Goal: Task Accomplishment & Management: Manage account settings

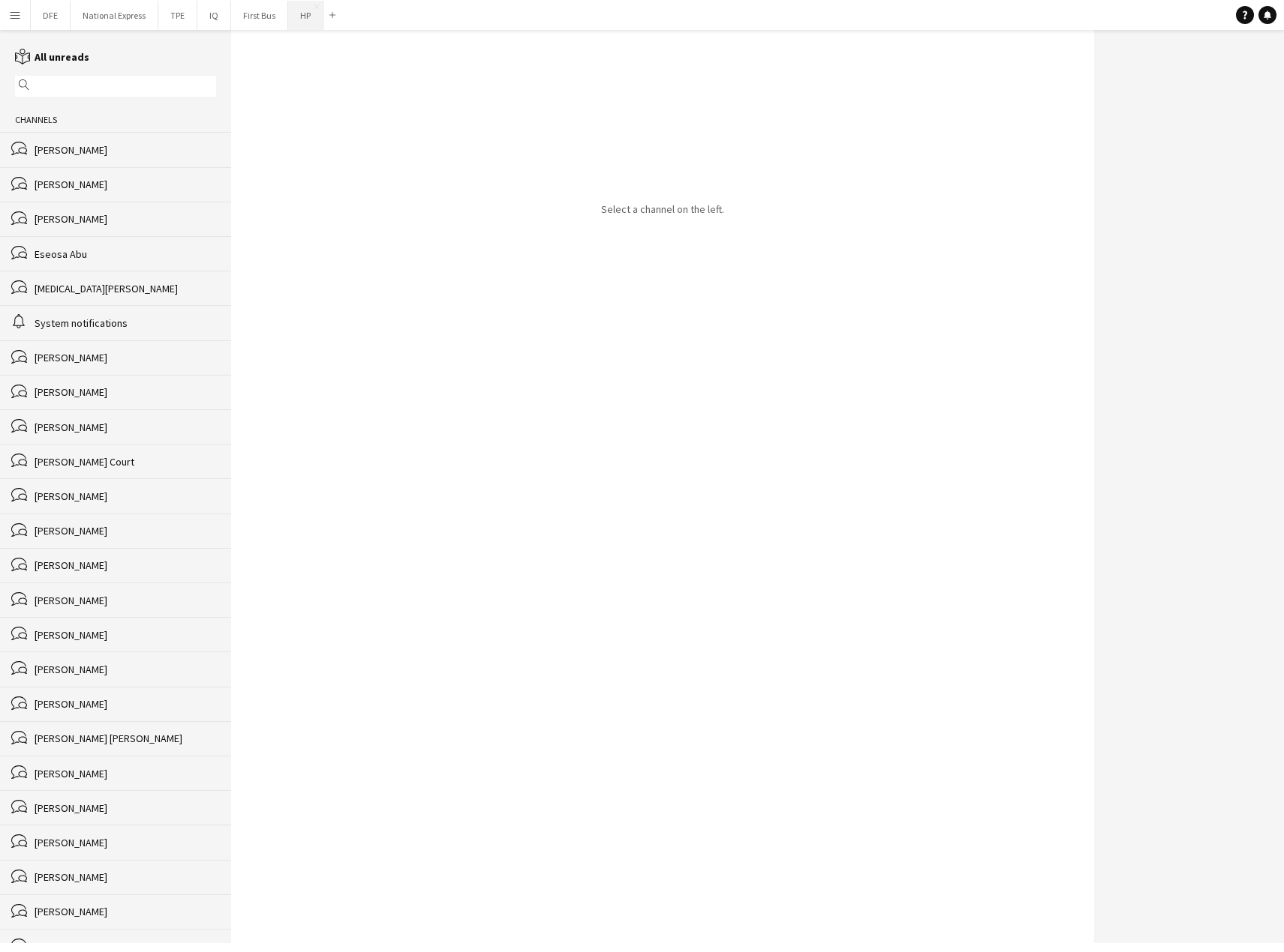
click at [303, 15] on button "HP Close" at bounding box center [305, 15] width 36 height 29
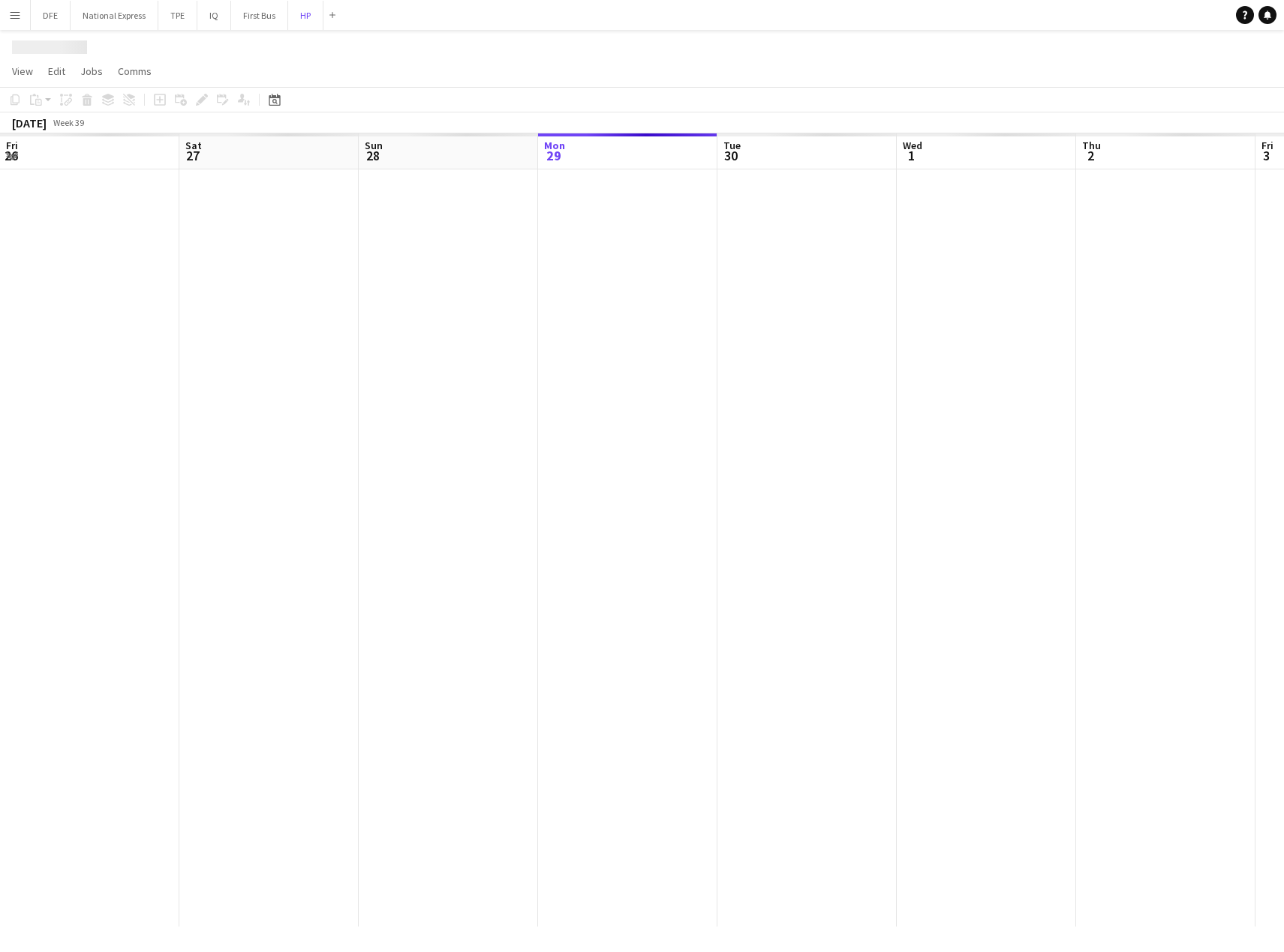
scroll to position [0, 359]
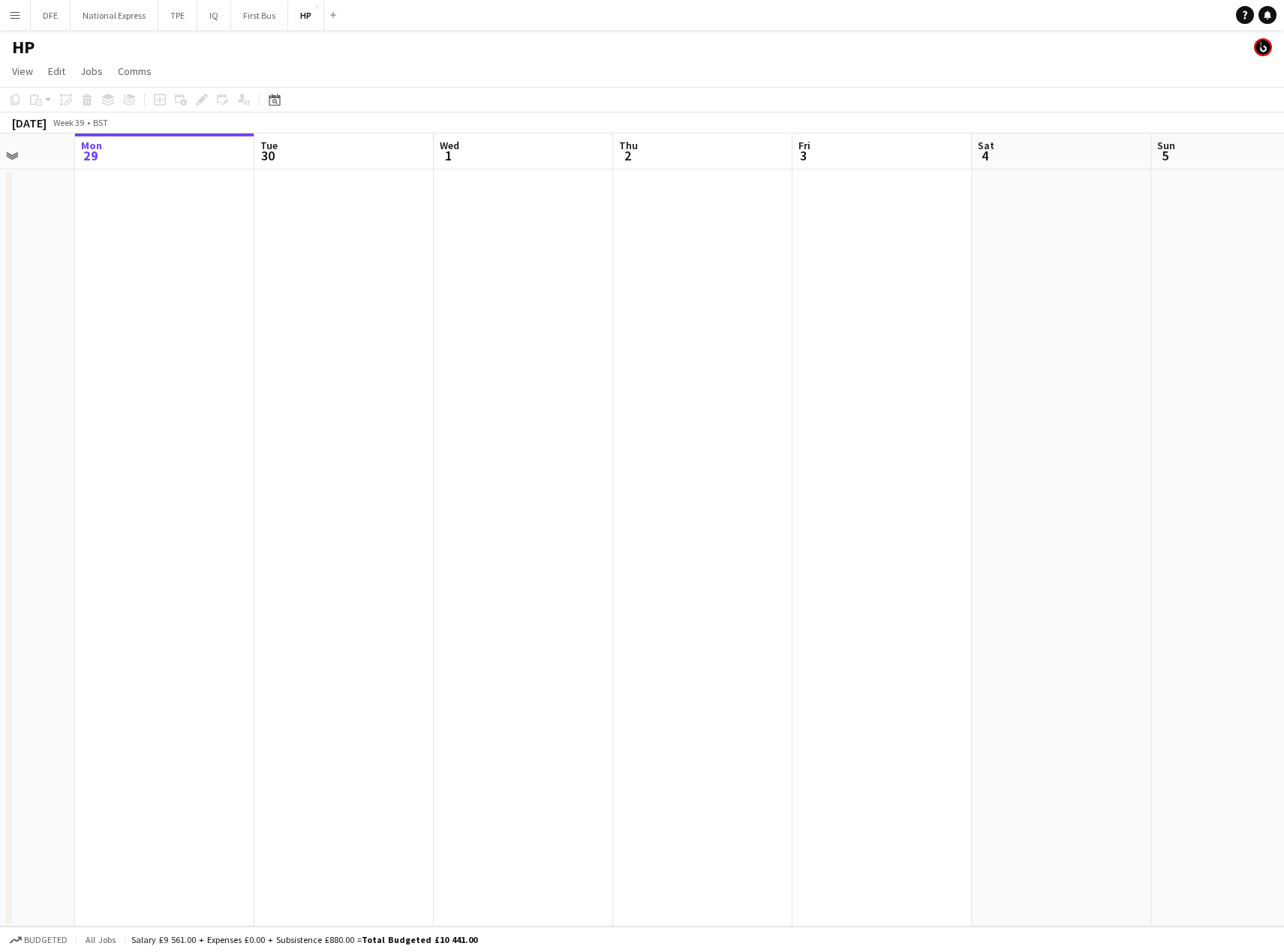
drag, startPoint x: 192, startPoint y: 351, endPoint x: 752, endPoint y: 357, distance: 560.0
click at [752, 357] on app-calendar-viewport "Fri 26 Sat 27 Sun 28 Mon 29 Tue 30 Wed 1 Thu 2 Fri 3 Sat 4 Sun 5 Mon 6 Tue 7 We…" at bounding box center [642, 531] width 1284 height 793
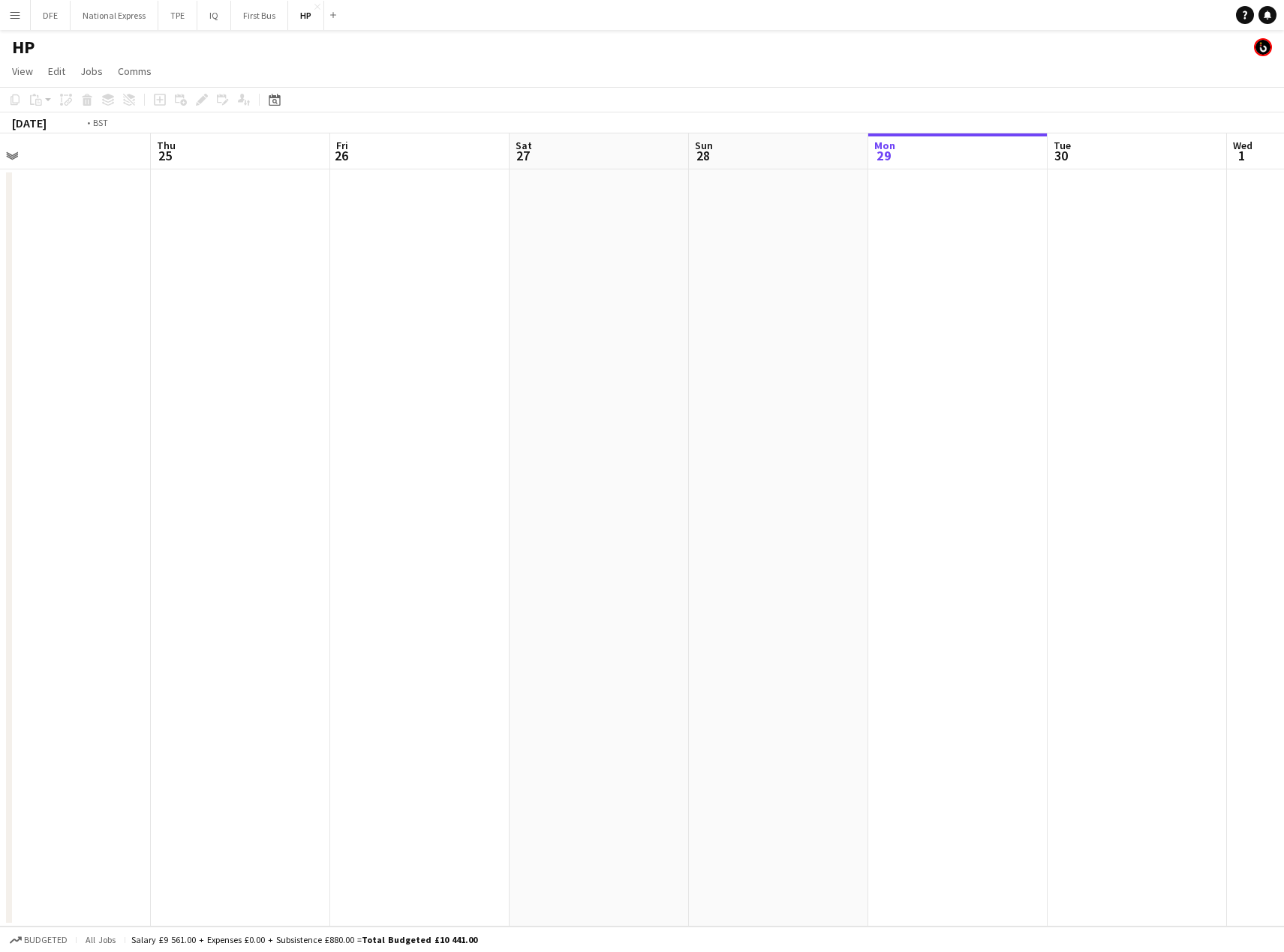
drag, startPoint x: 412, startPoint y: 352, endPoint x: 785, endPoint y: 351, distance: 373.0
click at [952, 350] on app-calendar-viewport "Mon 22 1/1 1 Job Tue 23 4/4 1 Job Wed 24 Thu 25 Fri 26 Sat 27 Sun 28 Mon 29 Tue…" at bounding box center [642, 531] width 1284 height 793
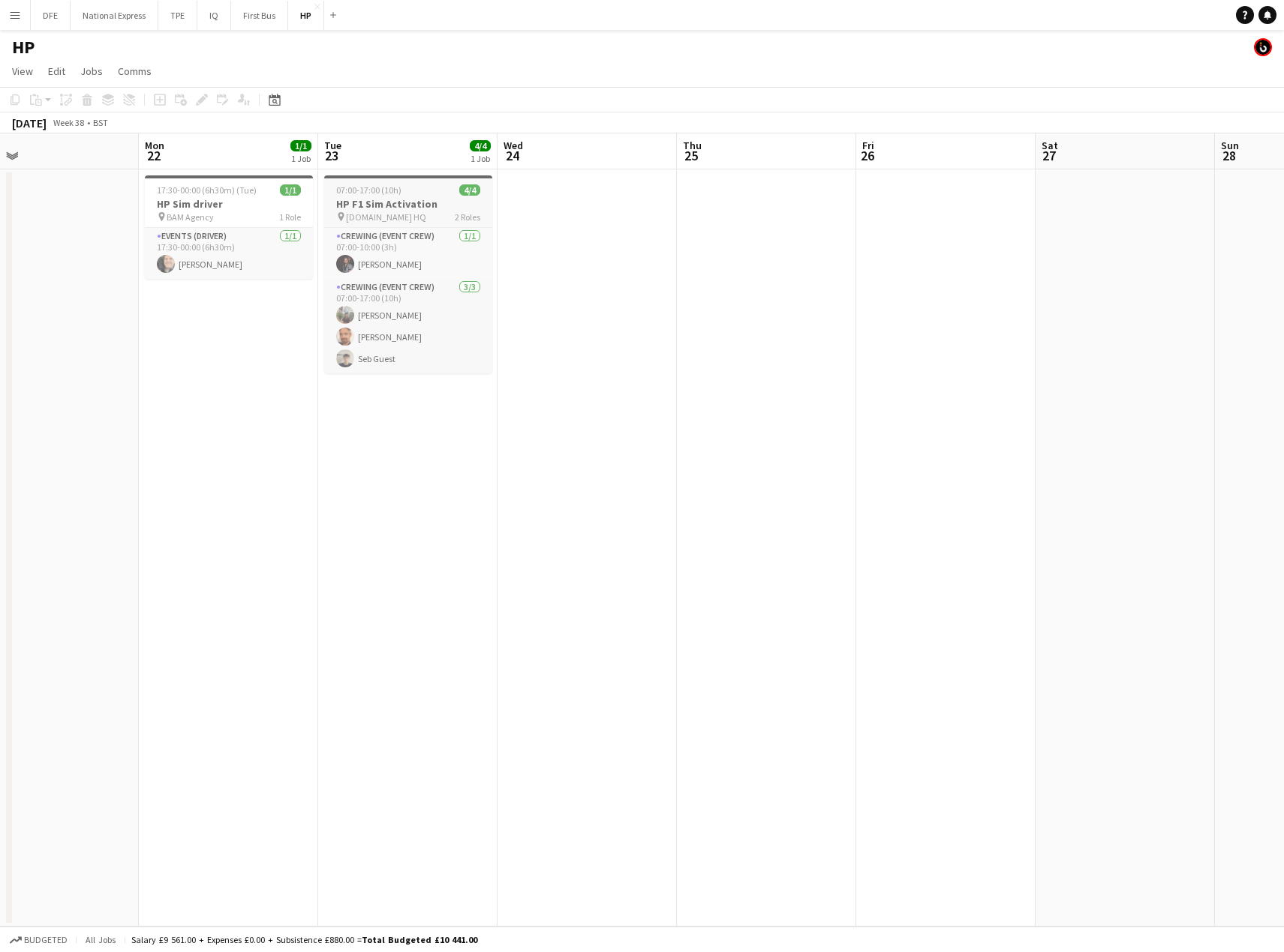
click at [369, 204] on h3 "HP F1 Sim Activation" at bounding box center [408, 204] width 168 height 13
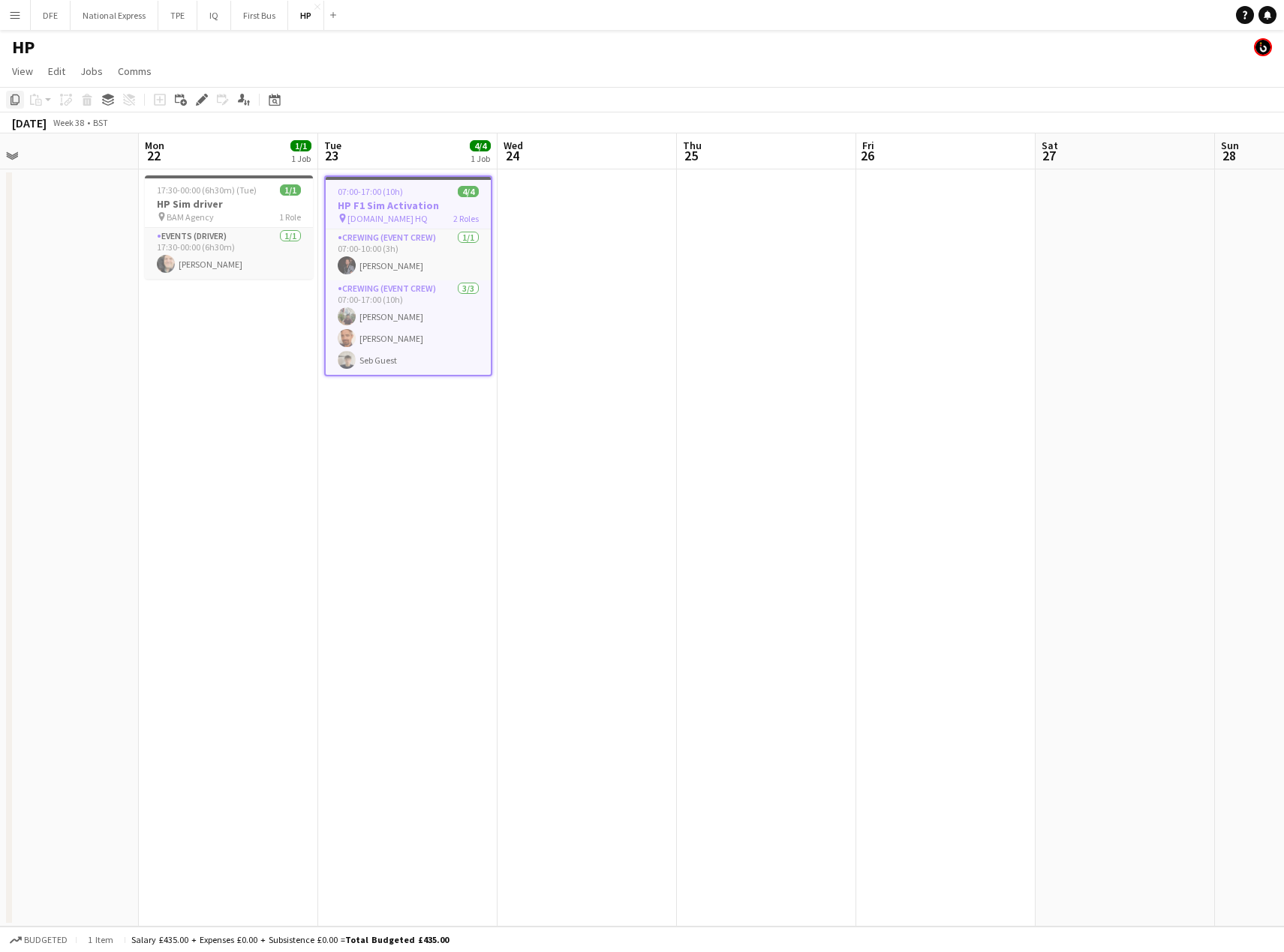
click at [12, 100] on icon at bounding box center [15, 99] width 9 height 11
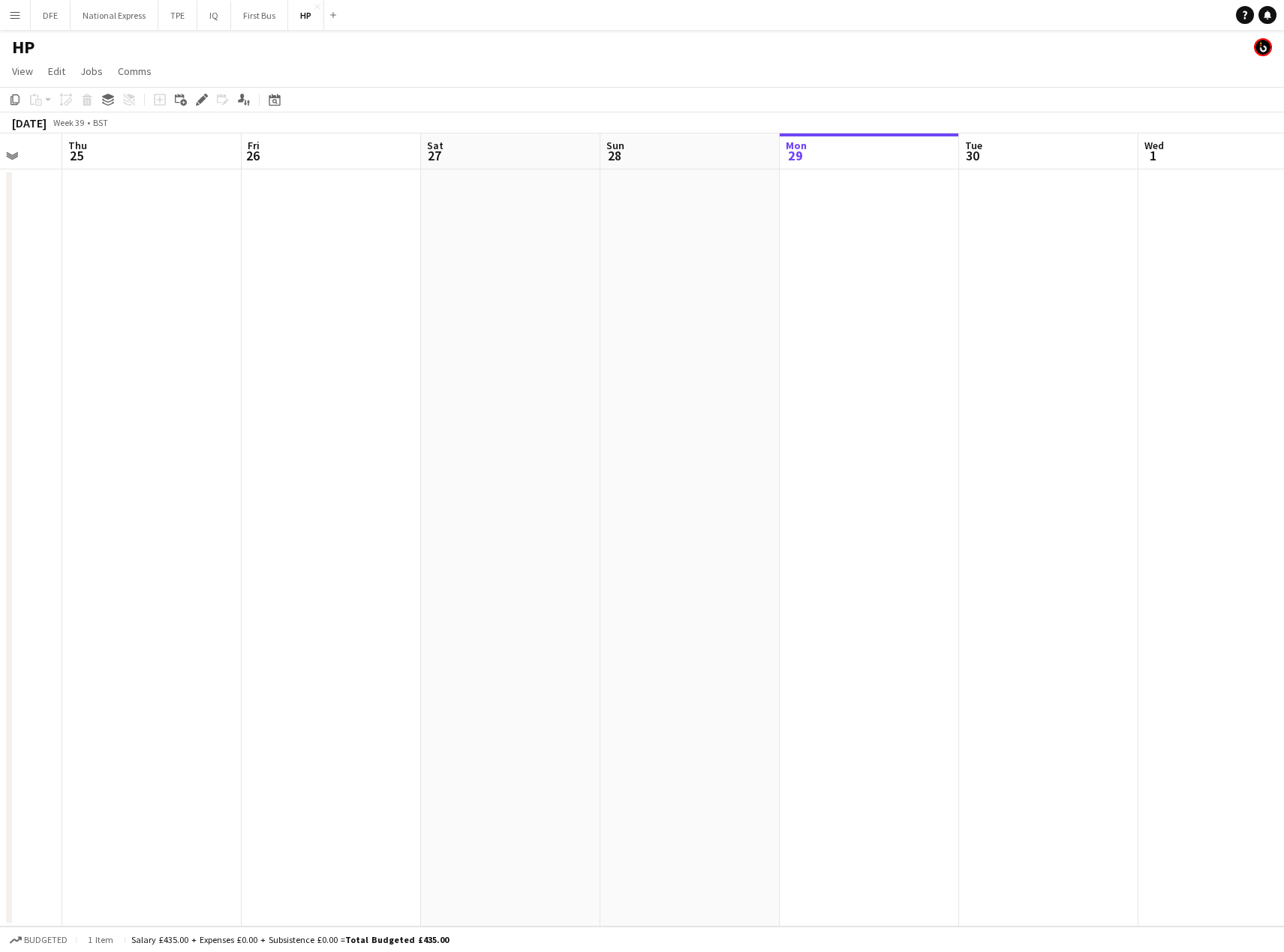
drag, startPoint x: 964, startPoint y: 293, endPoint x: 311, endPoint y: 297, distance: 653.0
click at [311, 297] on app-calendar-viewport "Sun 21 Mon 22 1/1 1 Job Tue 23 4/4 1 Job Wed 24 Thu 25 Fri 26 Sat 27 Sun 28 Mon…" at bounding box center [642, 531] width 1284 height 793
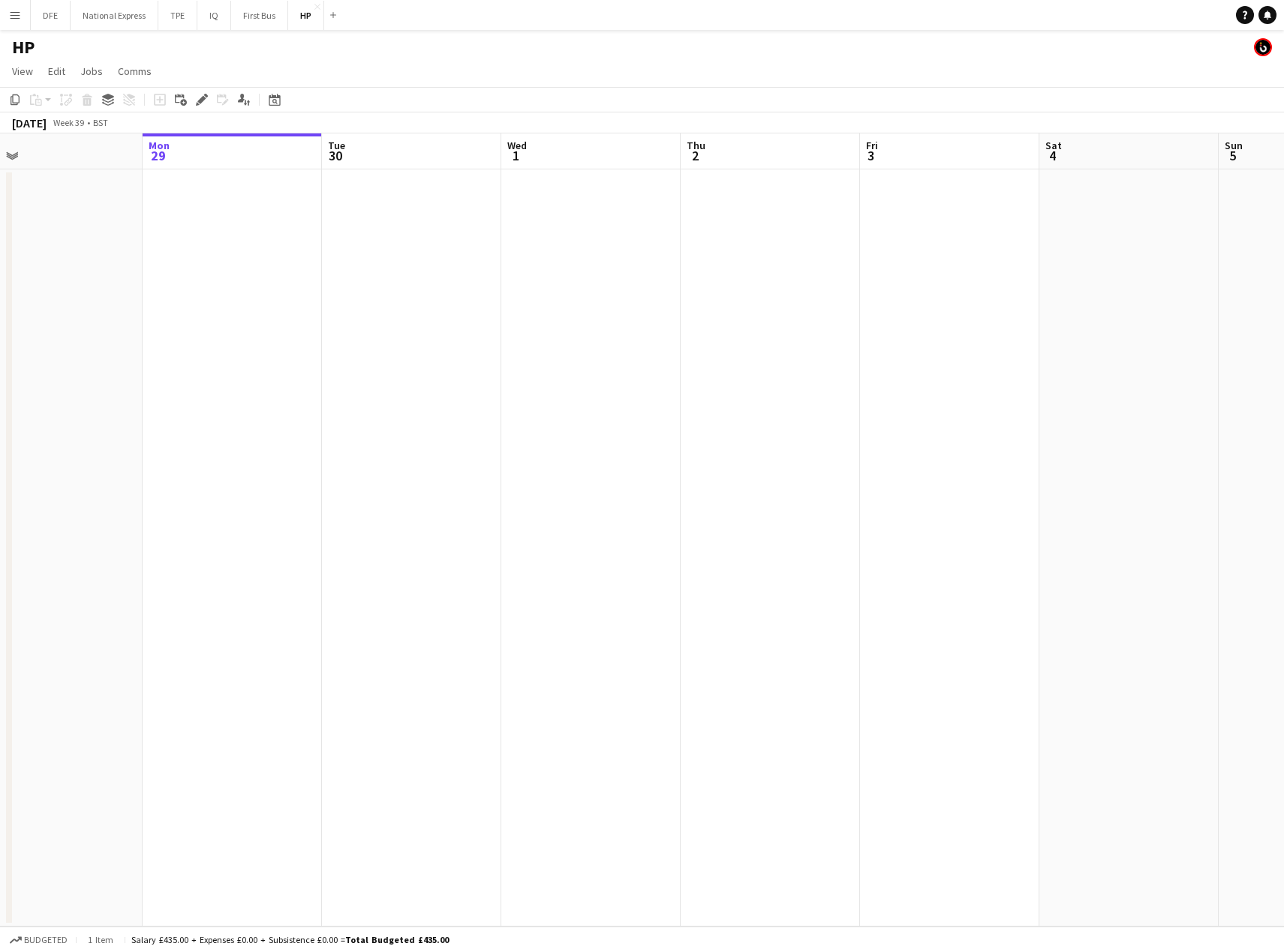
drag, startPoint x: 609, startPoint y: 317, endPoint x: 303, endPoint y: 320, distance: 306.0
click at [303, 320] on app-calendar-viewport "Thu 25 Fri 26 Sat 27 Sun 28 Mon 29 Tue 30 Wed 1 Thu 2 Fri 3 Sat 4 Sun 5 Mon 6 T…" at bounding box center [642, 531] width 1284 height 793
drag, startPoint x: 790, startPoint y: 278, endPoint x: 279, endPoint y: 278, distance: 511.0
click at [279, 278] on app-calendar-viewport "Sat 27 Sun 28 Mon 29 Tue 30 Wed 1 Thu 2 Fri 3 Sat 4 Sun 5 Mon 6 Tue 7 Wed 8 Thu…" at bounding box center [642, 531] width 1284 height 793
drag, startPoint x: 880, startPoint y: 296, endPoint x: 741, endPoint y: 324, distance: 141.8
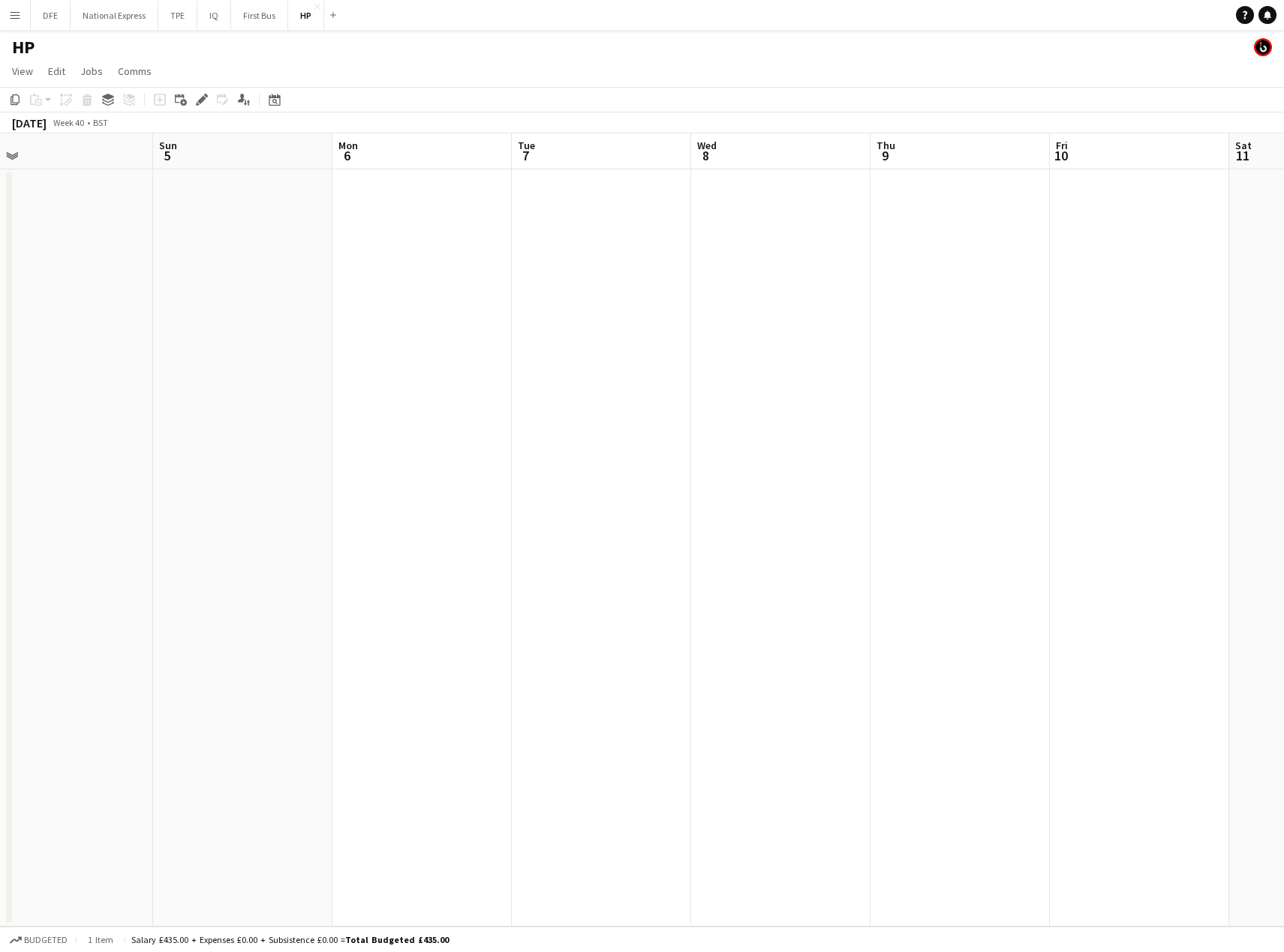
click at [317, 311] on app-calendar-viewport "Wed 1 Thu 2 Fri 3 Sat 4 Sun 5 Mon 6 Tue 7 Wed 8 Thu 9 Fri 10 Sat 11 Sun 12 Mon …" at bounding box center [642, 531] width 1284 height 793
click at [344, 336] on app-calendar-viewport "Sun 5 Mon 6 Tue 7 Wed 8 Thu 9 Fri 10 Sat 11 Sun 12 Mon 13 Tue 14 Wed 15 Thu 16 …" at bounding box center [642, 531] width 1284 height 793
drag, startPoint x: 917, startPoint y: 334, endPoint x: 237, endPoint y: 309, distance: 680.5
click at [237, 309] on app-calendar-viewport "Thu 9 Fri 10 Sat 11 Sun 12 Mon 13 Tue 14 Wed 15 Thu 16 Fri 17 Sat 18 Sun 19 Mon…" at bounding box center [642, 531] width 1284 height 793
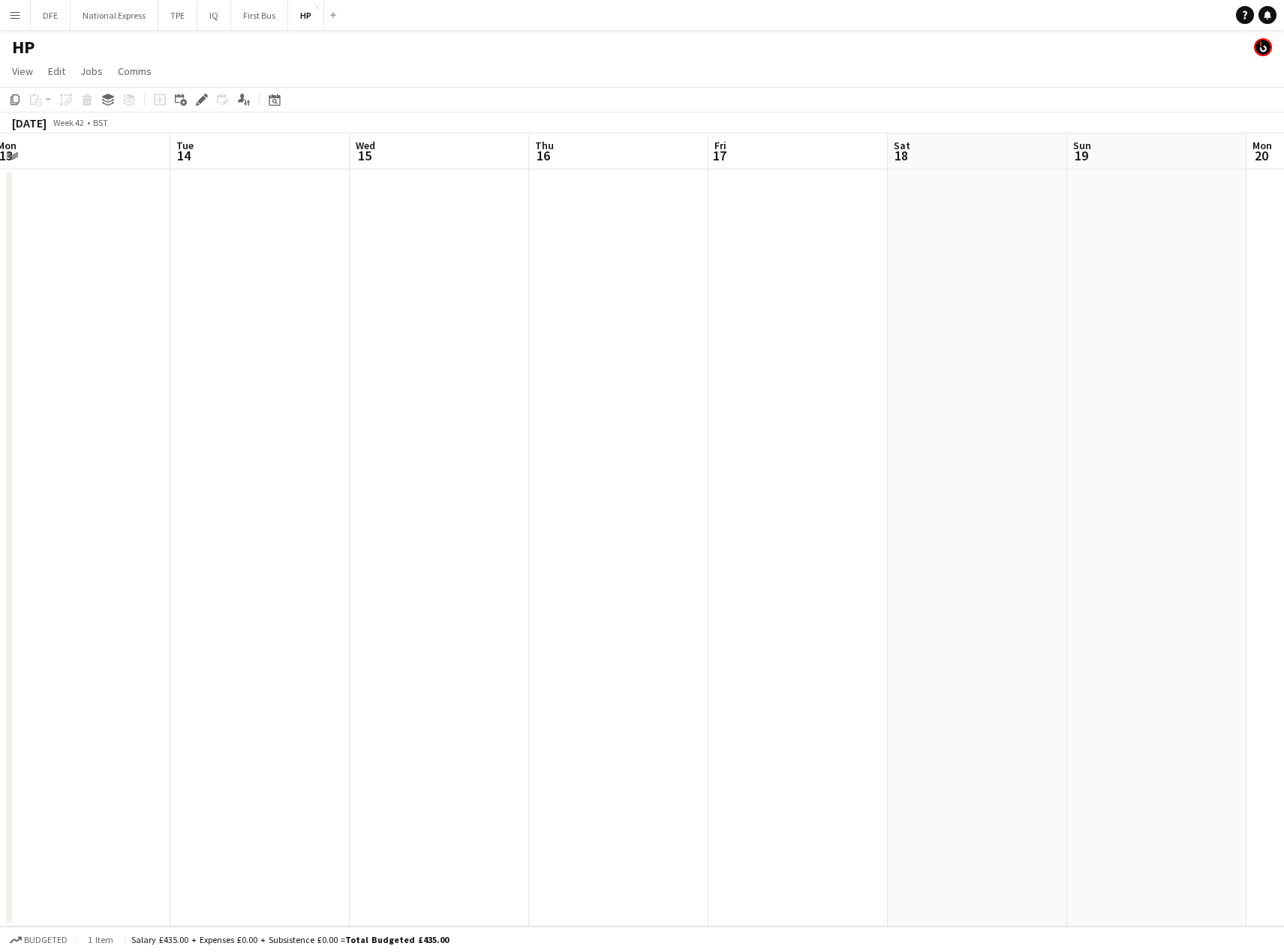
click at [465, 250] on app-date-cell at bounding box center [439, 548] width 179 height 758
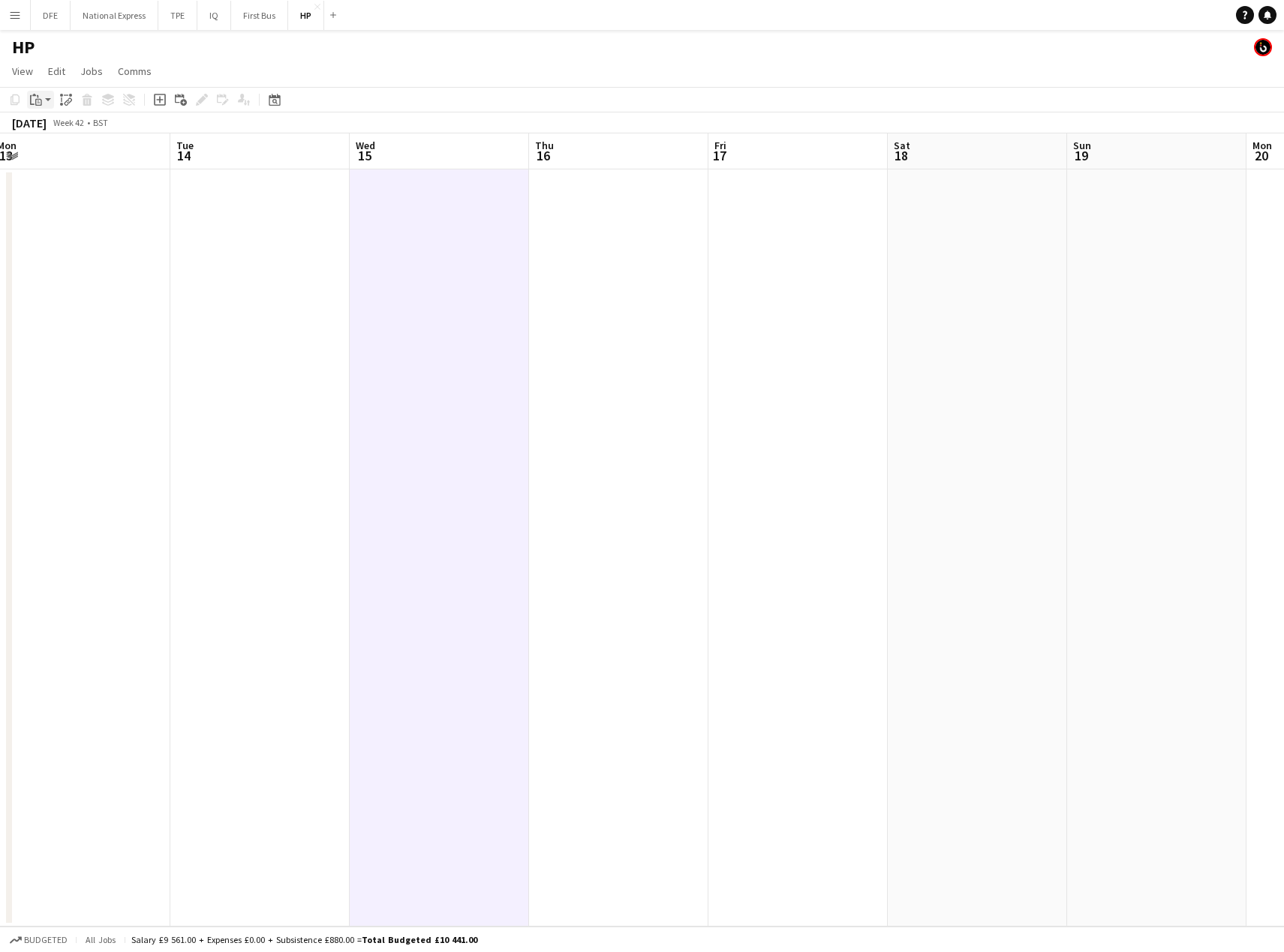
click at [45, 98] on app-action-btn "Paste" at bounding box center [41, 100] width 27 height 18
click at [93, 151] on link "Paste with crew Ctrl+Shift+V" at bounding box center [110, 154] width 141 height 13
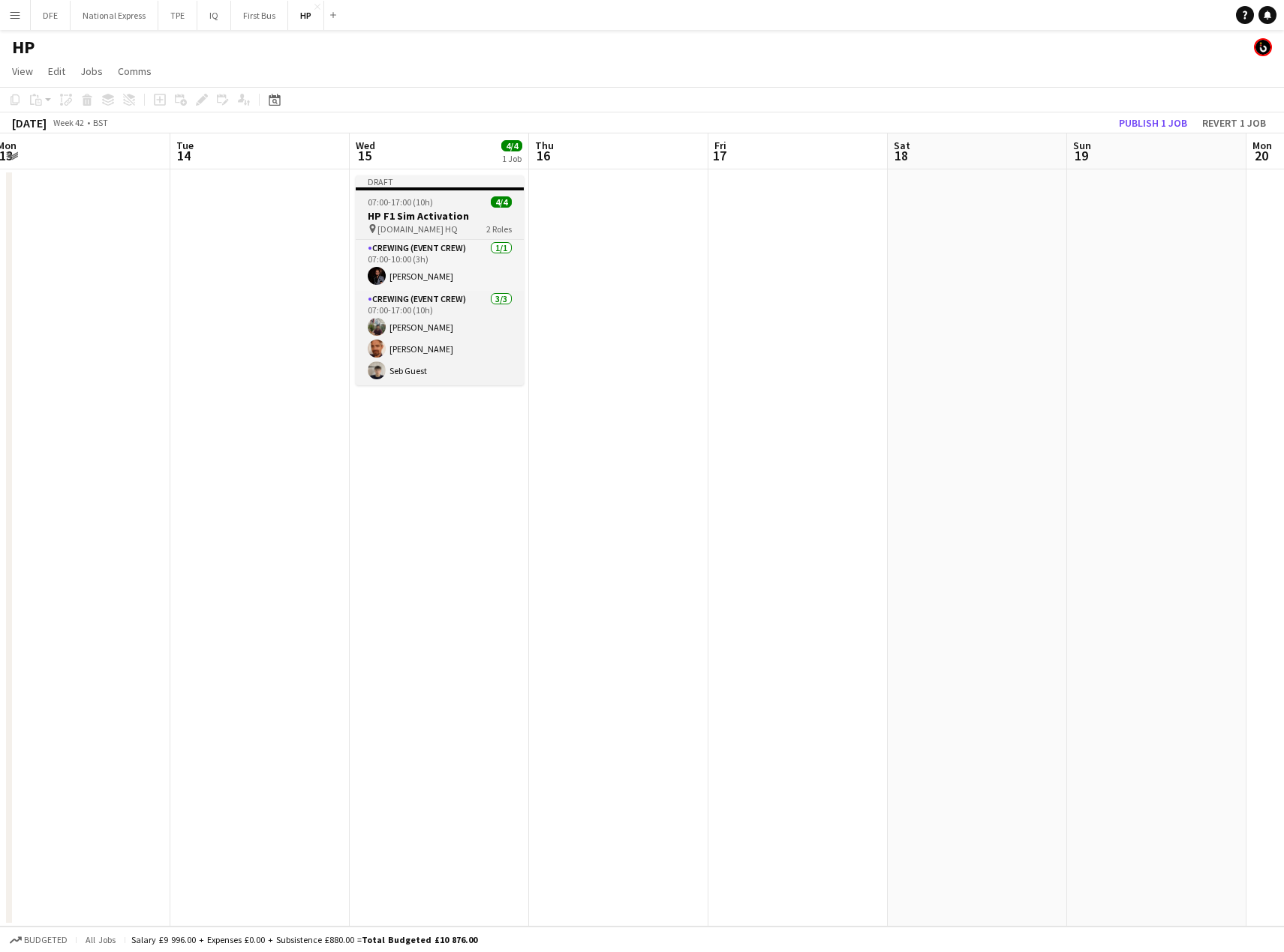
click at [394, 226] on span "[DOMAIN_NAME] HQ" at bounding box center [417, 229] width 80 height 12
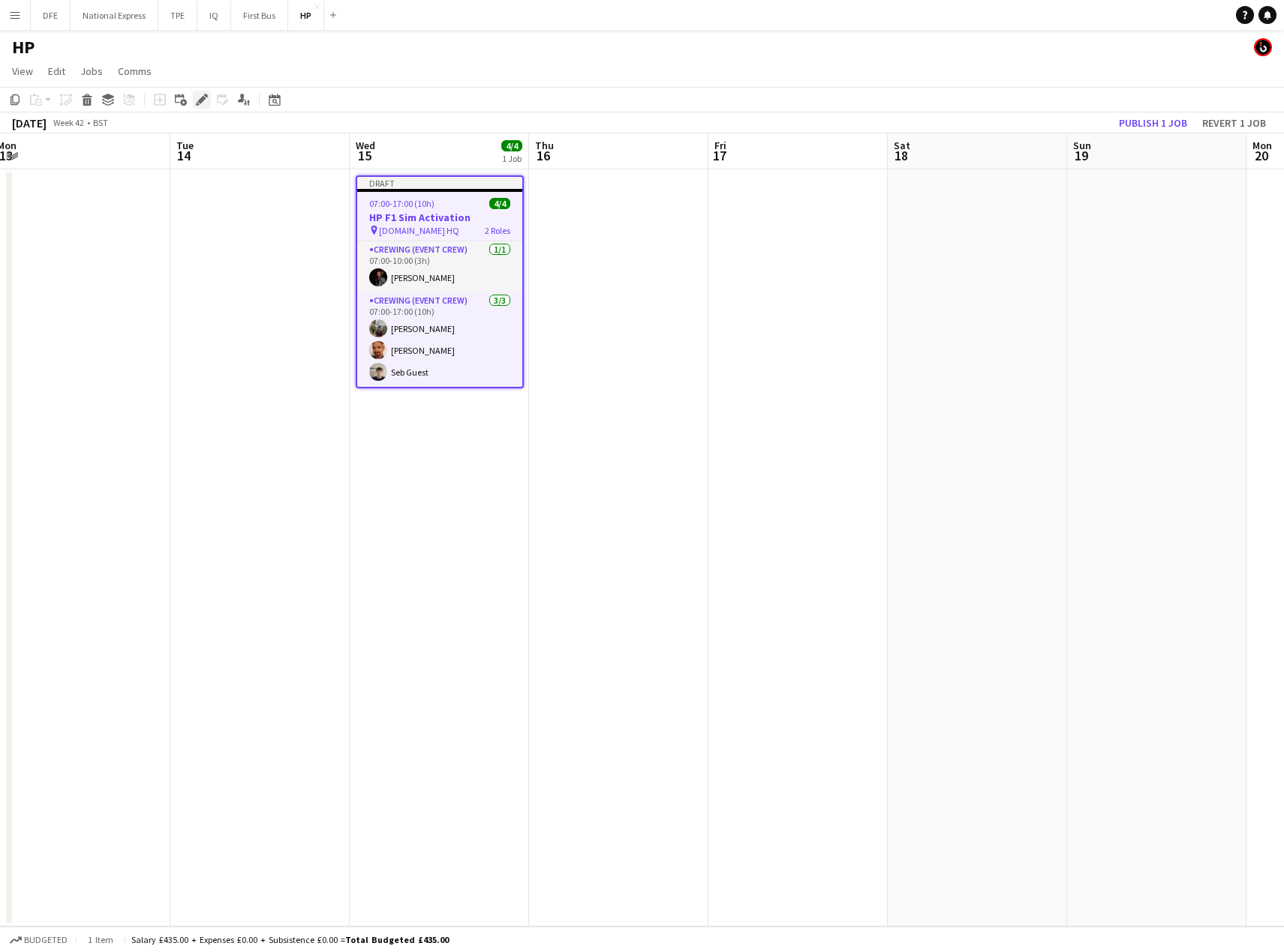
click at [203, 101] on icon at bounding box center [202, 100] width 8 height 8
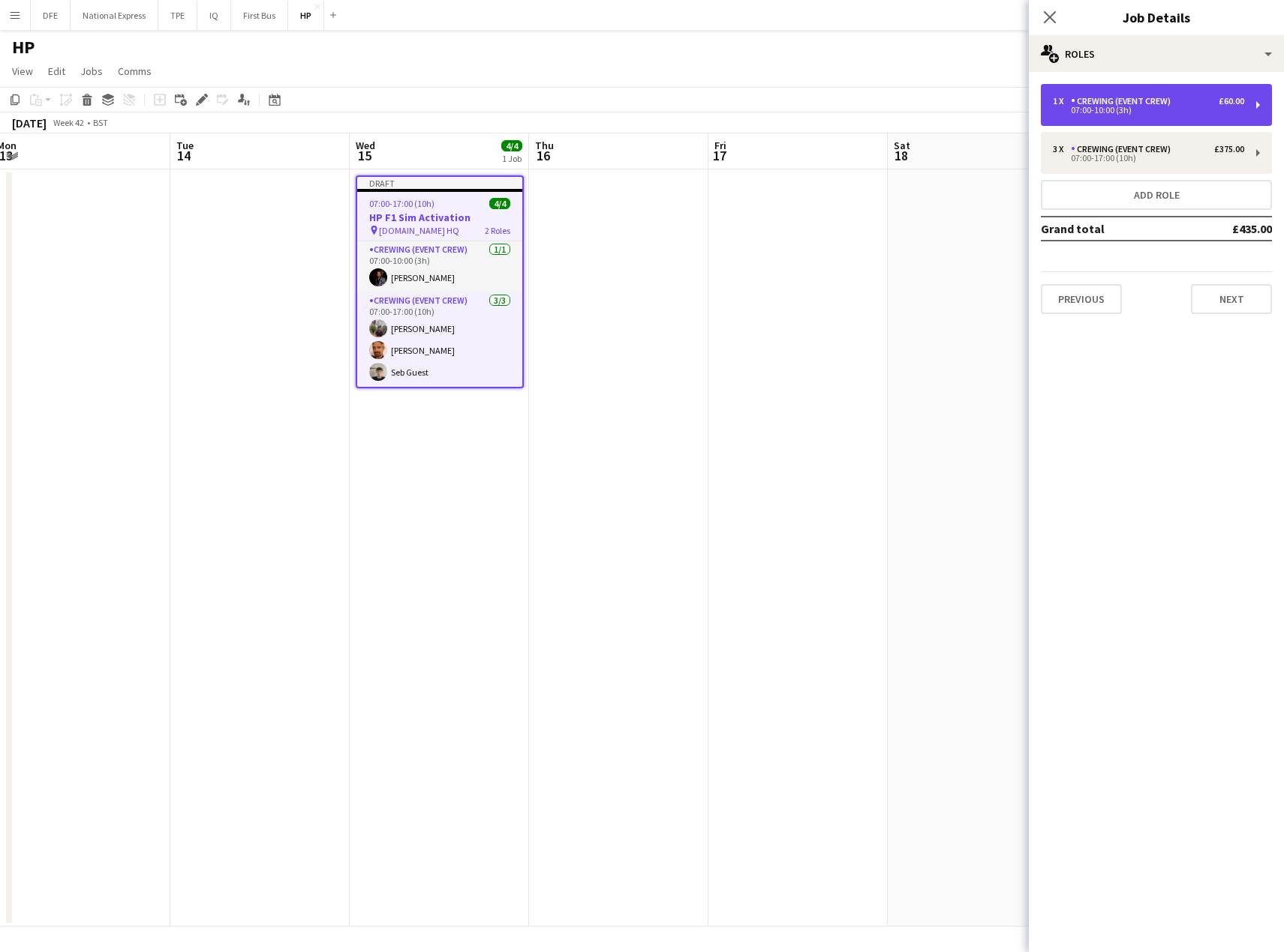
click at [1162, 110] on div "07:00-10:00 (3h)" at bounding box center [1148, 110] width 191 height 7
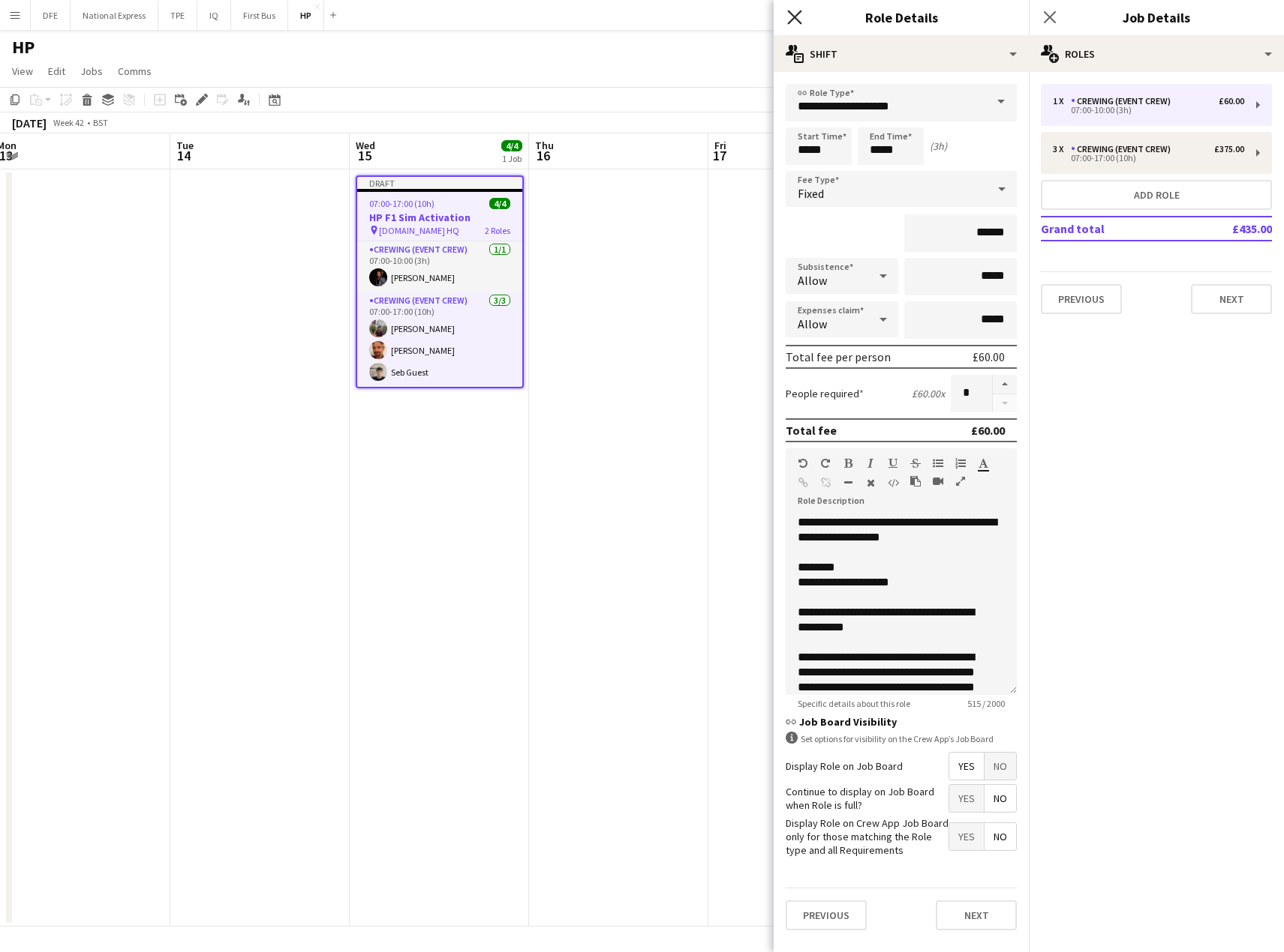
click at [795, 20] on icon "Close pop-in" at bounding box center [794, 17] width 14 height 14
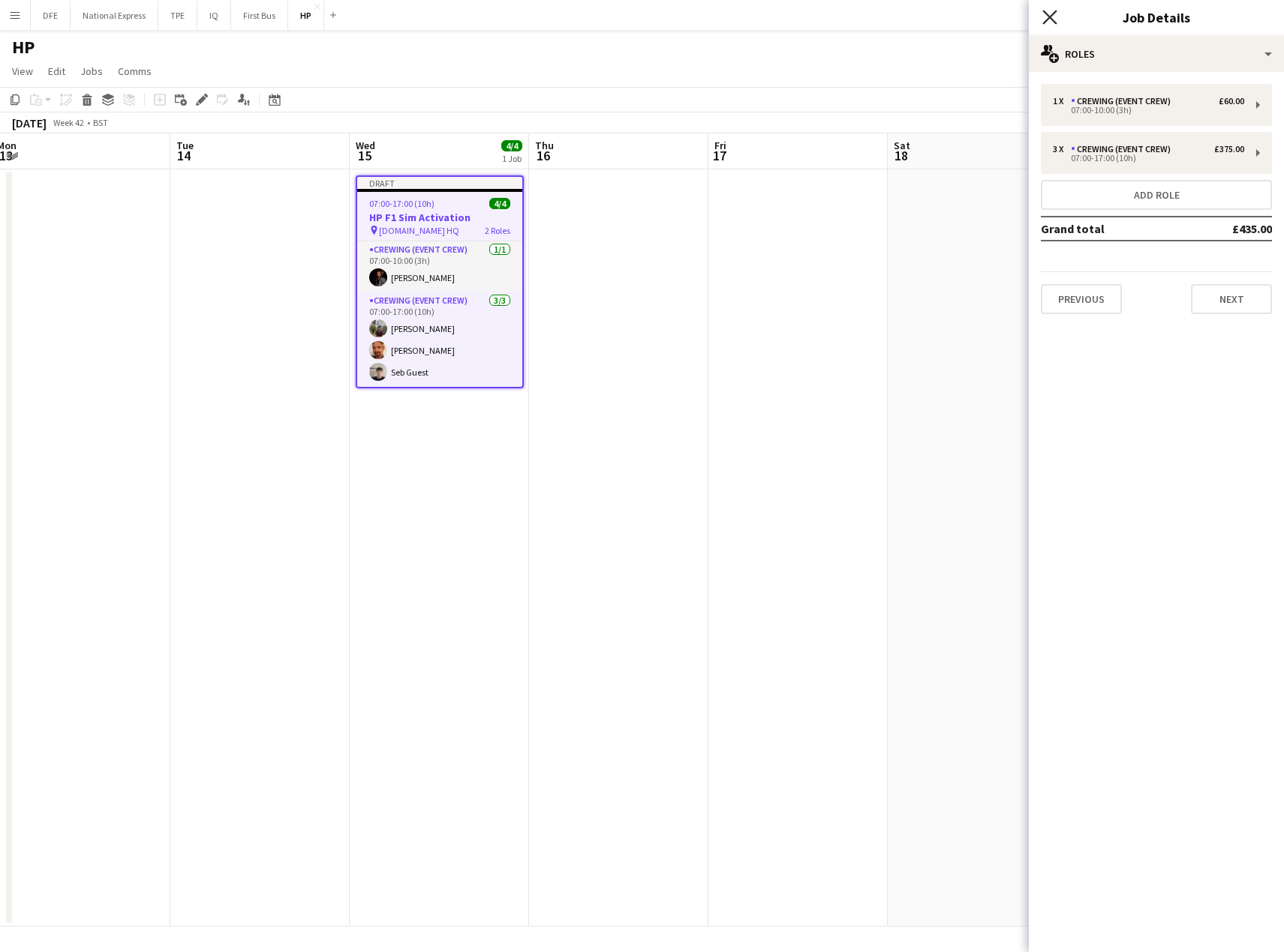
click at [1048, 17] on icon "Close pop-in" at bounding box center [1048, 17] width 14 height 14
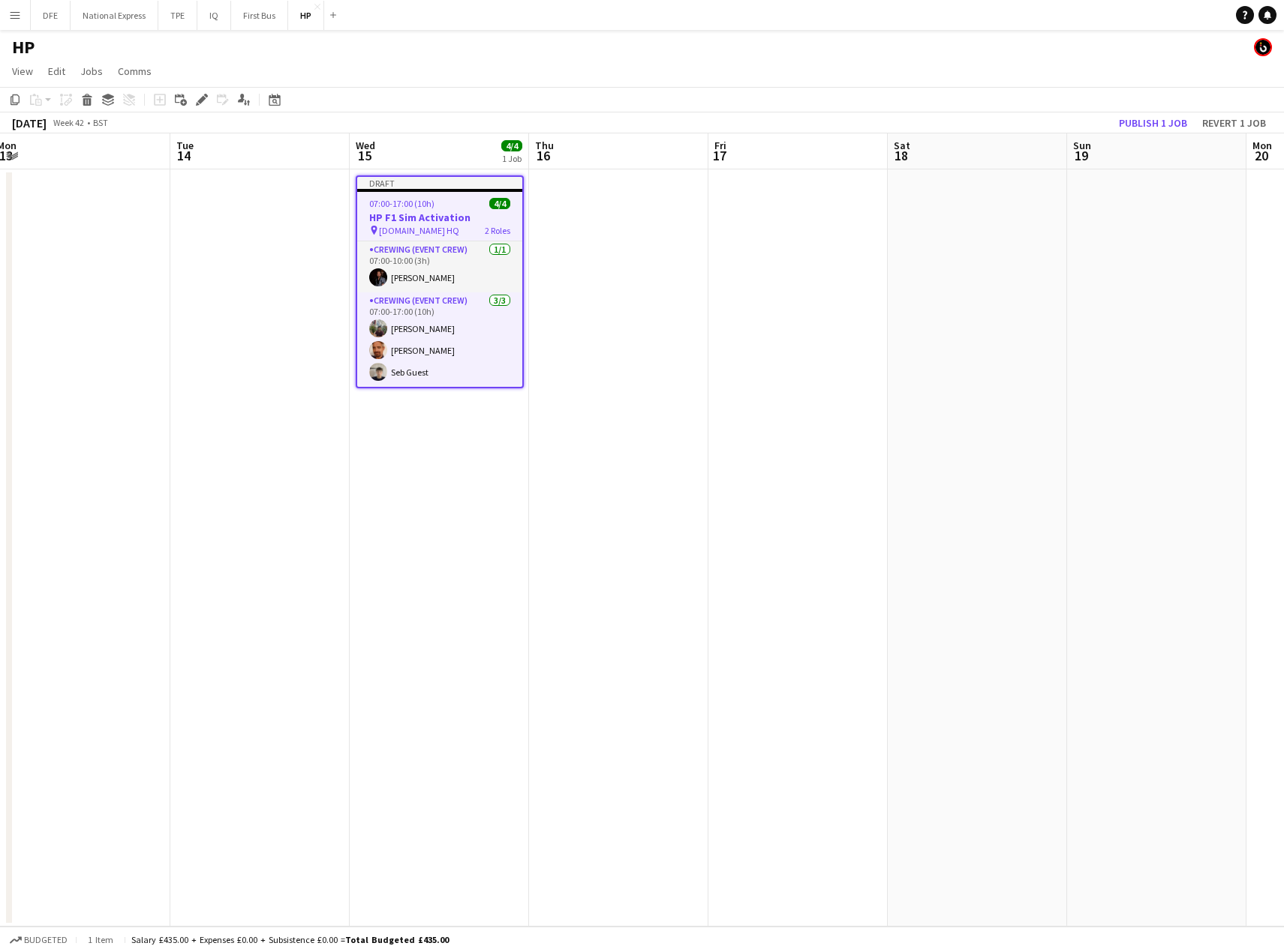
click at [424, 227] on span "[DOMAIN_NAME] HQ" at bounding box center [418, 231] width 80 height 12
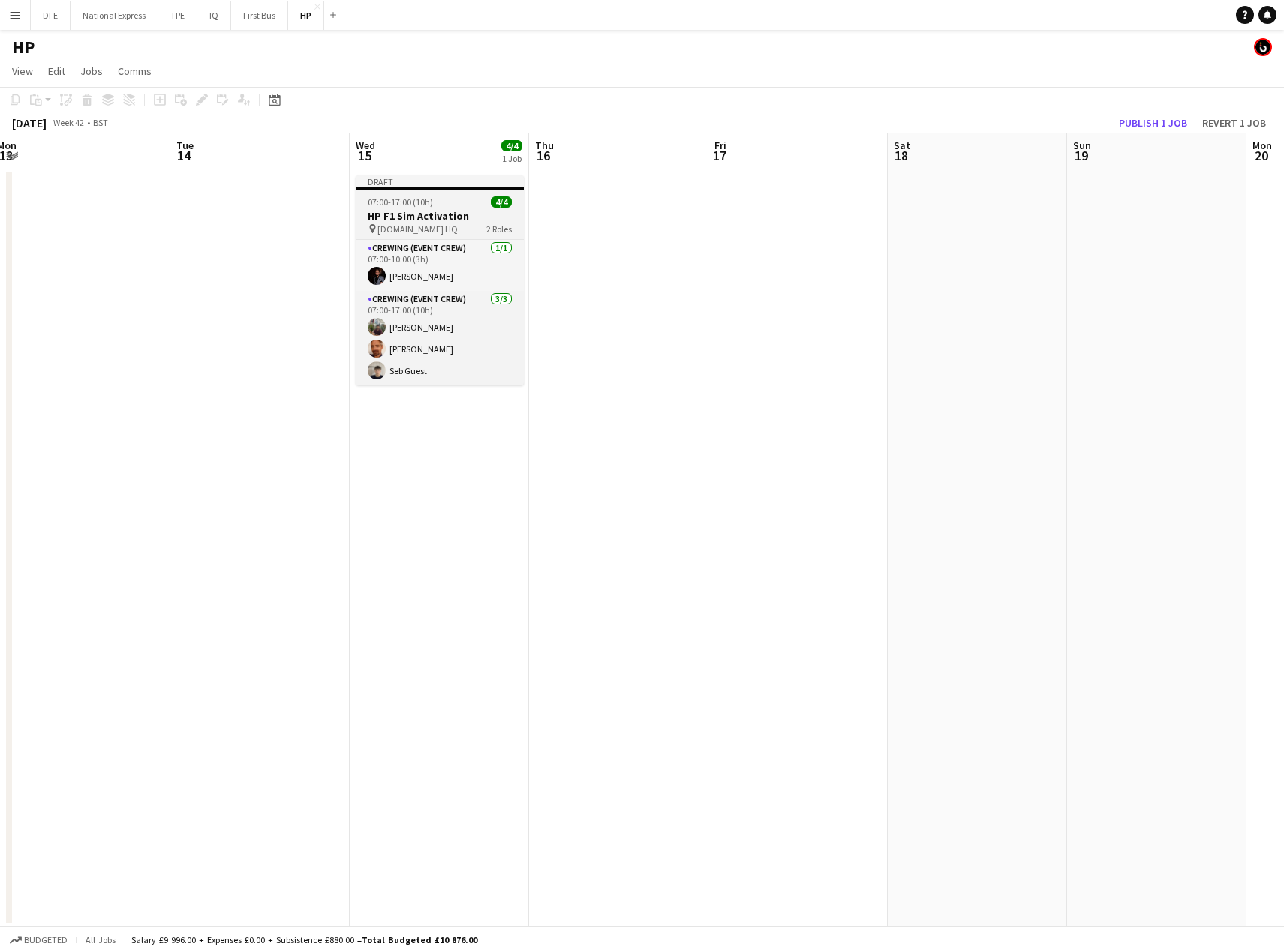
click at [436, 207] on div "07:00-17:00 (10h) 4/4" at bounding box center [439, 202] width 168 height 12
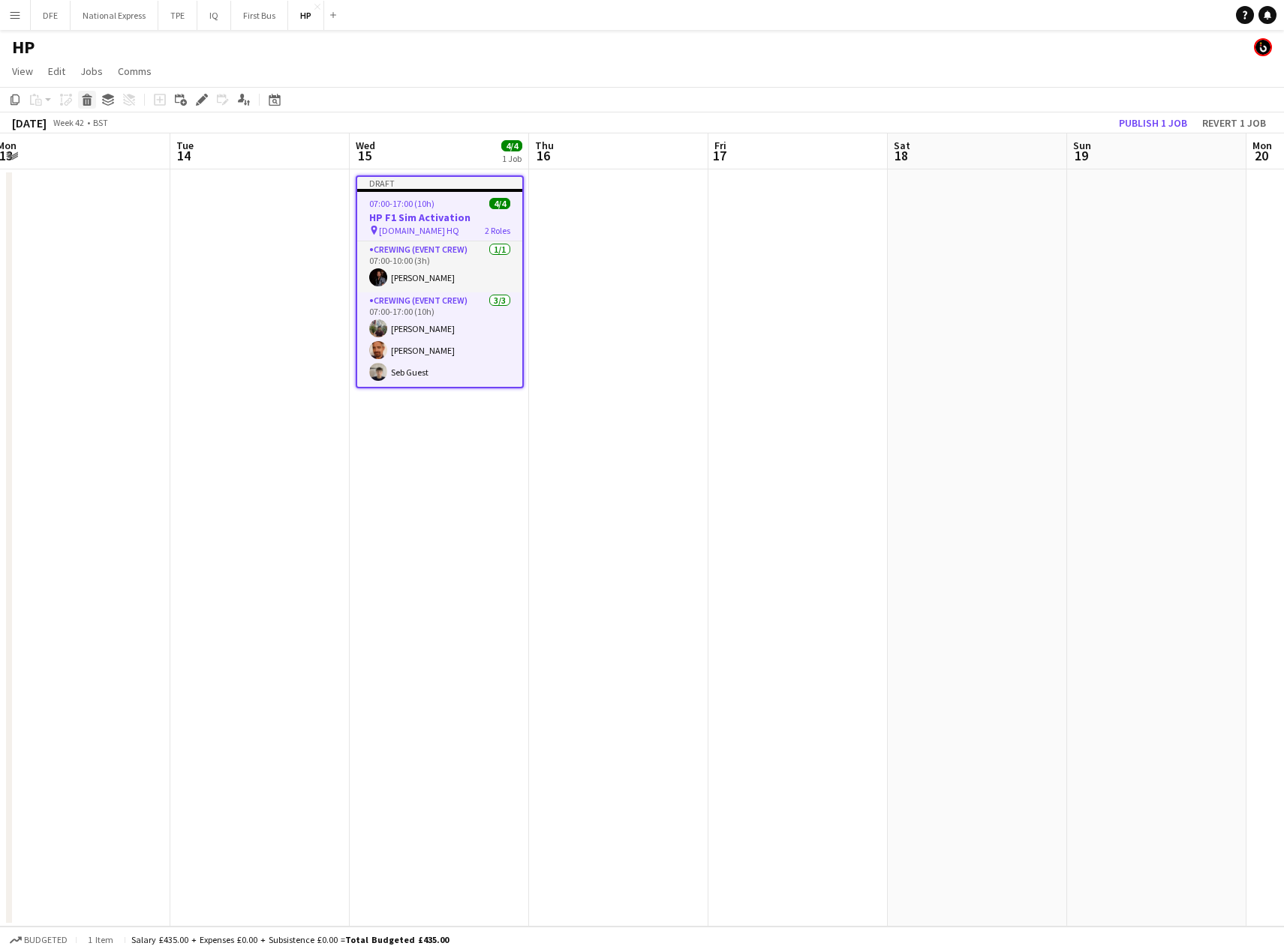
click at [90, 99] on icon at bounding box center [88, 102] width 8 height 7
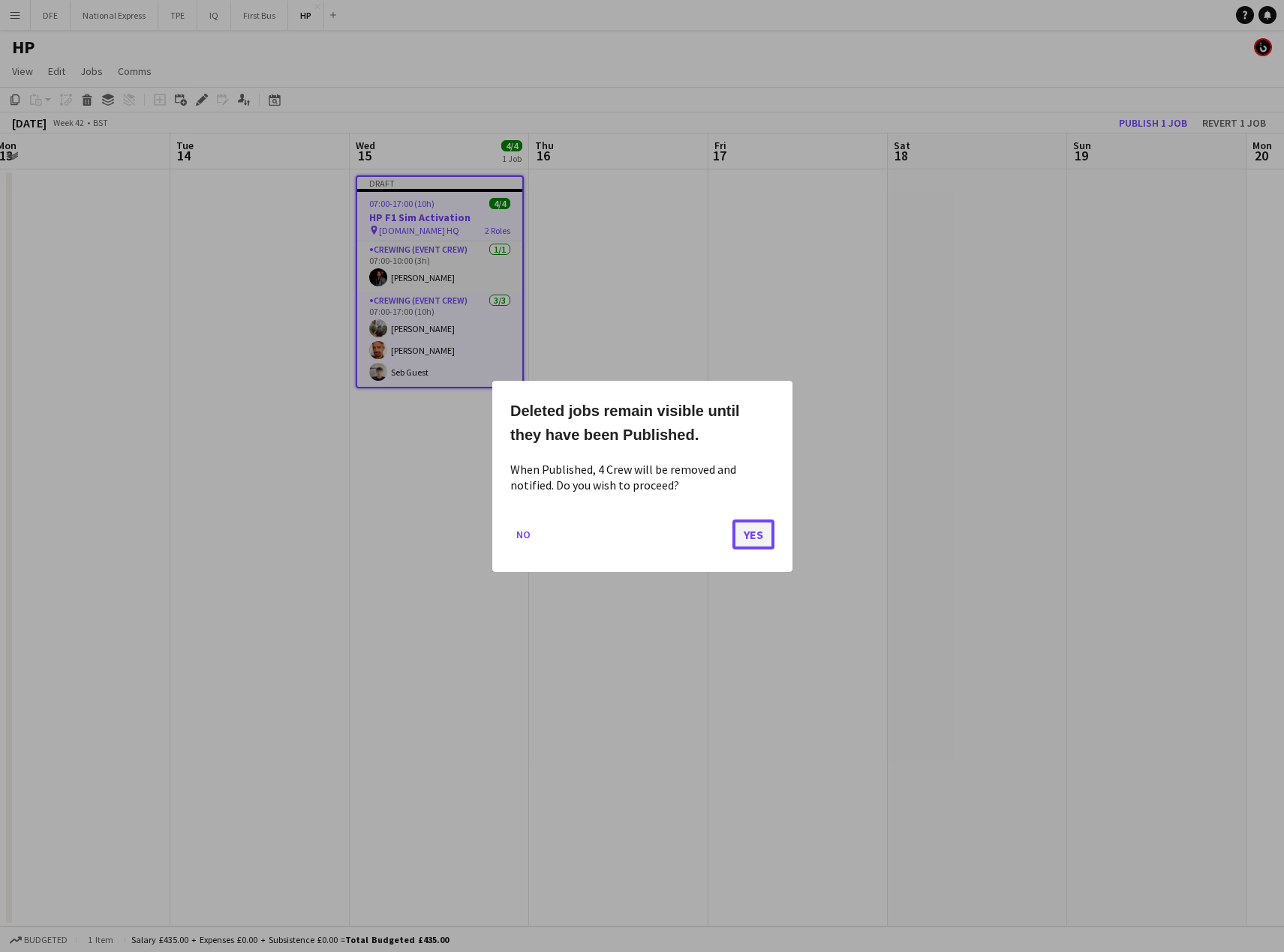
click at [750, 531] on button "Yes" at bounding box center [753, 534] width 42 height 30
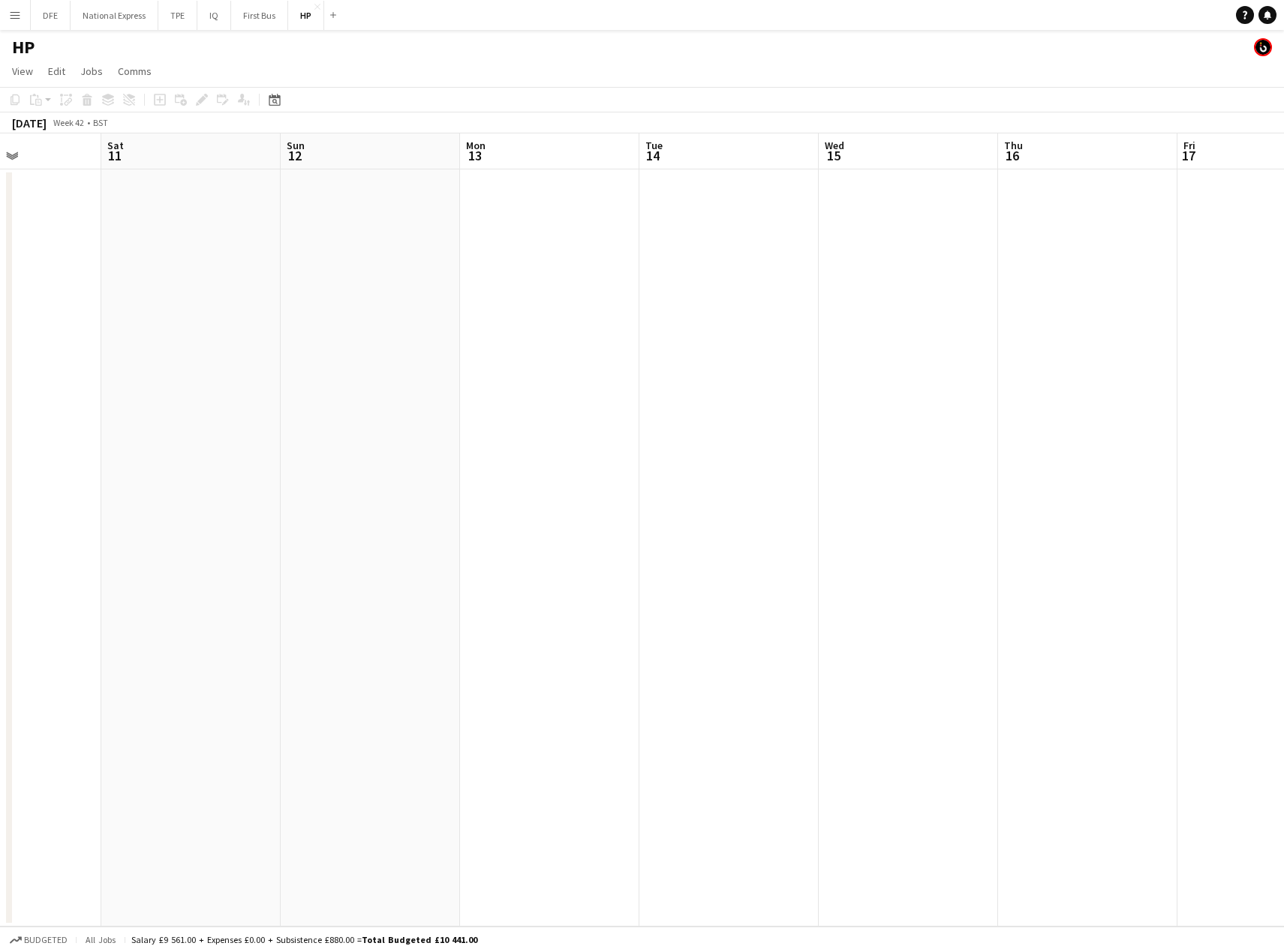
drag, startPoint x: 710, startPoint y: 394, endPoint x: 657, endPoint y: 383, distance: 54.1
click at [1027, 382] on app-calendar-viewport "Wed 8 Thu 9 Fri 10 Sat 11 Sun 12 Mon 13 Tue 14 Wed 15 Thu 16 Fri 17 Sat 18 Sun …" at bounding box center [642, 531] width 1284 height 793
drag, startPoint x: 500, startPoint y: 396, endPoint x: 914, endPoint y: 383, distance: 414.2
click at [1003, 383] on app-calendar-viewport "Fri 3 Sat 4 Sun 5 Mon 6 Tue 7 Wed 8 Thu 9 Fri 10 Sat 11 Sun 12 Mon 13 Tue 14 We…" at bounding box center [642, 531] width 1284 height 793
drag, startPoint x: 471, startPoint y: 393, endPoint x: 1248, endPoint y: 388, distance: 777.0
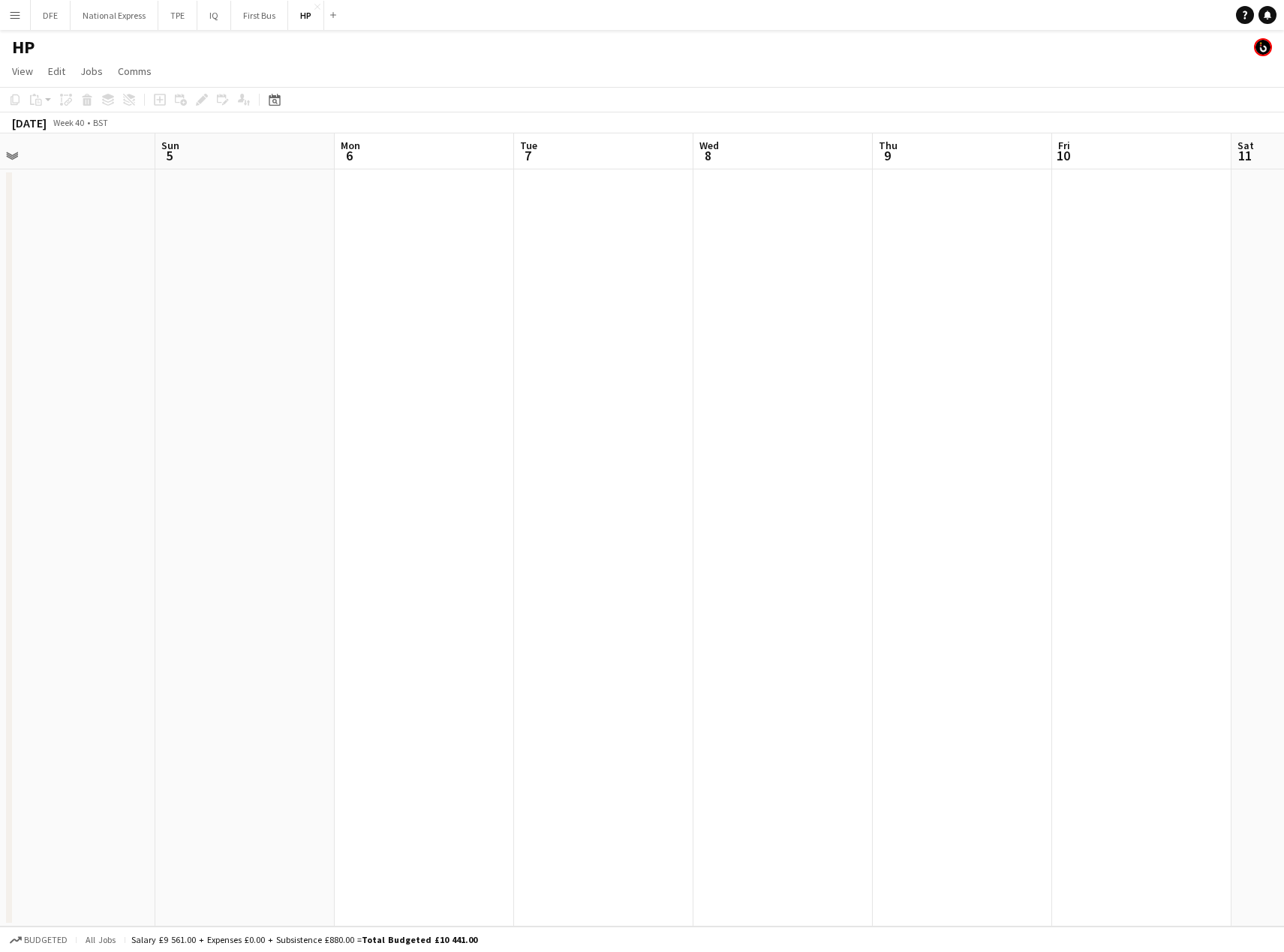
click at [1277, 389] on app-calendar-viewport "Thu 2 Fri 3 Sat 4 Sun 5 Mon 6 Tue 7 Wed 8 Thu 9 Fri 10 Sat 11 Sun 12 Mon 13 Tue…" at bounding box center [642, 531] width 1284 height 793
drag, startPoint x: 694, startPoint y: 413, endPoint x: 931, endPoint y: 397, distance: 237.5
click at [1243, 397] on app-calendar-viewport "Fri 26 Sat 27 Sun 28 Mon 29 Tue 30 Wed 1 Thu 2 Fri 3 Sat 4 Sun 5 Mon 6 Tue 7 We…" at bounding box center [642, 531] width 1284 height 793
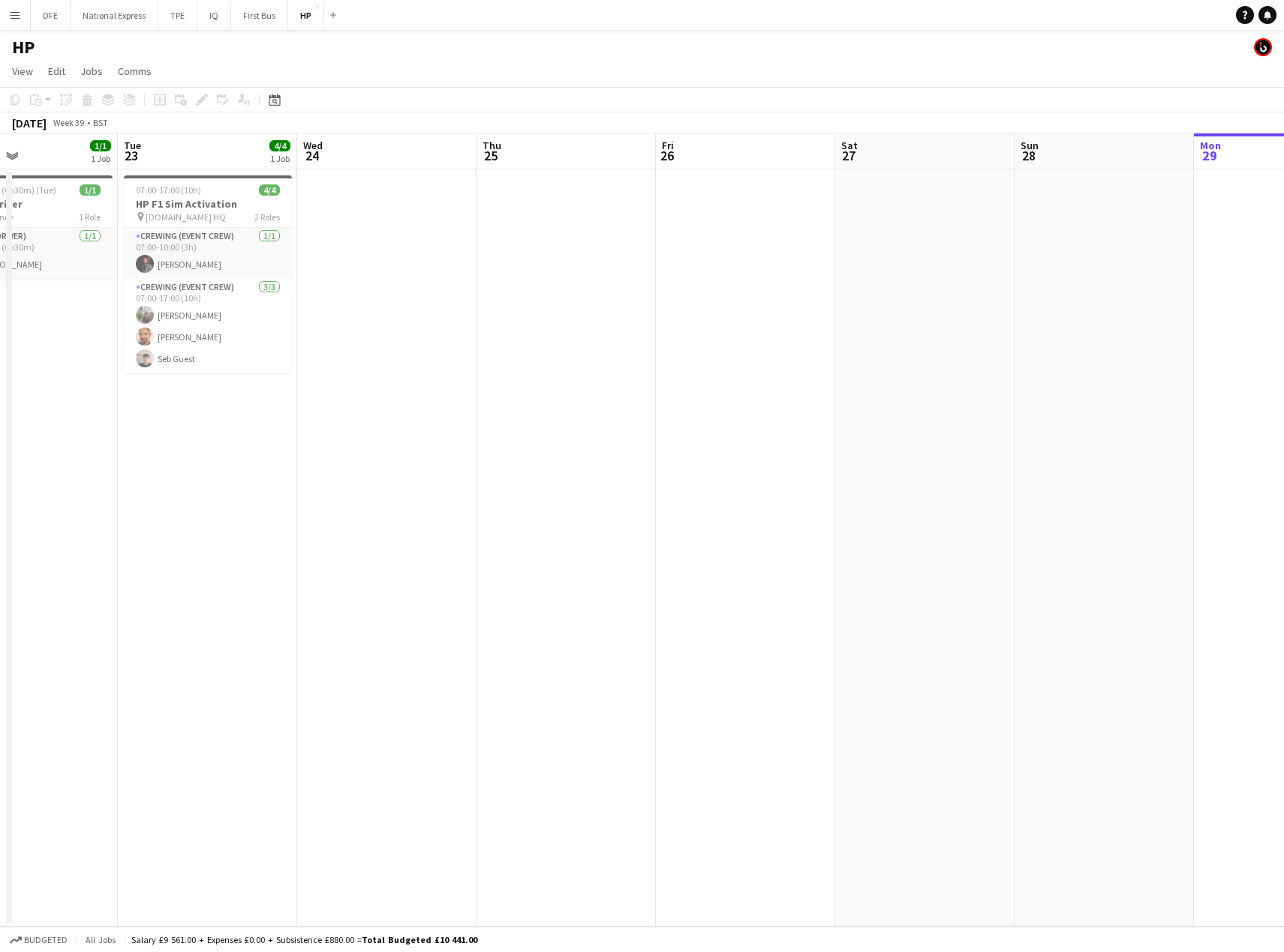
drag, startPoint x: 1280, startPoint y: 421, endPoint x: 354, endPoint y: 430, distance: 926.0
click at [1283, 417] on html "Menu Boards Boards Boards All jobs Status Workforce Workforce My Workforce Recr…" at bounding box center [642, 476] width 1284 height 952
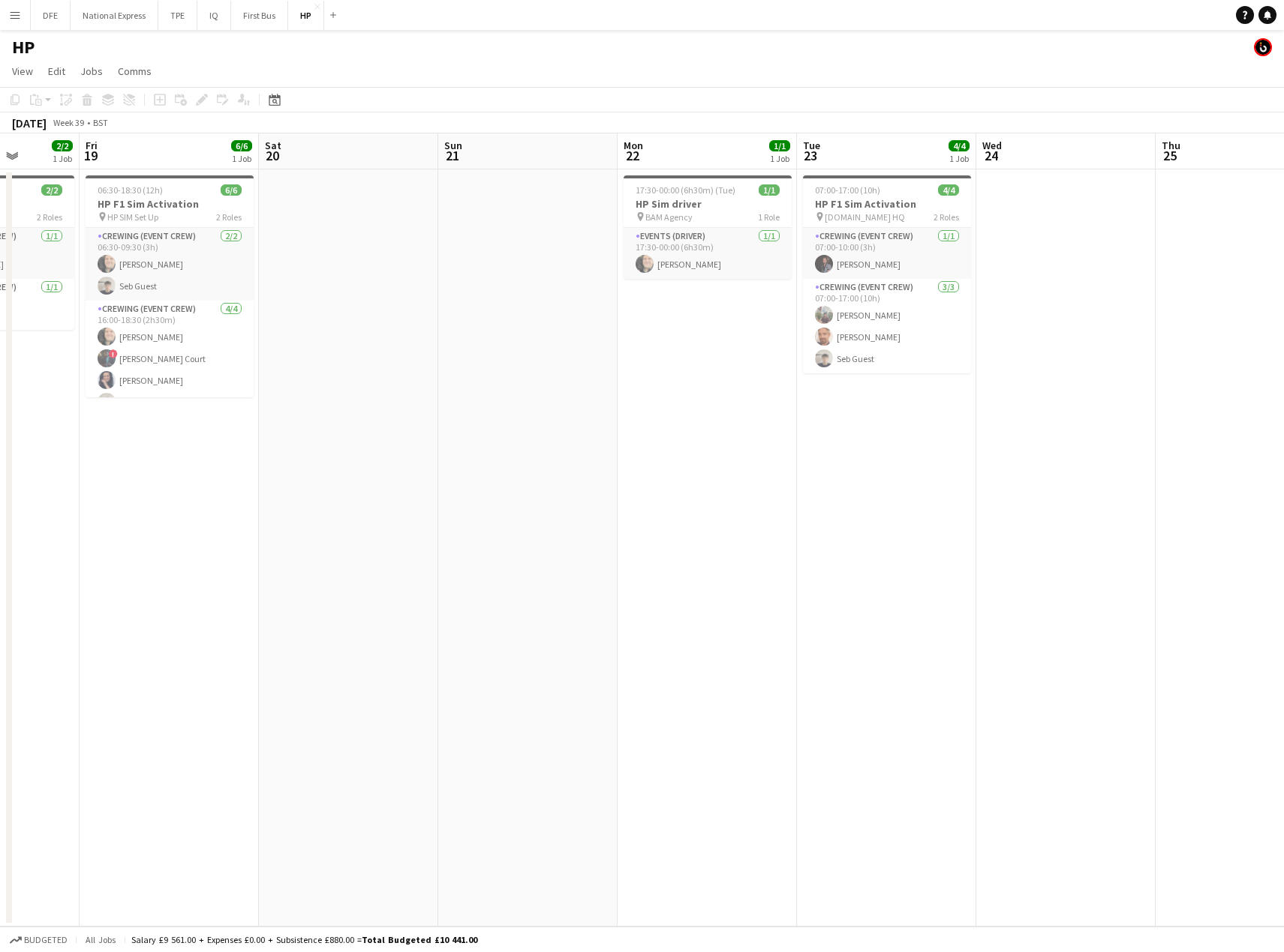
drag, startPoint x: 346, startPoint y: 426, endPoint x: 952, endPoint y: 425, distance: 606.0
click at [959, 426] on app-calendar-viewport "Tue 16 Wed 17 Thu 18 2/2 1 Job Fri 19 6/6 1 Job Sat 20 Sun 21 Mon 22 1/1 1 Job …" at bounding box center [642, 531] width 1284 height 793
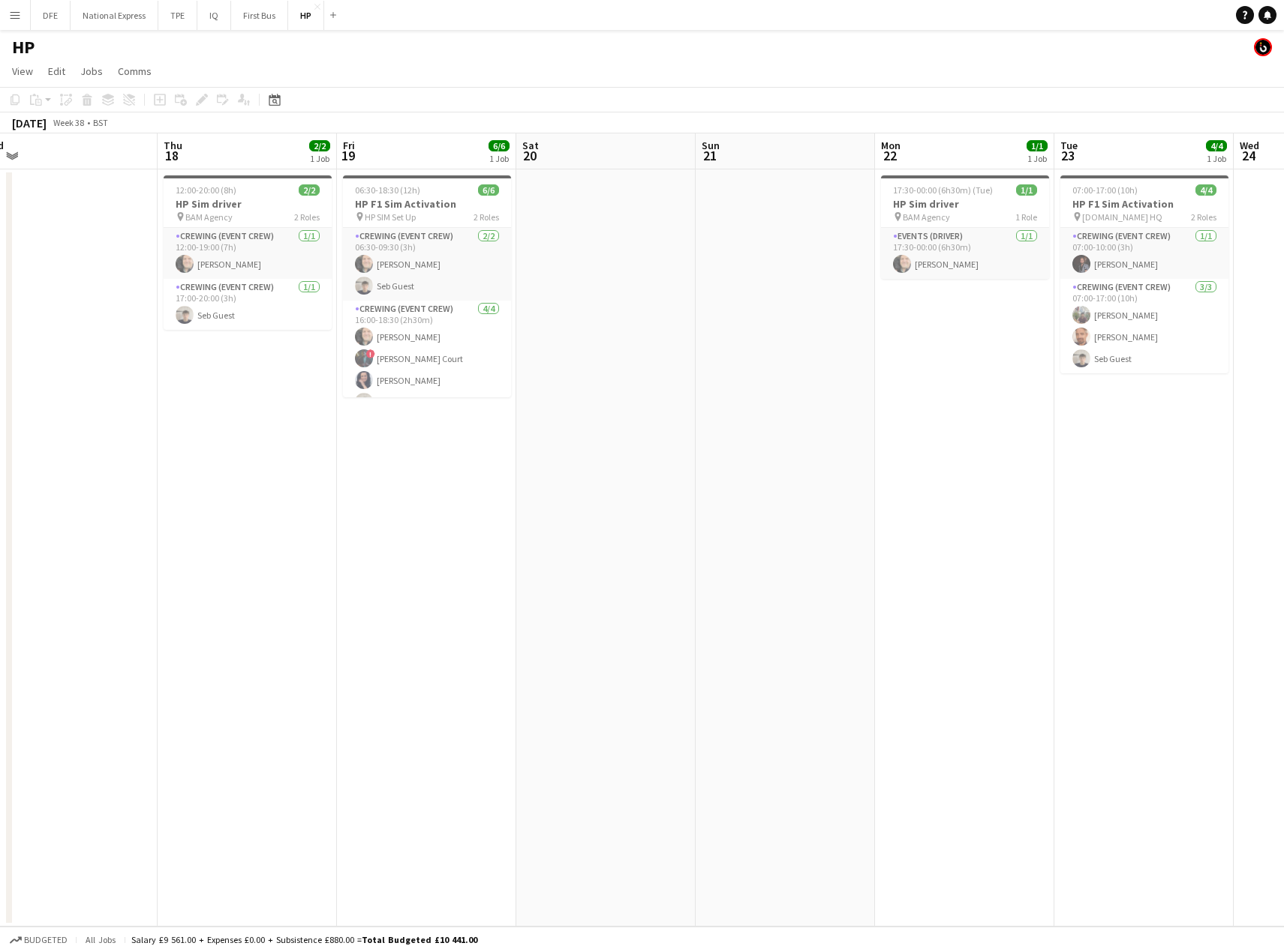
scroll to position [0, 379]
drag, startPoint x: 195, startPoint y: 431, endPoint x: 458, endPoint y: 423, distance: 263.1
click at [458, 423] on app-calendar-viewport "Mon 15 Tue 16 Wed 17 Thu 18 2/2 1 Job Fri 19 6/6 1 Job Sat 20 Sun 21 Mon 22 1/1…" at bounding box center [642, 531] width 1284 height 793
click at [413, 190] on span "06:30-18:30 (12h)" at bounding box center [389, 190] width 65 height 12
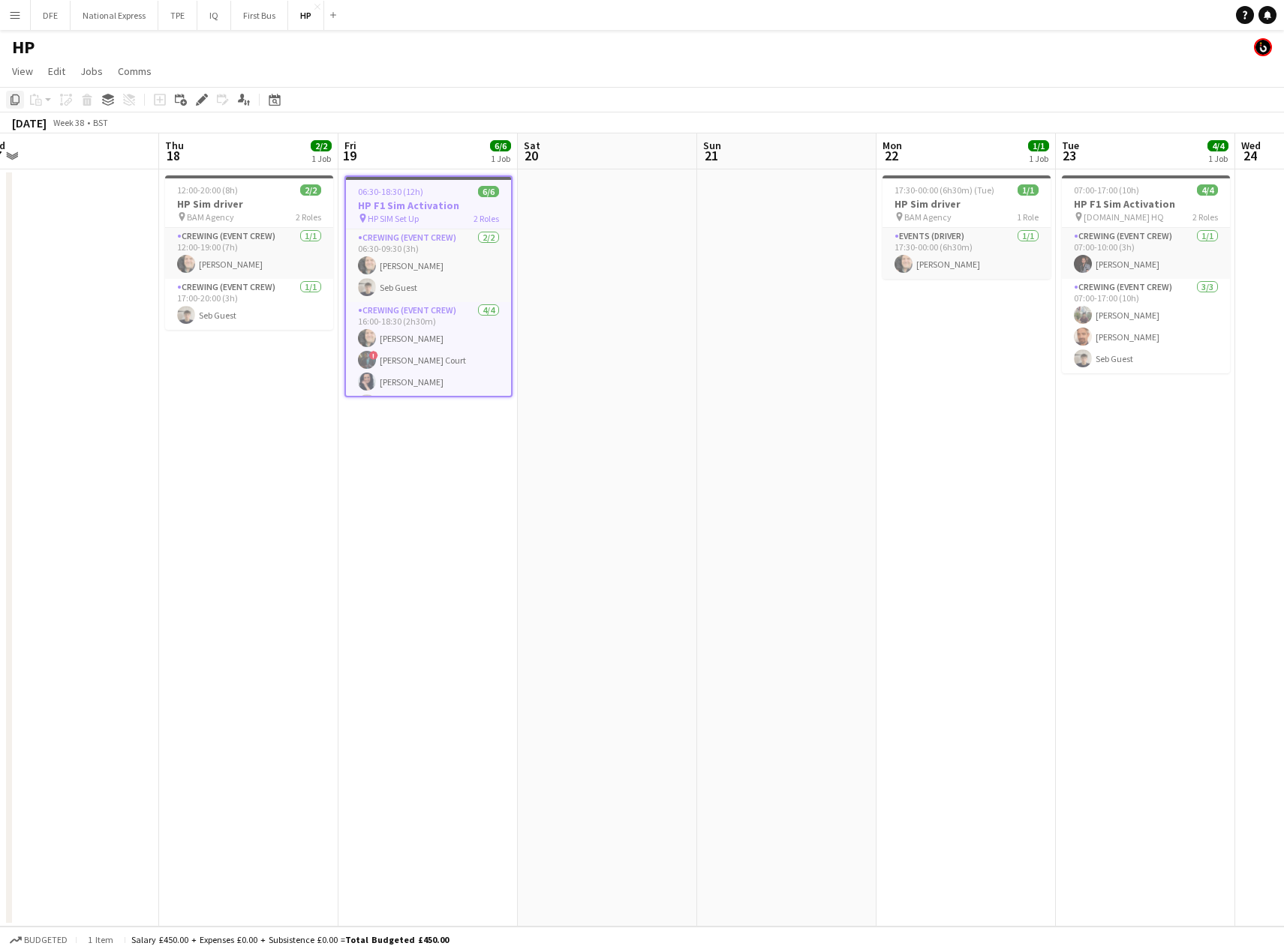
click at [14, 98] on icon "Copy" at bounding box center [15, 99] width 12 height 12
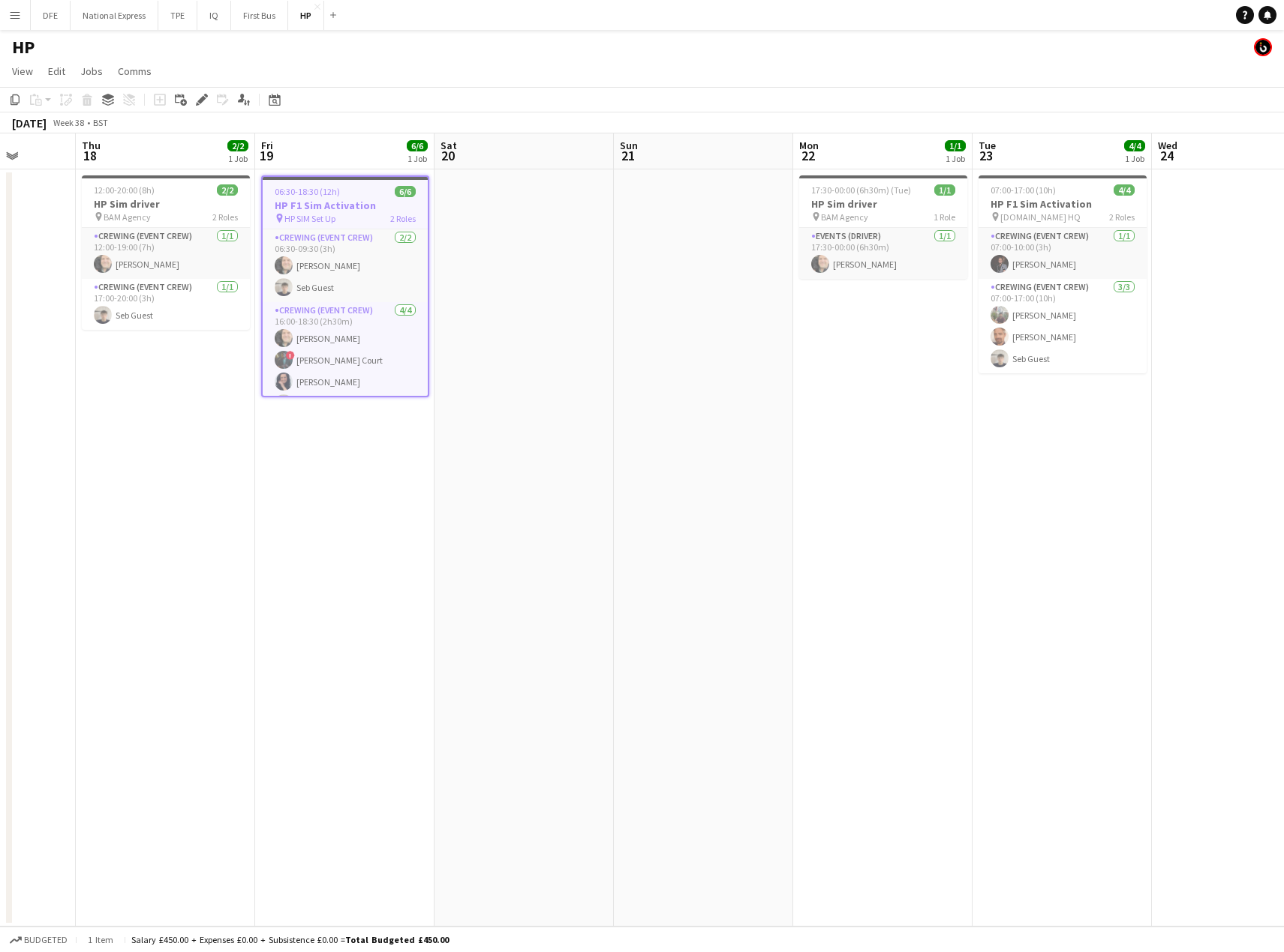
drag, startPoint x: 1057, startPoint y: 360, endPoint x: 476, endPoint y: 373, distance: 581.1
click at [0, 374] on html "Menu Boards Boards Boards All jobs Status Workforce Workforce My Workforce Recr…" at bounding box center [642, 476] width 1284 height 952
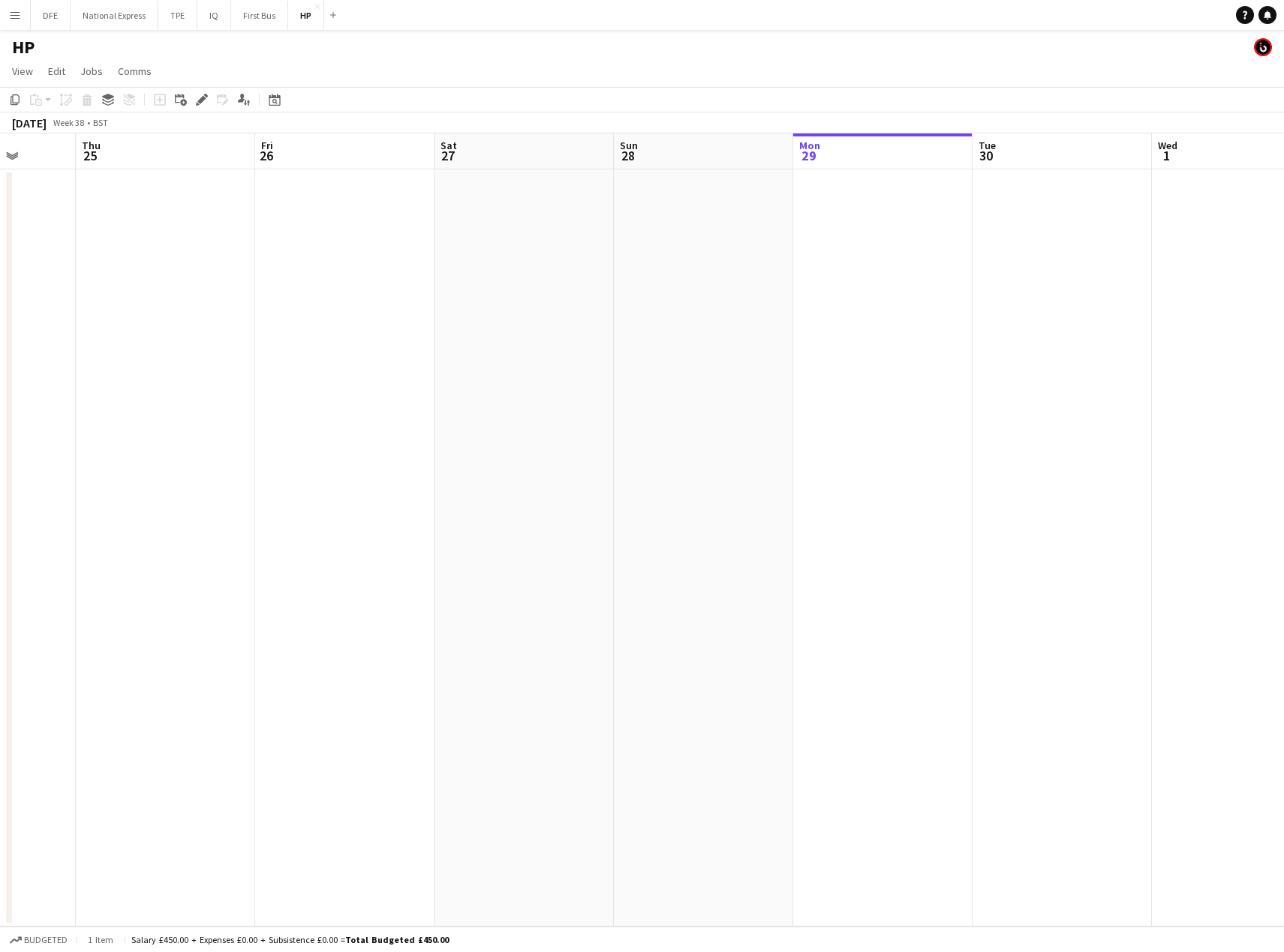
drag, startPoint x: -303, startPoint y: 392, endPoint x: 981, endPoint y: 348, distance: 1284.8
click at [0, 383] on html "Menu Boards Boards Boards All jobs Status Workforce Workforce My Workforce Recr…" at bounding box center [642, 476] width 1284 height 952
drag, startPoint x: 537, startPoint y: 363, endPoint x: 892, endPoint y: 359, distance: 355.0
click at [0, 372] on html "Menu Boards Boards Boards All jobs Status Workforce Workforce My Workforce Recr…" at bounding box center [642, 476] width 1284 height 952
drag, startPoint x: 26, startPoint y: 385, endPoint x: -32, endPoint y: 384, distance: 58.0
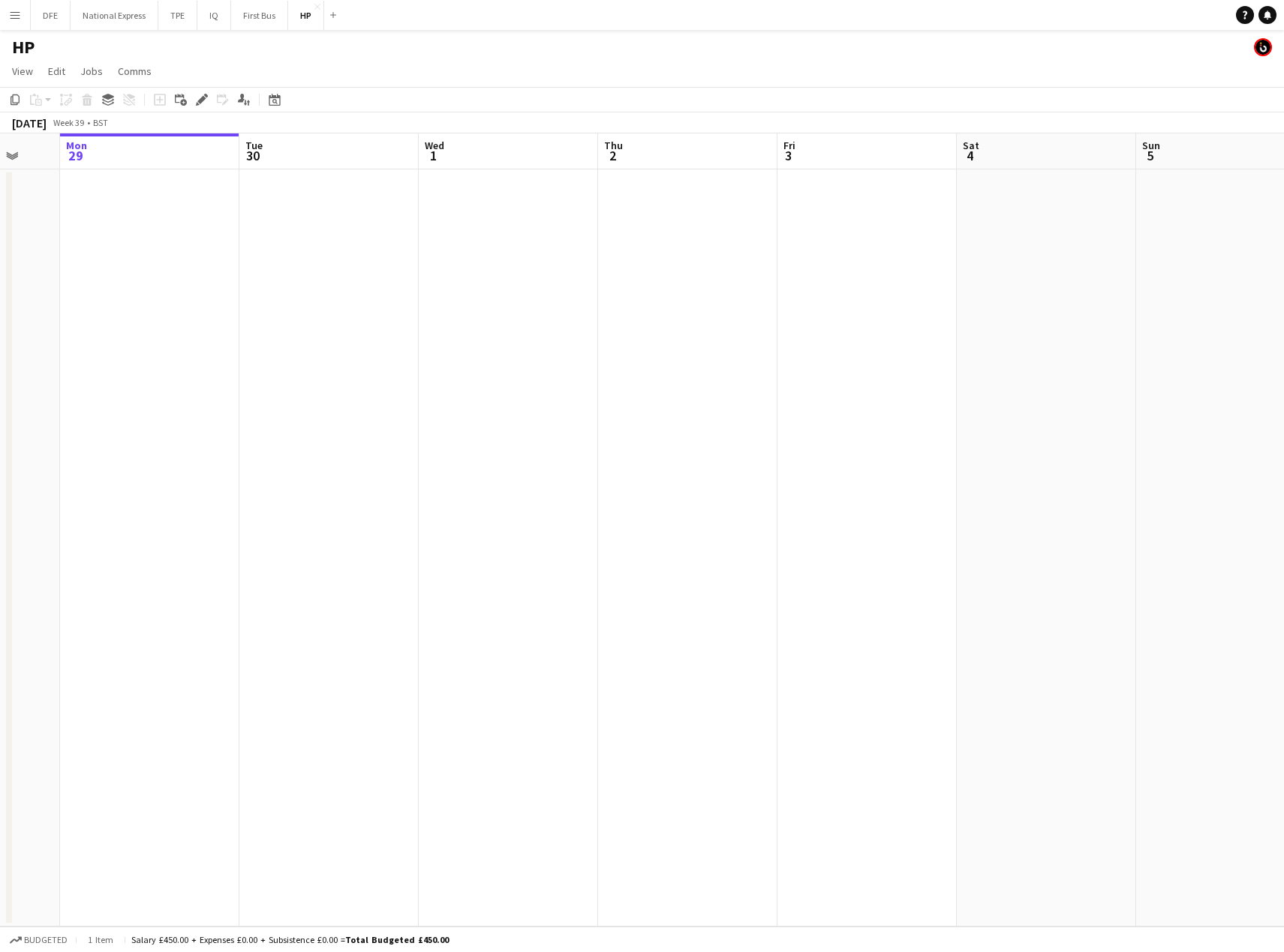
click at [0, 384] on html "Menu Boards Boards Boards All jobs Status Workforce Workforce My Workforce Recr…" at bounding box center [642, 476] width 1284 height 952
drag, startPoint x: 235, startPoint y: 385, endPoint x: -318, endPoint y: 402, distance: 553.3
click at [0, 402] on html "Menu Boards Boards Boards All jobs Status Workforce Workforce My Workforce Recr…" at bounding box center [642, 476] width 1284 height 952
drag, startPoint x: 812, startPoint y: 372, endPoint x: -96, endPoint y: 372, distance: 908.0
click at [0, 372] on html "Menu Boards Boards Boards All jobs Status Workforce Workforce My Workforce Recr…" at bounding box center [642, 476] width 1284 height 952
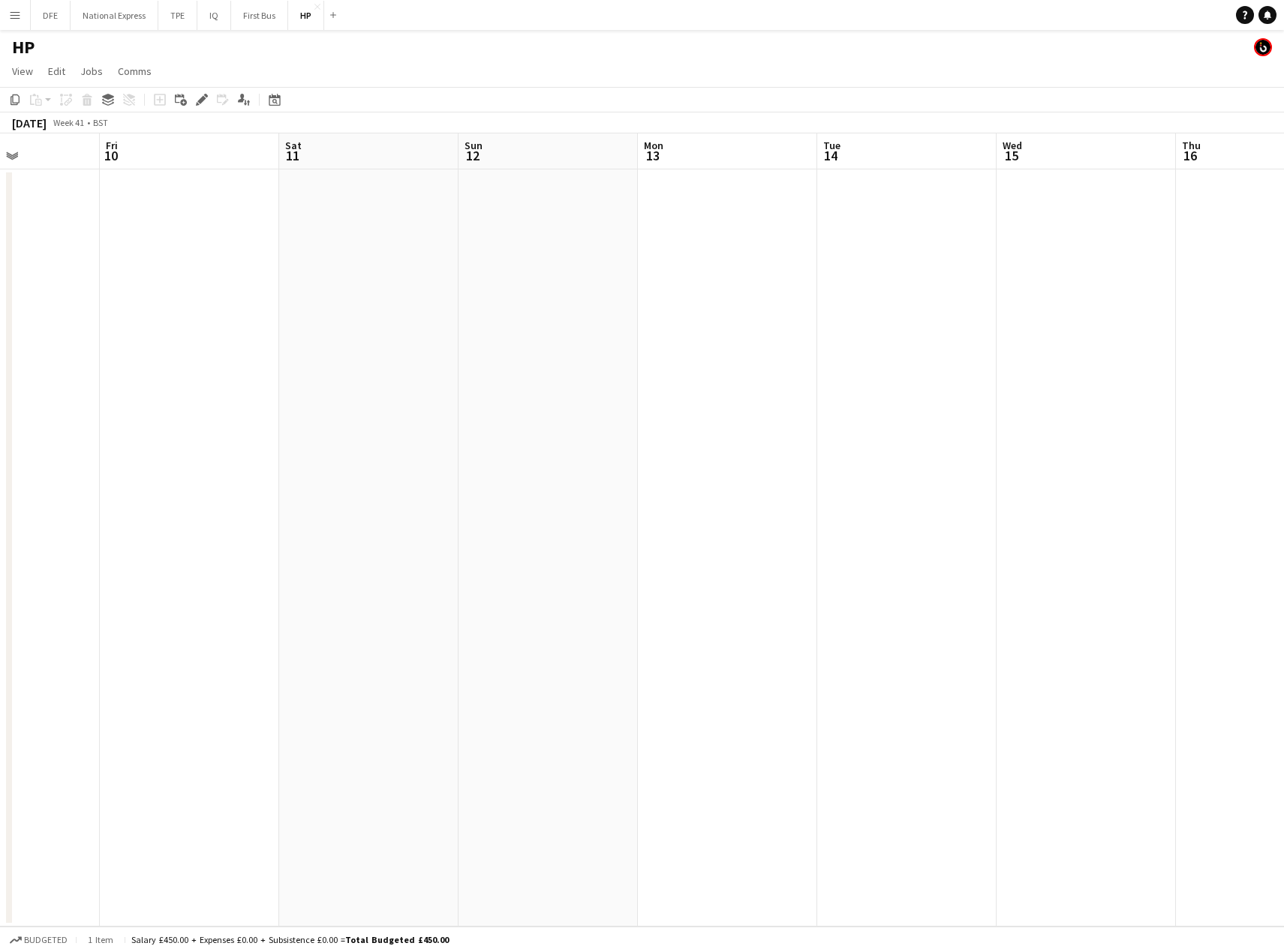
scroll to position [0, 712]
drag, startPoint x: 257, startPoint y: 376, endPoint x: 7, endPoint y: 380, distance: 250.0
click at [7, 380] on div "Sat 11 Sun 12 Mon 13 Tue 14 Wed 15 Thu 16 Fri 17 Sat 18 Sun 19 Mon 20 Tue 21 We…" at bounding box center [642, 531] width 1284 height 793
click at [90, 260] on app-date-cell at bounding box center [94, 548] width 179 height 758
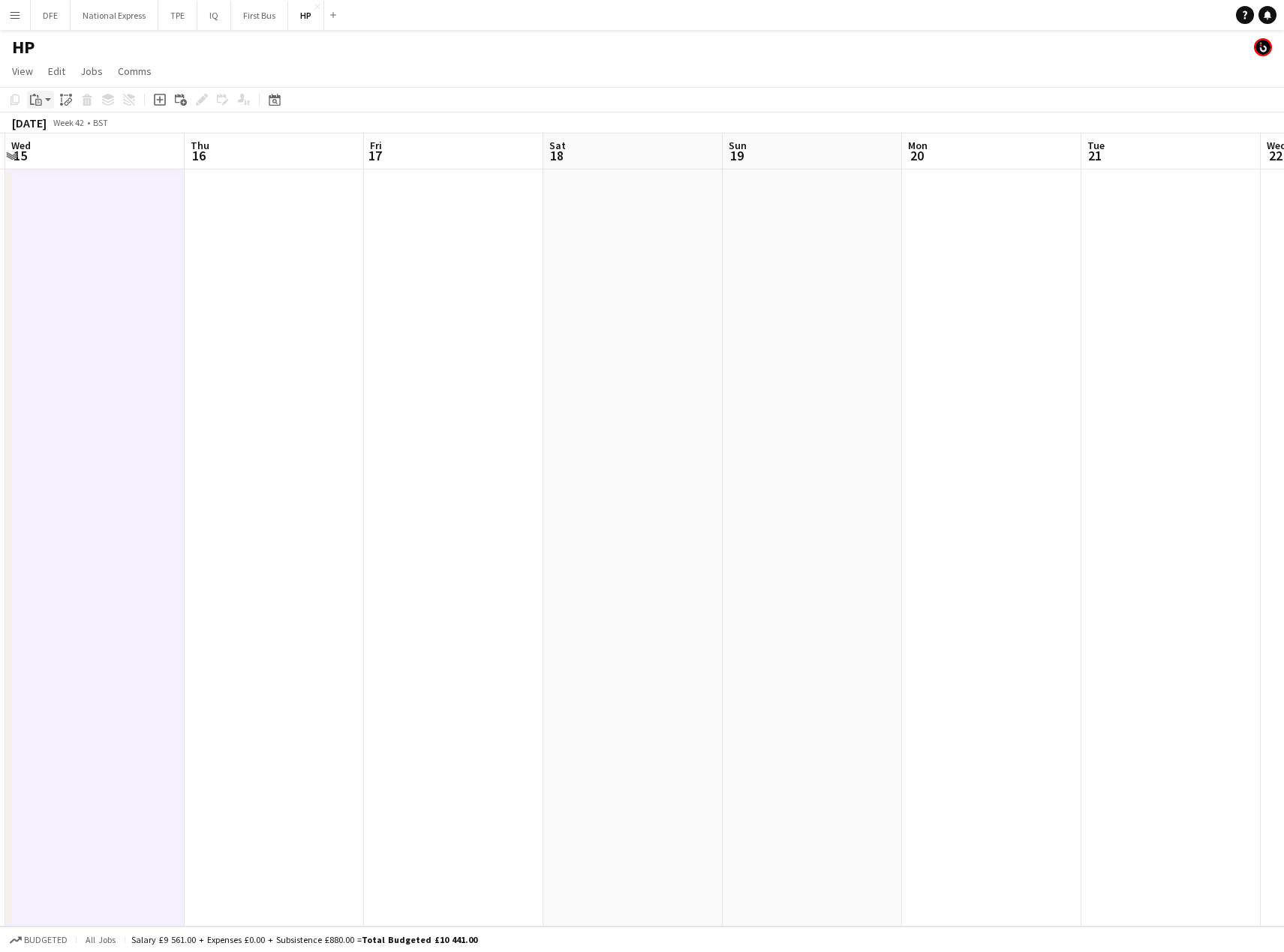
click at [36, 104] on icon "Paste" at bounding box center [36, 99] width 12 height 12
click at [103, 154] on link "Paste with crew Ctrl+Shift+V" at bounding box center [110, 154] width 141 height 13
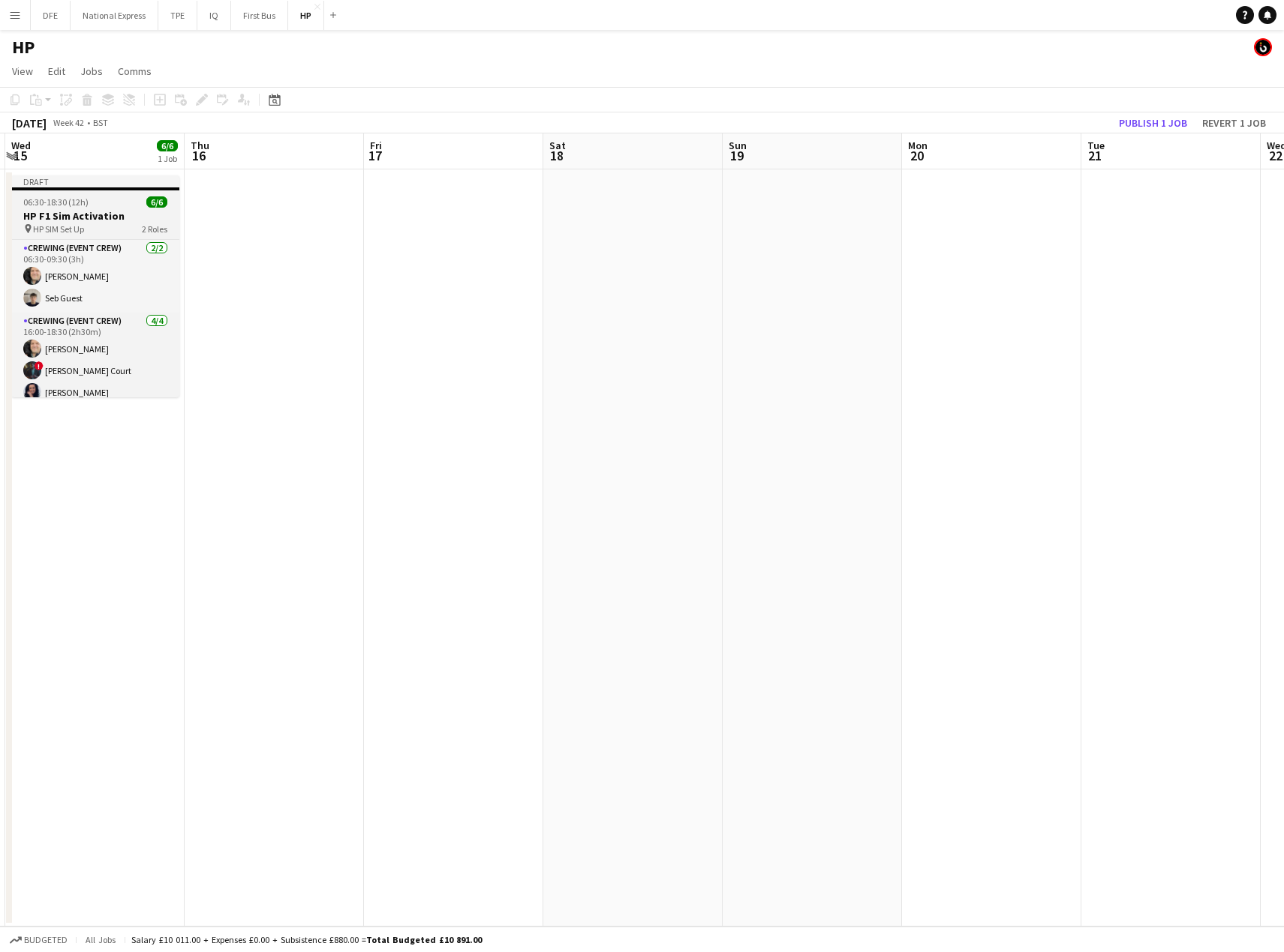
click at [75, 218] on h3 "HP F1 Sim Activation" at bounding box center [95, 216] width 168 height 13
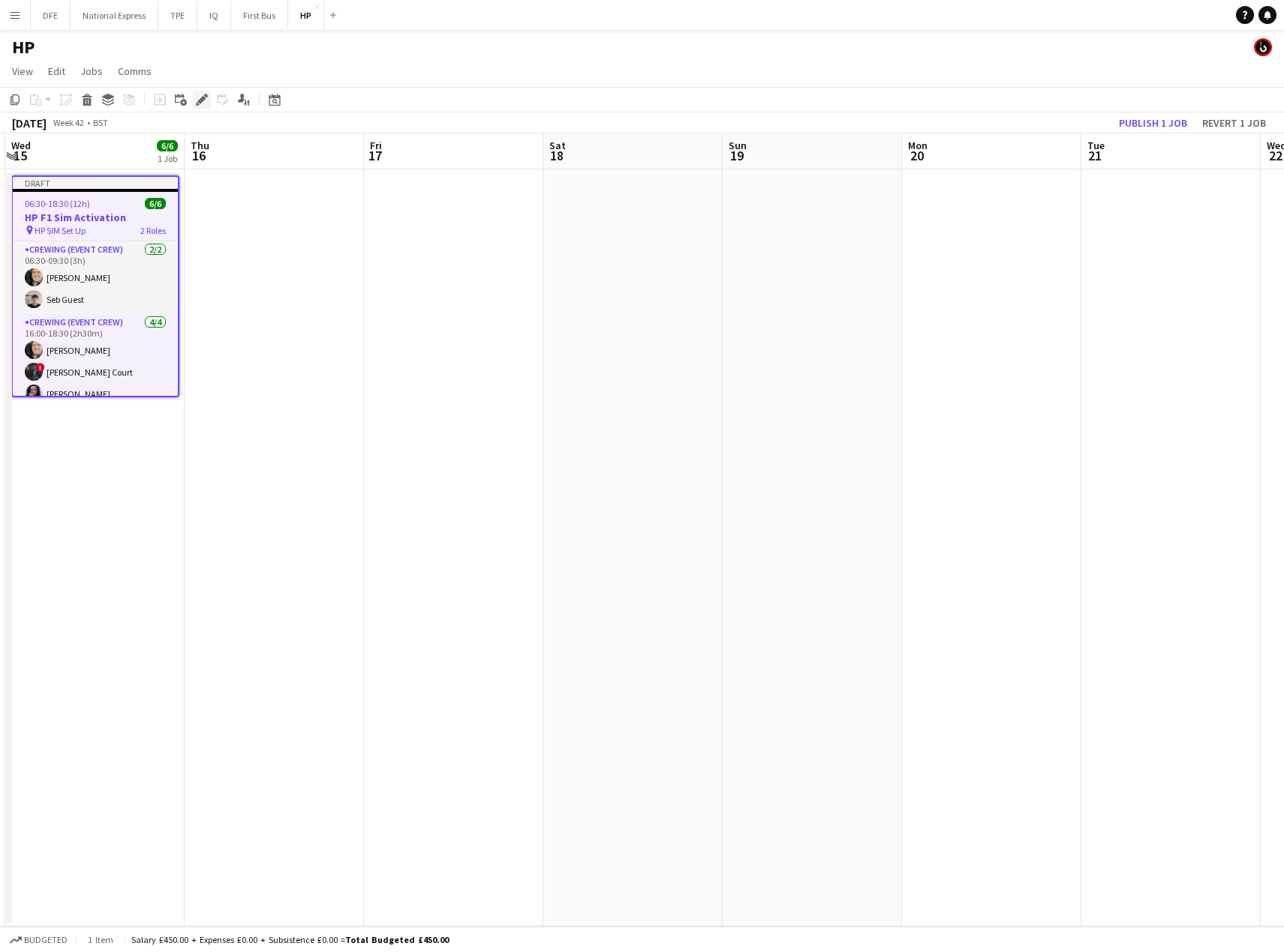
click at [204, 99] on icon at bounding box center [202, 100] width 8 height 8
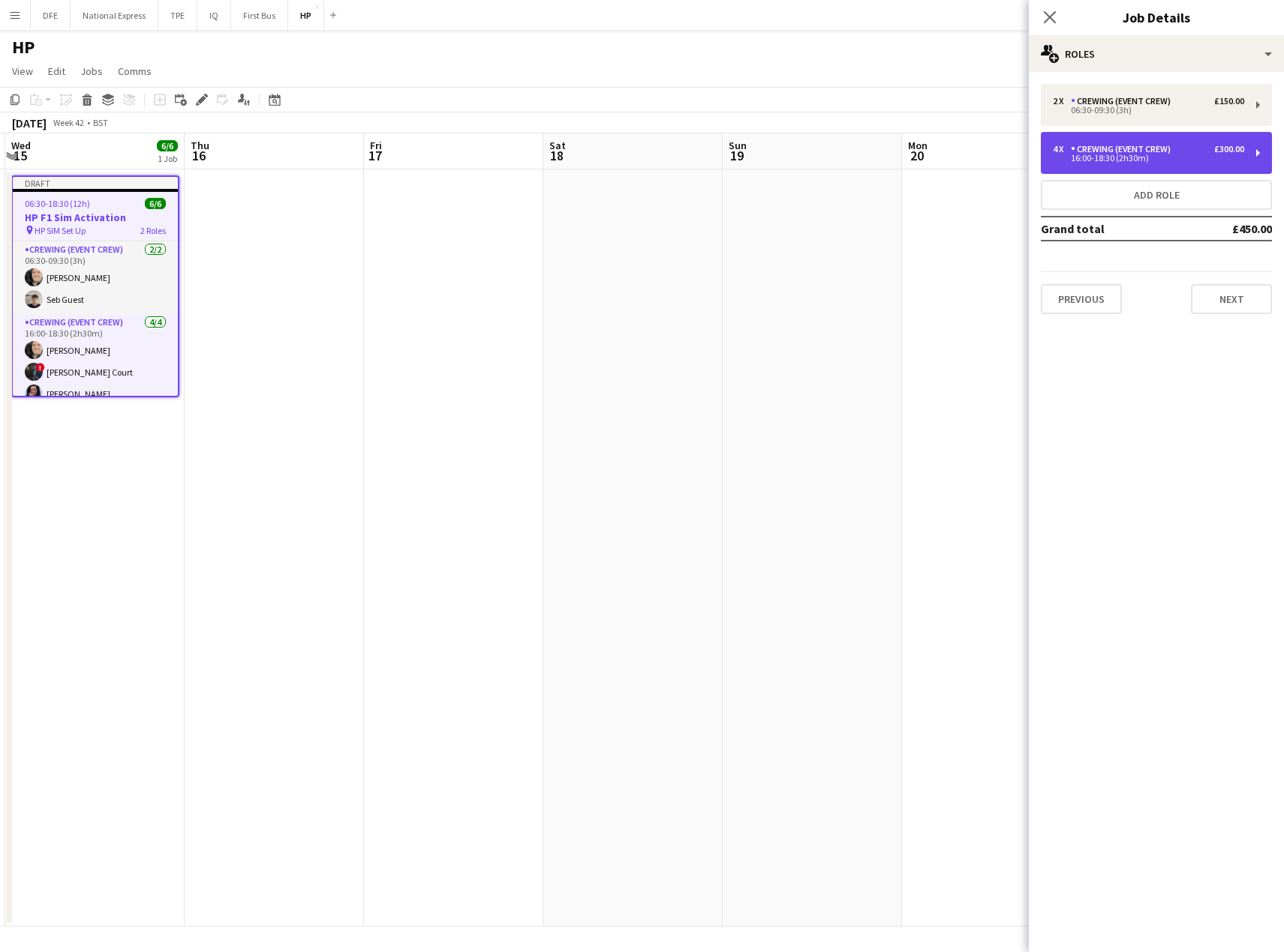
click at [1166, 156] on div "16:00-18:30 (2h30m)" at bounding box center [1148, 158] width 191 height 7
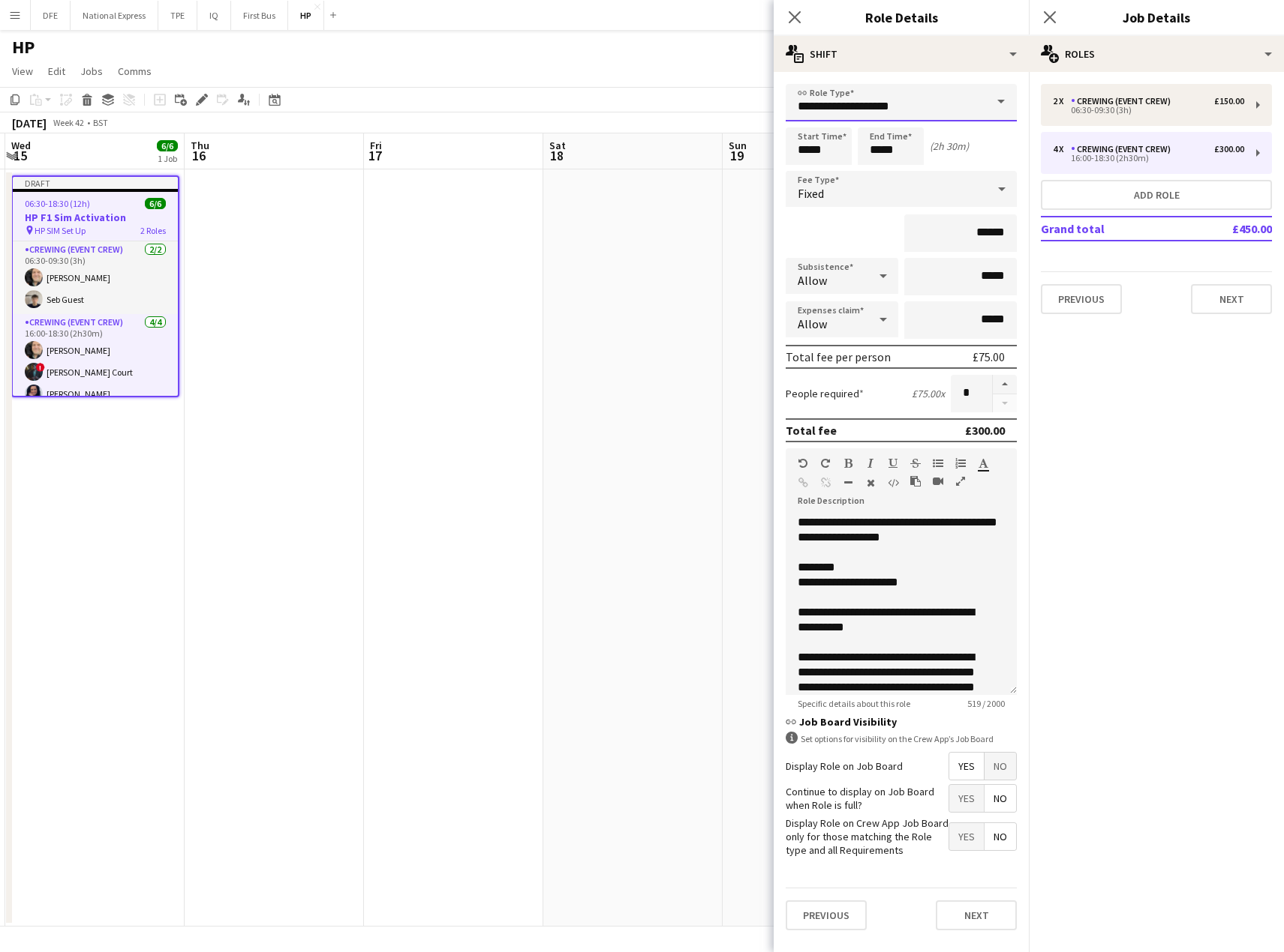
click at [968, 101] on input "**********" at bounding box center [900, 102] width 231 height 37
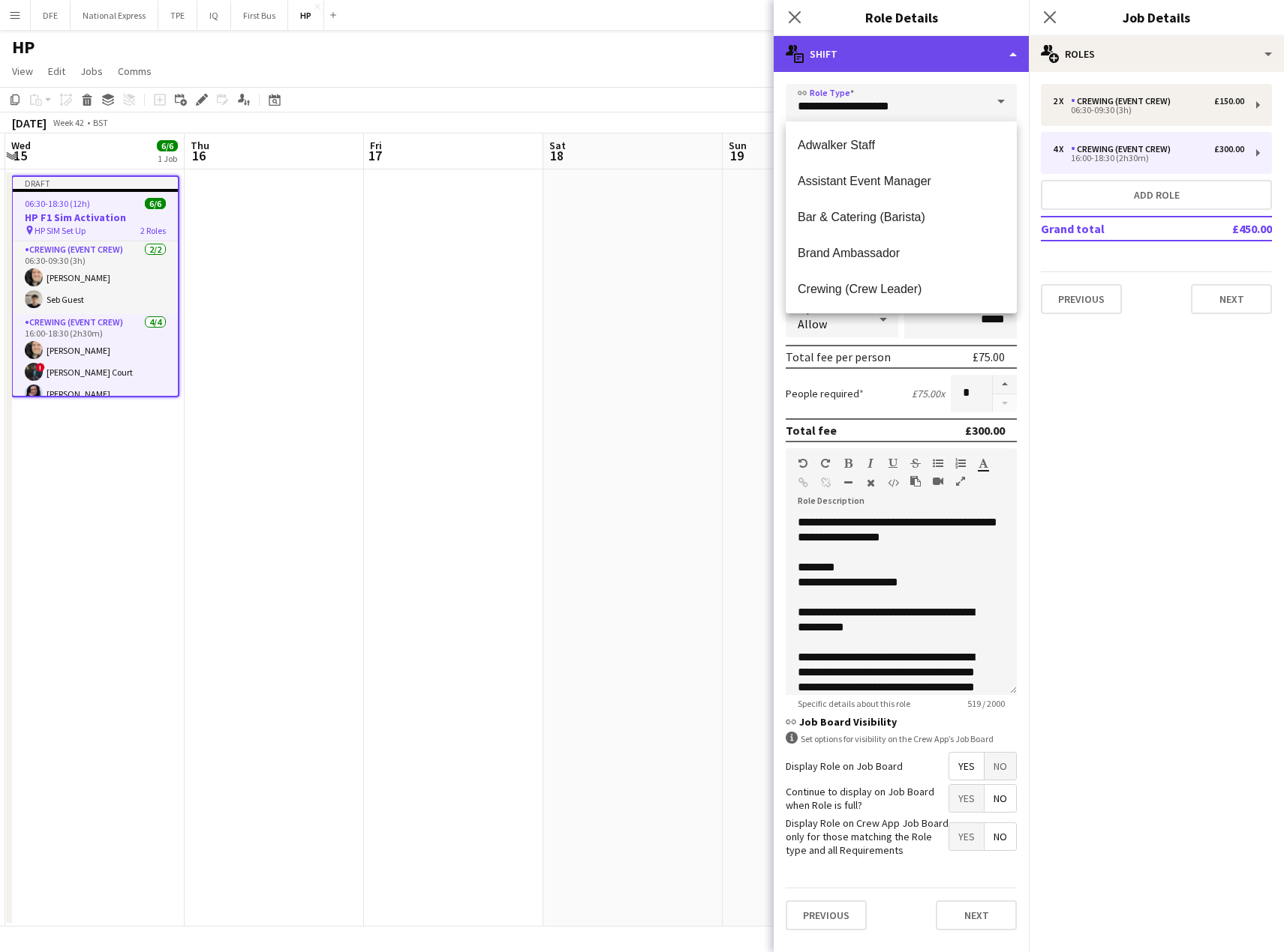
click at [971, 61] on div "multiple-actions-text Shift" at bounding box center [901, 55] width 255 height 36
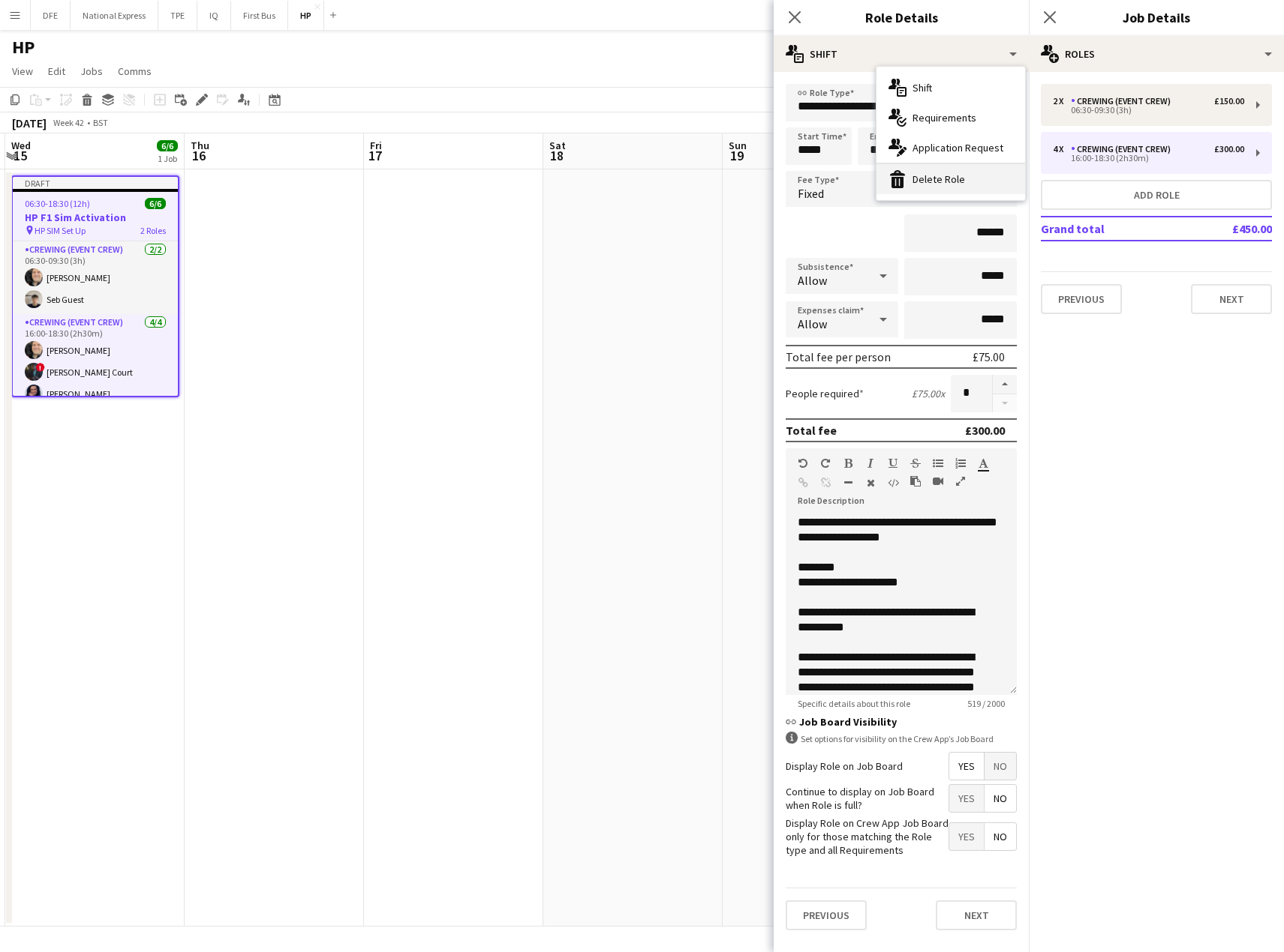
click at [943, 176] on div "bin-2 Delete Role" at bounding box center [951, 179] width 149 height 30
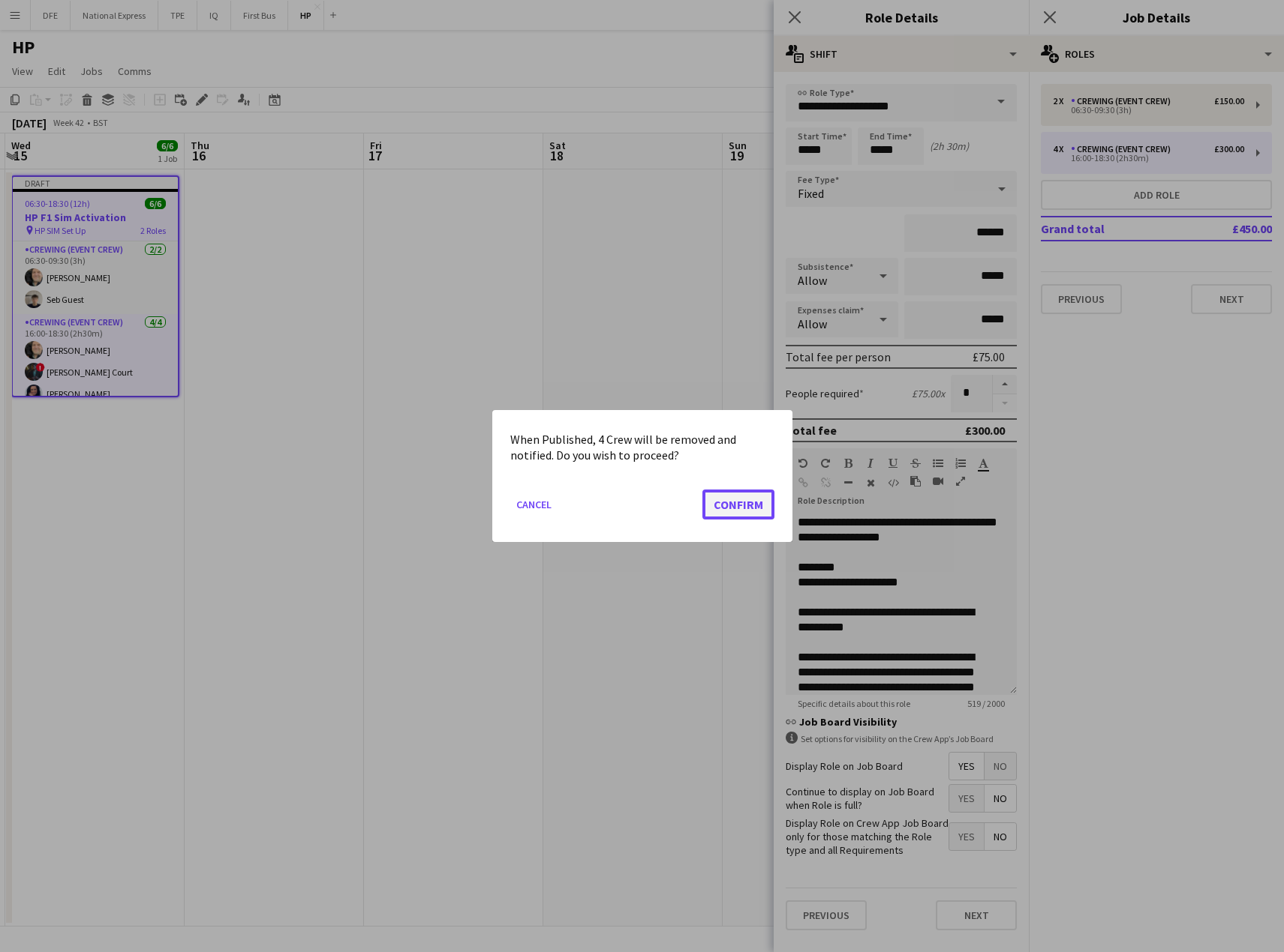
click at [739, 504] on button "Confirm" at bounding box center [737, 505] width 72 height 30
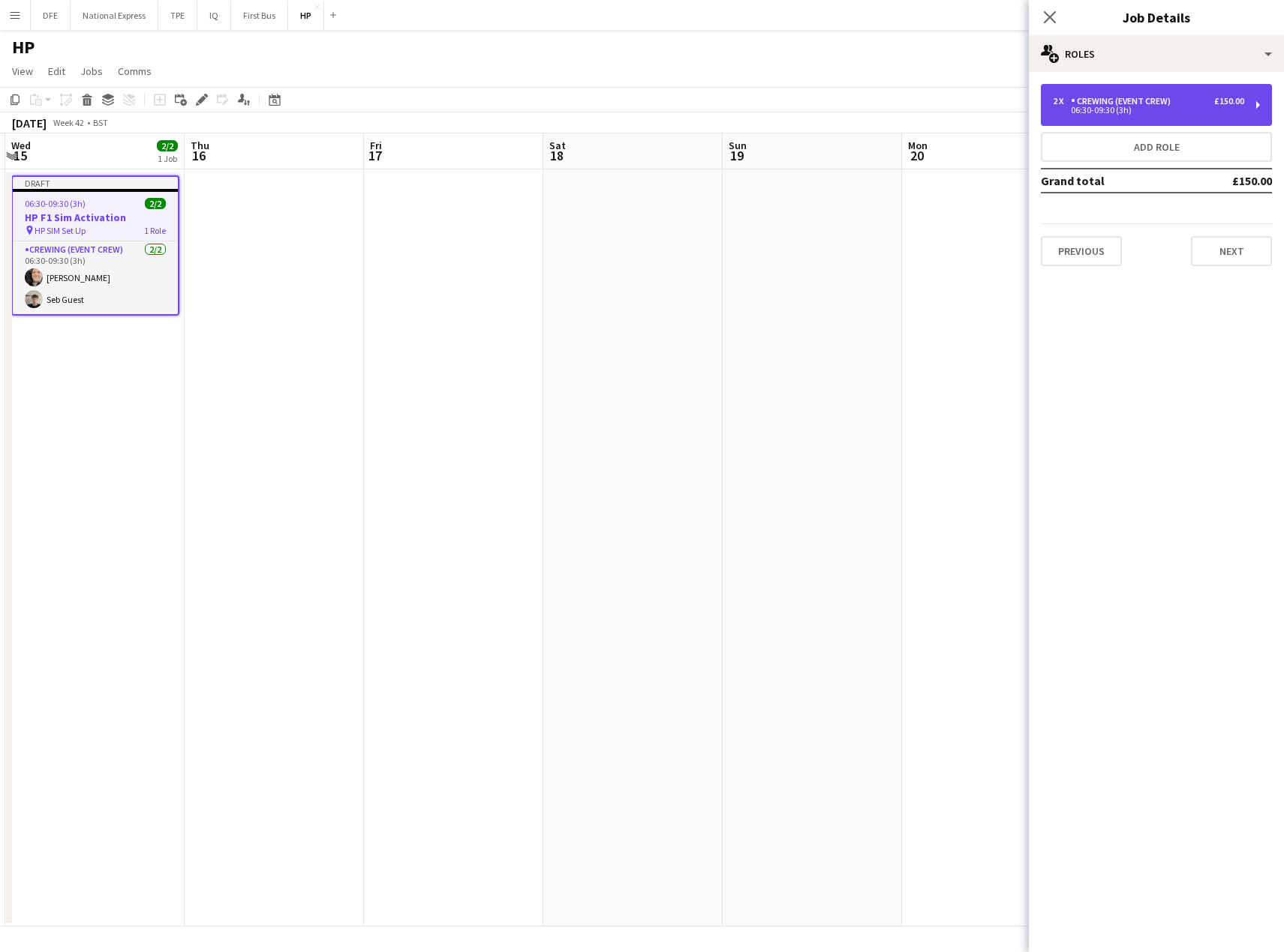
click at [1143, 109] on div "06:30-09:30 (3h)" at bounding box center [1148, 110] width 191 height 7
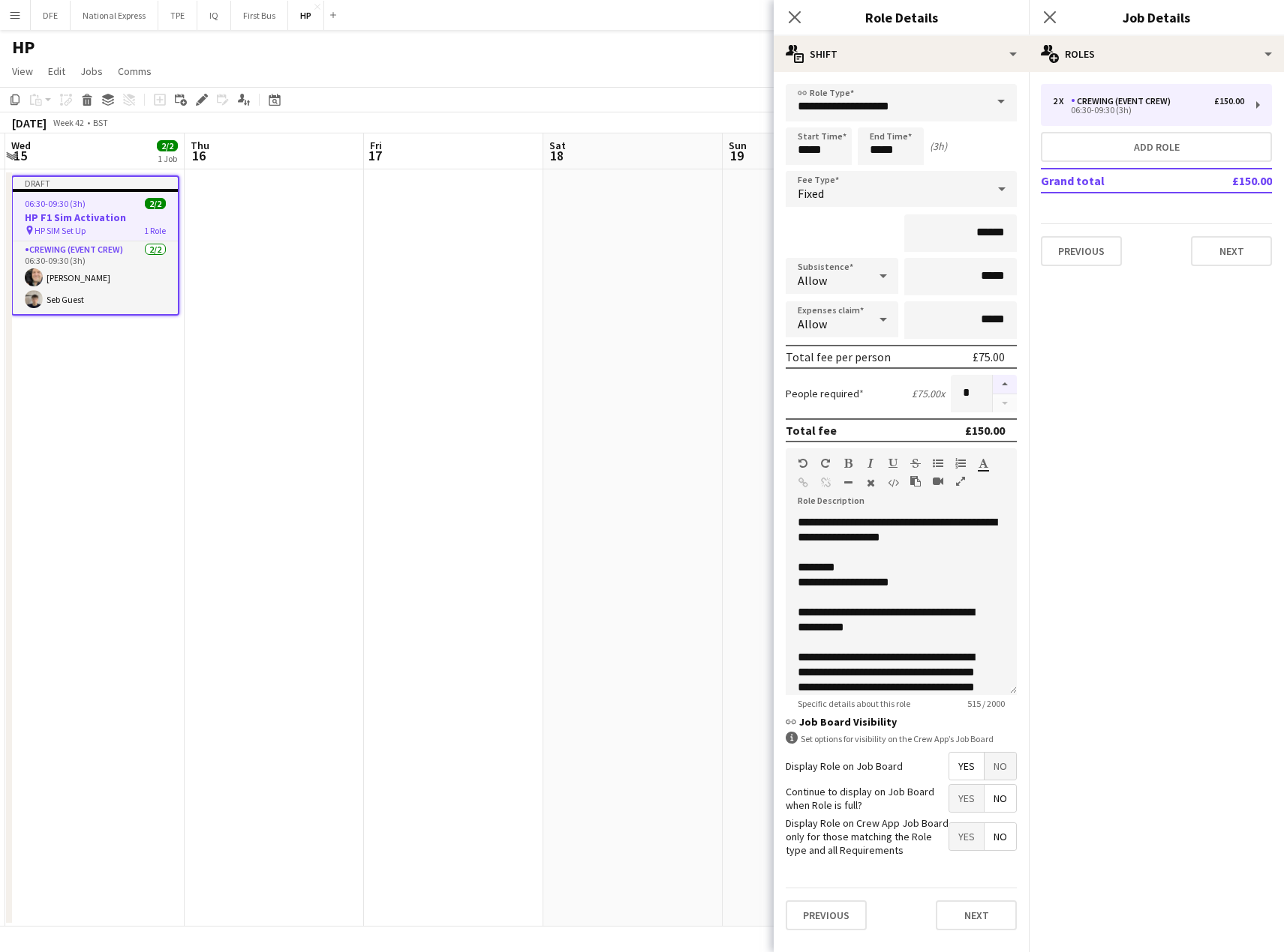
click at [1005, 385] on button "button" at bounding box center [1005, 385] width 24 height 20
type input "*"
click at [957, 109] on input "**********" at bounding box center [900, 102] width 231 height 37
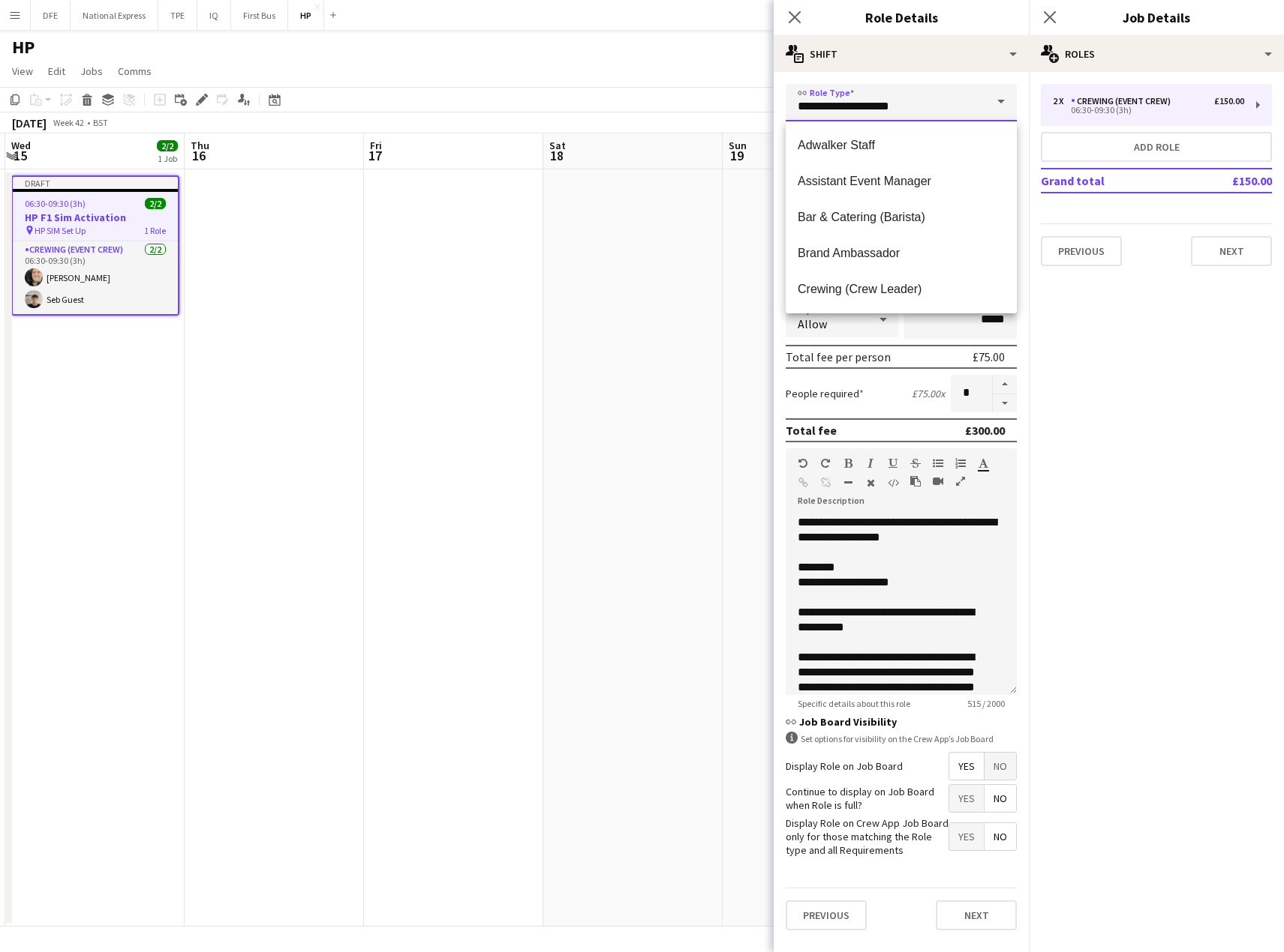
click at [949, 85] on input "**********" at bounding box center [900, 102] width 231 height 37
click at [949, 80] on div "**********" at bounding box center [901, 507] width 255 height 871
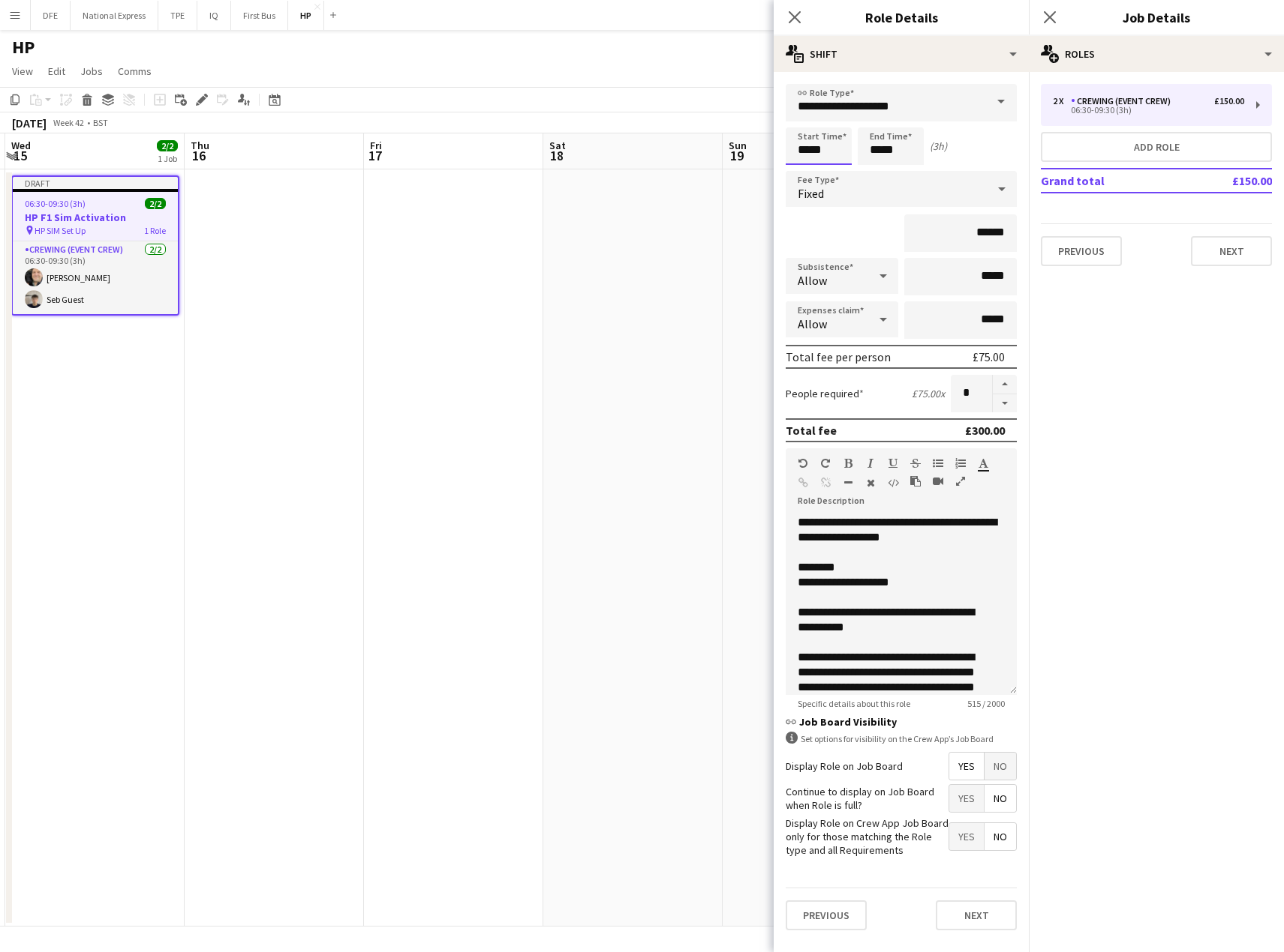
click at [828, 146] on input "*****" at bounding box center [819, 145] width 66 height 37
click at [806, 117] on div at bounding box center [804, 120] width 30 height 15
click at [805, 117] on div at bounding box center [804, 120] width 30 height 15
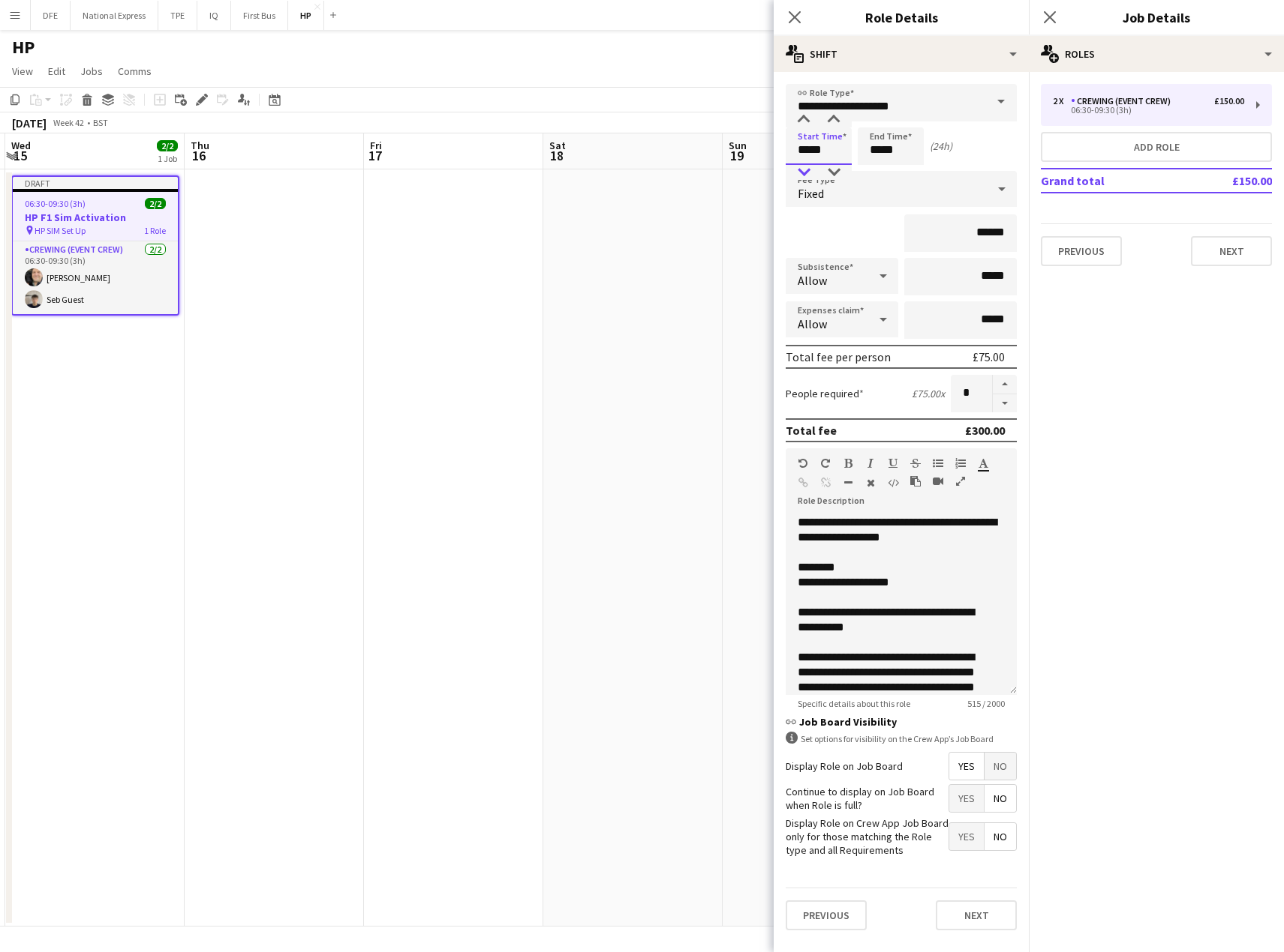
click at [805, 165] on div at bounding box center [804, 173] width 30 height 15
click at [805, 118] on div at bounding box center [804, 120] width 30 height 15
type input "*****"
click at [833, 171] on div at bounding box center [833, 173] width 30 height 15
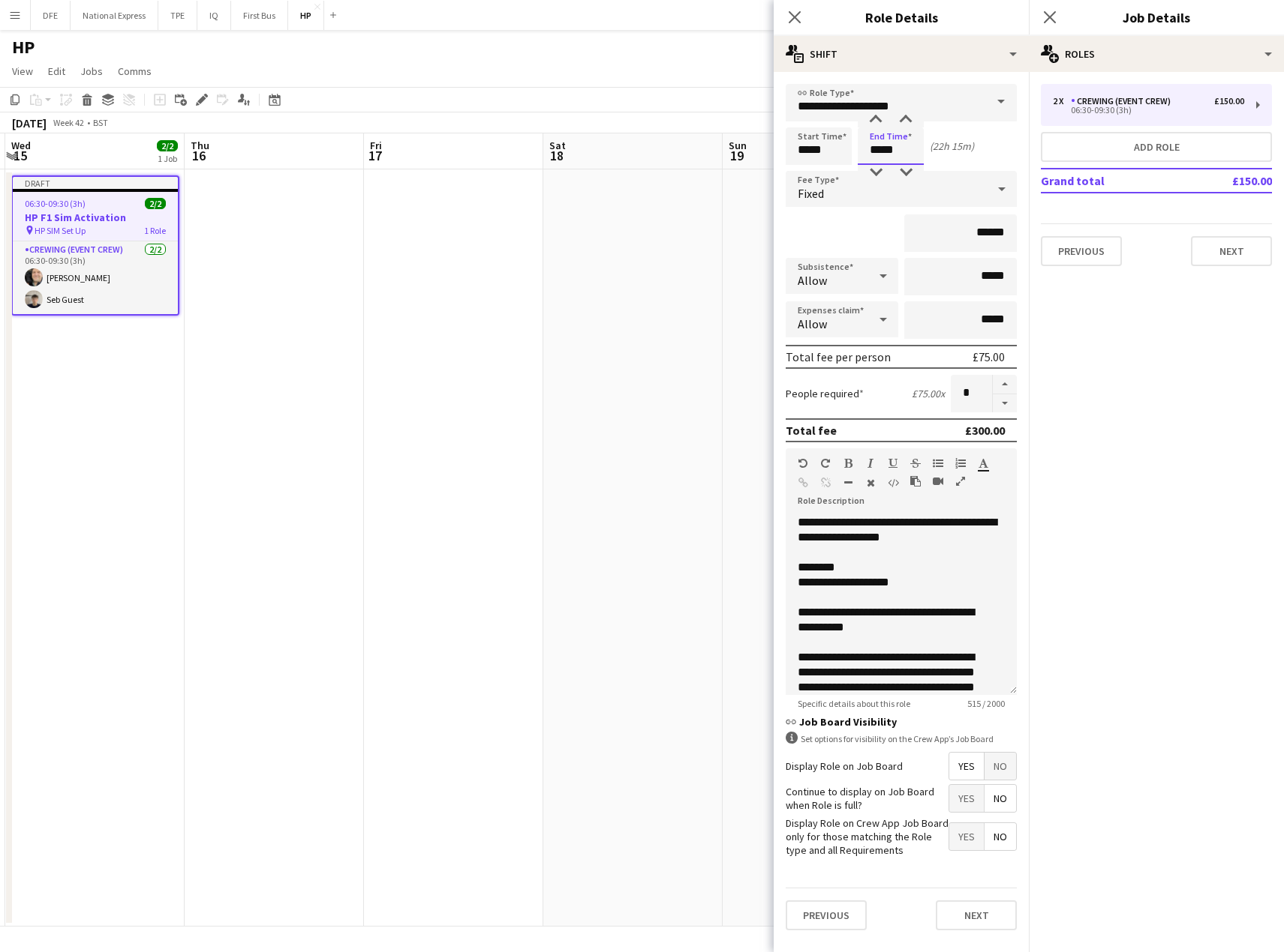
click at [896, 150] on input "*****" at bounding box center [890, 145] width 66 height 37
click at [877, 168] on div at bounding box center [876, 173] width 30 height 15
click at [879, 118] on div at bounding box center [876, 120] width 30 height 15
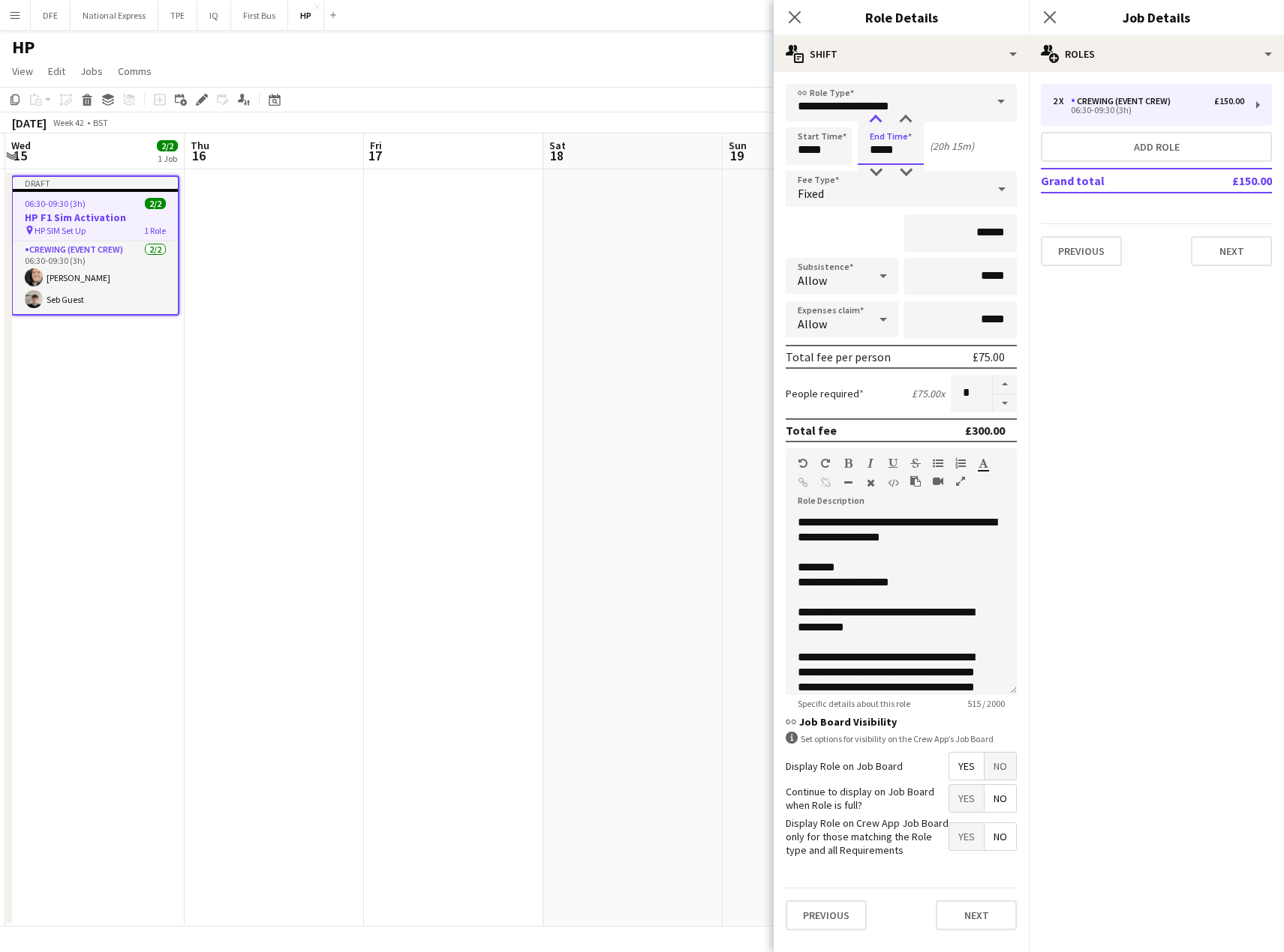
click at [879, 118] on div at bounding box center [876, 120] width 30 height 15
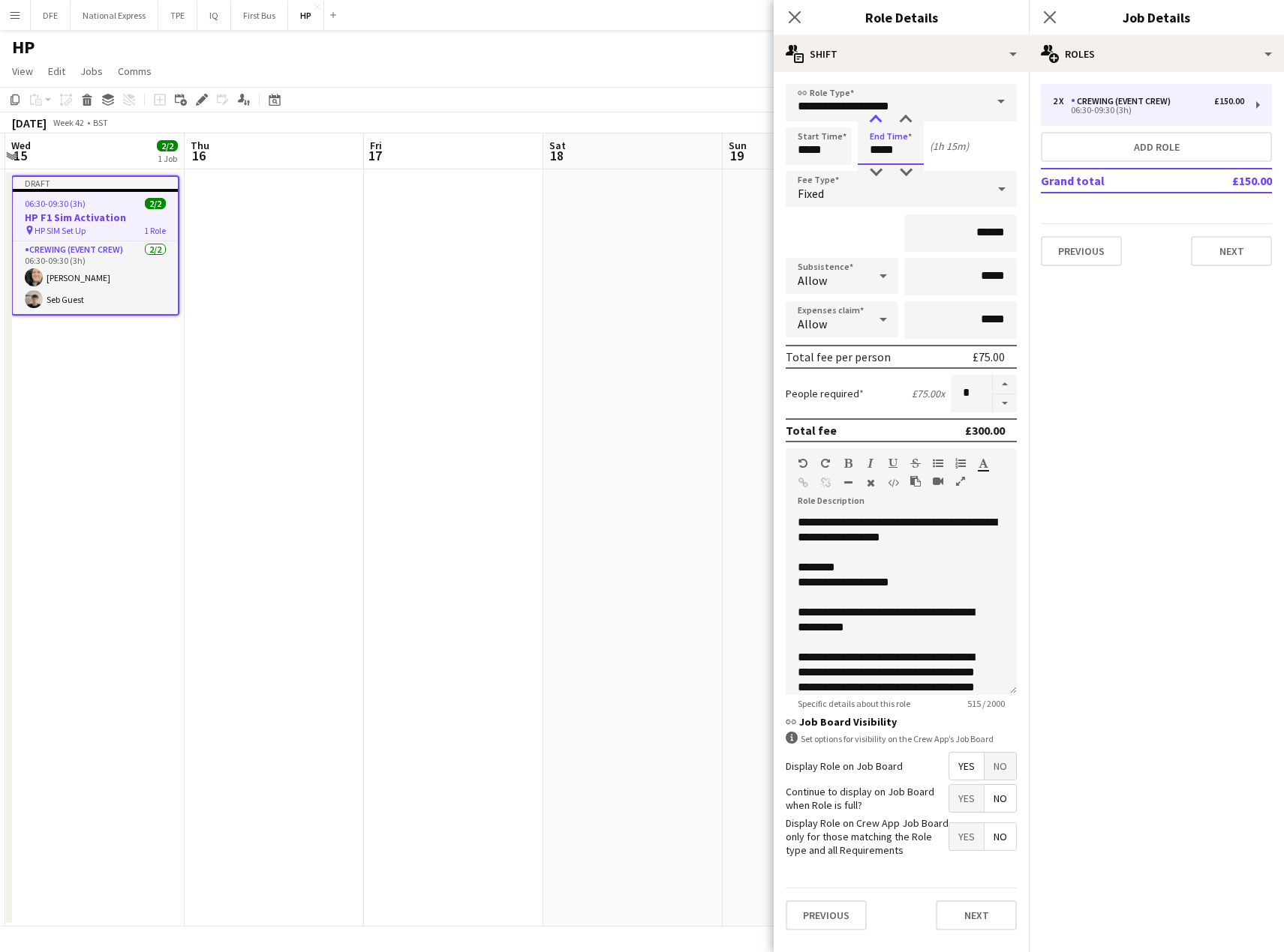
click at [879, 118] on div at bounding box center [876, 120] width 30 height 15
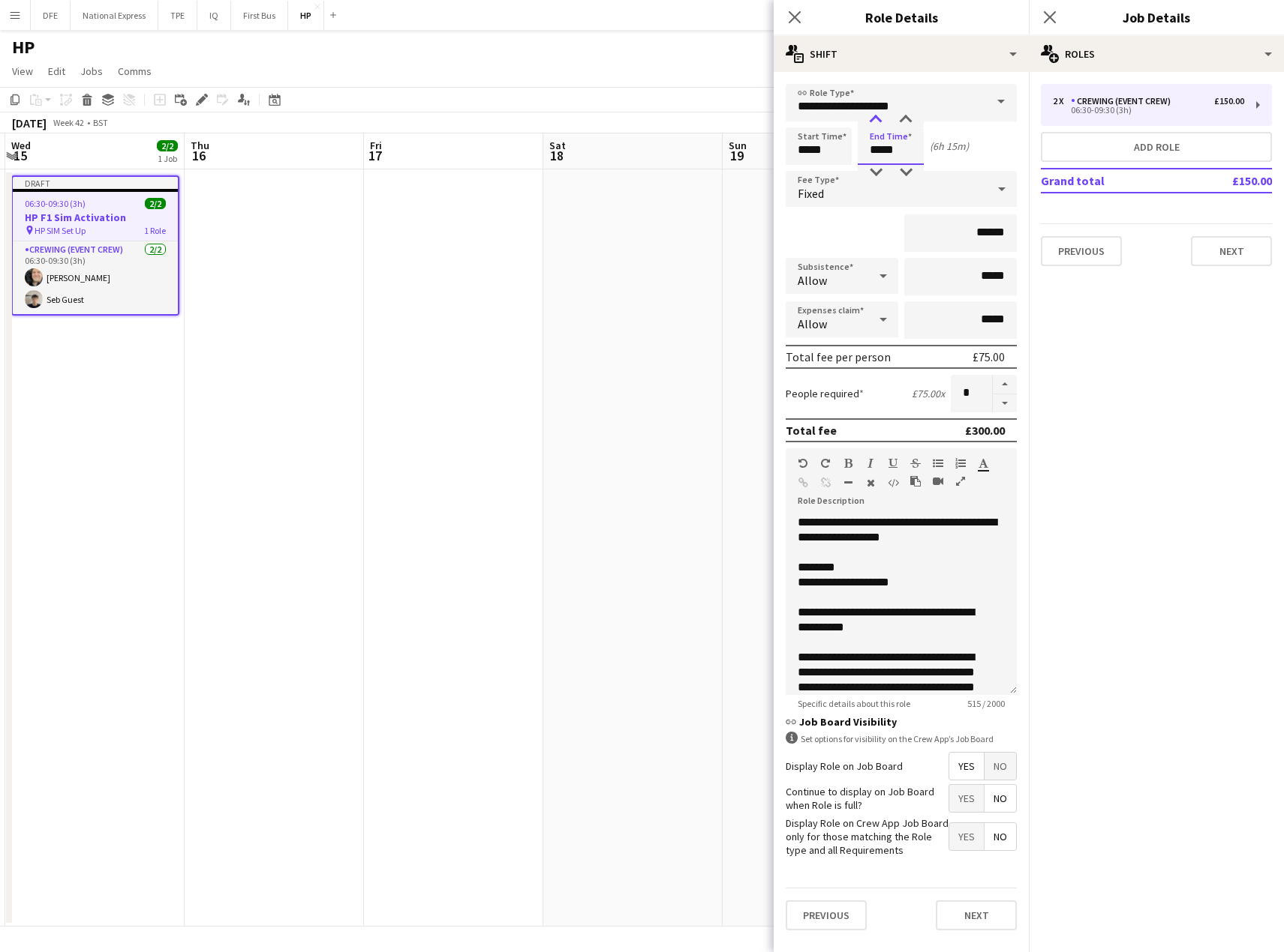
click at [879, 118] on div at bounding box center [876, 120] width 30 height 15
click at [904, 174] on div at bounding box center [905, 173] width 30 height 15
type input "*****"
click at [904, 174] on div at bounding box center [905, 173] width 30 height 15
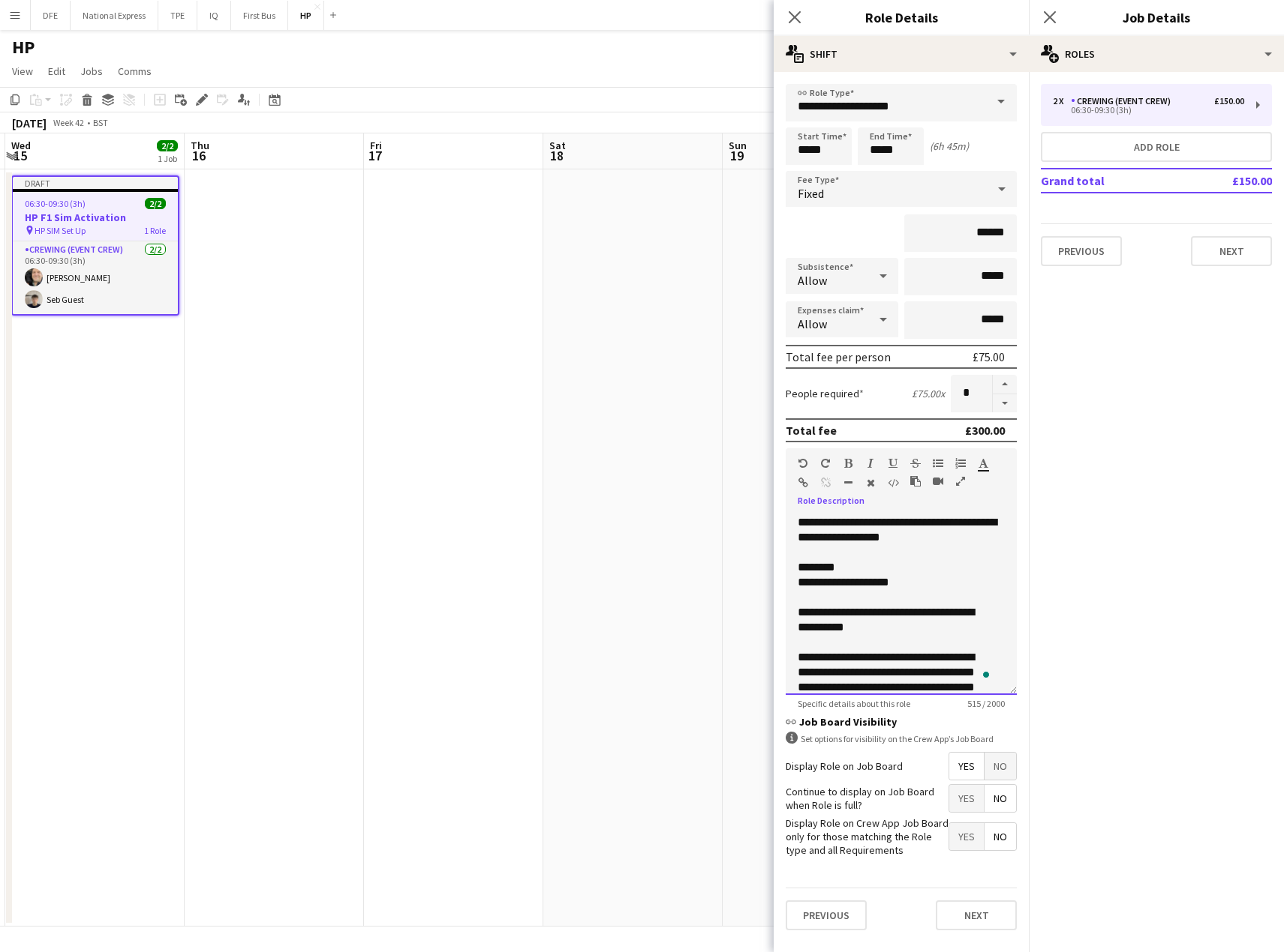
drag, startPoint x: 922, startPoint y: 583, endPoint x: 786, endPoint y: 579, distance: 136.1
click at [786, 579] on div "**********" at bounding box center [900, 605] width 231 height 180
click at [894, 598] on div "To enrich screen reader interactions, please activate Accessibility in Grammarl…" at bounding box center [895, 597] width 196 height 15
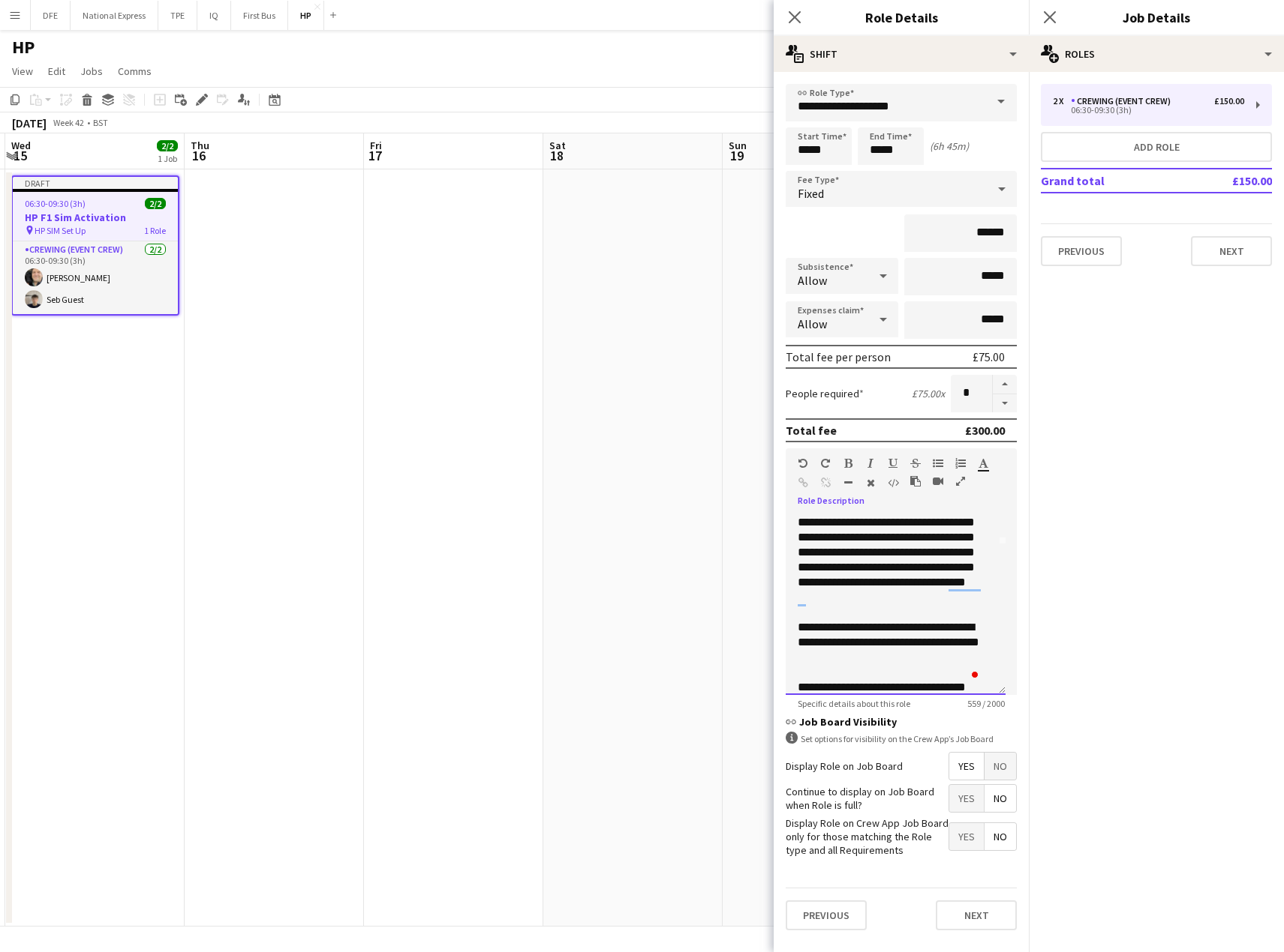
scroll to position [75, 0]
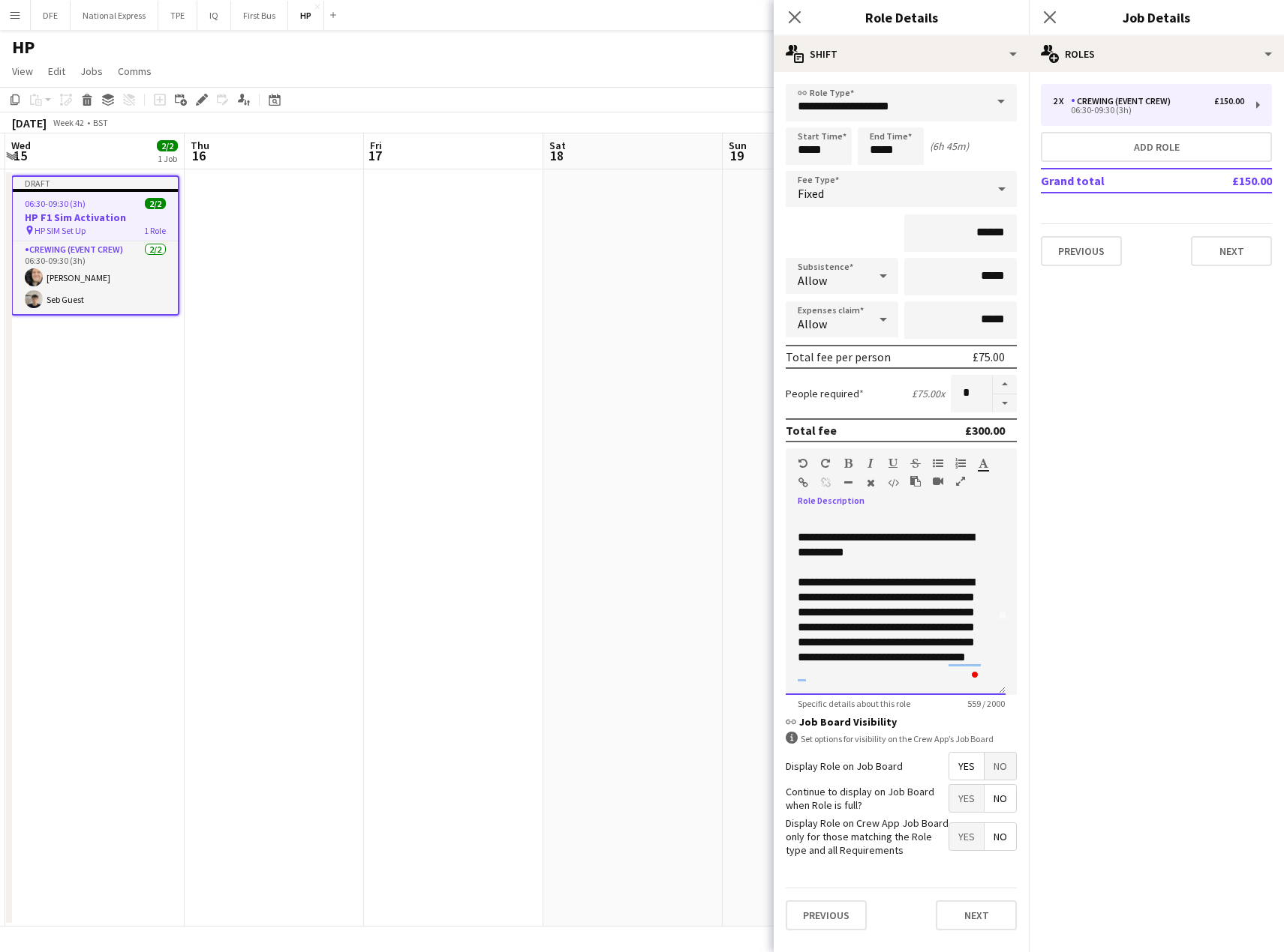
drag, startPoint x: 905, startPoint y: 557, endPoint x: 711, endPoint y: 534, distance: 195.4
click at [706, 536] on body "Menu Boards Boards Boards All jobs Status Workforce Workforce My Workforce Recr…" at bounding box center [642, 476] width 1284 height 952
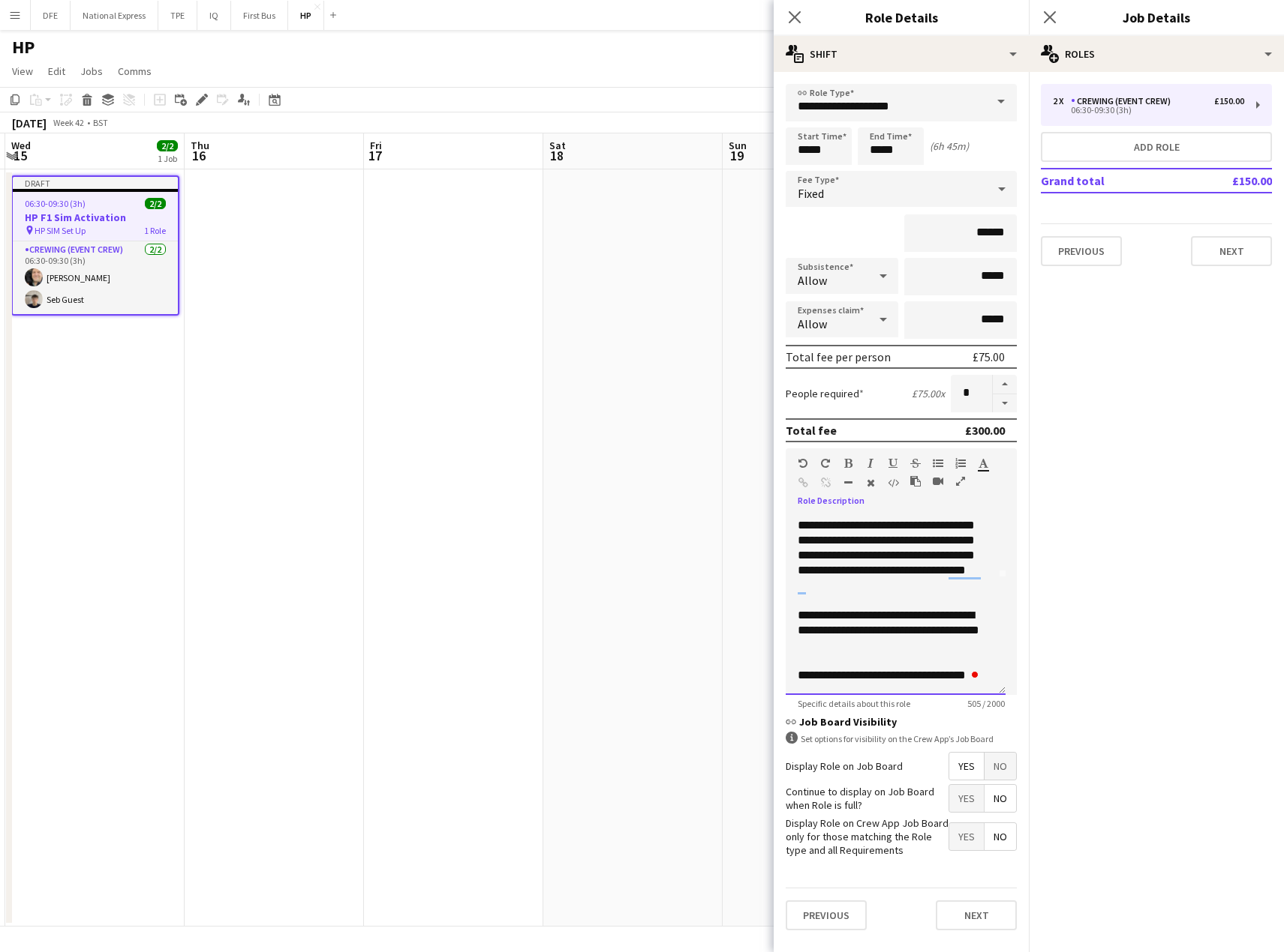
scroll to position [2, 0]
click at [969, 915] on button "Next" at bounding box center [976, 916] width 81 height 30
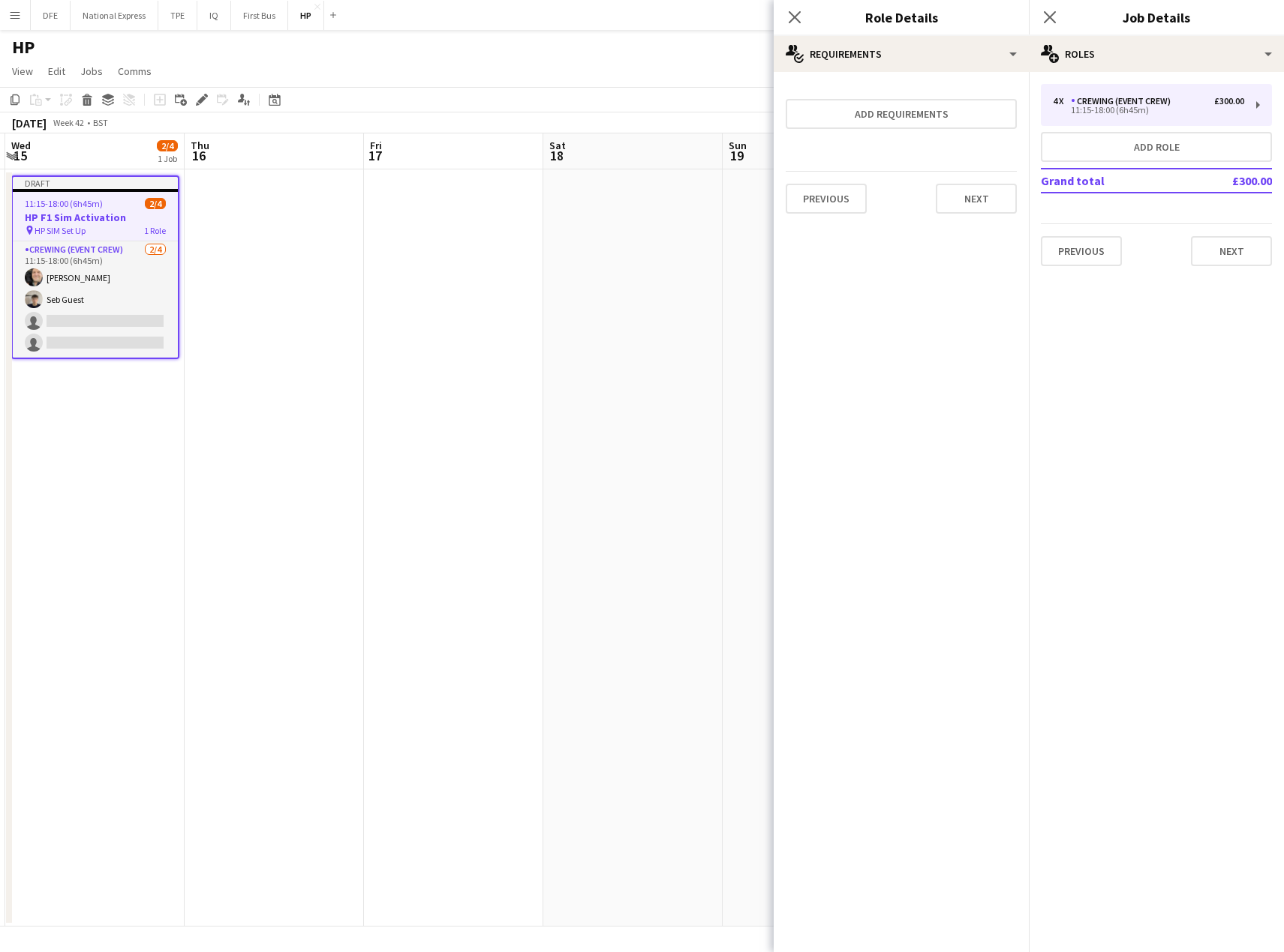
scroll to position [0, 0]
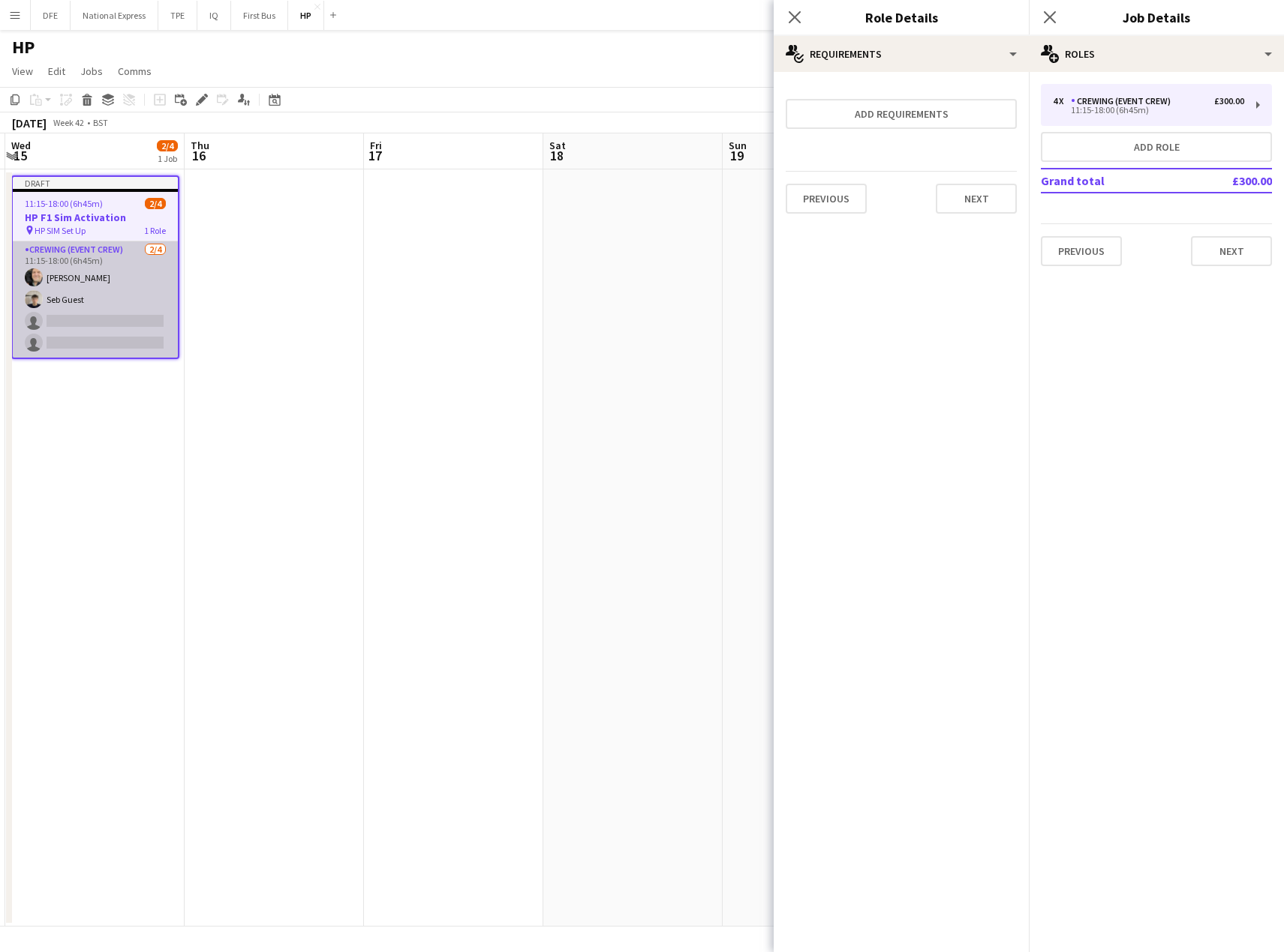
click at [69, 272] on app-card-role "Crewing (Event Crew) [DATE] 11:15-18:00 (6h45m) [PERSON_NAME] Seb Guest single-…" at bounding box center [95, 299] width 165 height 117
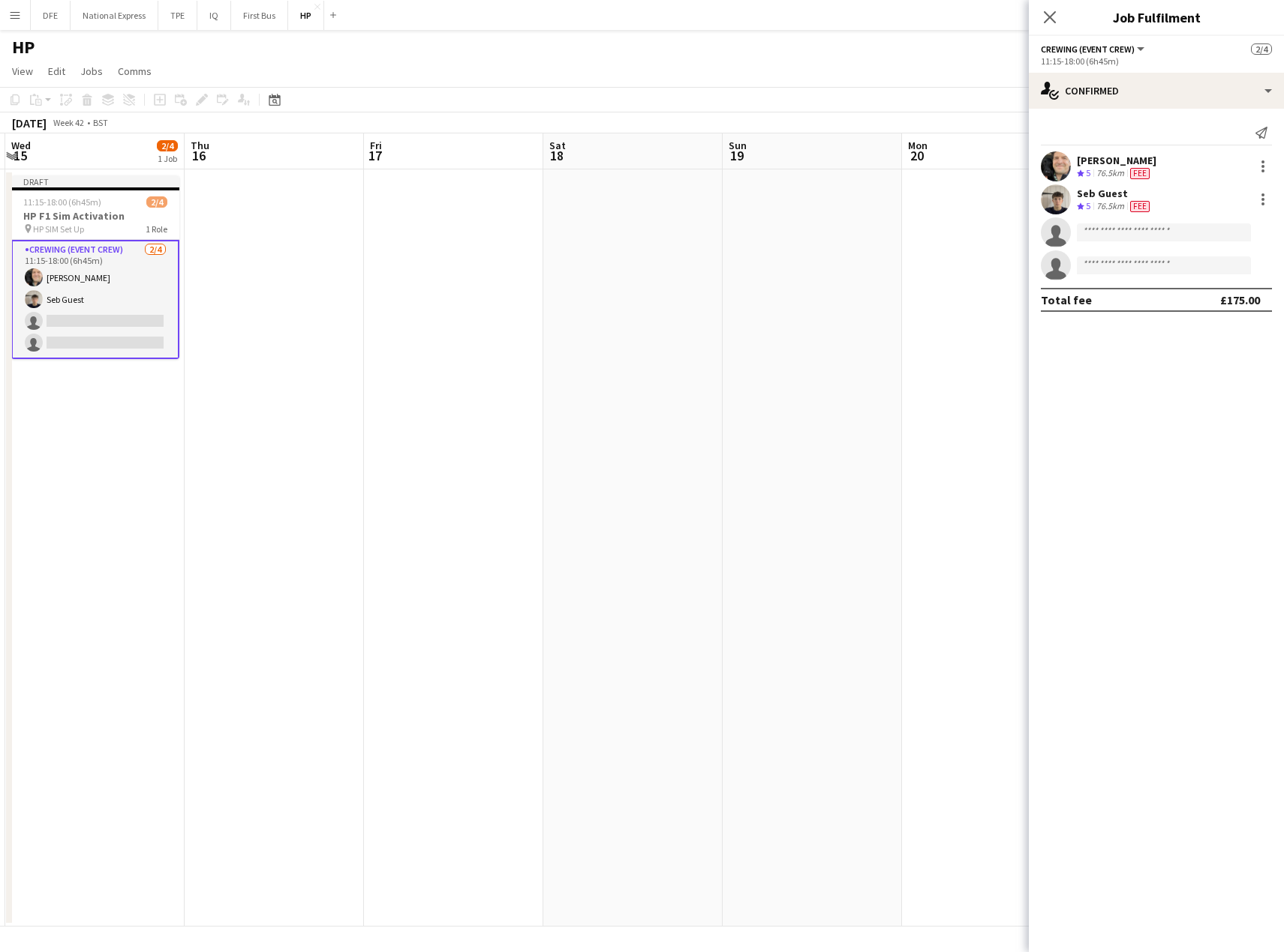
click at [1143, 164] on div "[PERSON_NAME]" at bounding box center [1116, 160] width 79 height 13
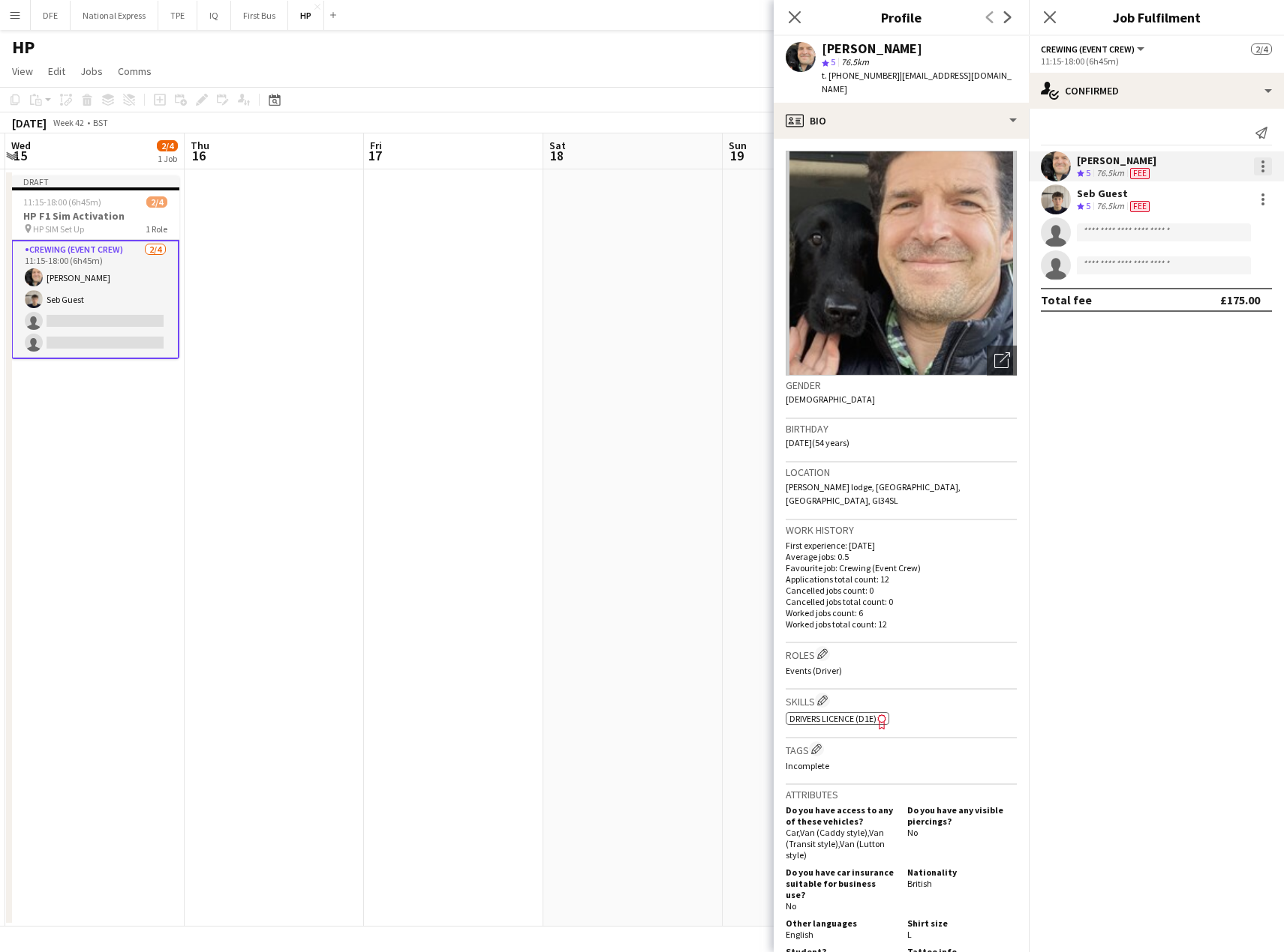
click at [1263, 167] on div at bounding box center [1263, 167] width 3 height 3
click at [1236, 186] on button "Edit fee" at bounding box center [1214, 194] width 117 height 36
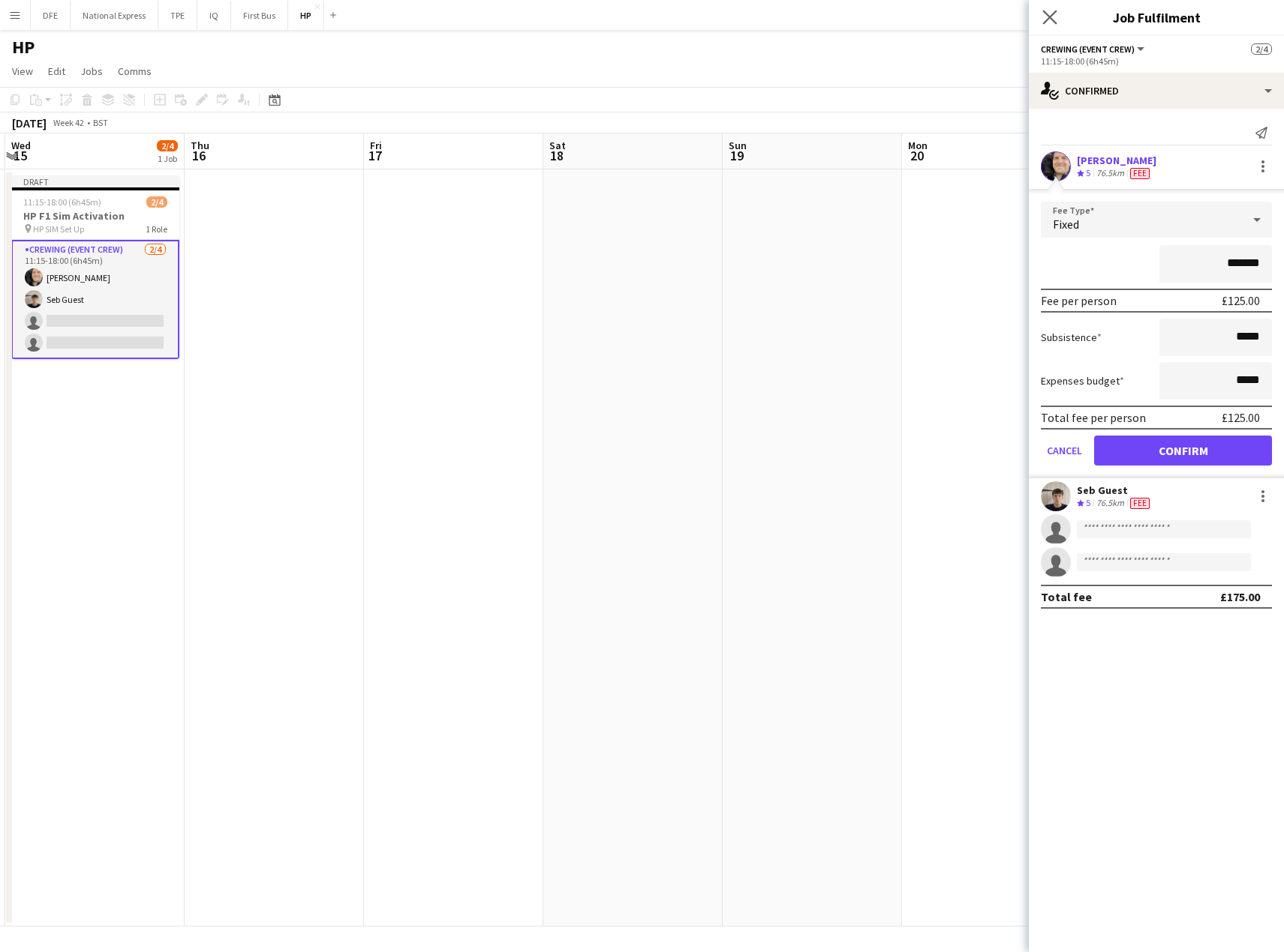
click at [1057, 14] on app-icon "Close pop-in" at bounding box center [1050, 17] width 21 height 21
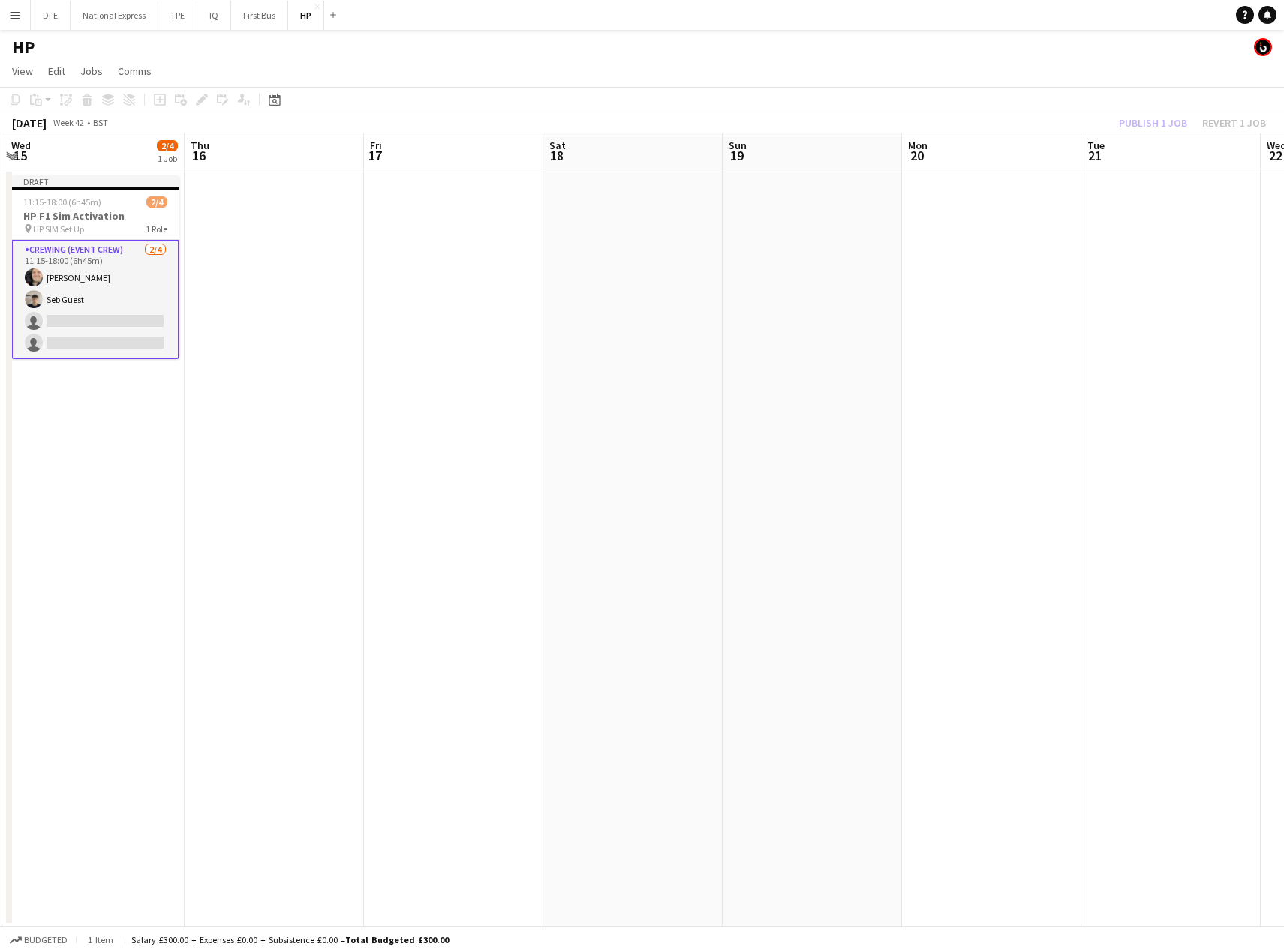
click at [78, 293] on app-card-role "Crewing (Event Crew) [DATE] 11:15-18:00 (6h45m) [PERSON_NAME] Seb Guest single-…" at bounding box center [95, 299] width 168 height 119
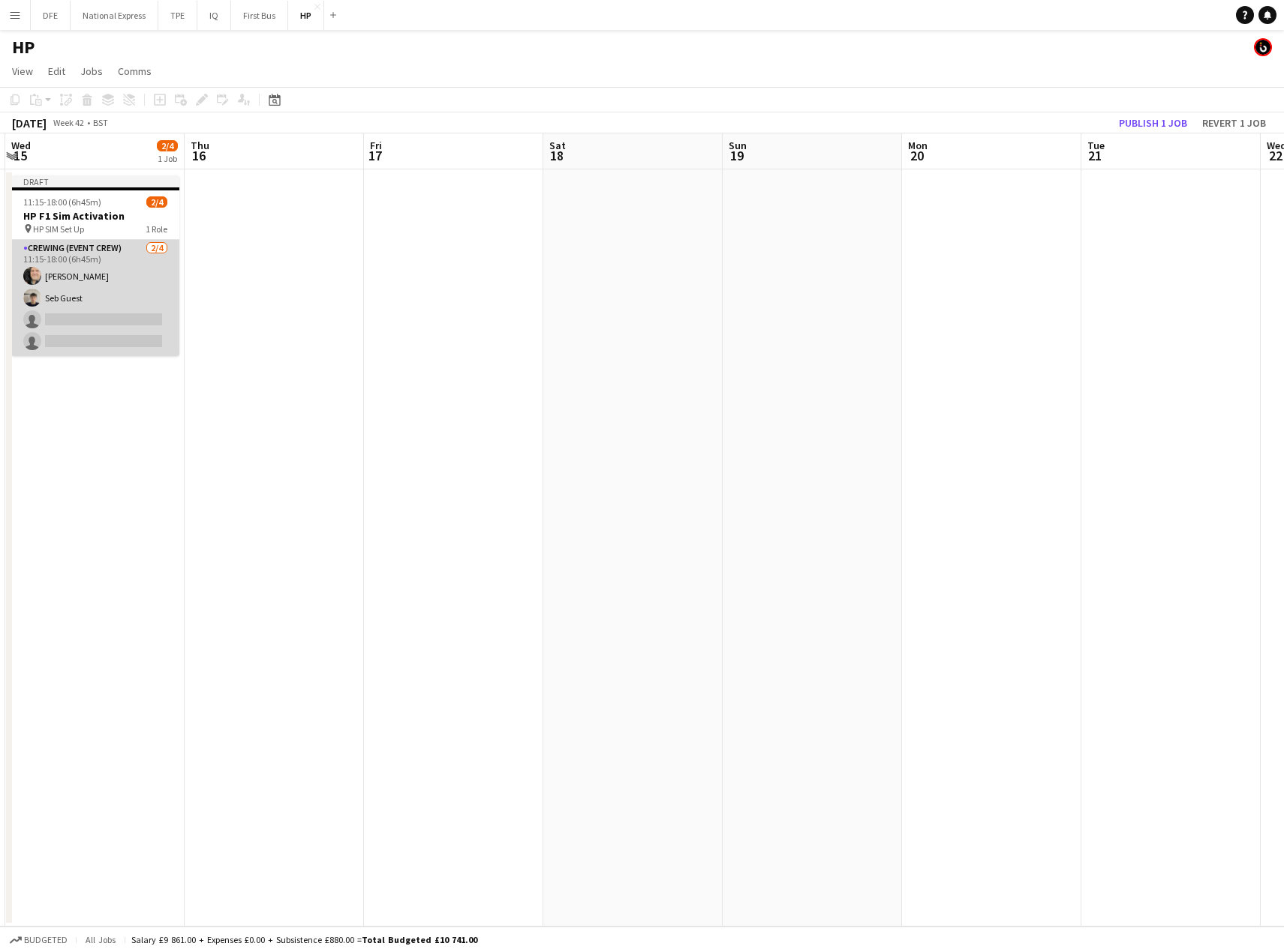
click at [69, 300] on app-card-role "Crewing (Event Crew) [DATE] 11:15-18:00 (6h45m) [PERSON_NAME] Seb Guest single-…" at bounding box center [95, 298] width 168 height 117
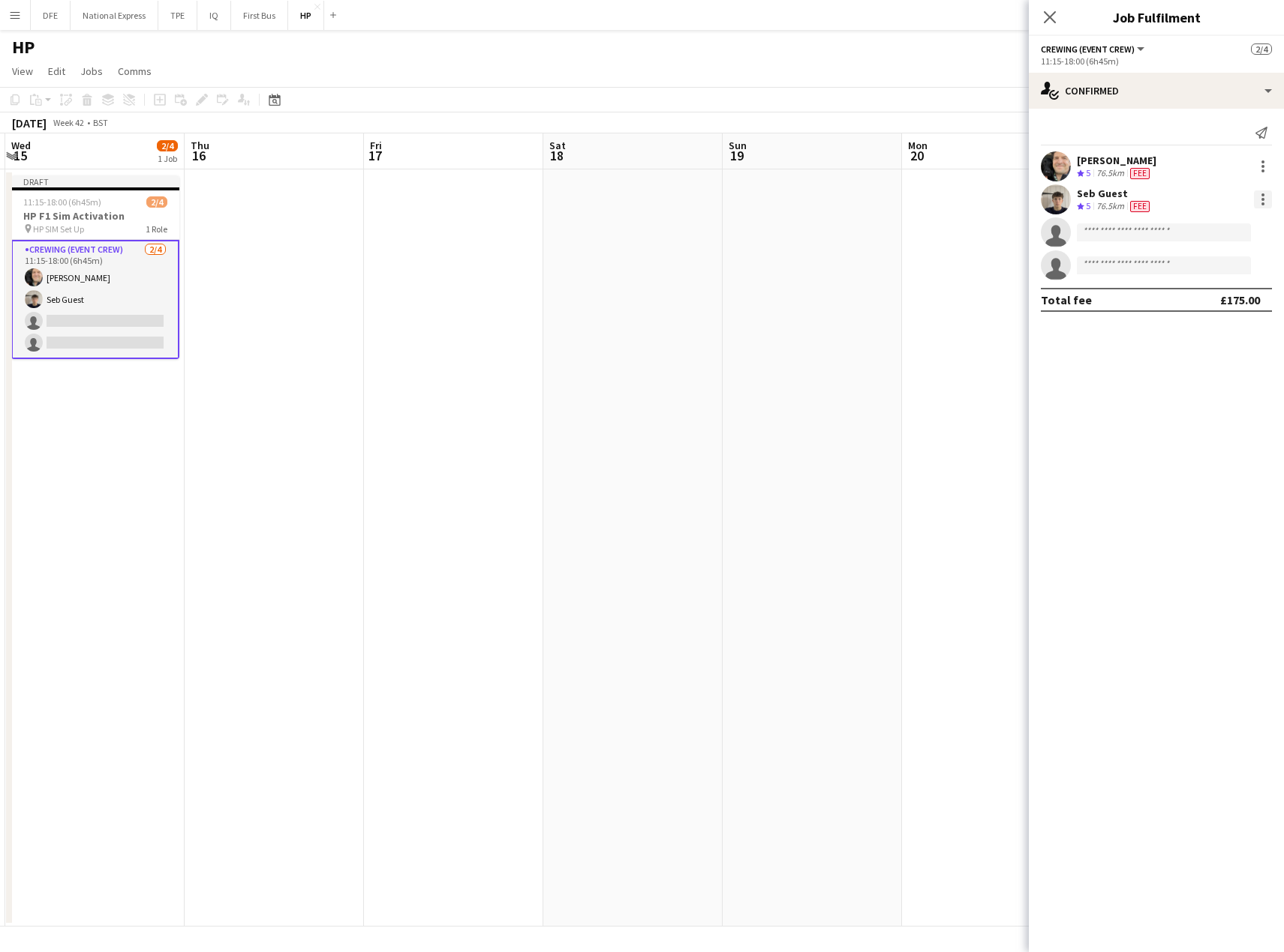
click at [1263, 198] on div at bounding box center [1263, 199] width 18 height 18
click at [1214, 231] on span "Edit fee" at bounding box center [1213, 227] width 93 height 13
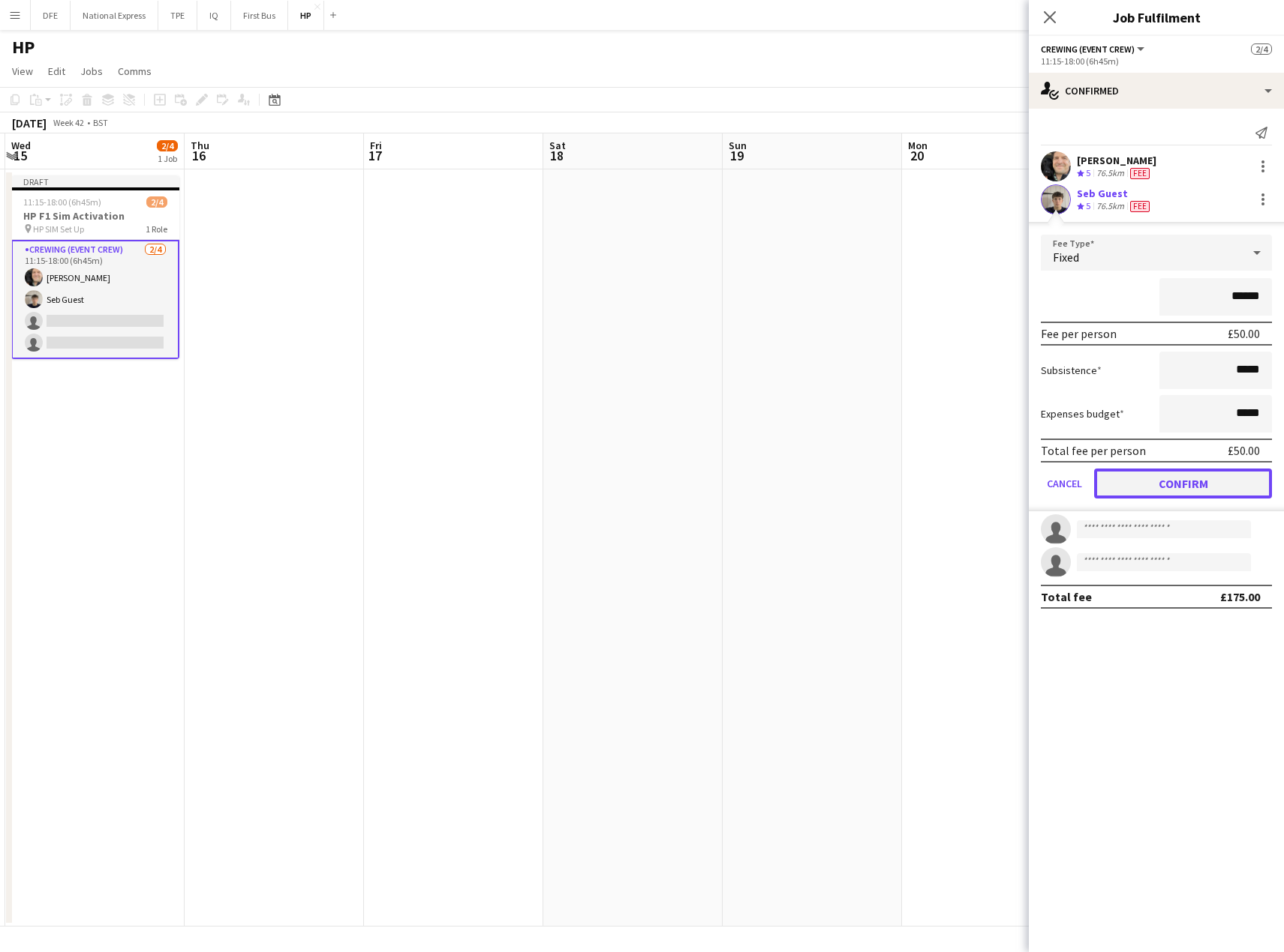
click at [1204, 481] on button "Confirm" at bounding box center [1182, 483] width 178 height 30
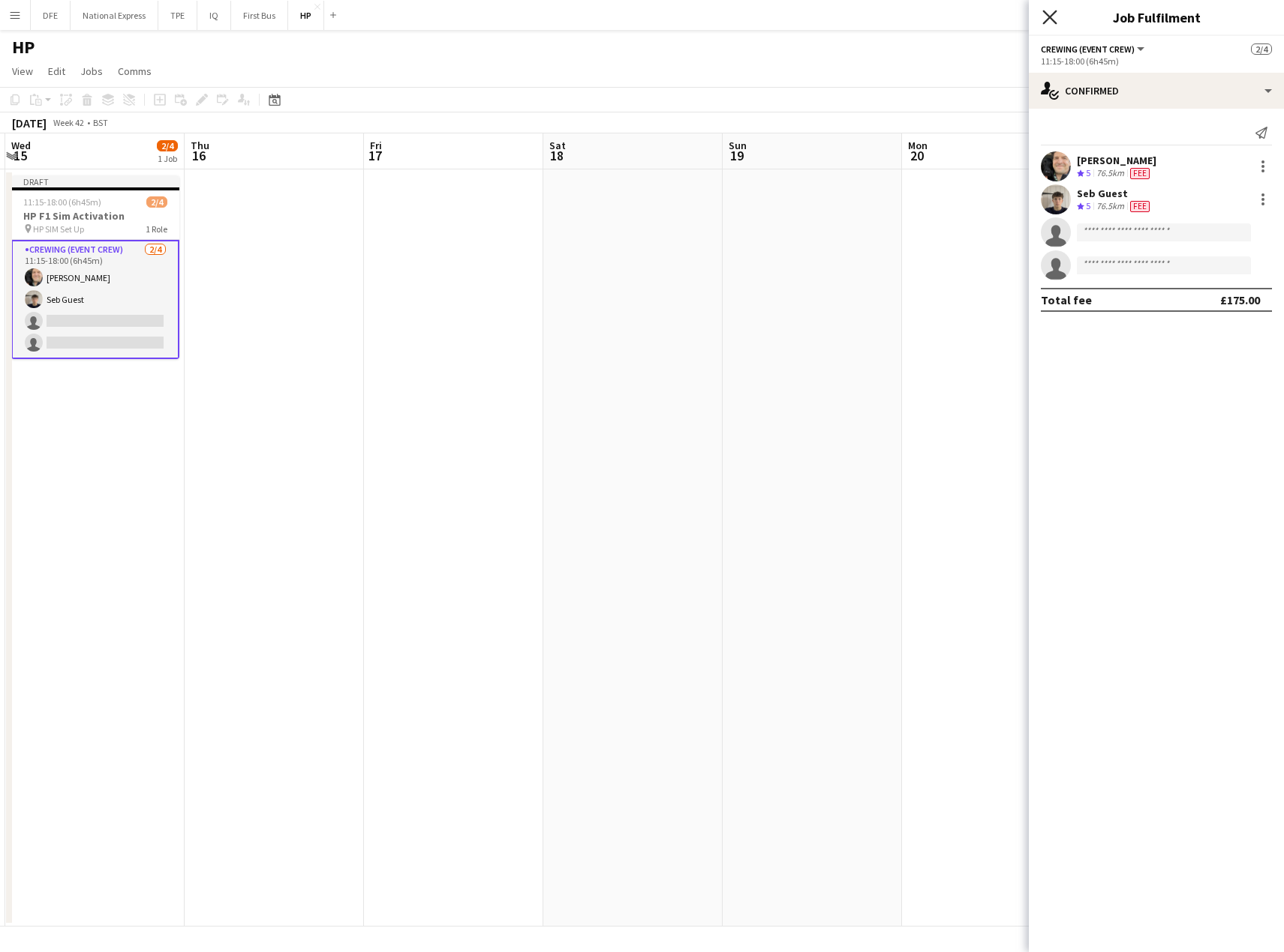
click at [1052, 14] on icon at bounding box center [1048, 17] width 14 height 14
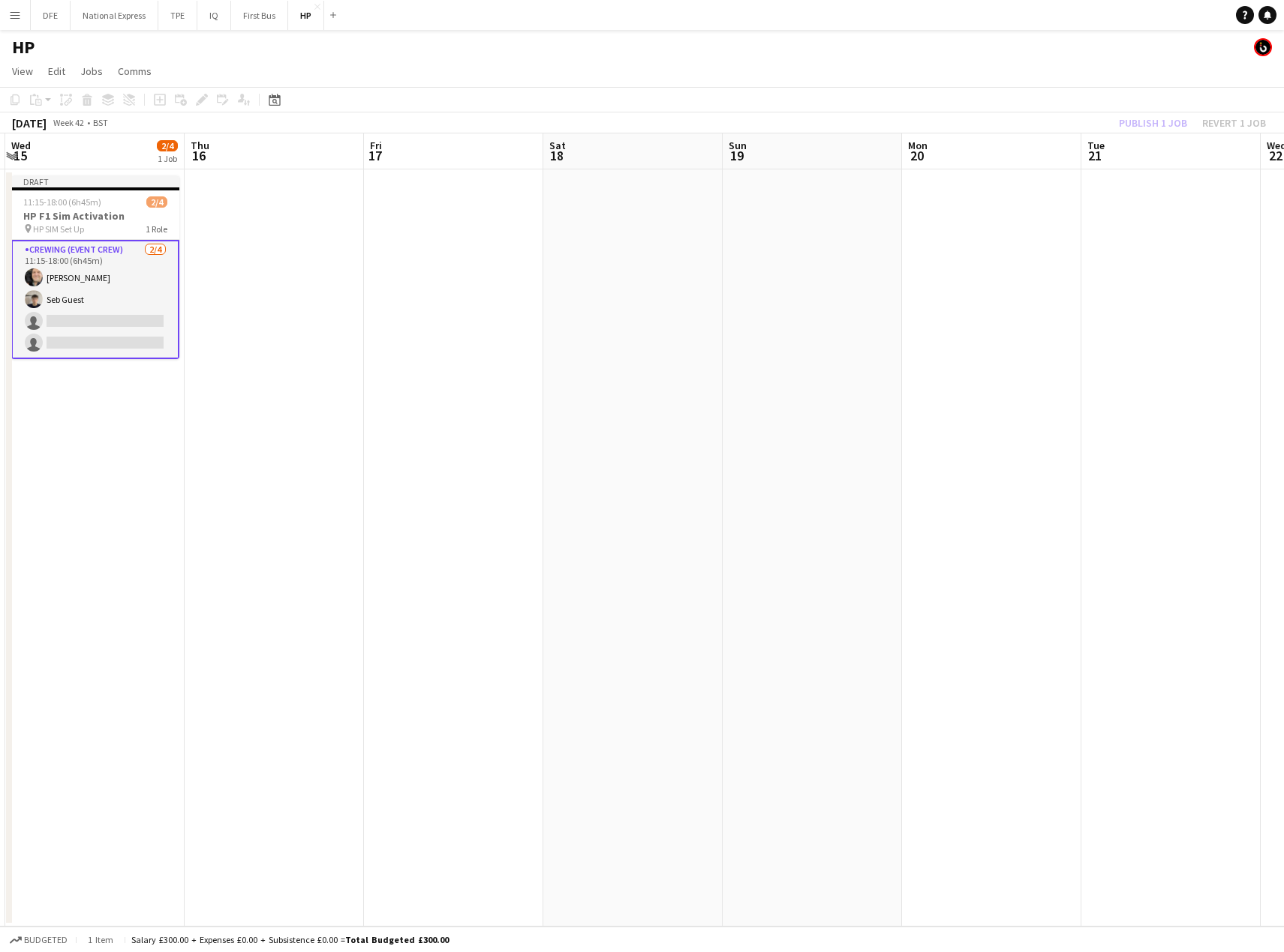
click at [68, 297] on app-card-role "Crewing (Event Crew) [DATE] 11:15-18:00 (6h45m) [PERSON_NAME] Seb Guest single-…" at bounding box center [95, 299] width 168 height 119
click at [203, 99] on div "Add job Add linked Job Edit Edit linked Job Applicants" at bounding box center [195, 100] width 115 height 18
click at [117, 232] on div "pin HP SIM Set Up 1 Role" at bounding box center [95, 229] width 168 height 12
click at [200, 98] on icon "Edit" at bounding box center [202, 99] width 12 height 12
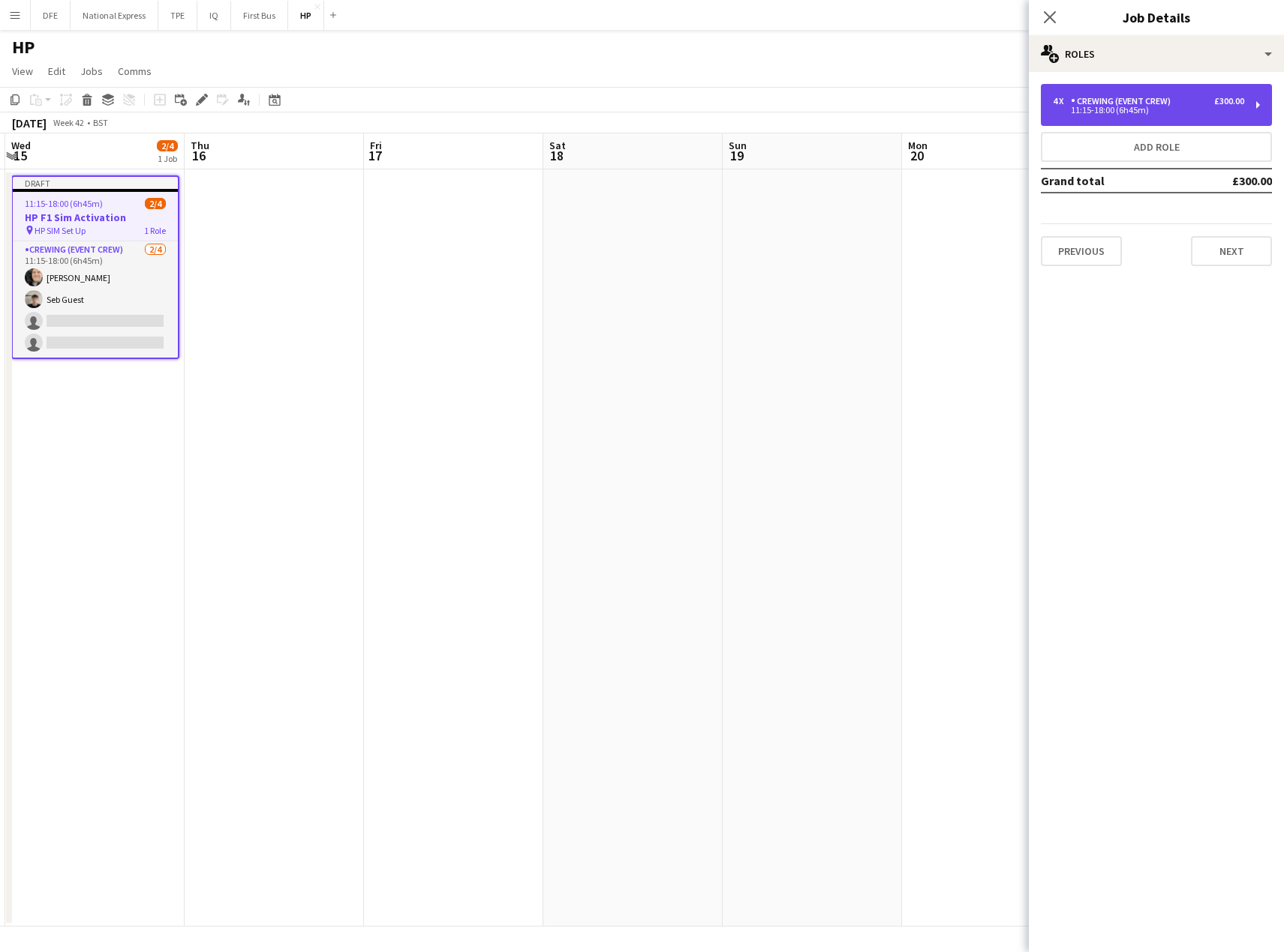
click at [1226, 102] on div "£300.00" at bounding box center [1229, 101] width 30 height 11
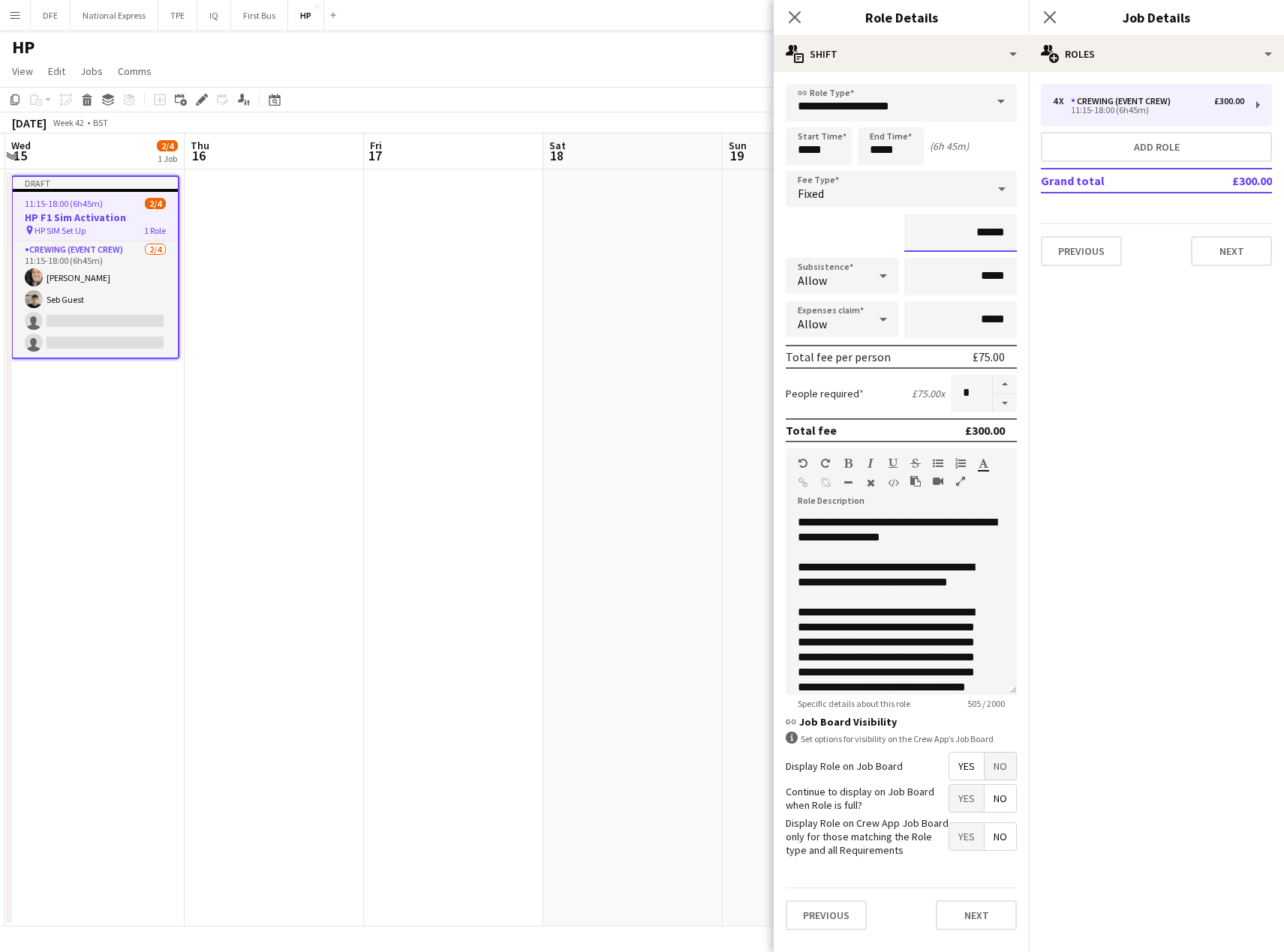
click at [986, 236] on input "******" at bounding box center [960, 233] width 112 height 37
click at [986, 236] on input "******" at bounding box center [960, 233] width 112 height 37
click at [986, 237] on input "******" at bounding box center [960, 233] width 112 height 37
type input "****"
click at [944, 476] on div at bounding box center [944, 484] width 68 height 18
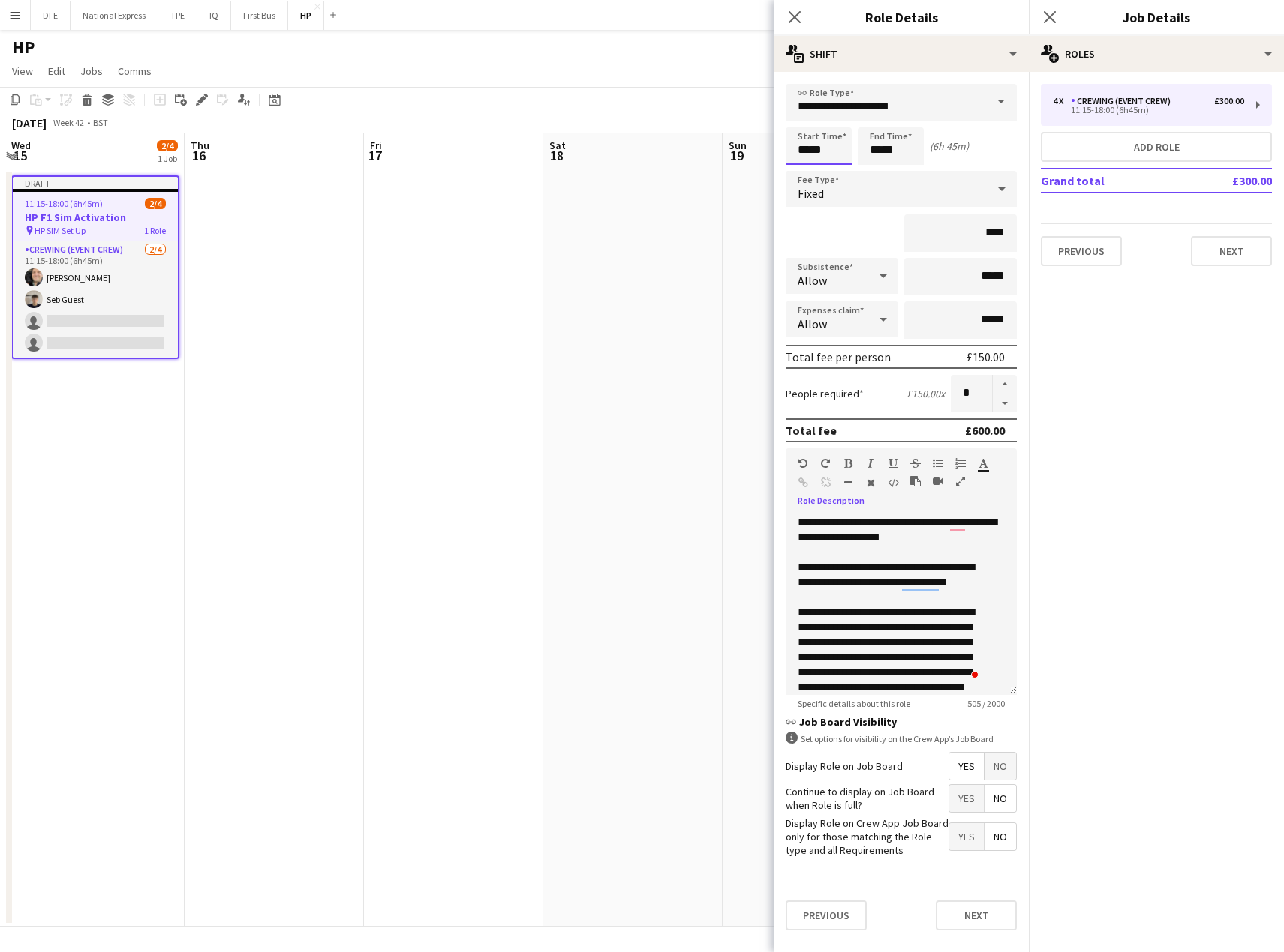
click at [841, 152] on input "*****" at bounding box center [819, 145] width 66 height 37
type input "*****"
click at [841, 167] on div at bounding box center [833, 173] width 30 height 15
click at [981, 921] on button "Next" at bounding box center [976, 916] width 81 height 30
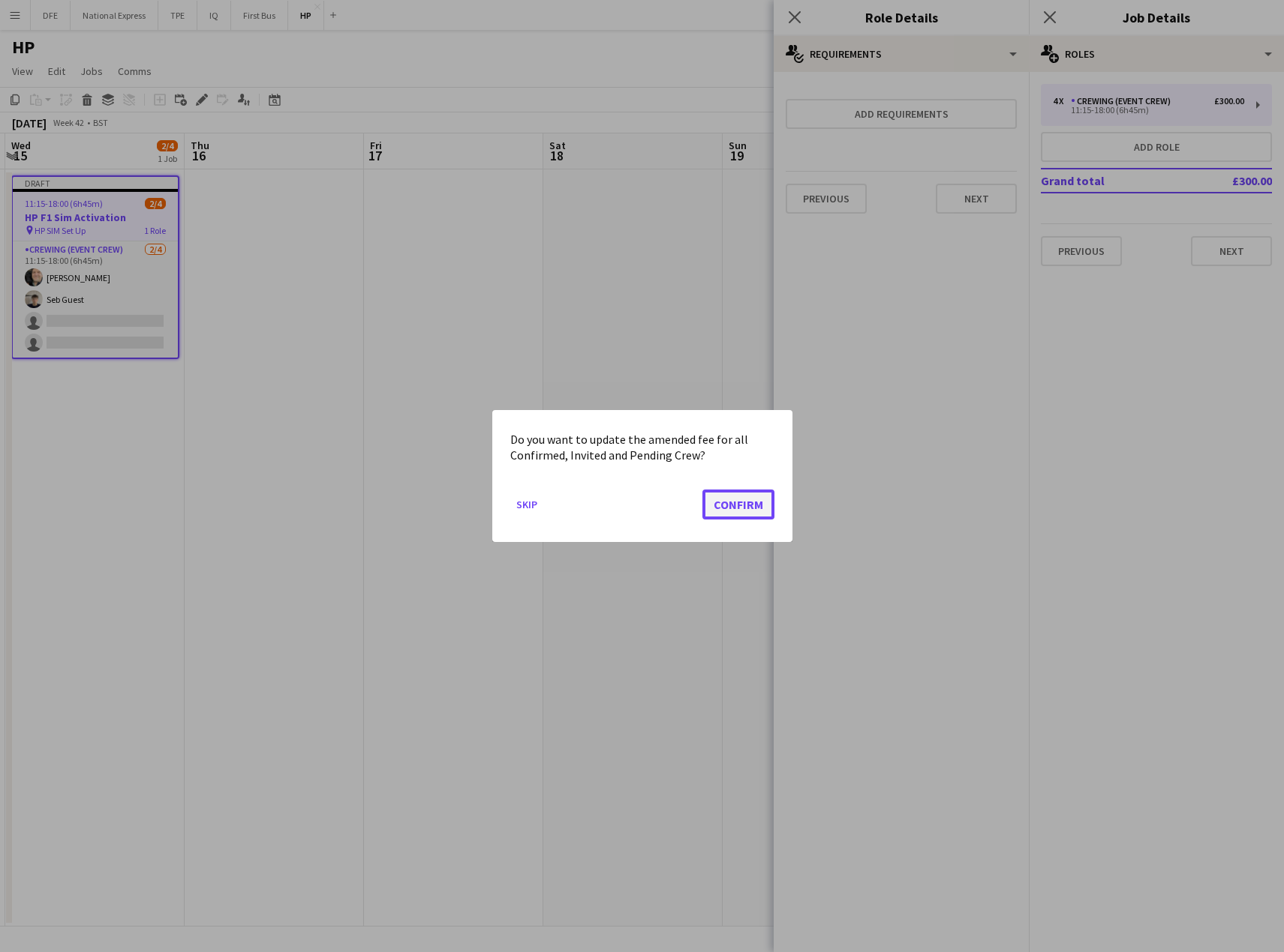
click at [731, 507] on button "Confirm" at bounding box center [737, 505] width 72 height 30
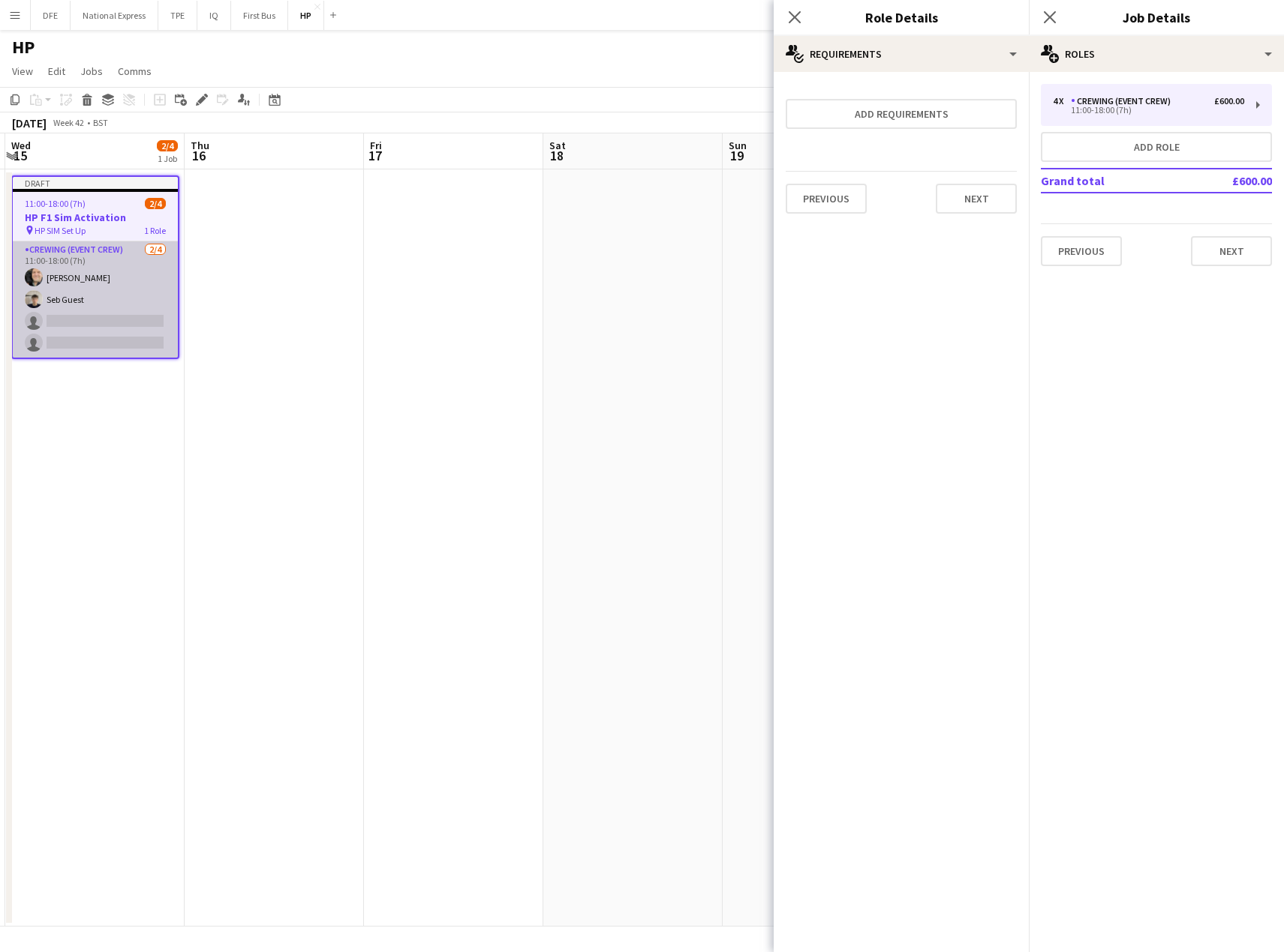
click at [111, 293] on app-card-role "Crewing (Event Crew) [DATE] 11:00-18:00 (7h) [PERSON_NAME] Seb Guest single-neu…" at bounding box center [95, 299] width 165 height 117
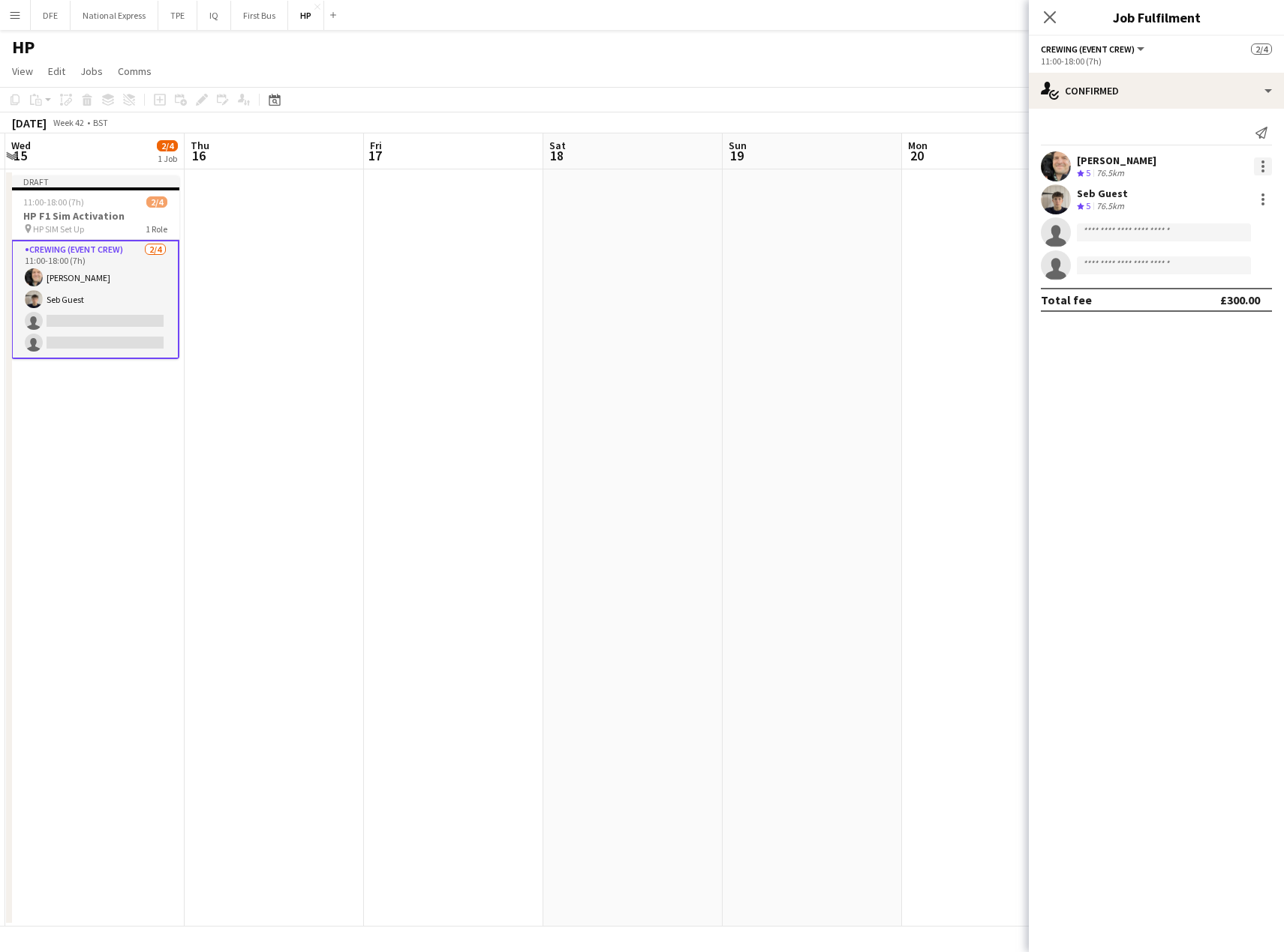
click at [1263, 166] on div at bounding box center [1263, 167] width 3 height 3
click at [1205, 199] on span "Edit fee" at bounding box center [1186, 193] width 41 height 12
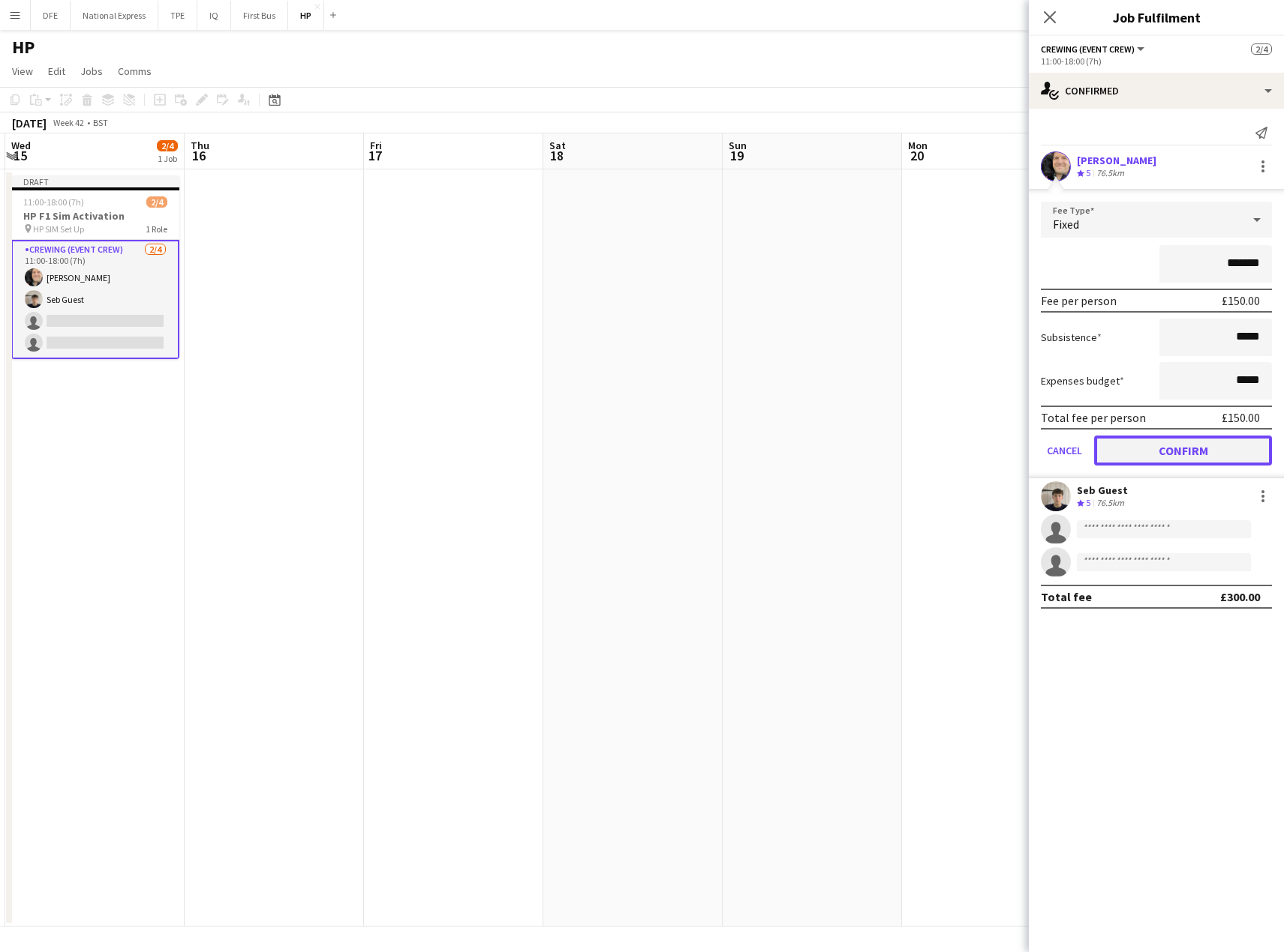
click at [1206, 448] on button "Confirm" at bounding box center [1182, 450] width 178 height 30
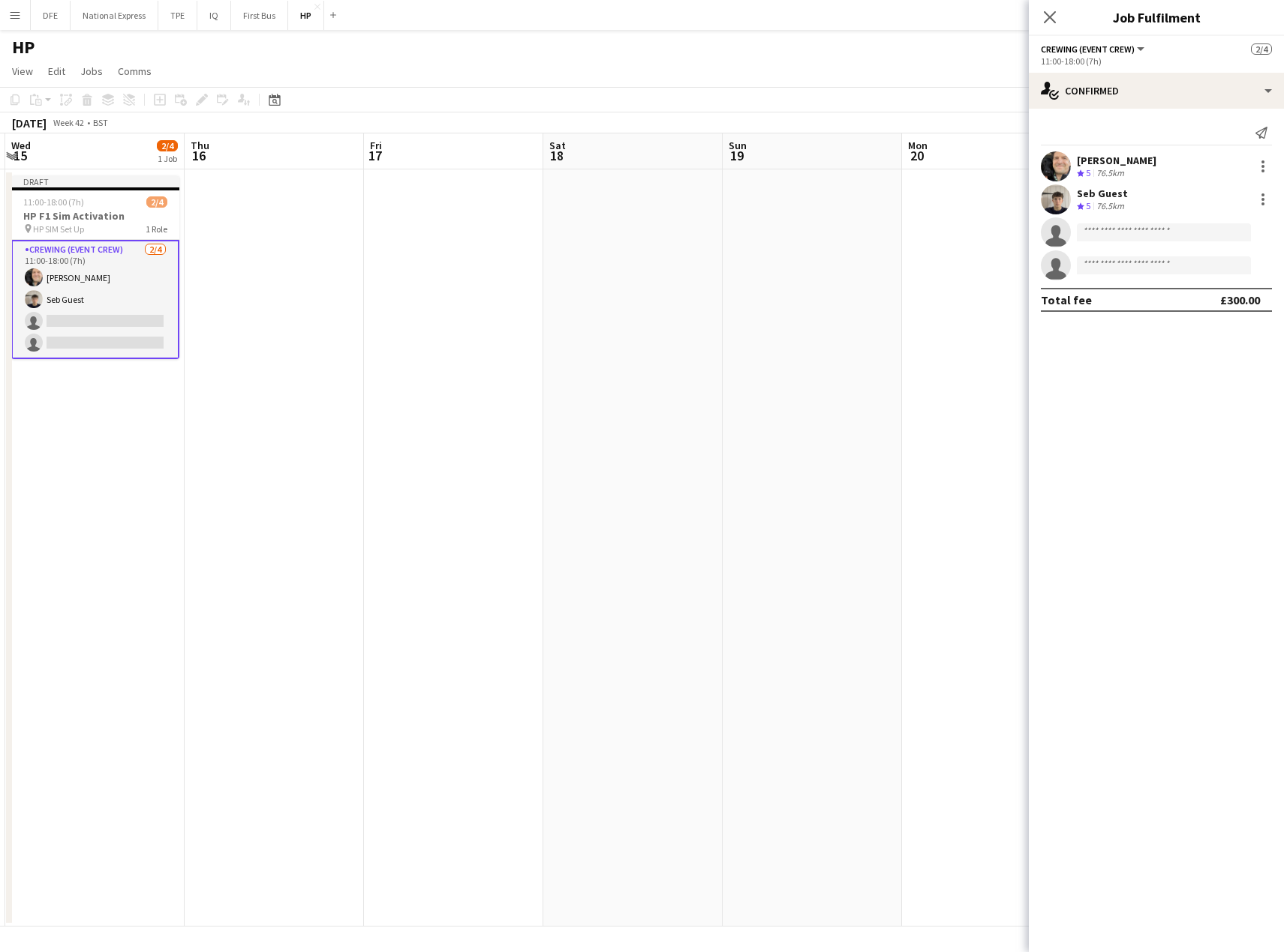
click at [1154, 197] on div "Seb Guest Crew rating 5 76.5km" at bounding box center [1156, 199] width 255 height 30
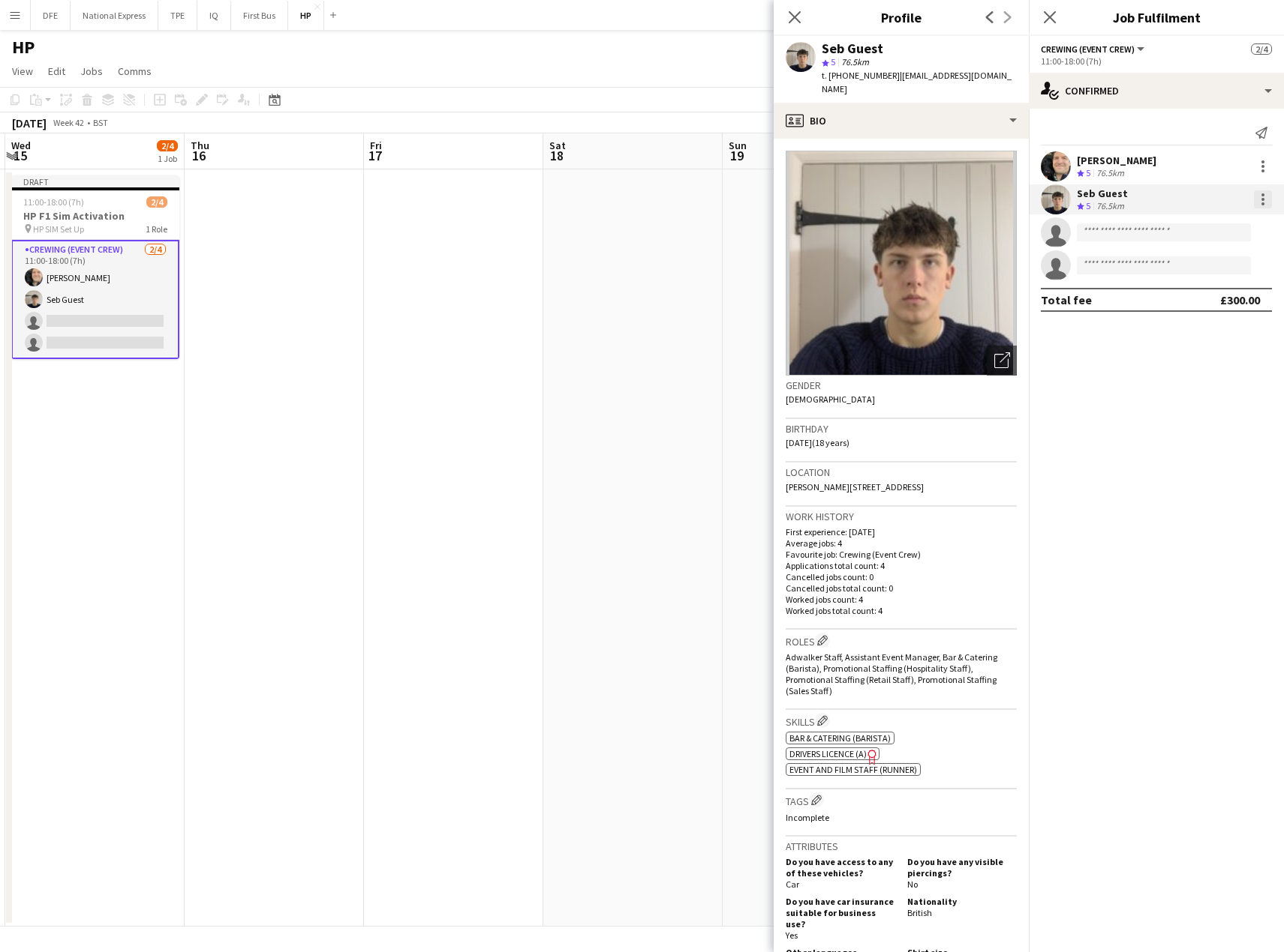
click at [1265, 199] on div at bounding box center [1263, 199] width 18 height 18
click at [1220, 229] on span "Edit fee" at bounding box center [1213, 227] width 93 height 13
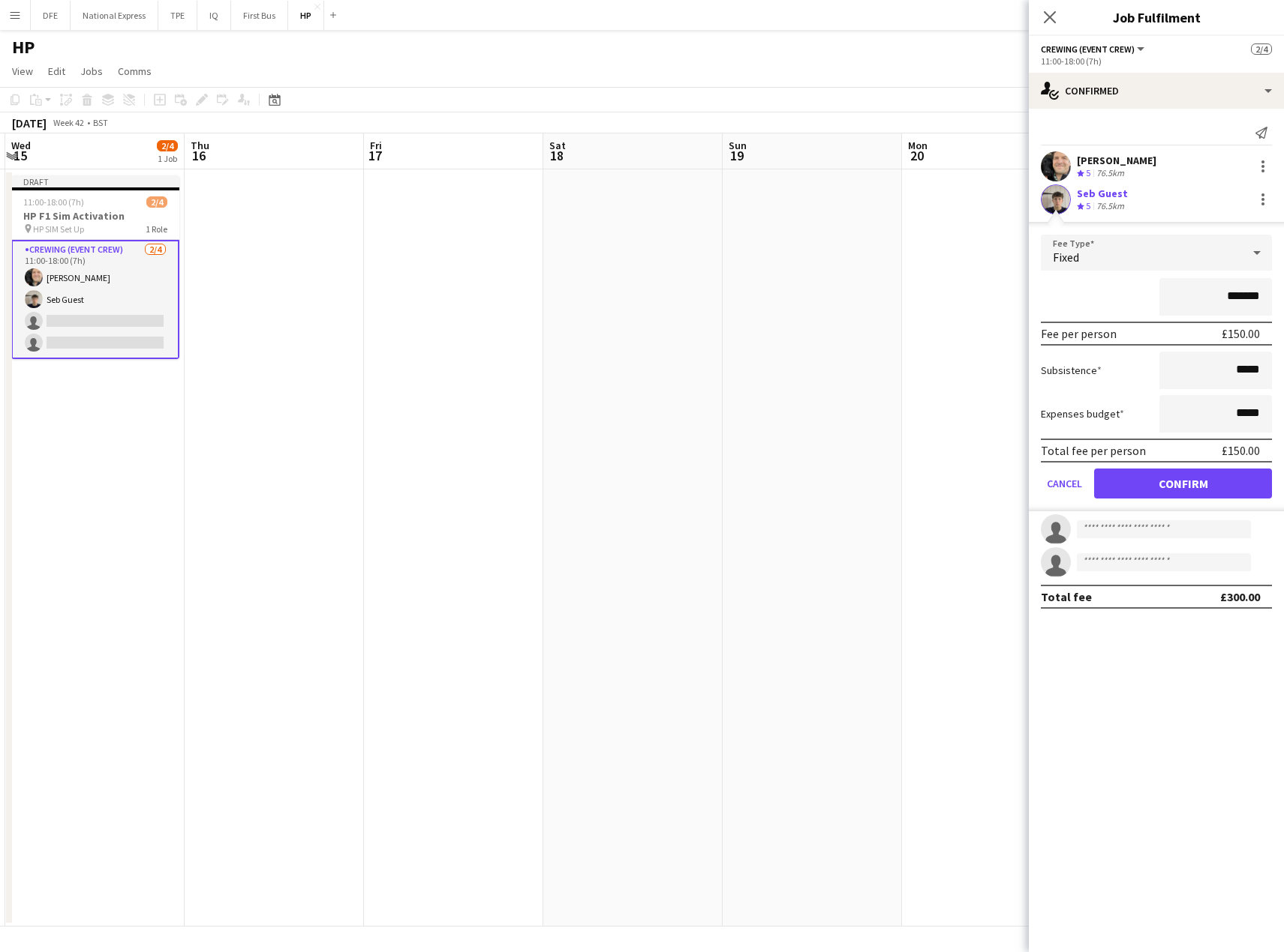
click at [1237, 294] on input "*******" at bounding box center [1215, 297] width 112 height 37
type input "****"
click at [1091, 307] on div "****" at bounding box center [1156, 297] width 231 height 37
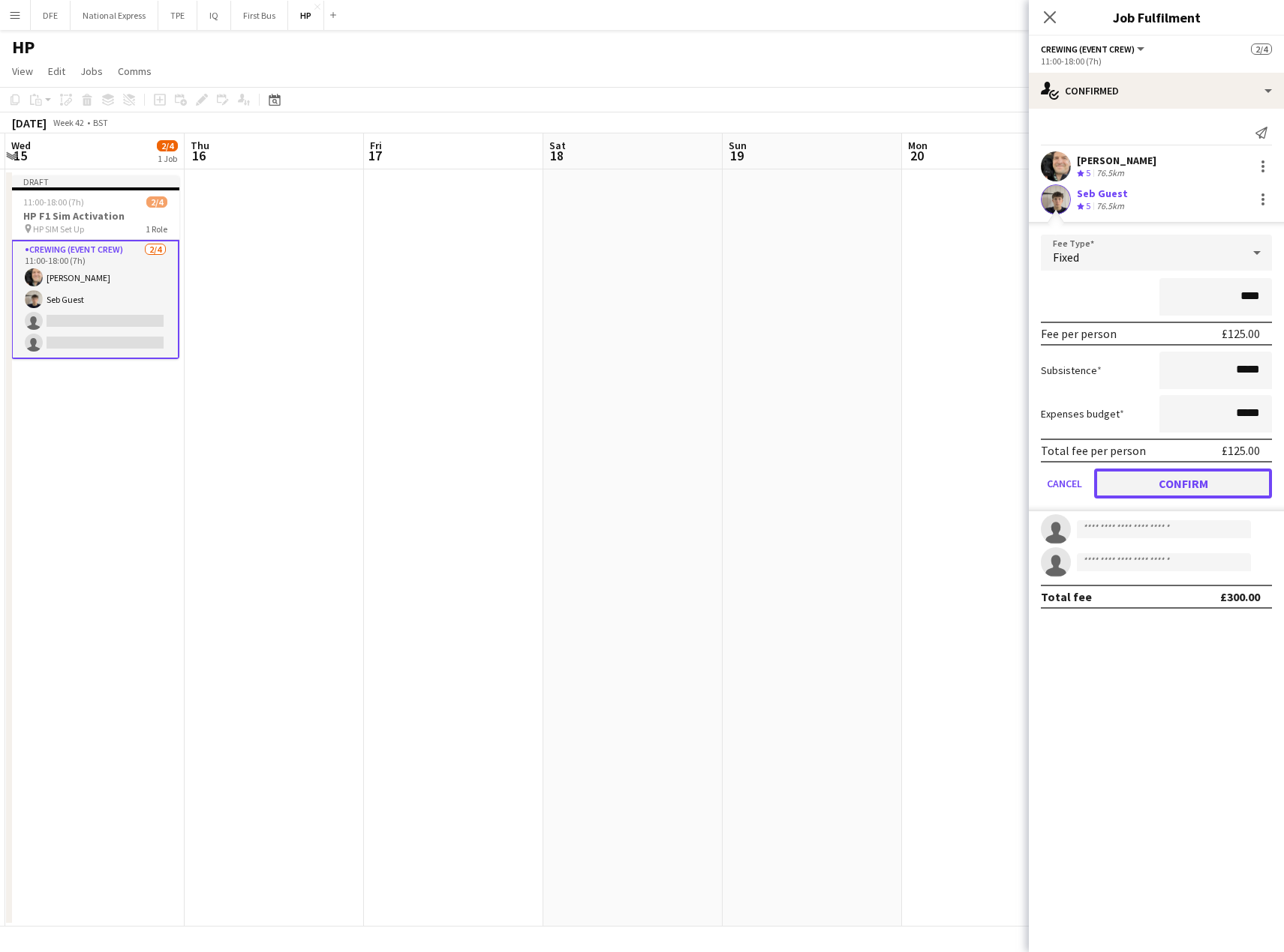
click at [1174, 483] on button "Confirm" at bounding box center [1182, 483] width 178 height 30
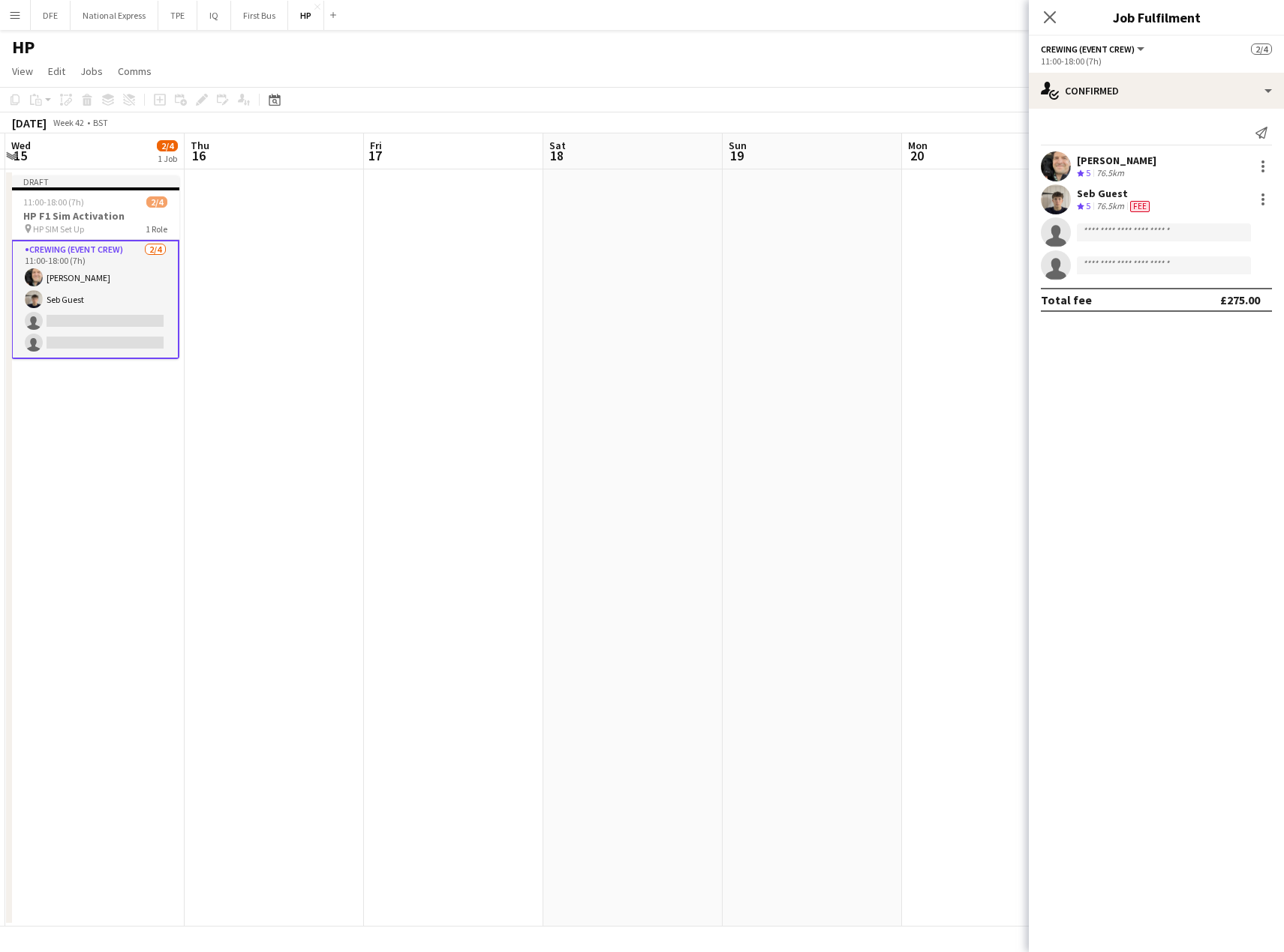
click at [1093, 161] on div "[PERSON_NAME]" at bounding box center [1116, 160] width 79 height 13
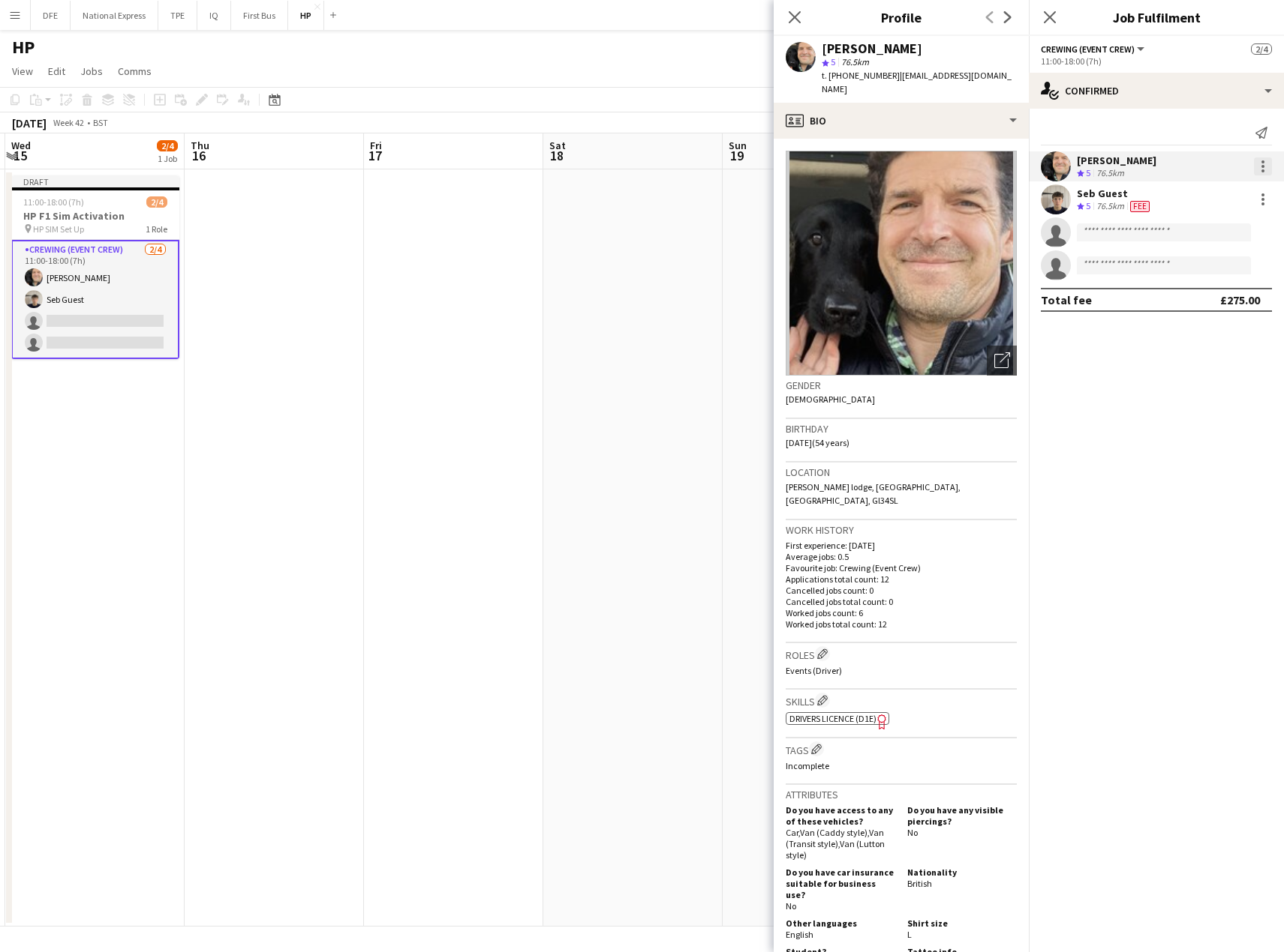
click at [1262, 166] on div at bounding box center [1263, 167] width 3 height 3
click at [1216, 198] on span "Edit fee" at bounding box center [1213, 194] width 93 height 13
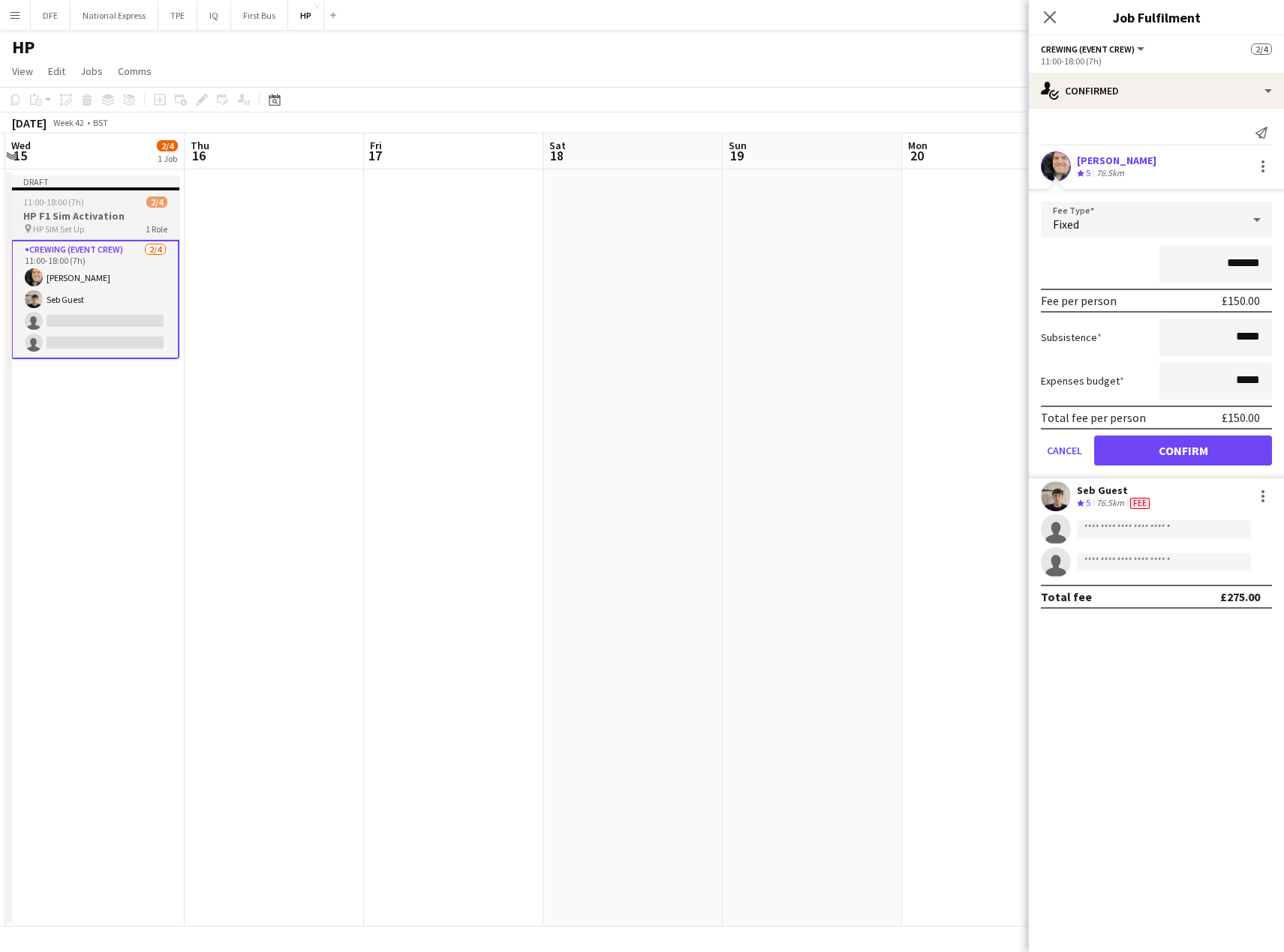
click at [89, 217] on h3 "HP F1 Sim Activation" at bounding box center [95, 216] width 168 height 13
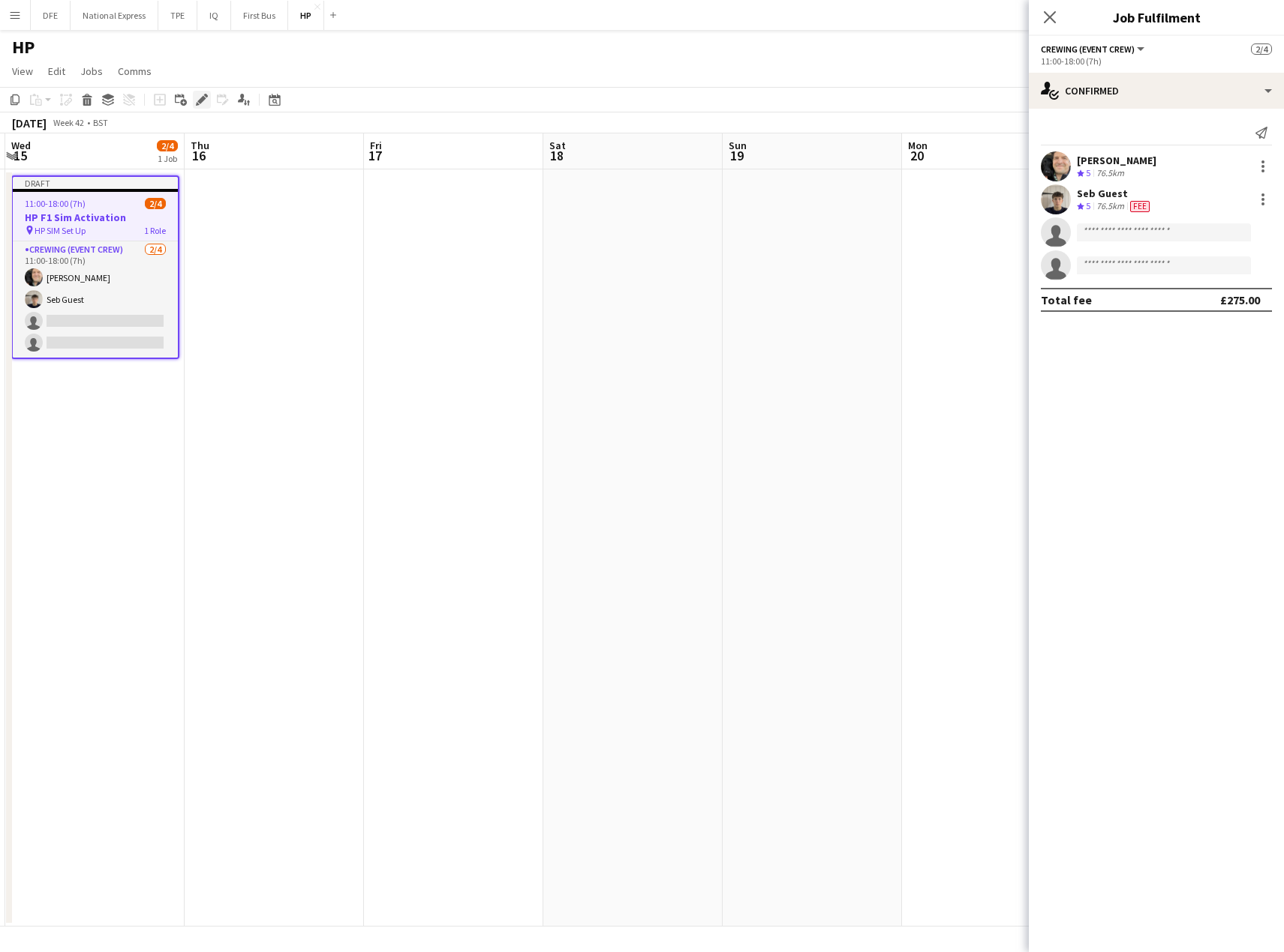
click at [198, 100] on icon "Edit" at bounding box center [202, 99] width 12 height 12
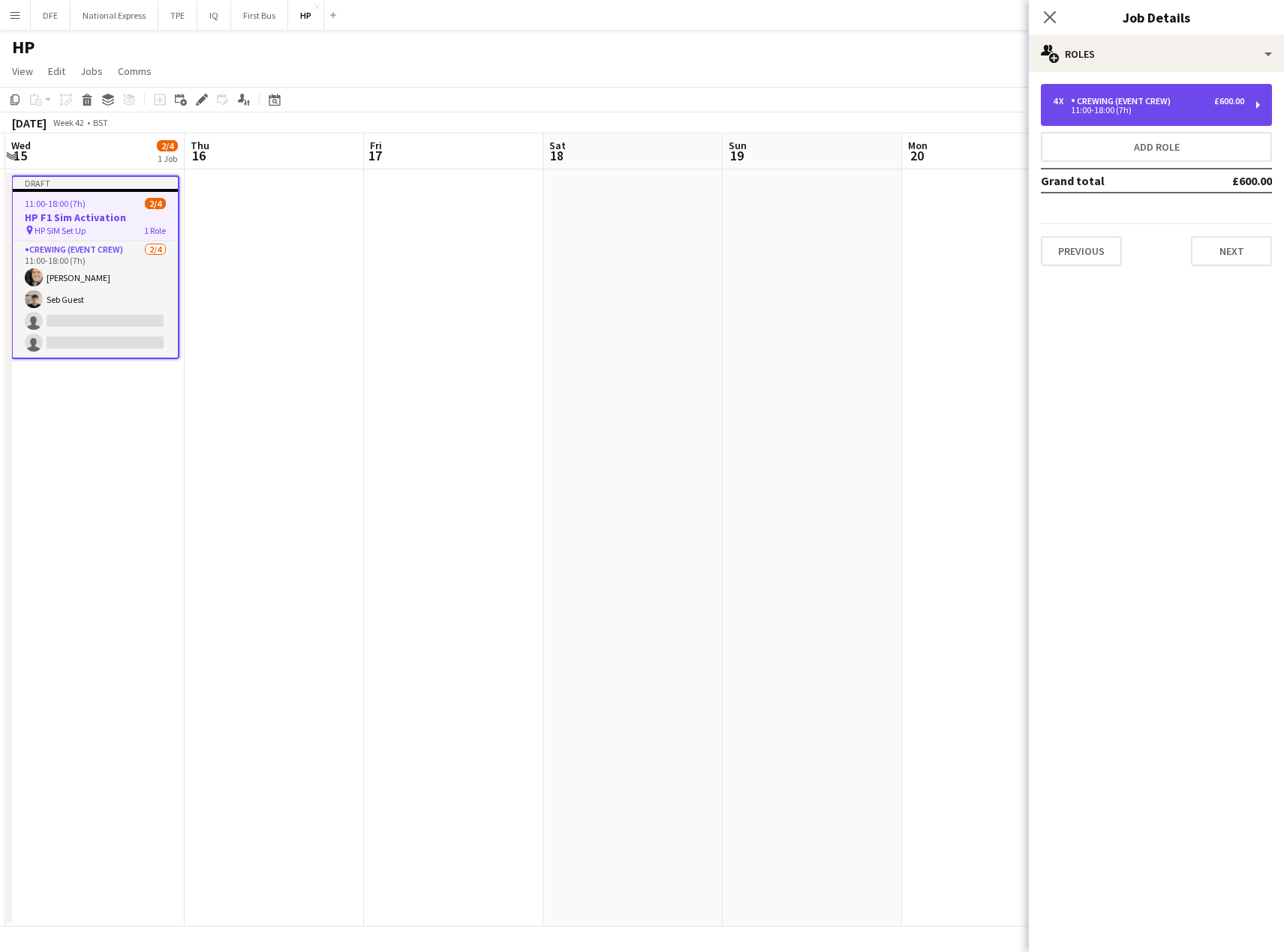
click at [1196, 107] on div "11:00-18:00 (7h)" at bounding box center [1148, 110] width 191 height 7
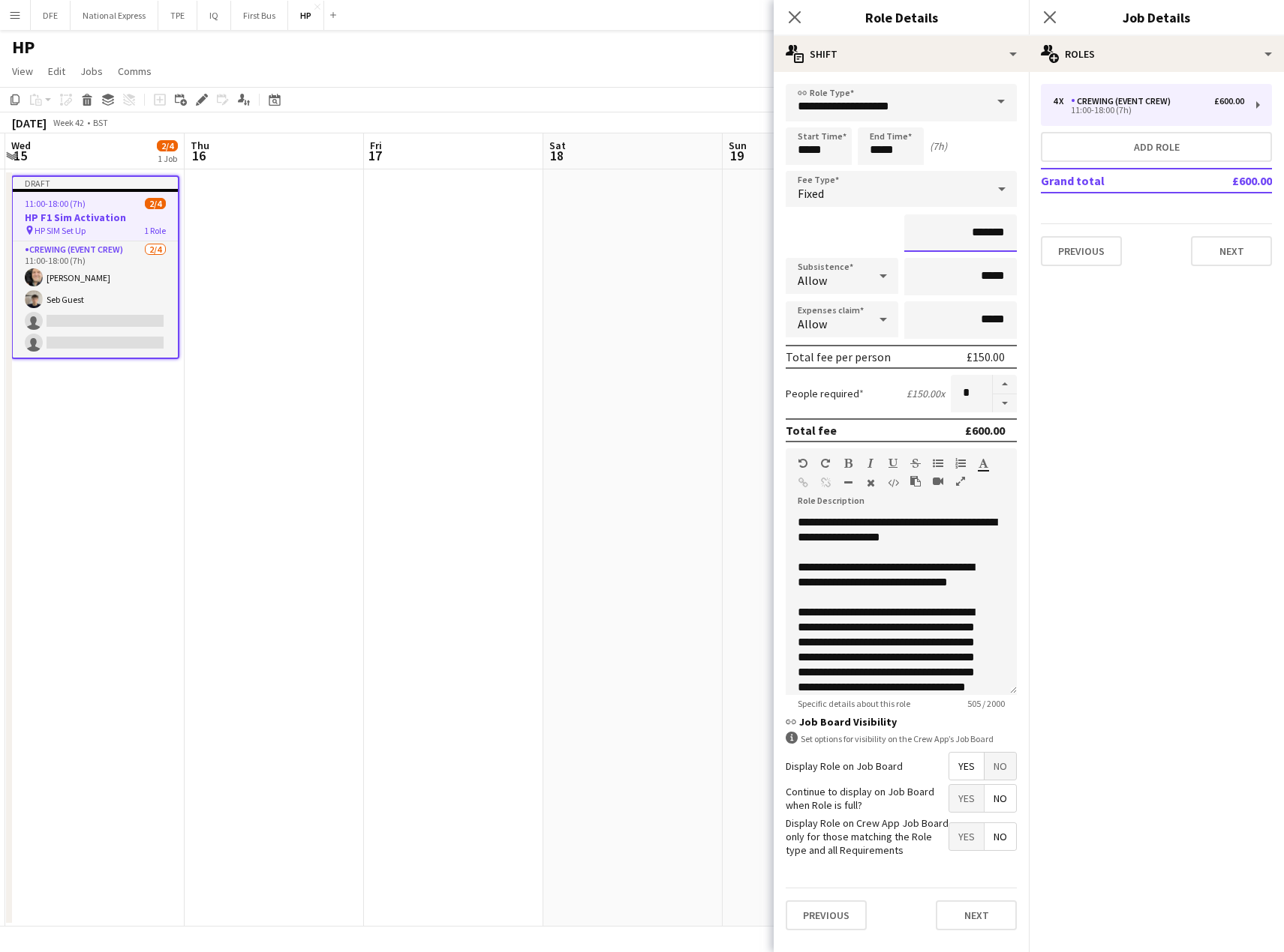
click at [976, 222] on input "*******" at bounding box center [960, 233] width 112 height 37
drag, startPoint x: 986, startPoint y: 233, endPoint x: 977, endPoint y: 233, distance: 9.0
click at [977, 233] on input "*******" at bounding box center [960, 233] width 112 height 37
type input "*******"
click at [1097, 501] on mat-expansion-panel "pencil3 General details 4 x Crewing (Event Crew) £600.00 11:00-18:00 (7h) Add r…" at bounding box center [1156, 512] width 255 height 880
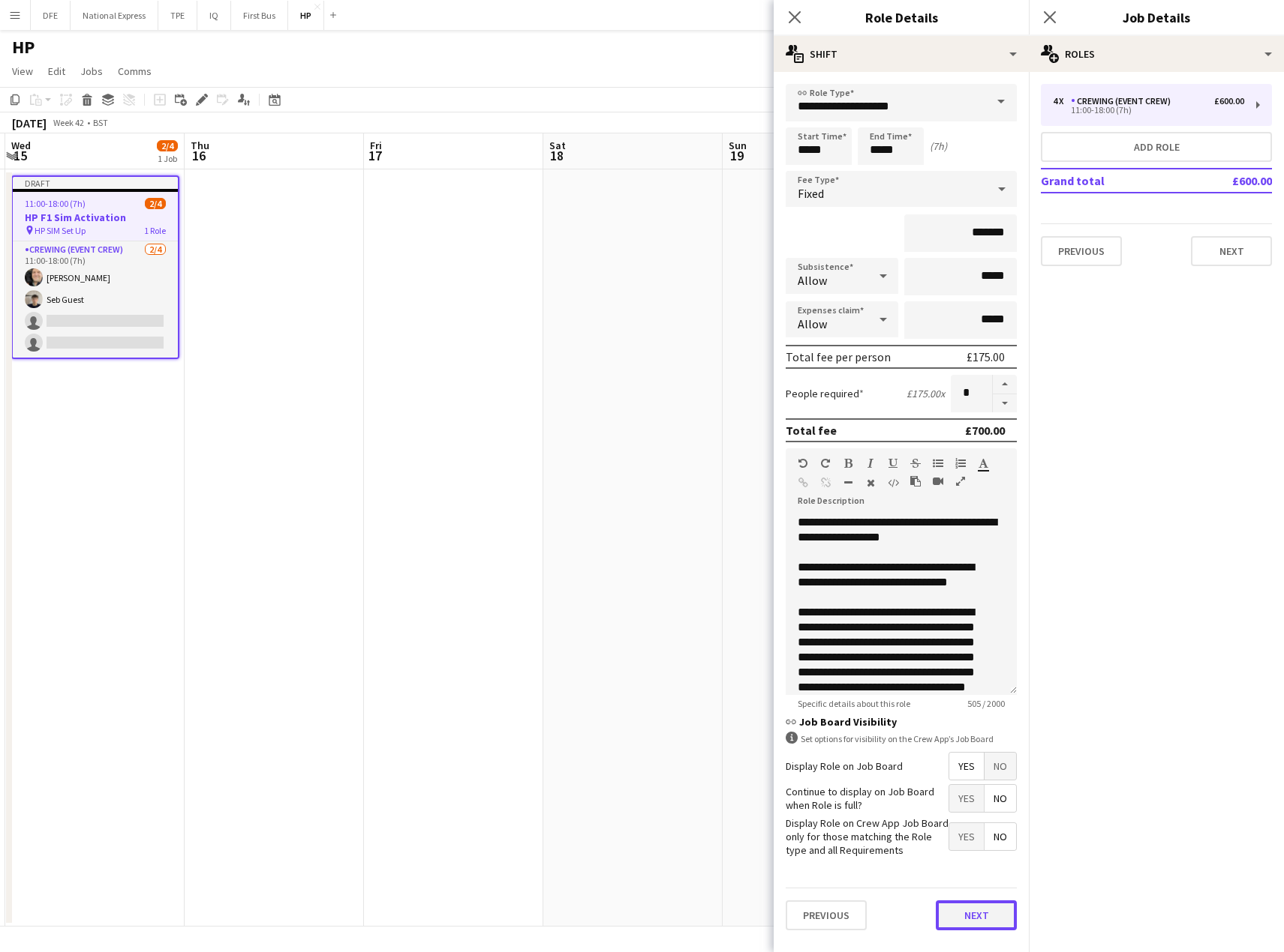
click at [991, 916] on button "Next" at bounding box center [976, 916] width 81 height 30
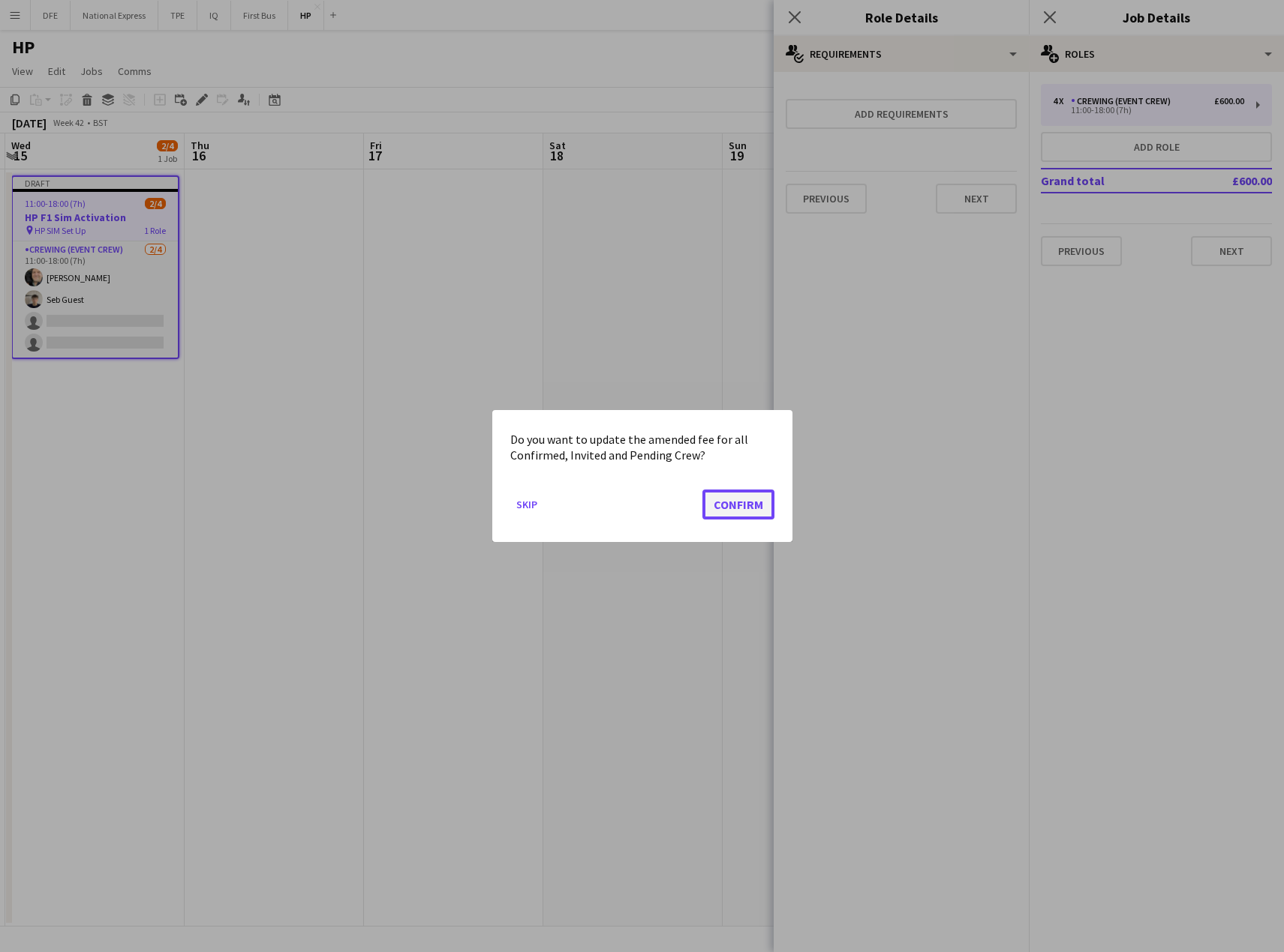
click at [752, 506] on button "Confirm" at bounding box center [737, 505] width 72 height 30
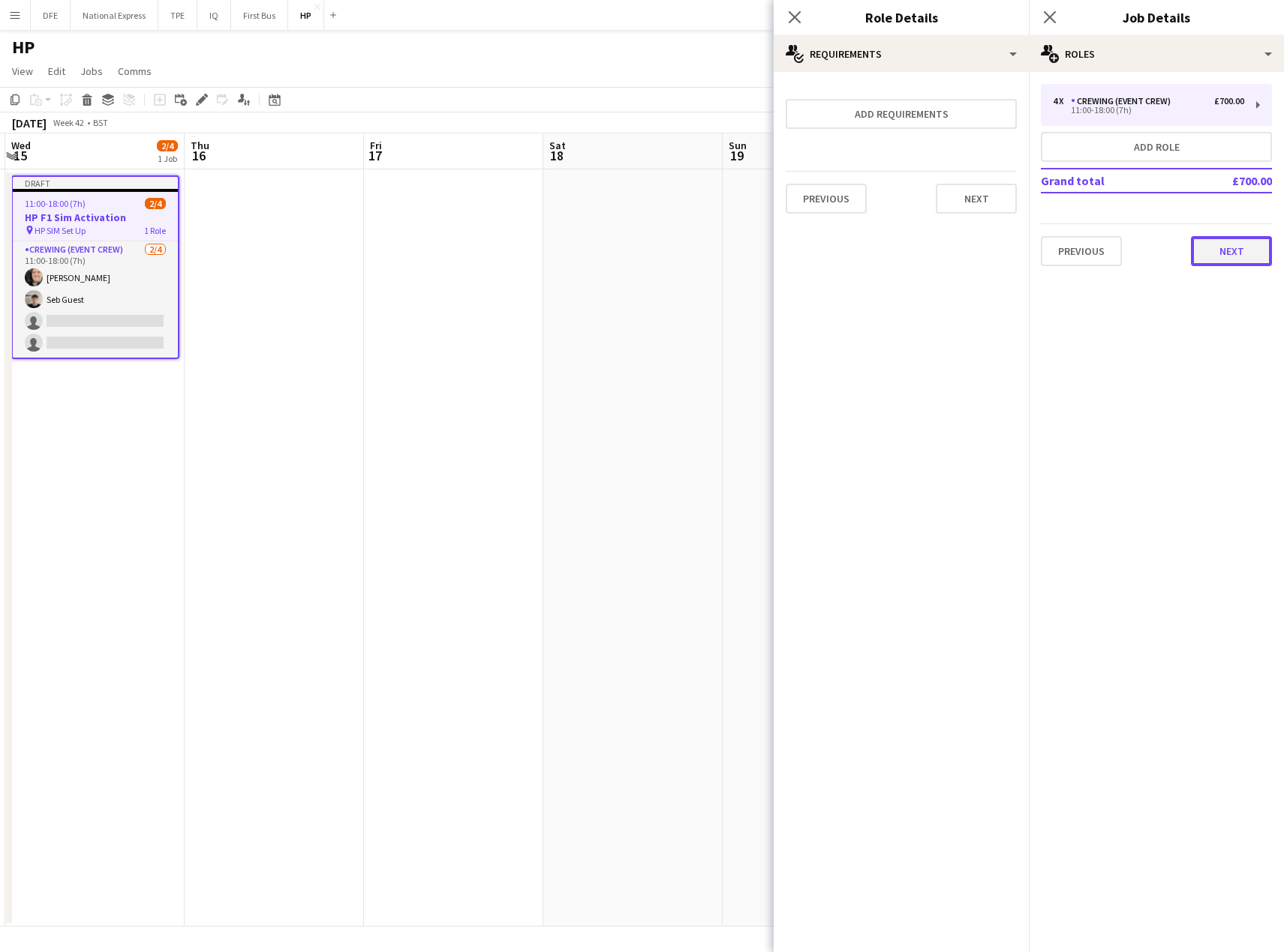
click at [1249, 254] on button "Next" at bounding box center [1231, 251] width 81 height 30
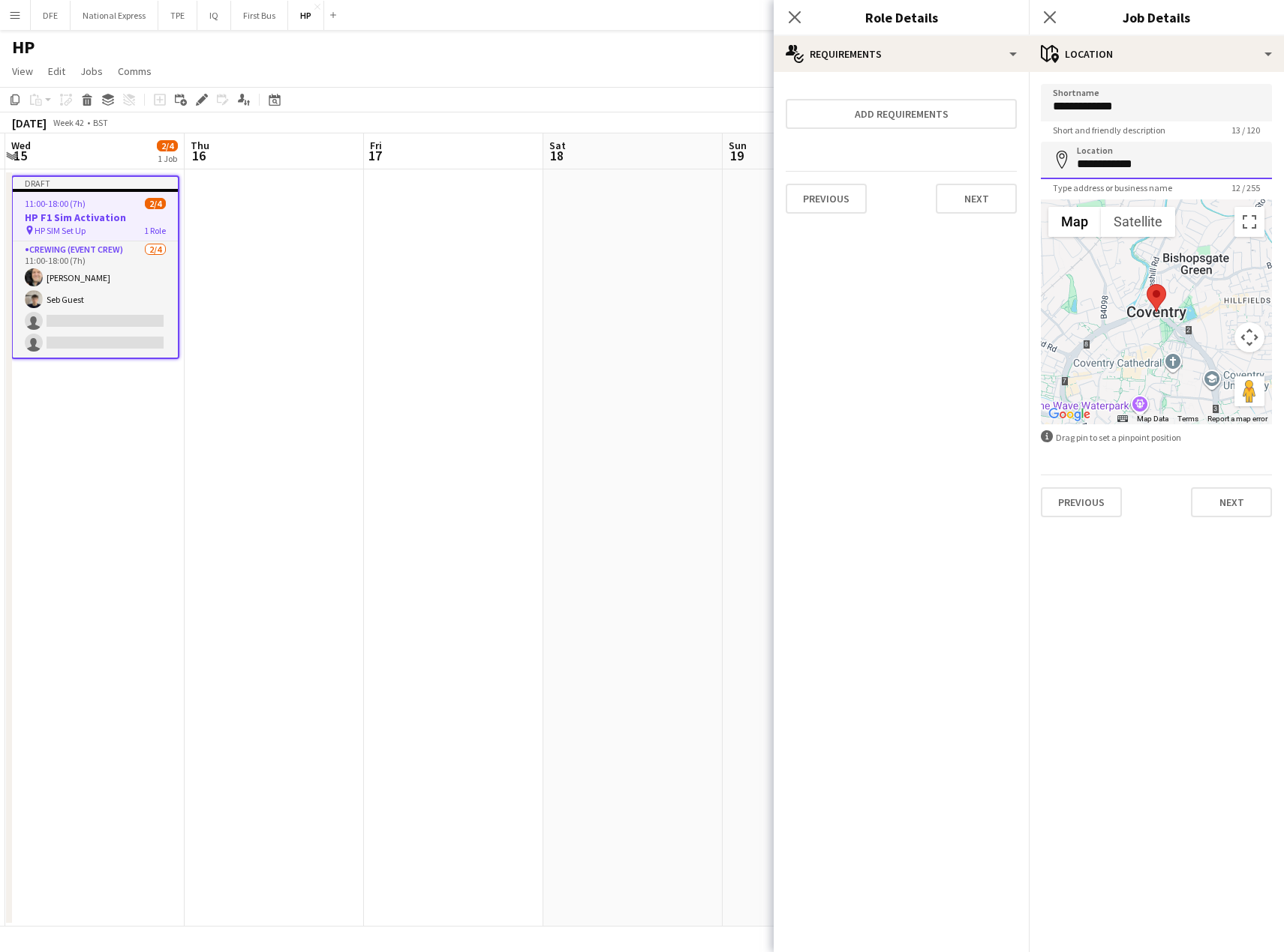
click at [1134, 163] on input "**********" at bounding box center [1156, 160] width 231 height 37
drag, startPoint x: 1139, startPoint y: 109, endPoint x: 1043, endPoint y: 104, distance: 96.1
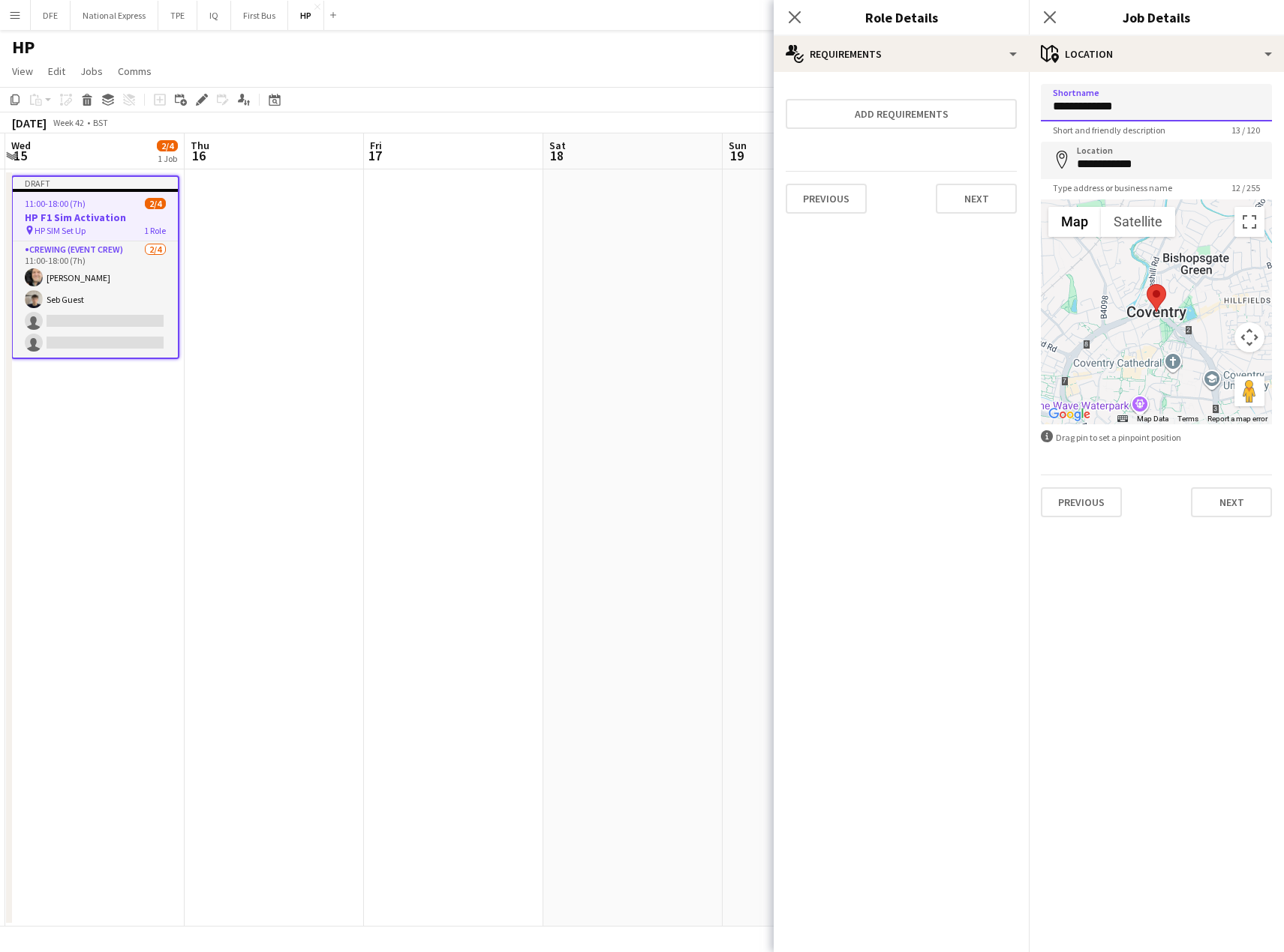
click at [1043, 104] on input "**********" at bounding box center [1156, 102] width 231 height 37
paste input
drag, startPoint x: 1130, startPoint y: 107, endPoint x: 1033, endPoint y: 98, distance: 97.4
click at [1033, 98] on form "**********" at bounding box center [1156, 301] width 255 height 434
type input "**********"
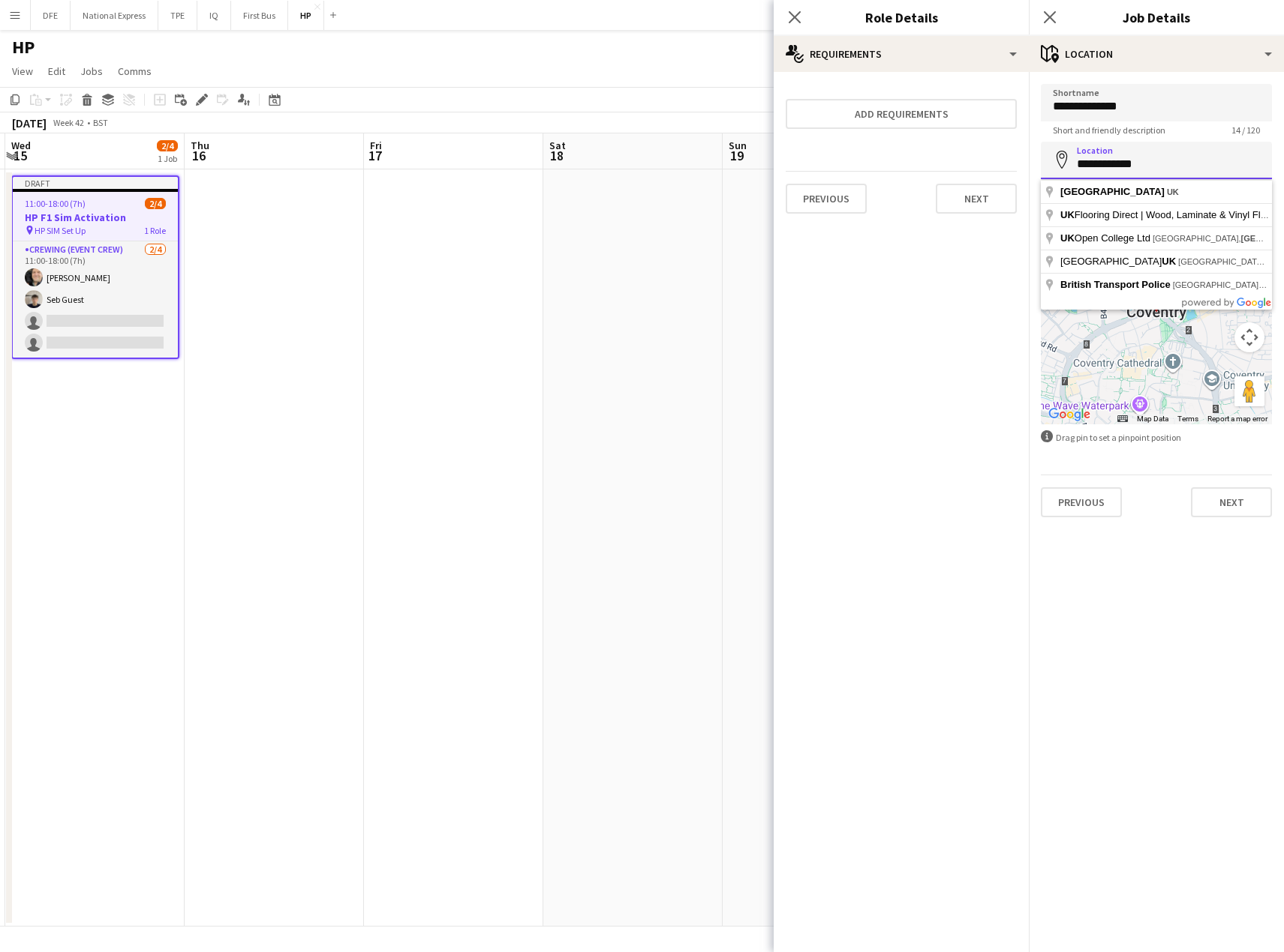
click at [1130, 164] on input "**********" at bounding box center [1156, 160] width 231 height 37
click at [1129, 164] on input "**********" at bounding box center [1156, 160] width 231 height 37
paste input "*"
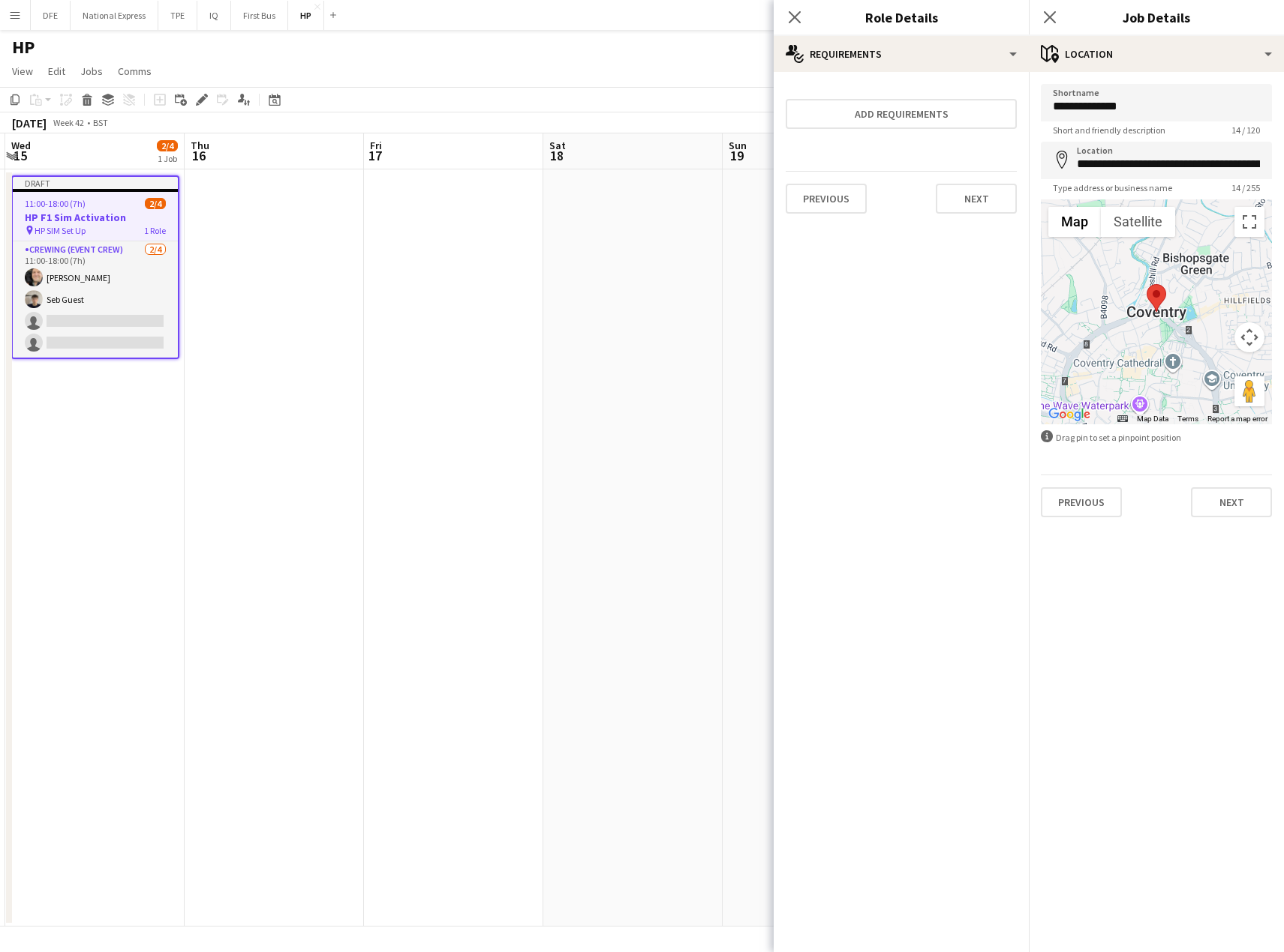
type input "**********"
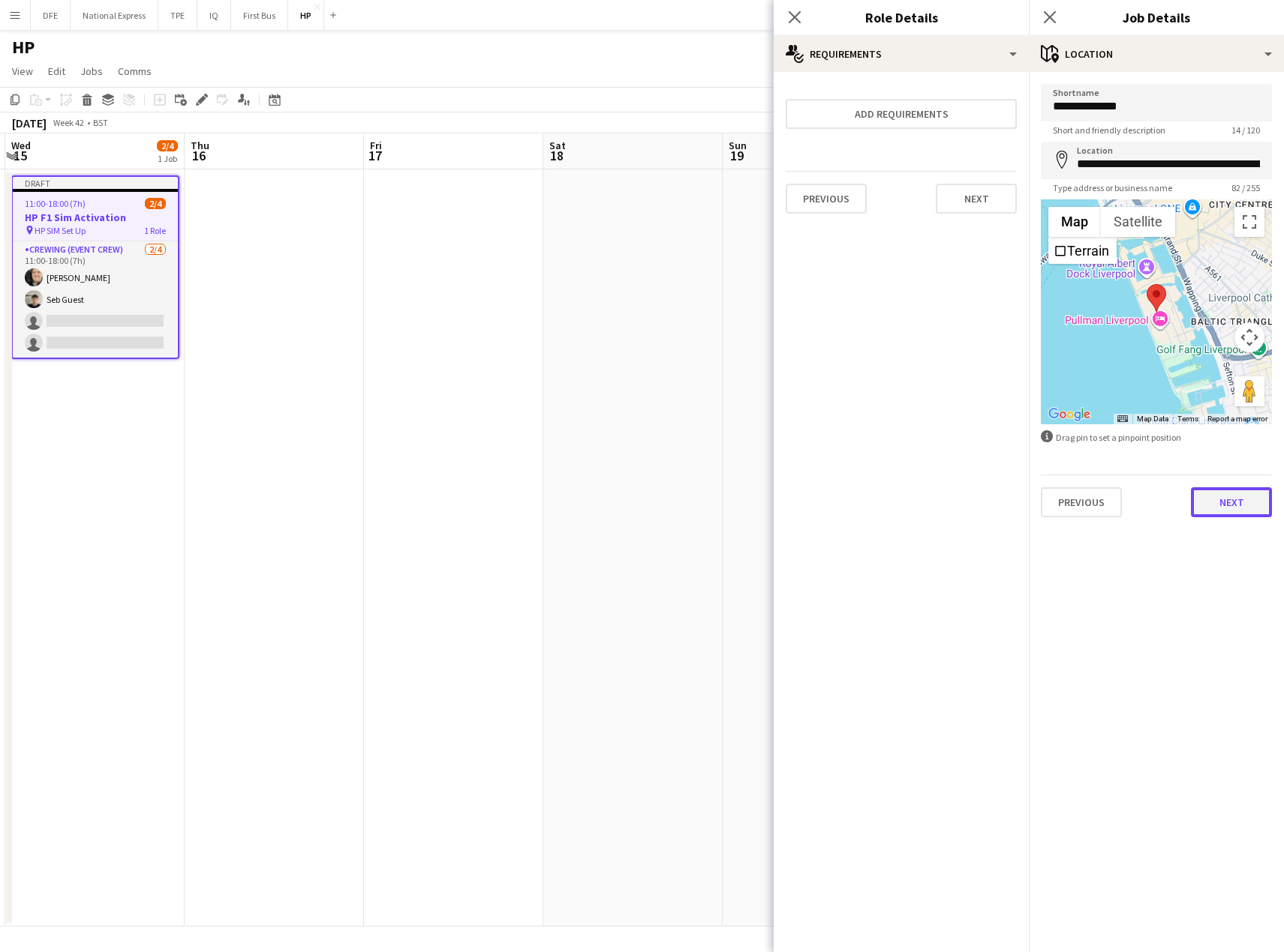
click at [1236, 506] on button "Next" at bounding box center [1231, 502] width 81 height 30
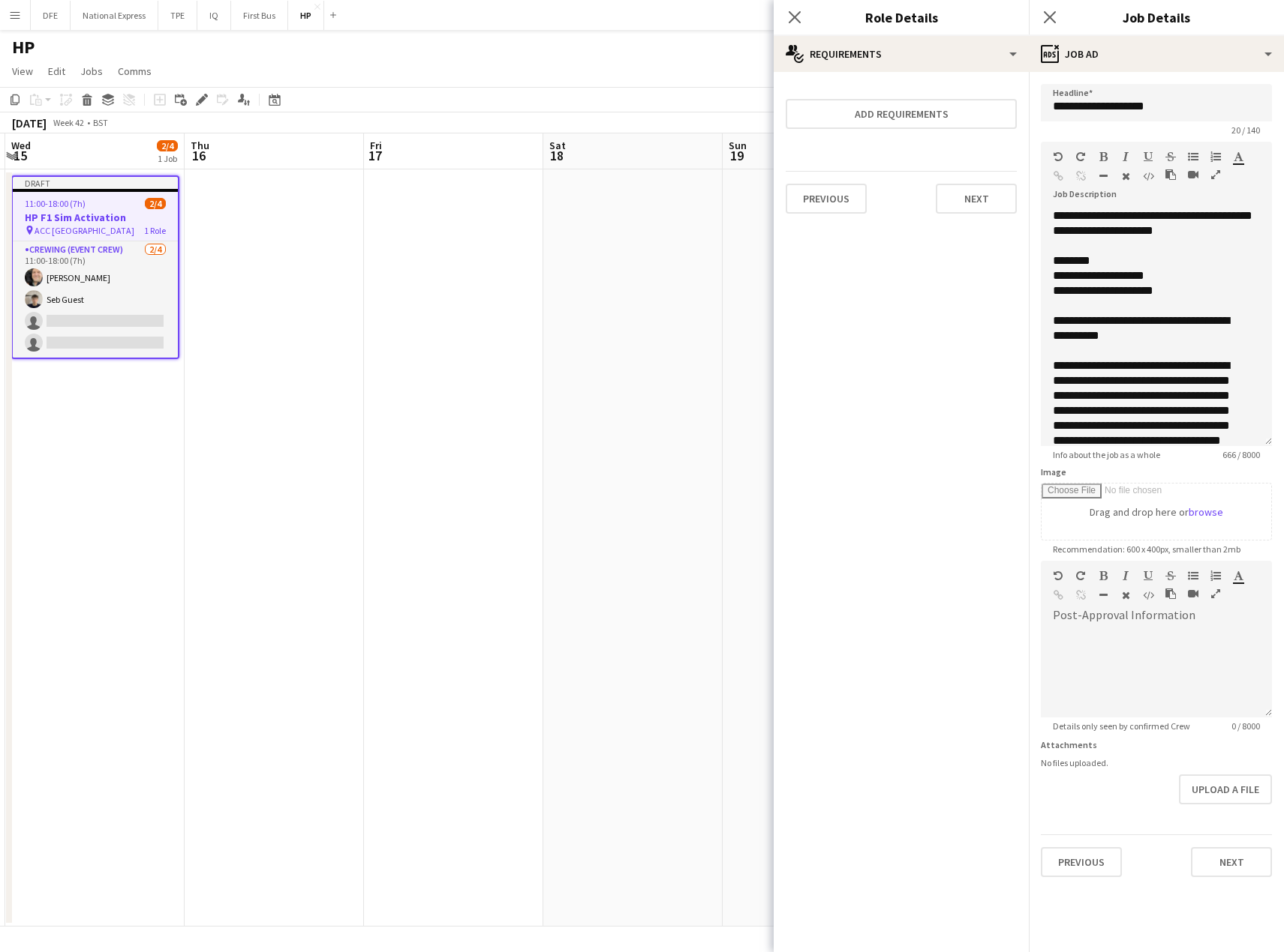
drag, startPoint x: 1267, startPoint y: 295, endPoint x: 1229, endPoint y: 388, distance: 100.5
click at [1244, 446] on div "**********" at bounding box center [1156, 327] width 231 height 238
drag, startPoint x: 1101, startPoint y: 305, endPoint x: 1046, endPoint y: 280, distance: 60.4
click at [1046, 280] on div "**********" at bounding box center [1156, 331] width 231 height 245
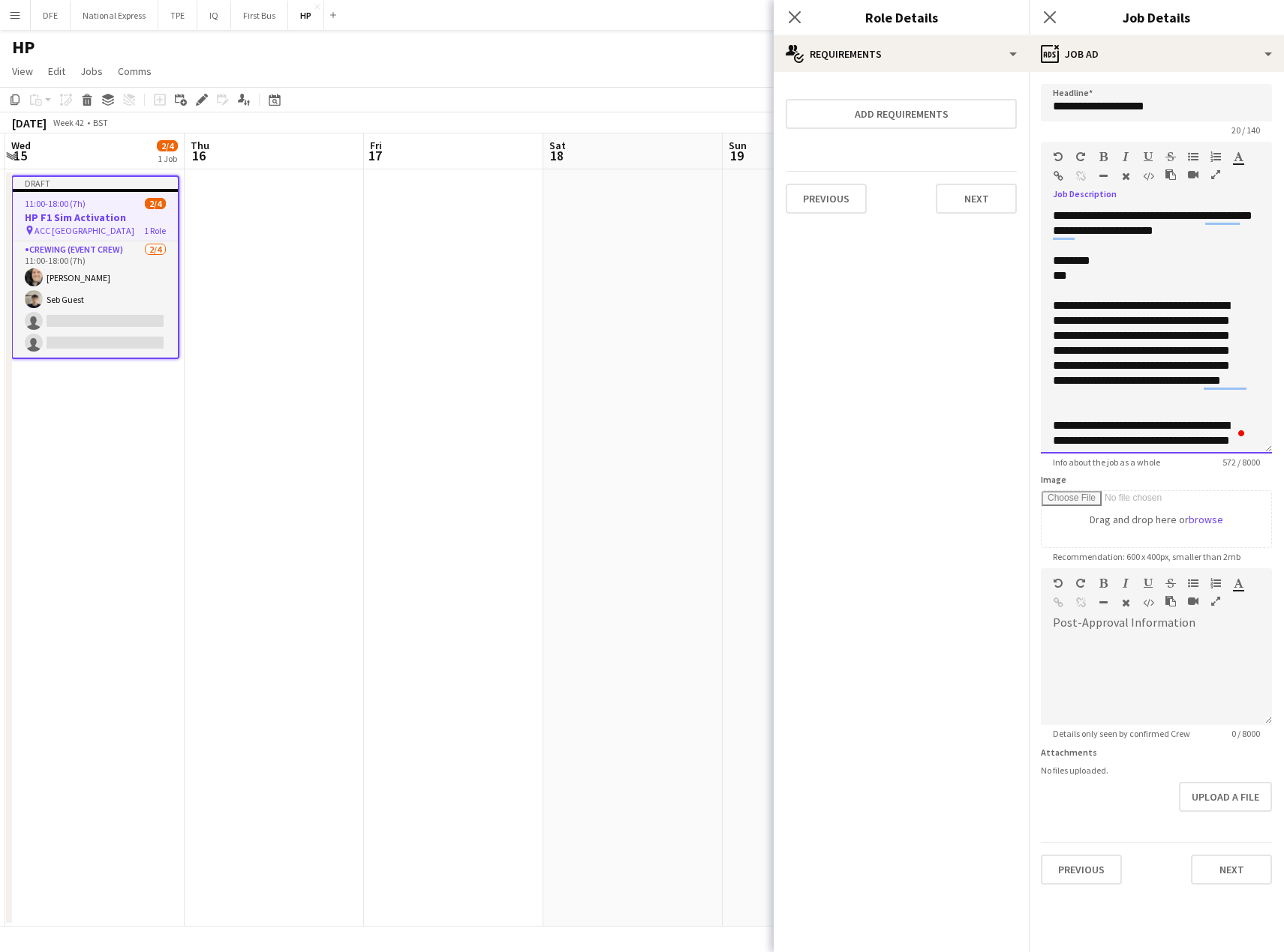
drag, startPoint x: 1092, startPoint y: 283, endPoint x: 1043, endPoint y: 258, distance: 55.0
click at [1043, 258] on div "**********" at bounding box center [1156, 331] width 231 height 245
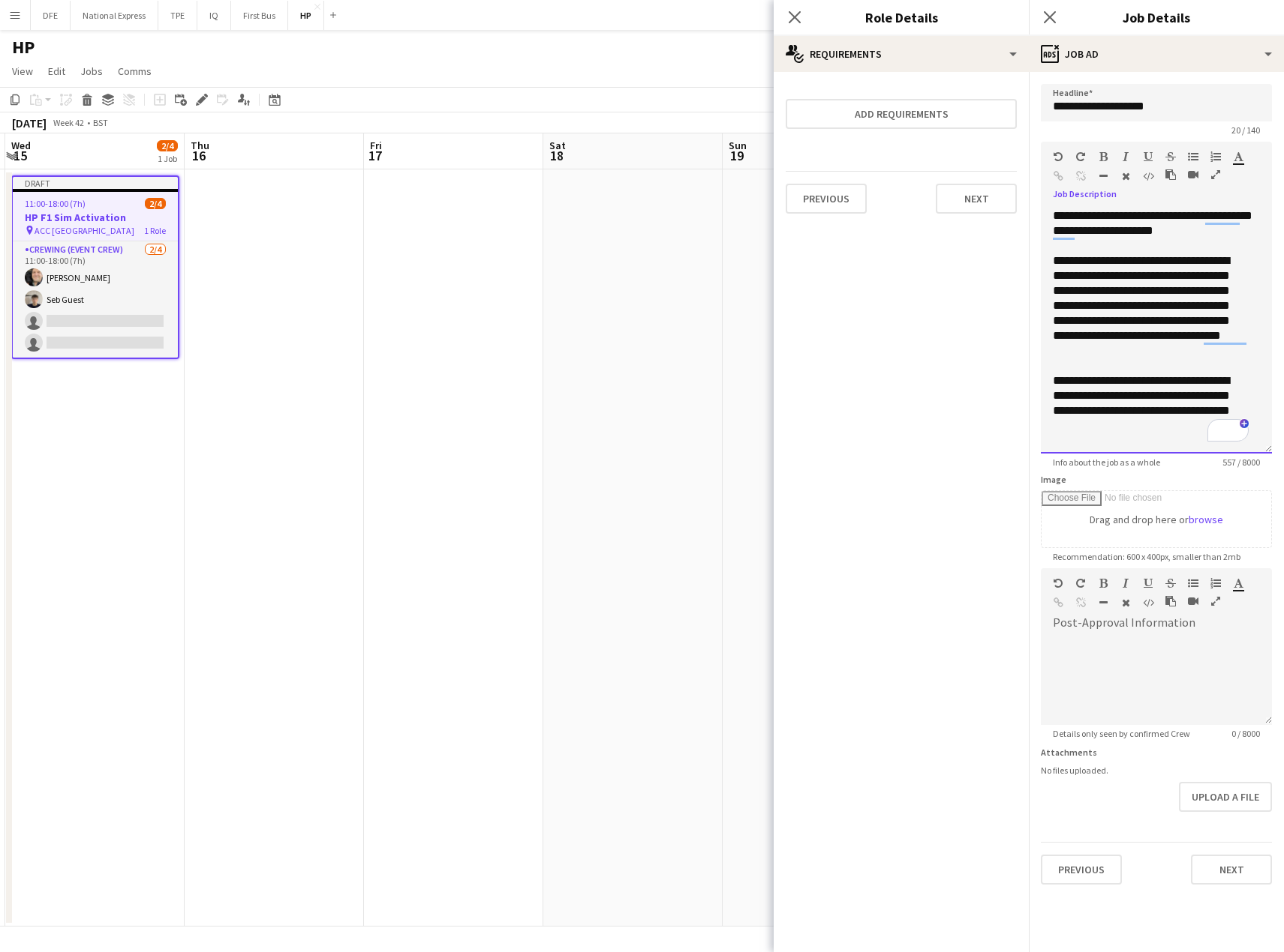
scroll to position [97, 0]
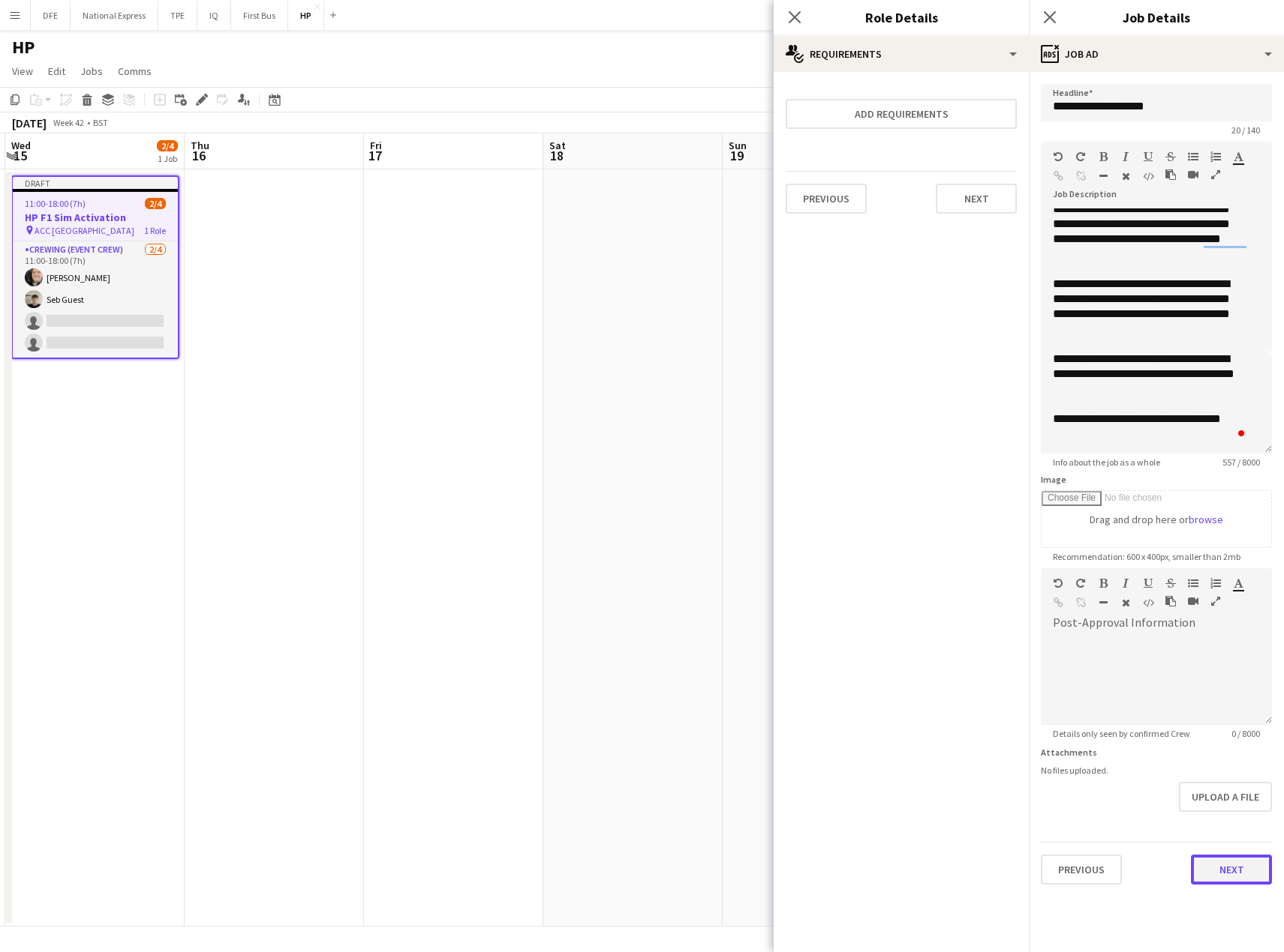
click at [1229, 875] on button "Next" at bounding box center [1231, 870] width 81 height 30
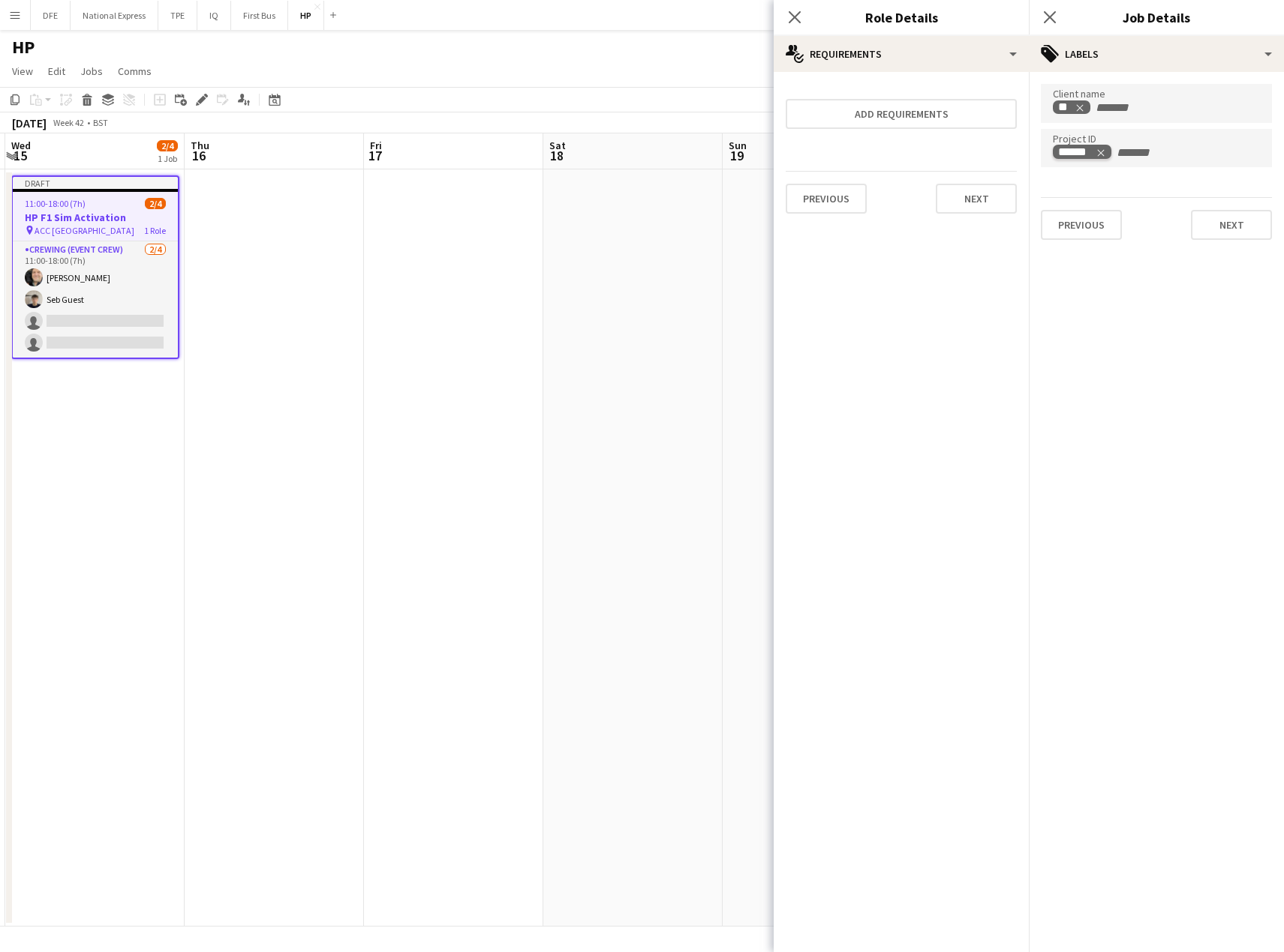
click at [1100, 155] on icon "Remove tag" at bounding box center [1100, 153] width 11 height 11
type input "******"
click at [1237, 226] on button "Next" at bounding box center [1231, 225] width 81 height 30
click at [1234, 158] on button "Next" at bounding box center [1231, 155] width 81 height 30
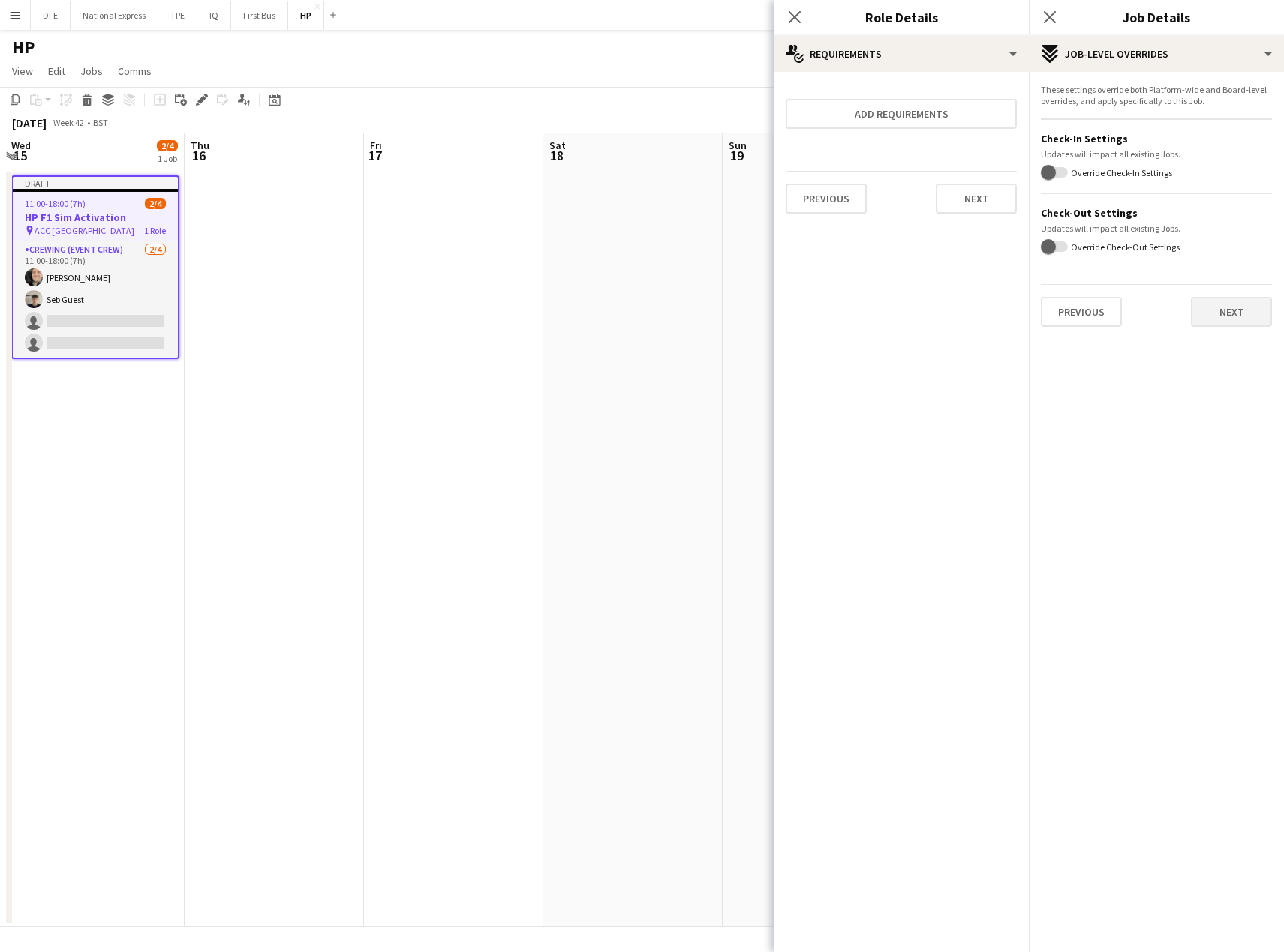
drag, startPoint x: 1246, startPoint y: 328, endPoint x: 1239, endPoint y: 312, distance: 17.5
click at [1239, 316] on div "These settings override both Platform-wide and Board-level overrides, and apply…" at bounding box center [1156, 205] width 255 height 267
click at [1238, 313] on button "Next" at bounding box center [1231, 312] width 81 height 30
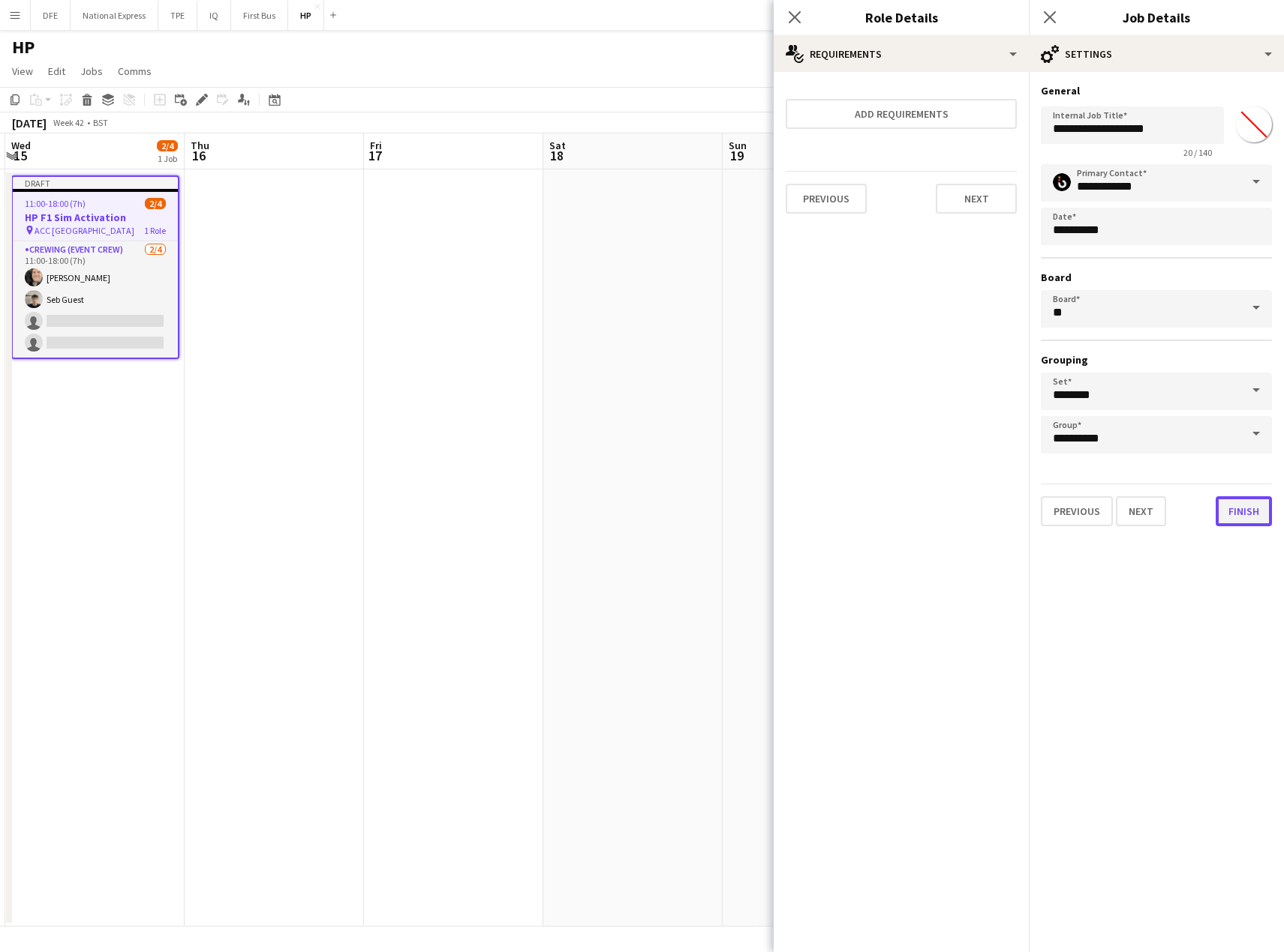
click at [1254, 511] on button "Finish" at bounding box center [1243, 512] width 56 height 30
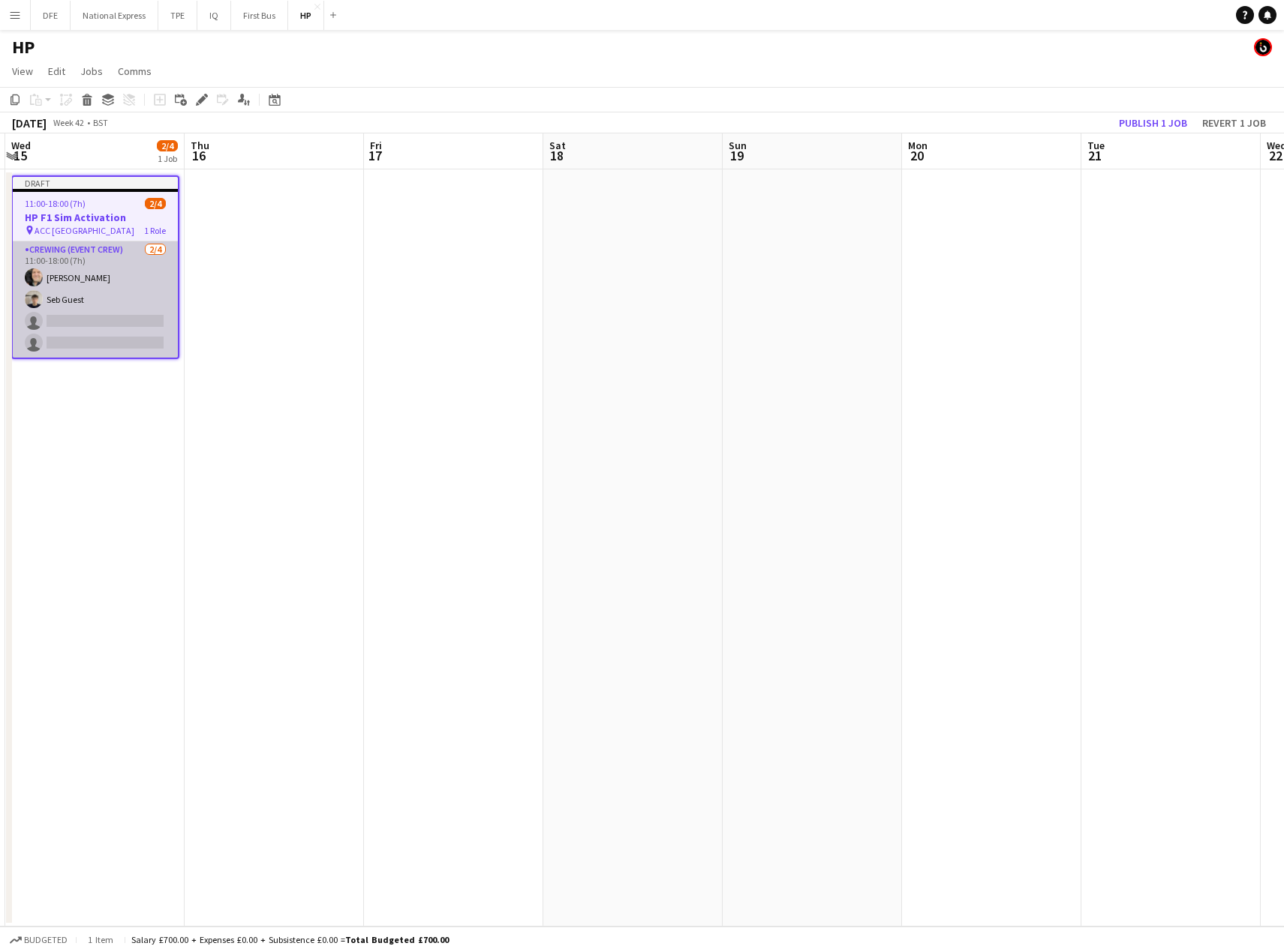
click at [82, 278] on app-card-role "Crewing (Event Crew) [DATE] 11:00-18:00 (7h) [PERSON_NAME] Seb Guest single-neu…" at bounding box center [95, 299] width 165 height 117
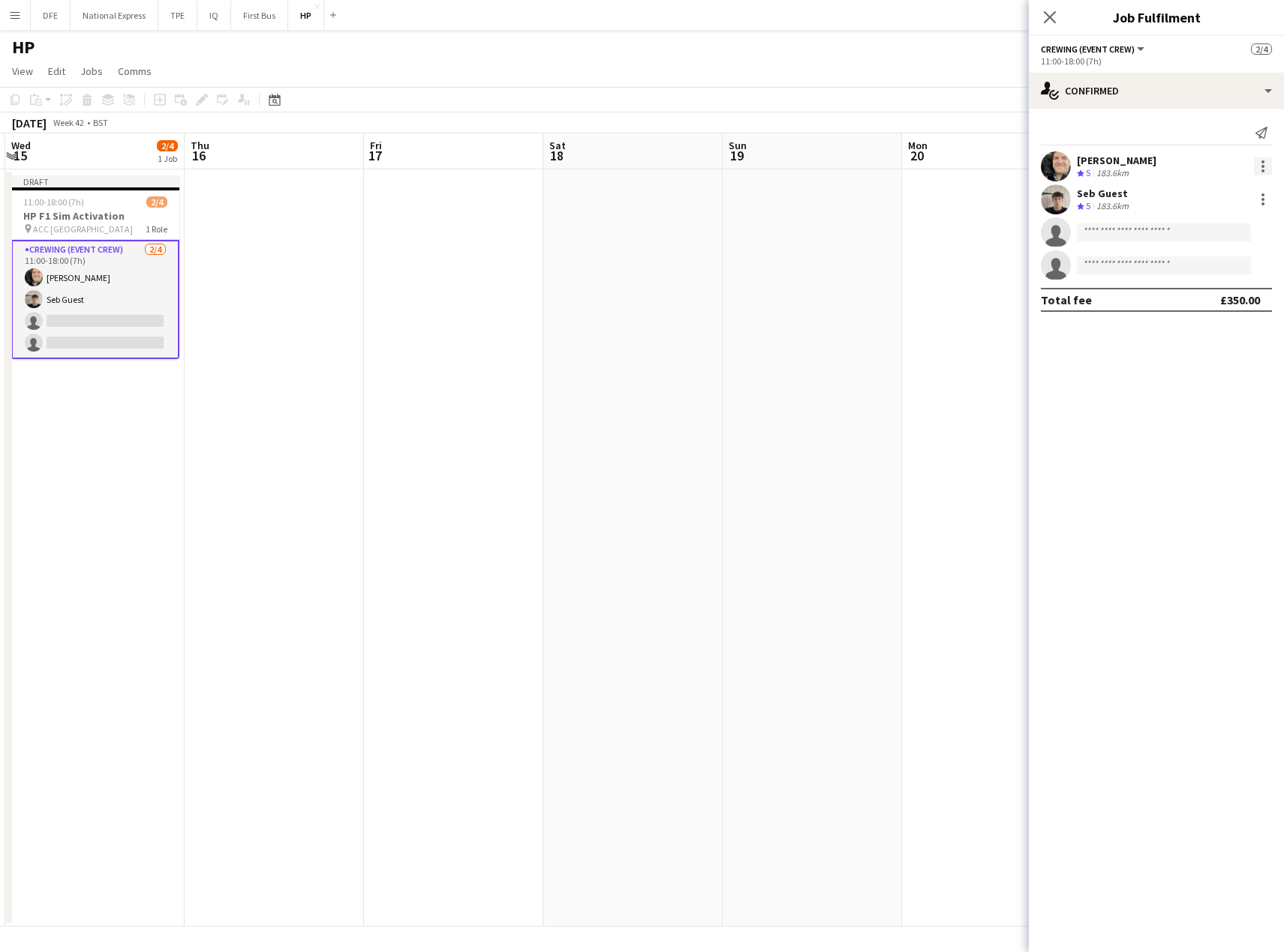
click at [1258, 170] on div at bounding box center [1261, 167] width 21 height 18
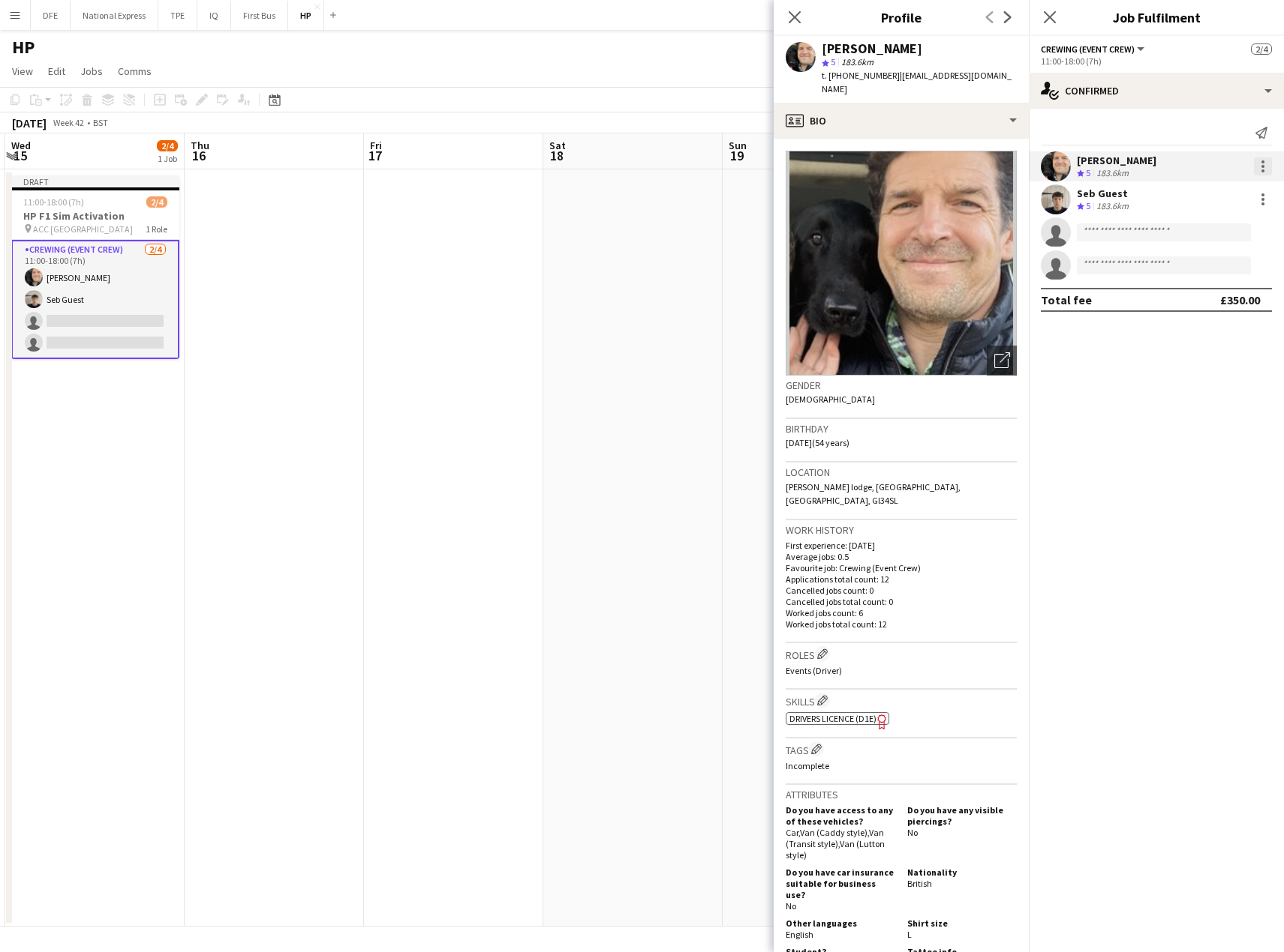
click at [1261, 169] on div at bounding box center [1263, 171] width 3 height 3
click at [1213, 198] on span "Edit fee" at bounding box center [1213, 194] width 93 height 13
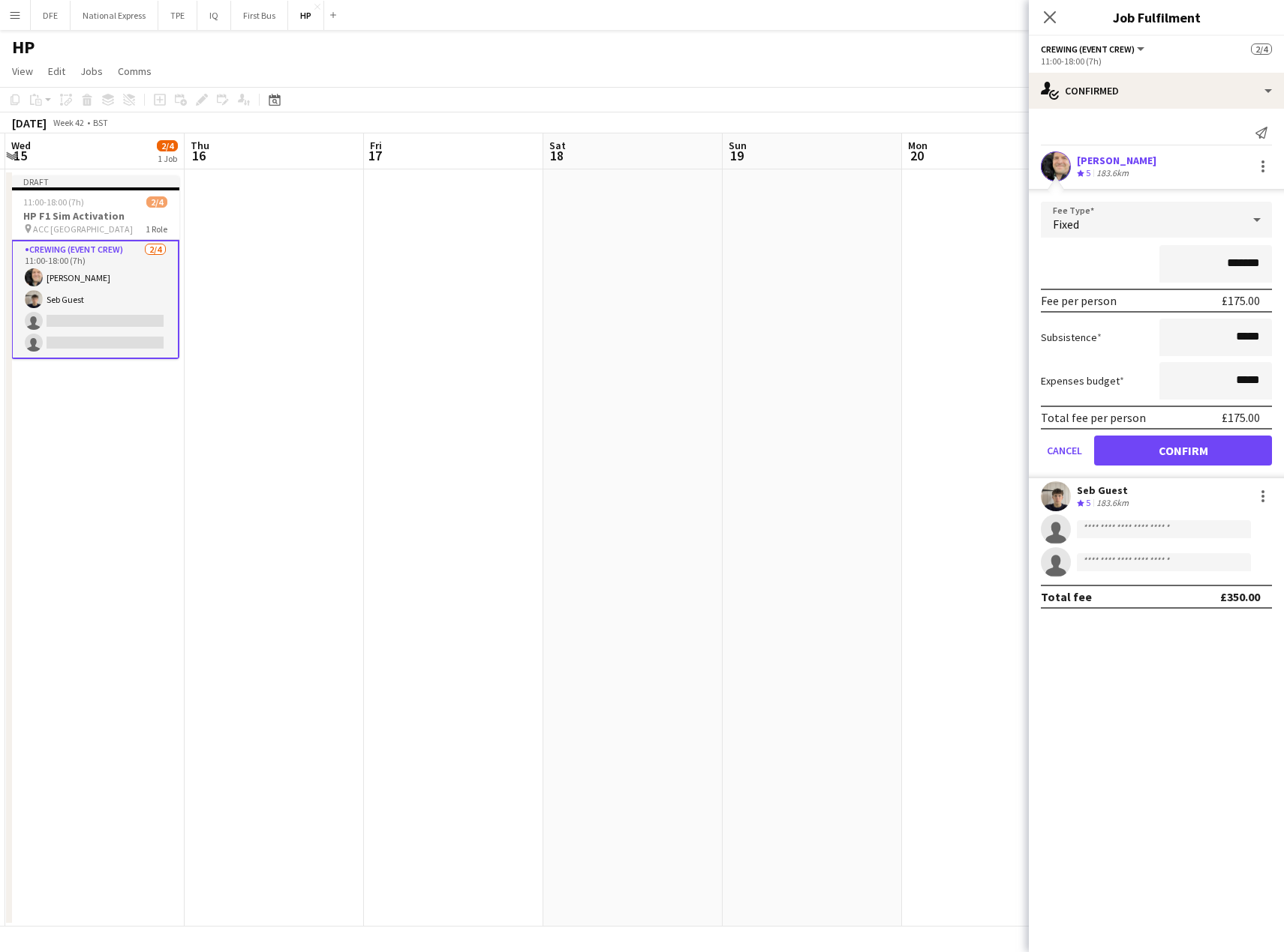
click at [1050, 16] on icon at bounding box center [1049, 17] width 12 height 12
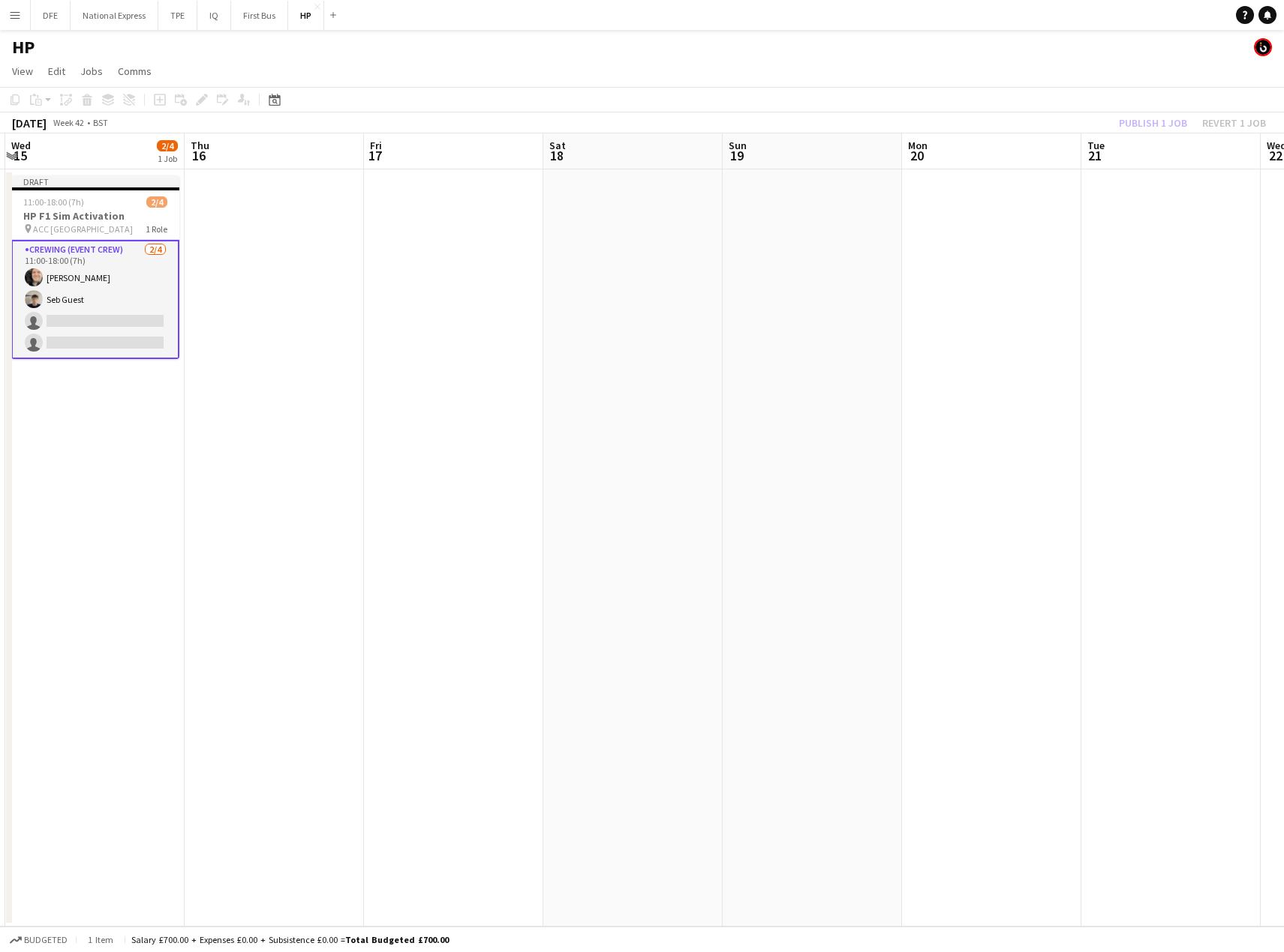
click at [64, 300] on app-card-role "Crewing (Event Crew) [DATE] 11:00-18:00 (7h) [PERSON_NAME] Seb Guest single-neu…" at bounding box center [95, 299] width 168 height 119
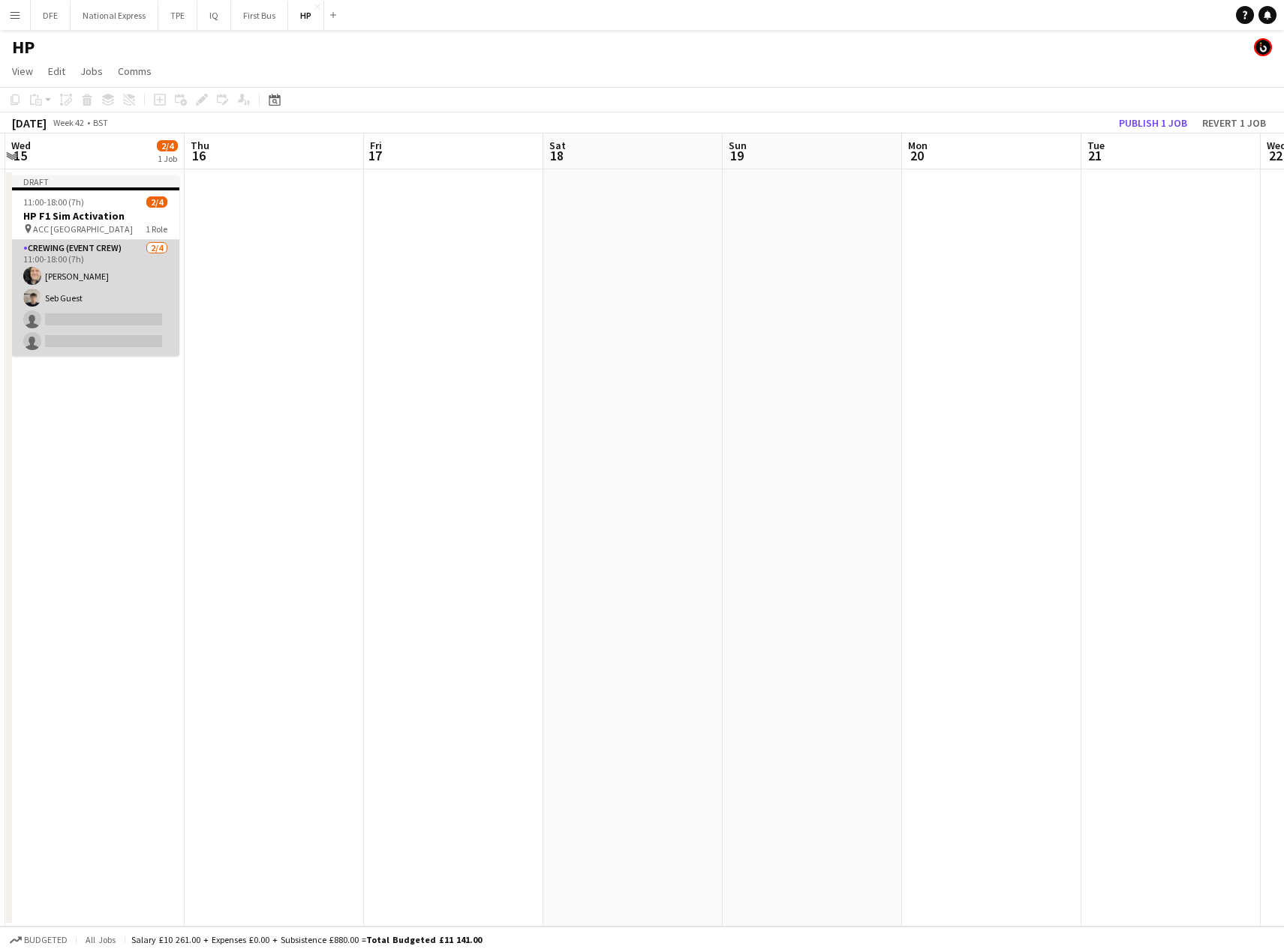
click at [59, 297] on app-card-role "Crewing (Event Crew) [DATE] 11:00-18:00 (7h) [PERSON_NAME] Seb Guest single-neu…" at bounding box center [95, 298] width 168 height 117
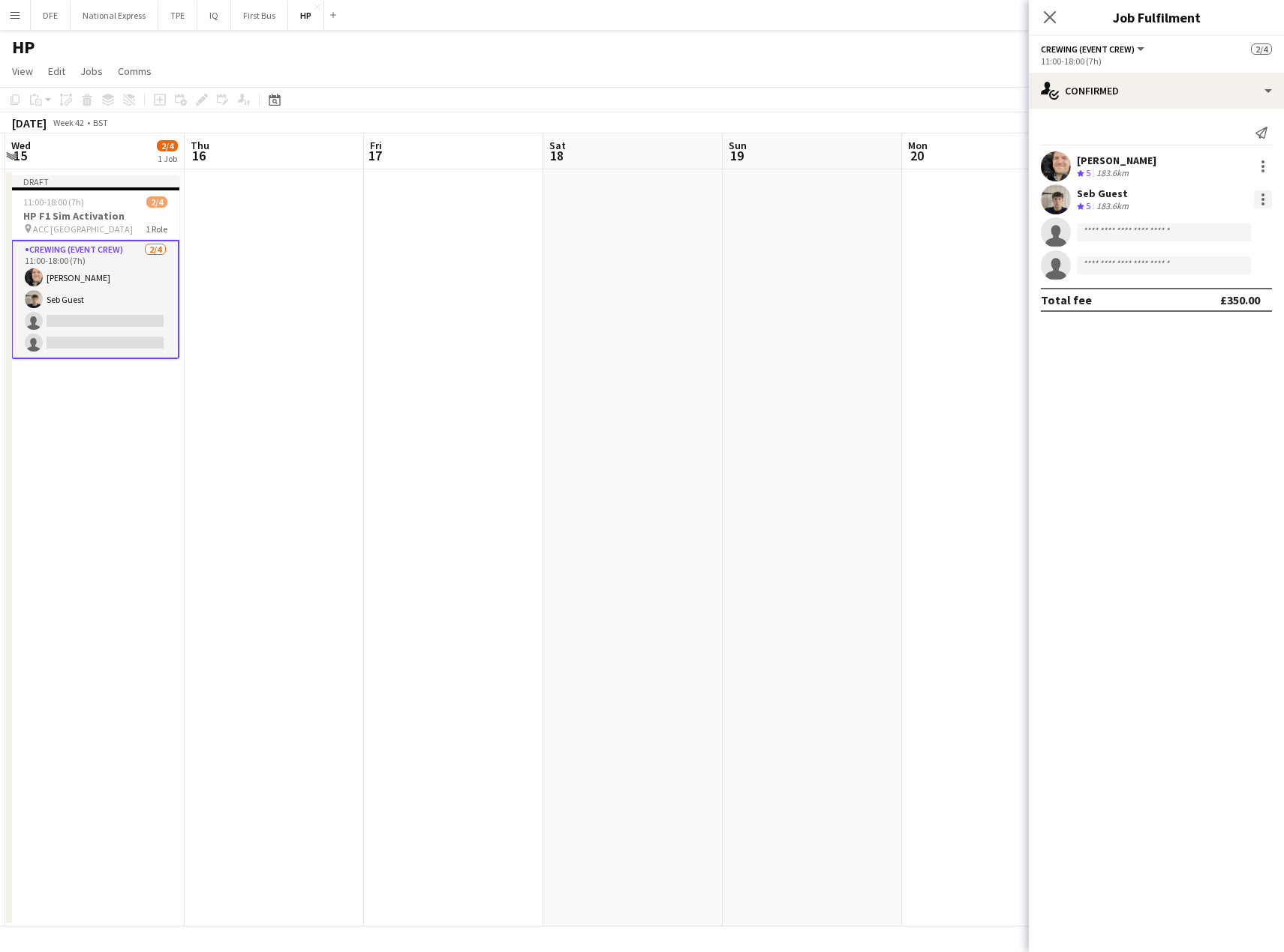
click at [1263, 197] on div at bounding box center [1263, 199] width 18 height 18
click at [1186, 176] on div at bounding box center [642, 476] width 1284 height 952
click at [64, 224] on span "ACC [GEOGRAPHIC_DATA]" at bounding box center [83, 229] width 100 height 12
click at [198, 102] on icon at bounding box center [202, 100] width 8 height 8
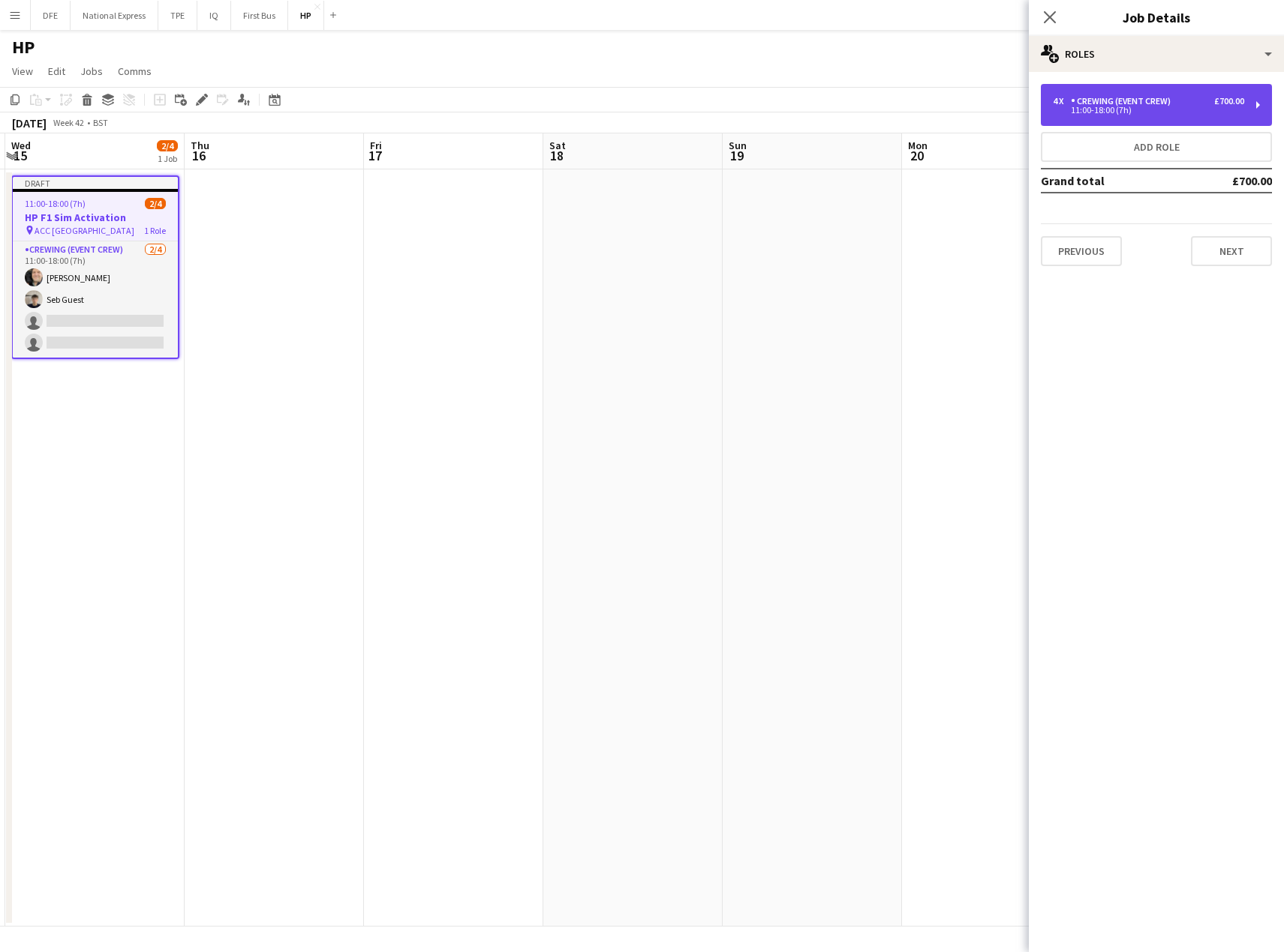
click at [1220, 102] on div "£700.00" at bounding box center [1229, 101] width 30 height 11
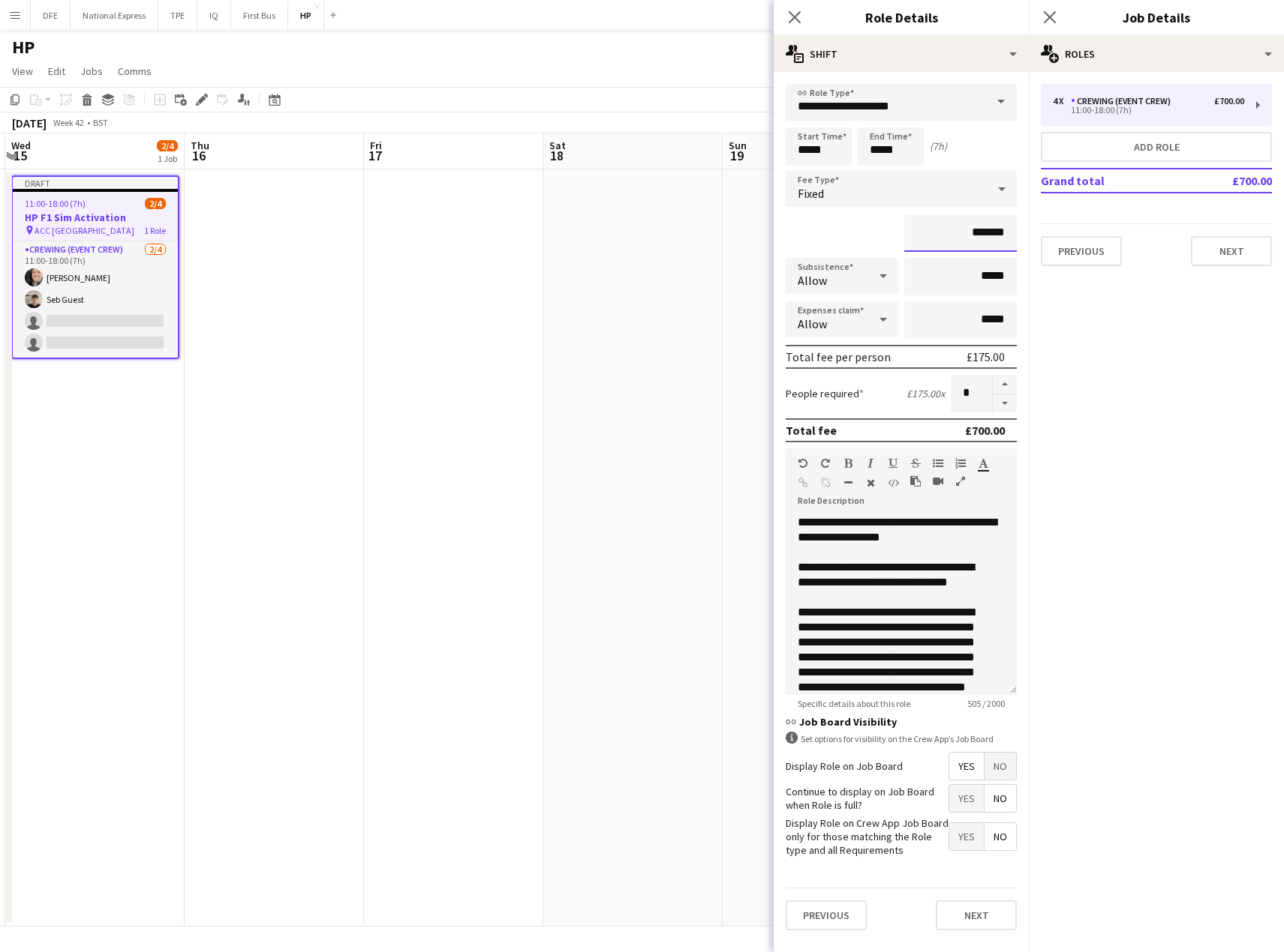
click at [984, 236] on input "*******" at bounding box center [960, 233] width 112 height 37
click at [977, 236] on input "*******" at bounding box center [960, 233] width 112 height 37
type input "*******"
click at [1209, 385] on mat-expansion-panel "pencil3 General details 4 x Crewing (Event Crew) £700.00 11:00-18:00 (7h) Add r…" at bounding box center [1156, 512] width 255 height 880
click at [989, 920] on button "Next" at bounding box center [976, 916] width 81 height 30
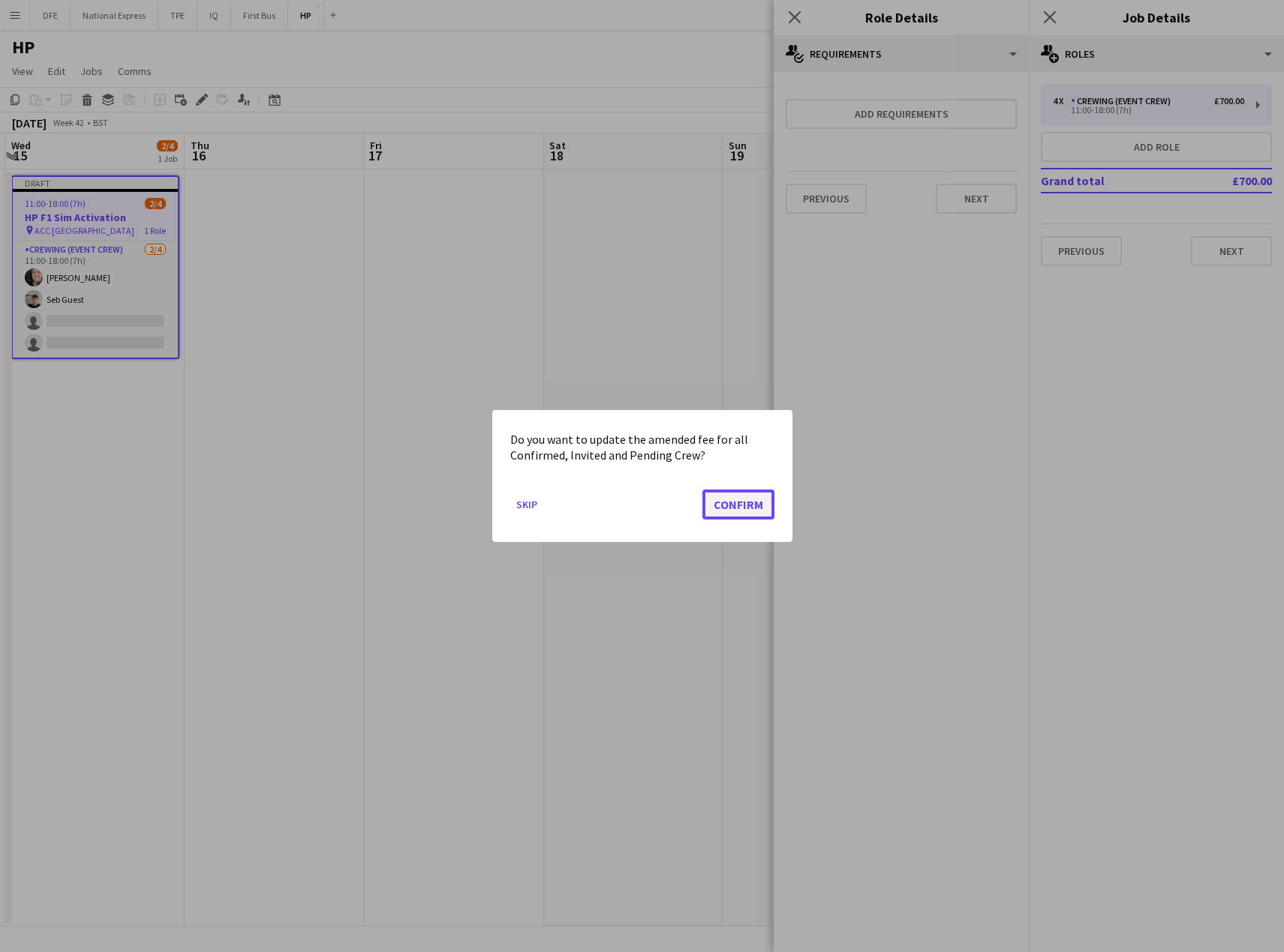
click at [750, 508] on button "Confirm" at bounding box center [737, 505] width 72 height 30
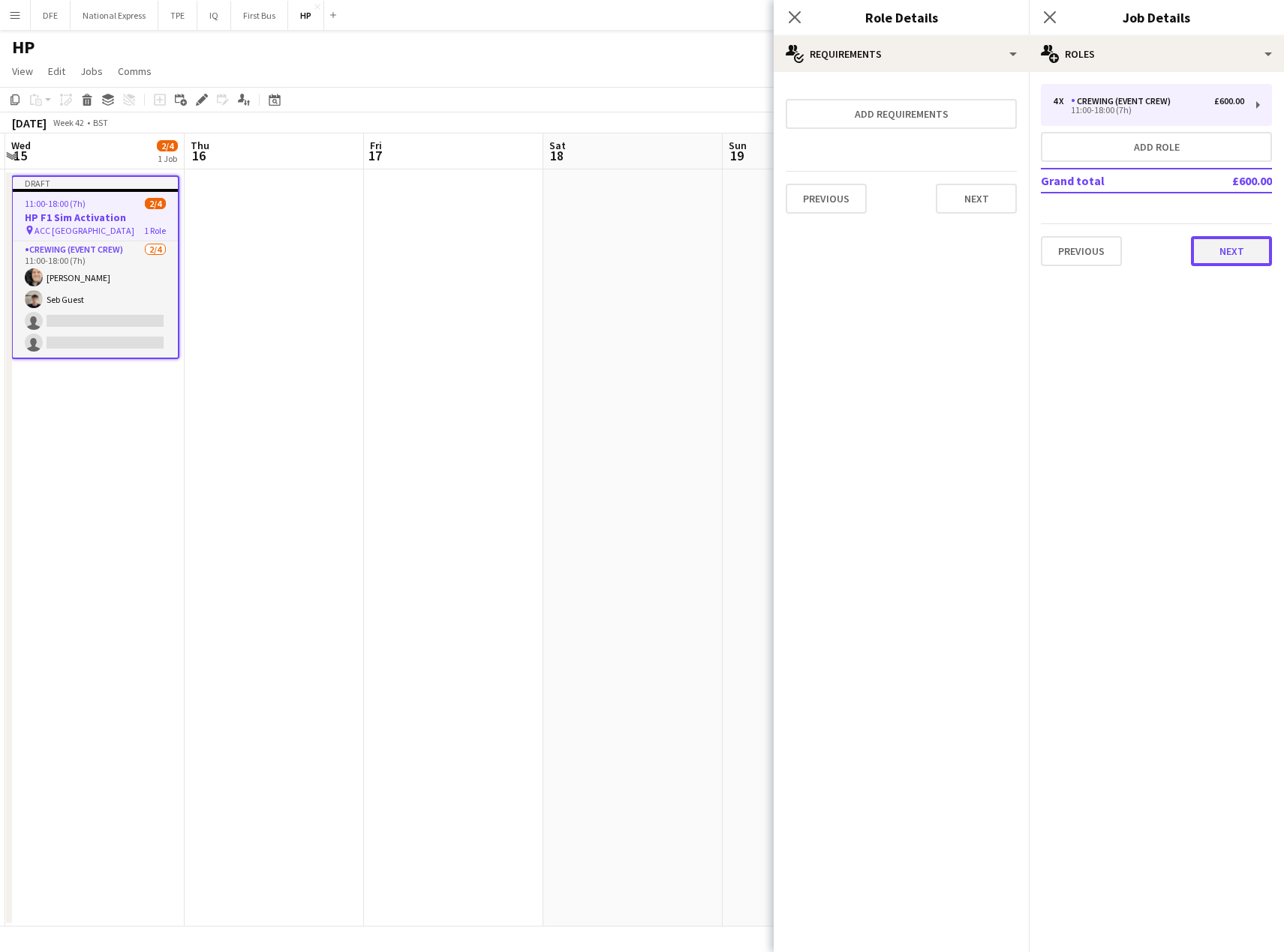
click at [1236, 252] on button "Next" at bounding box center [1231, 251] width 81 height 30
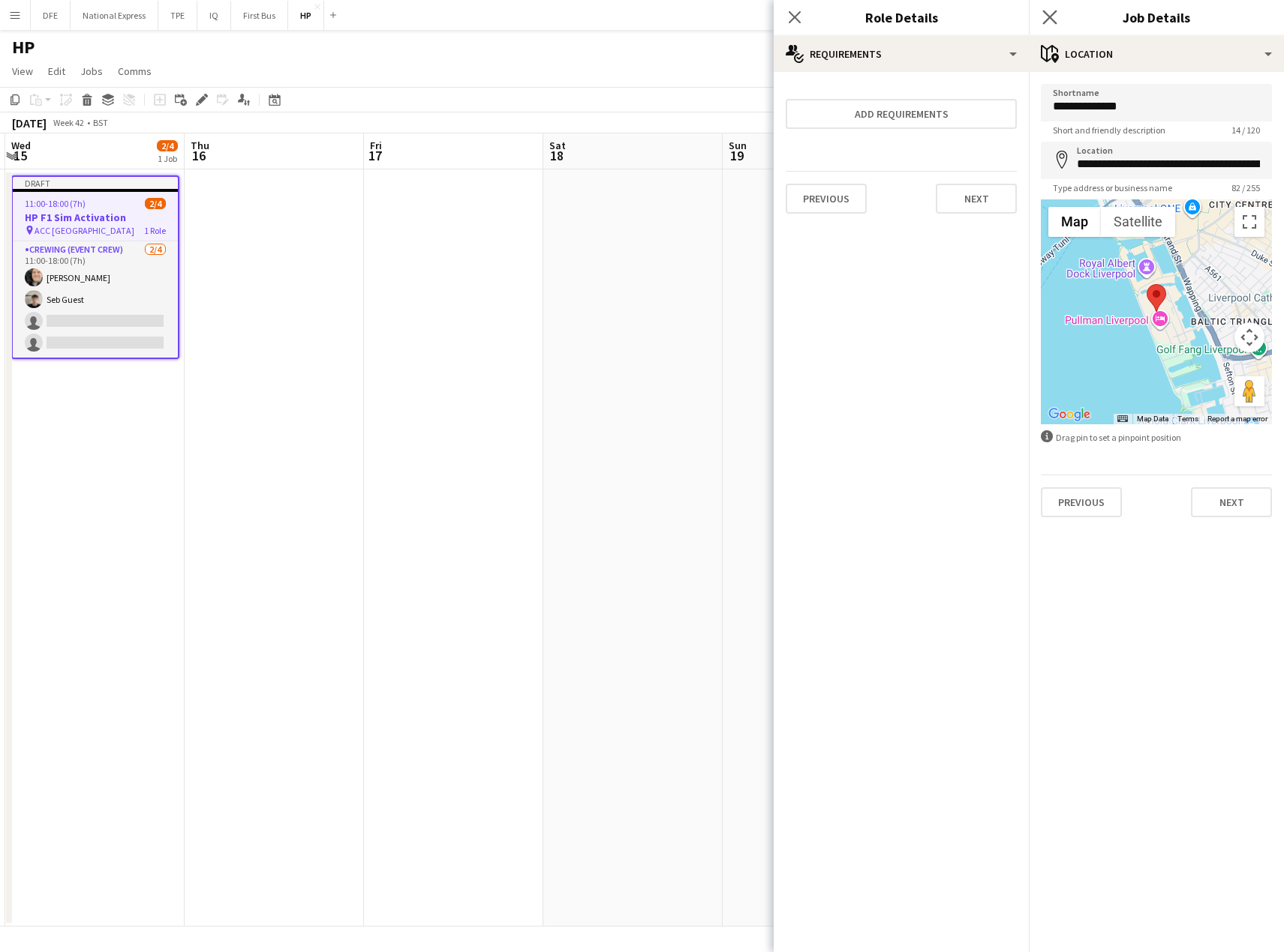
click at [1043, 7] on app-icon "Close pop-in" at bounding box center [1050, 17] width 21 height 21
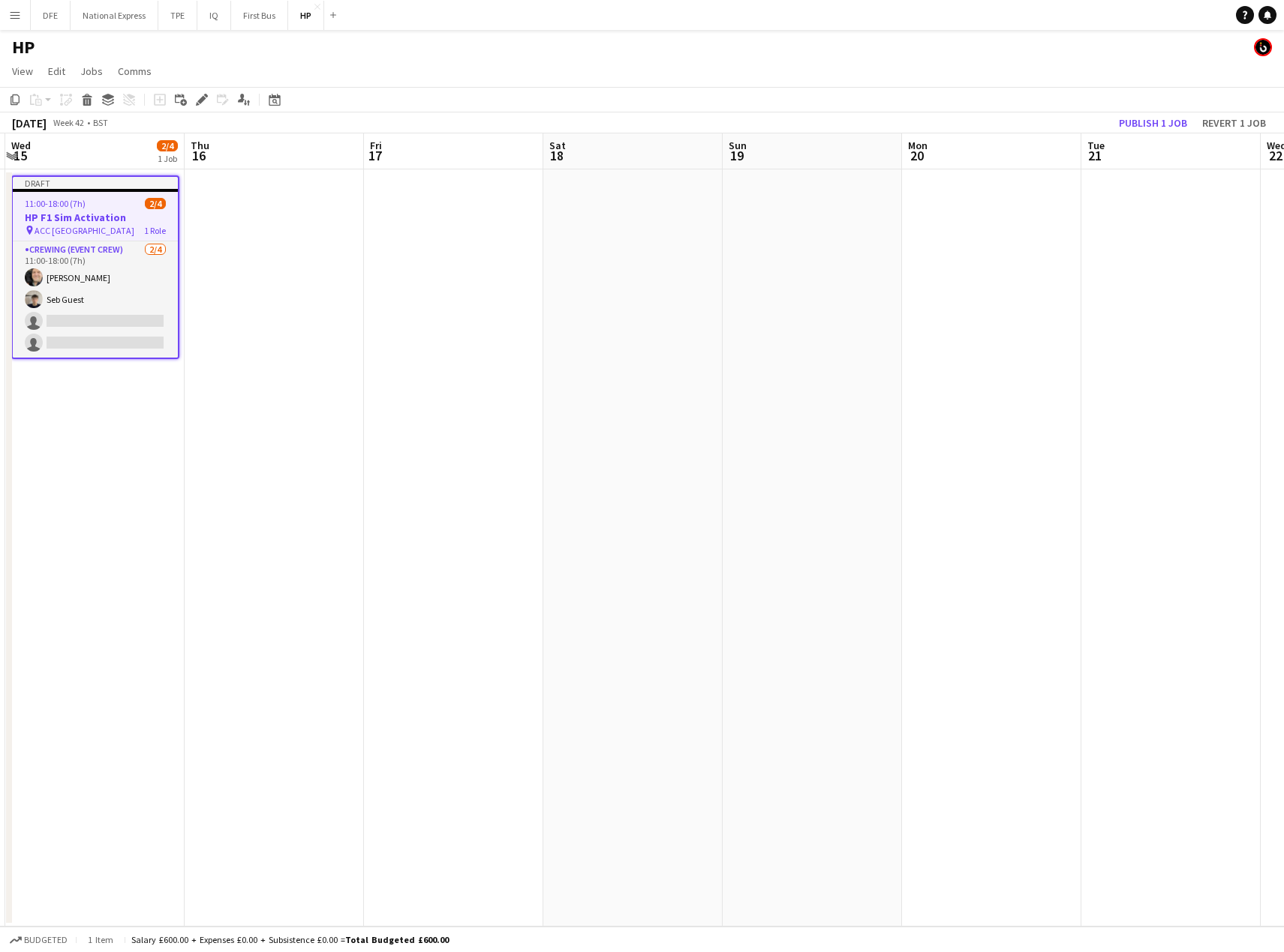
click at [1153, 79] on app-page-menu "View Day view expanded Day view collapsed Month view Date picker Jump to [DATE]…" at bounding box center [642, 73] width 1284 height 28
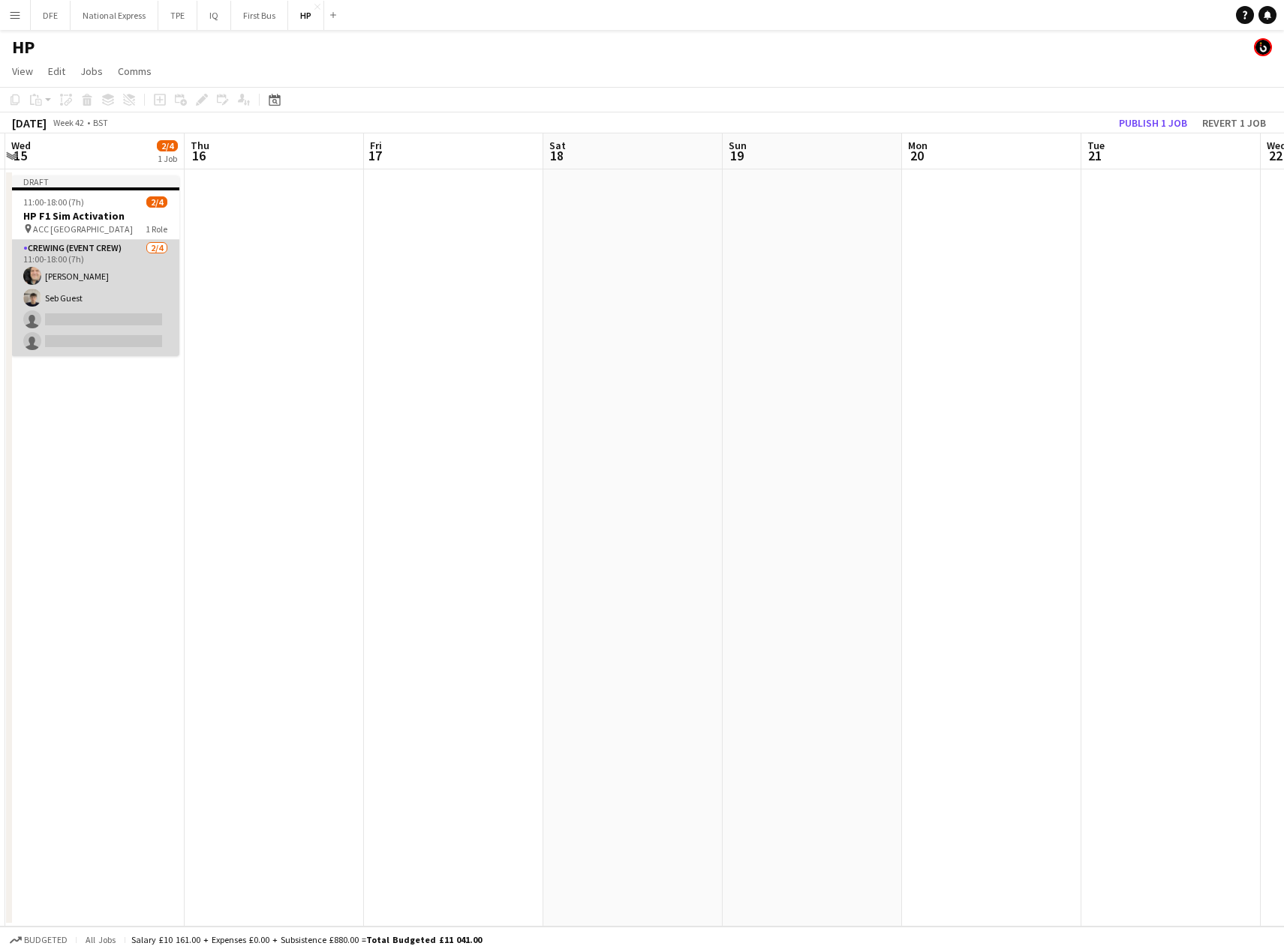
click at [77, 272] on app-card-role "Crewing (Event Crew) [DATE] 11:00-18:00 (7h) [PERSON_NAME] Seb Guest single-neu…" at bounding box center [95, 298] width 168 height 117
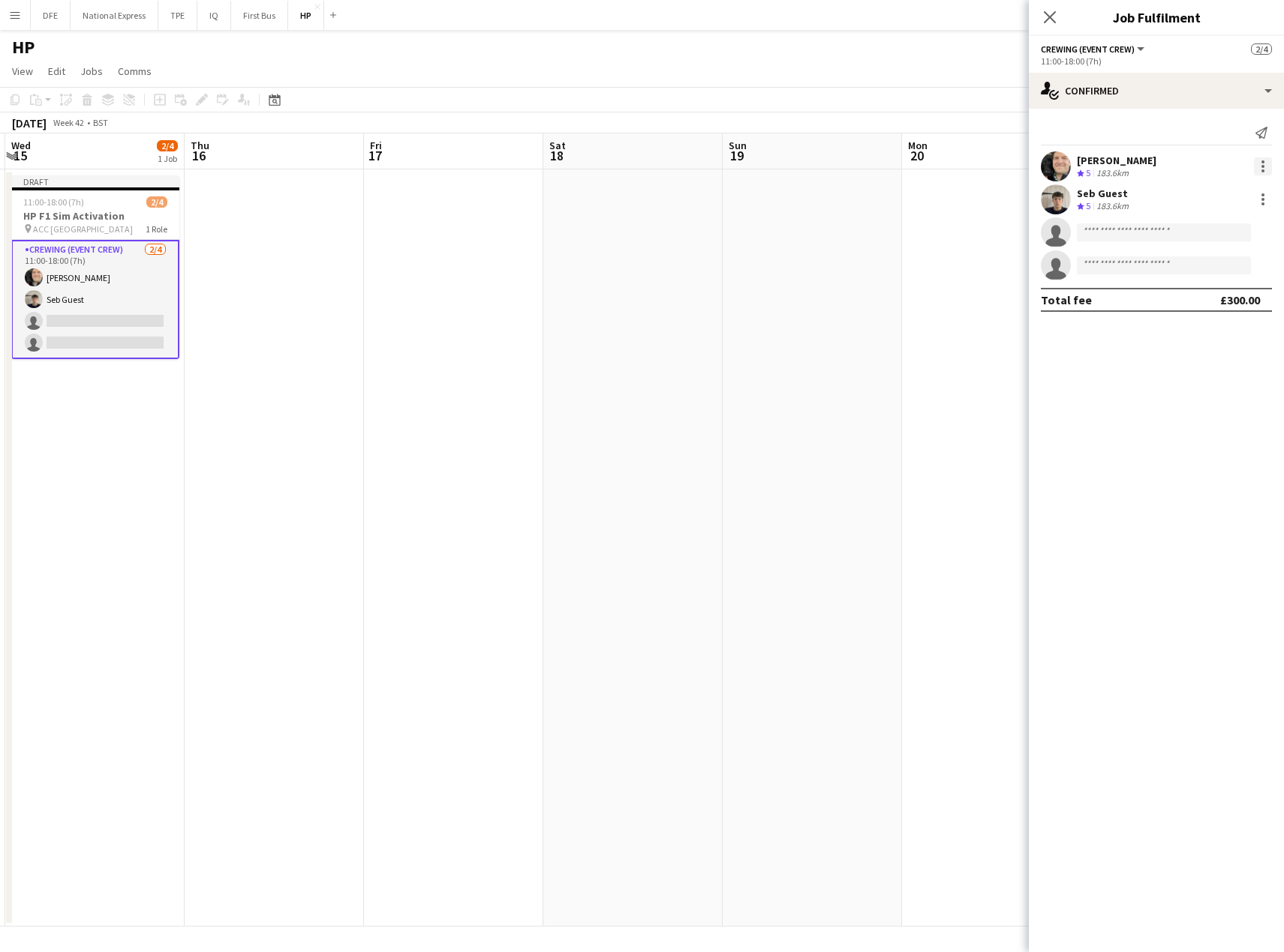
click at [1262, 162] on div at bounding box center [1263, 162] width 3 height 3
click at [1212, 193] on span "Edit fee" at bounding box center [1213, 194] width 93 height 13
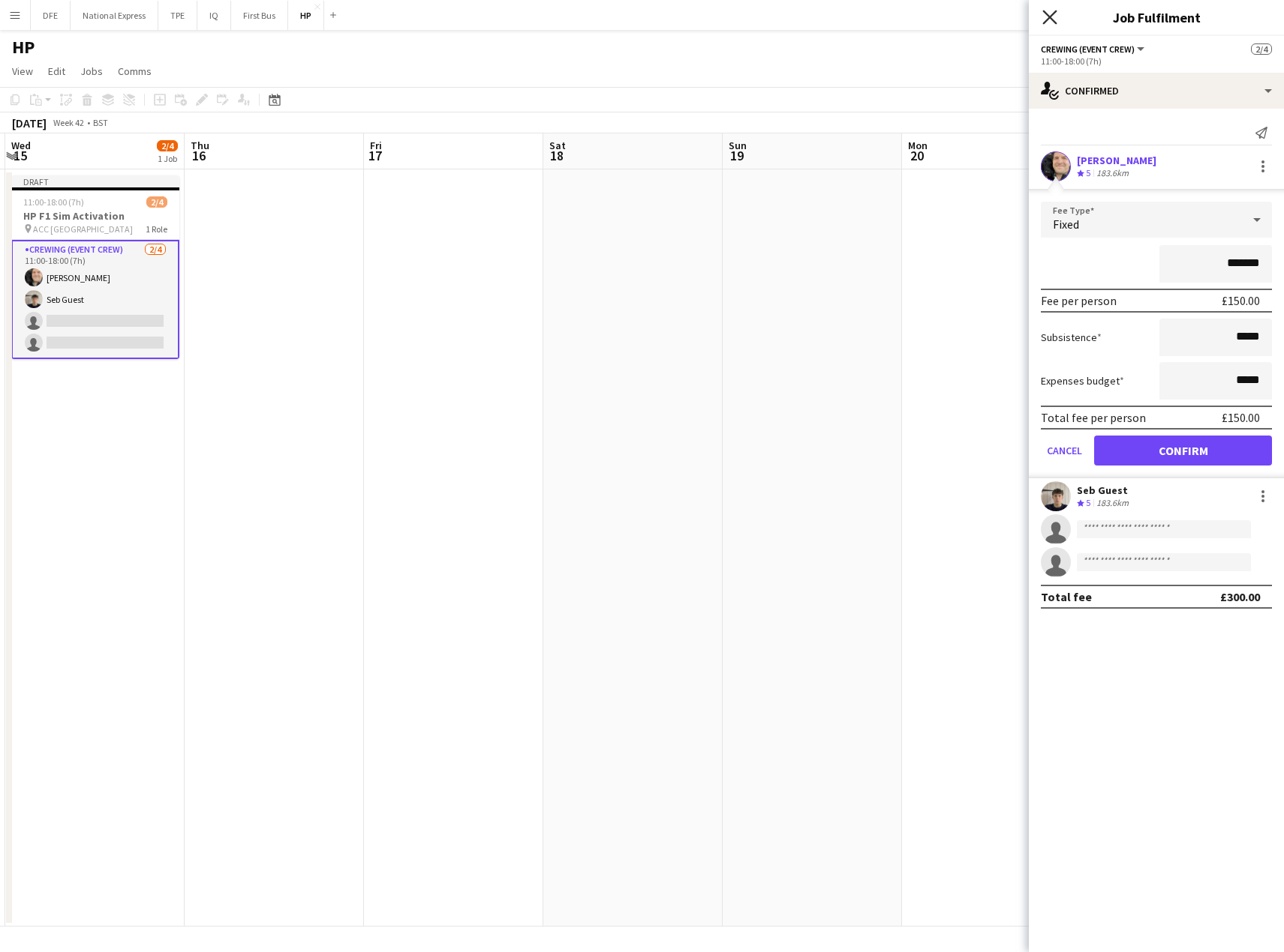
click at [1053, 17] on icon "Close pop-in" at bounding box center [1048, 17] width 14 height 14
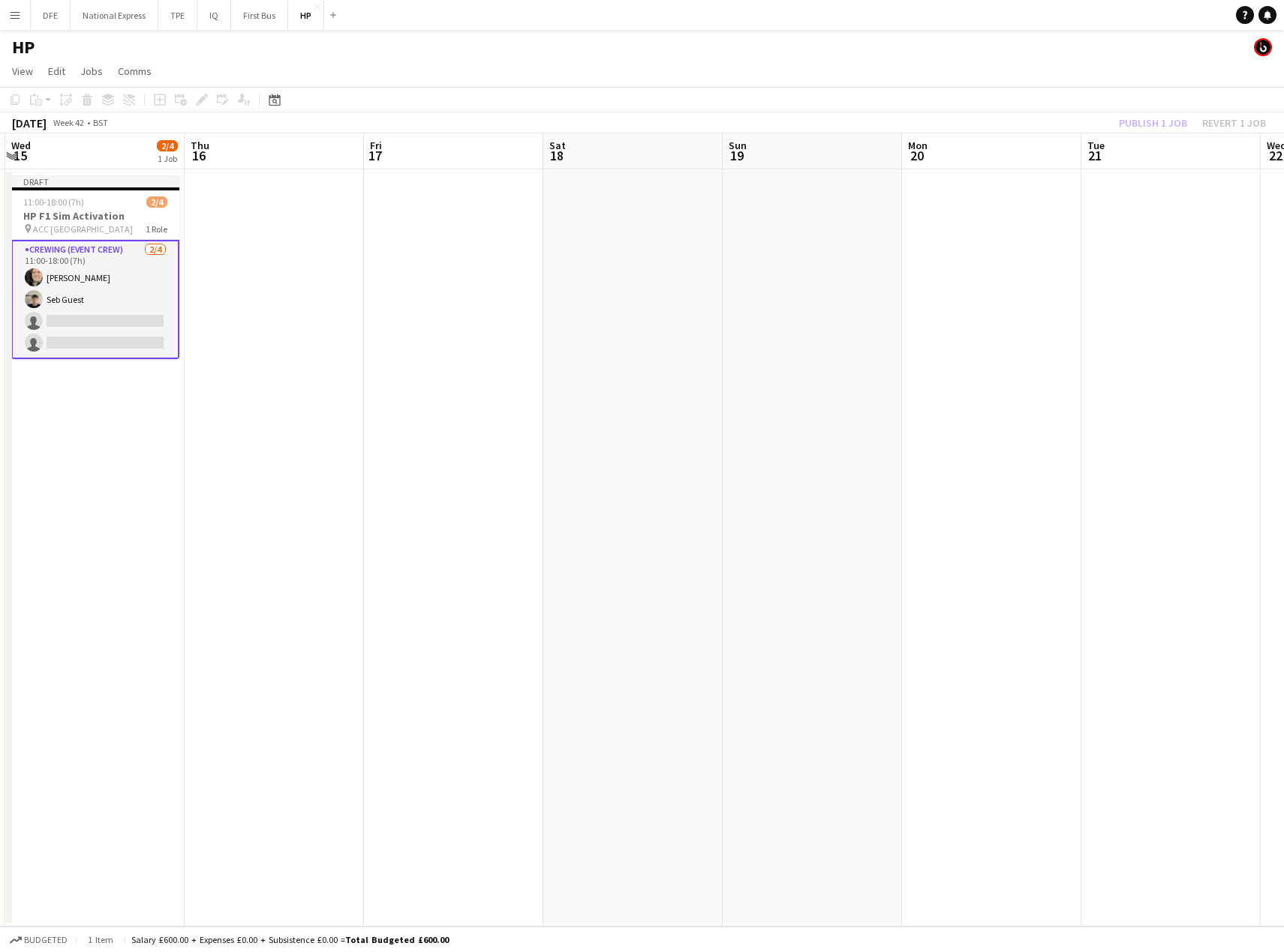
click at [759, 322] on app-date-cell at bounding box center [812, 548] width 179 height 758
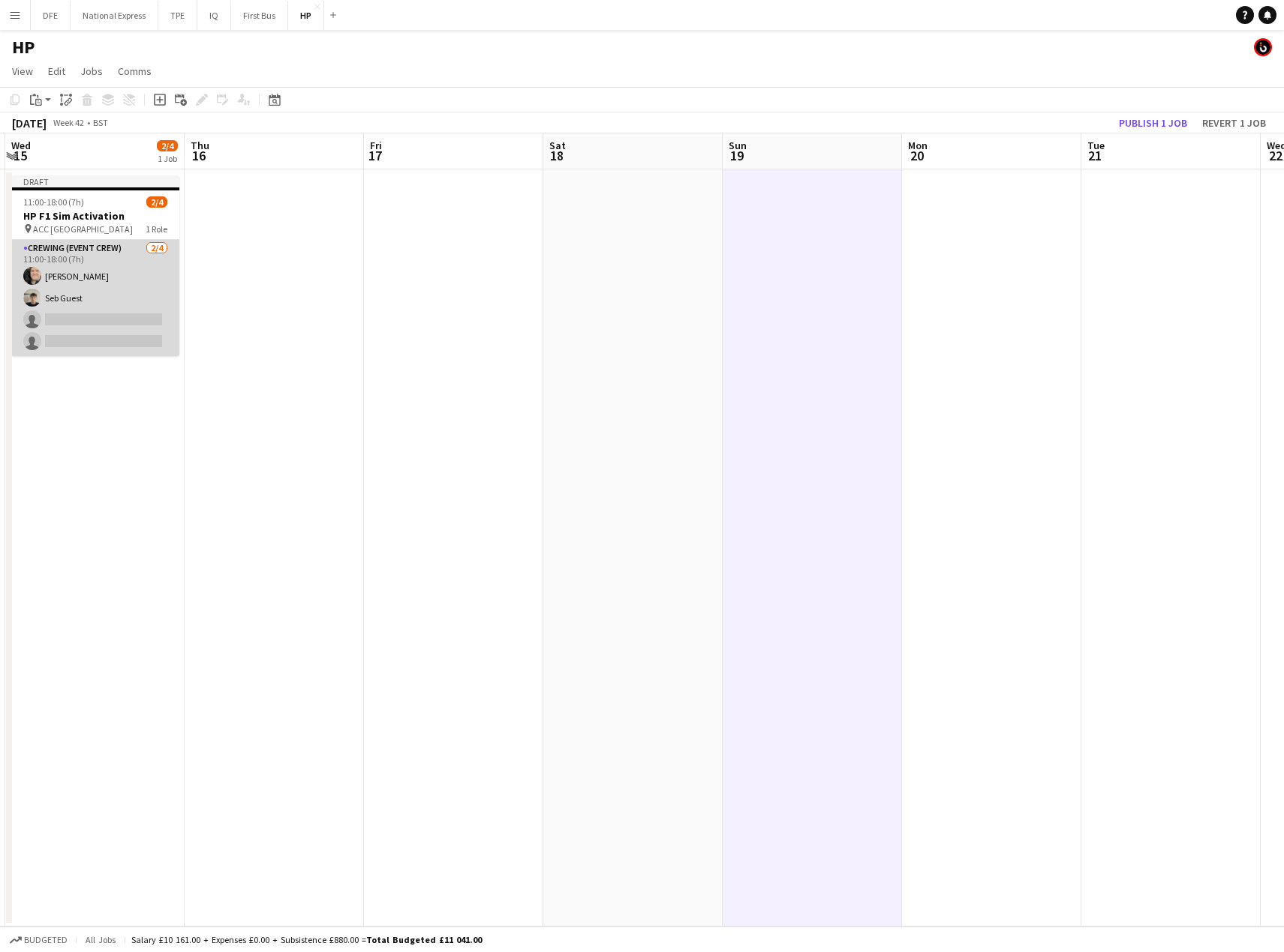
click at [82, 297] on app-card-role "Crewing (Event Crew) [DATE] 11:00-18:00 (7h) [PERSON_NAME] Seb Guest single-neu…" at bounding box center [95, 298] width 168 height 117
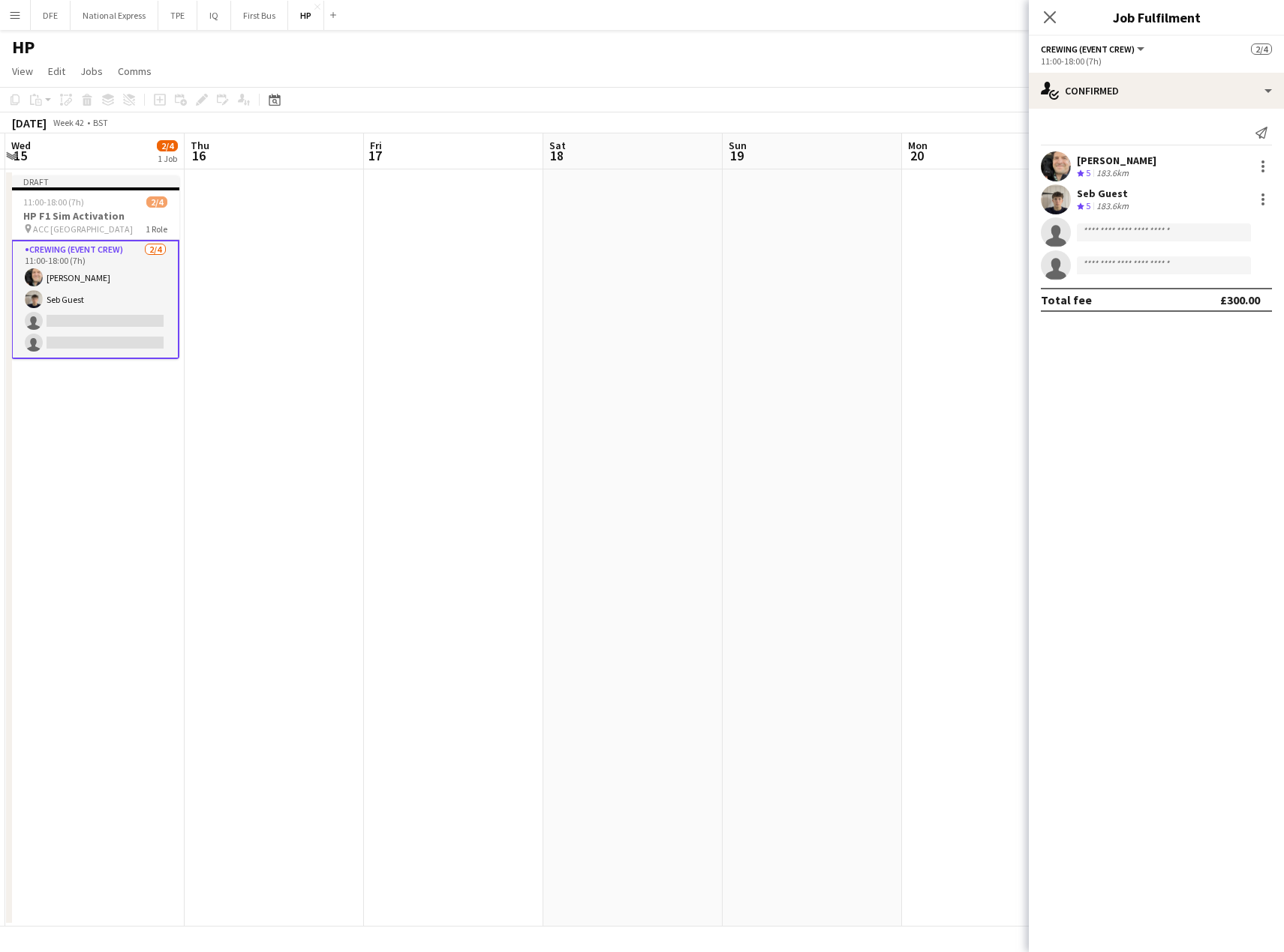
click at [1114, 190] on div "Seb Guest" at bounding box center [1104, 193] width 55 height 13
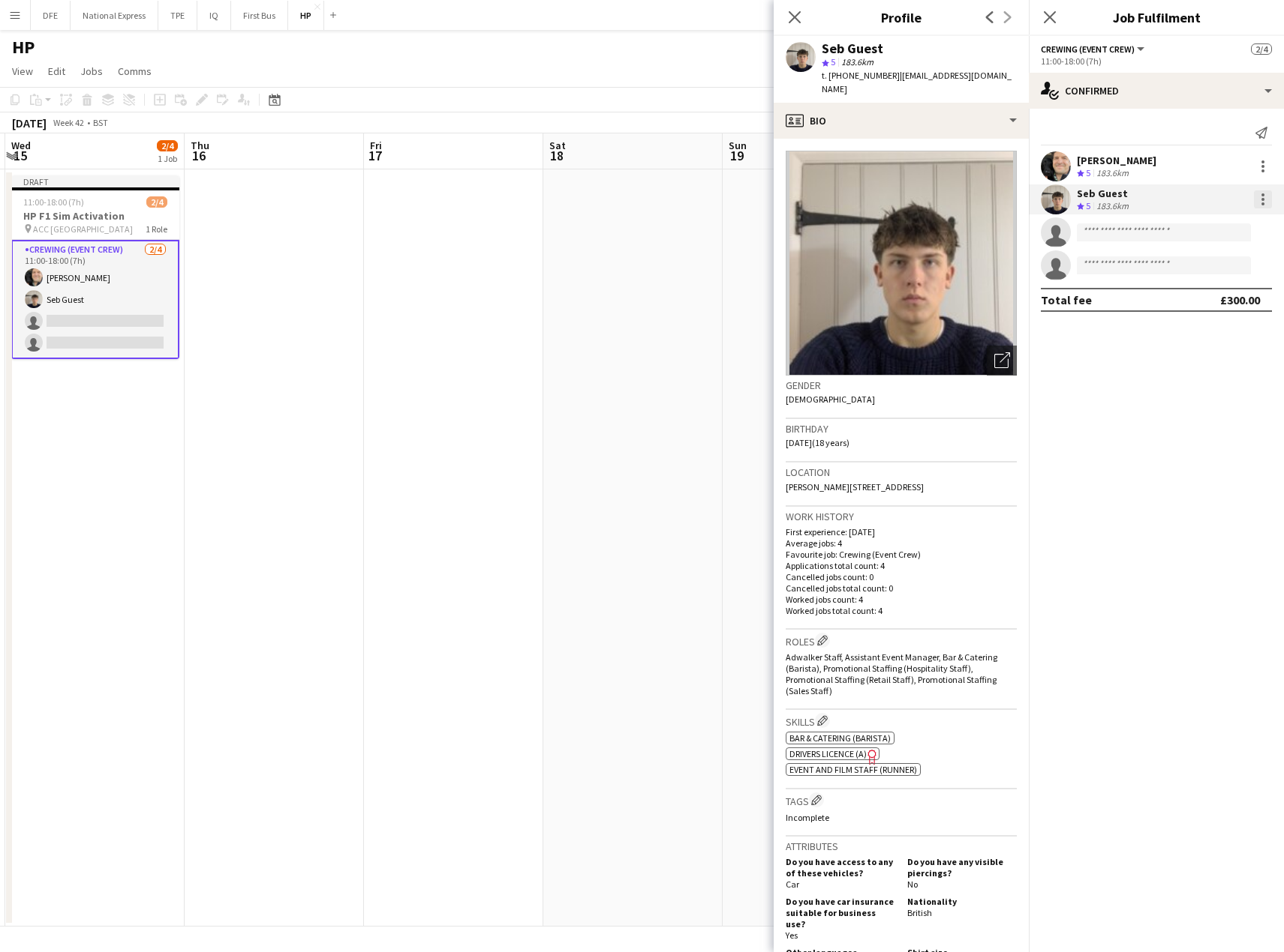
click at [1265, 198] on div at bounding box center [1263, 199] width 18 height 18
click at [1232, 227] on span "Edit fee" at bounding box center [1213, 227] width 93 height 13
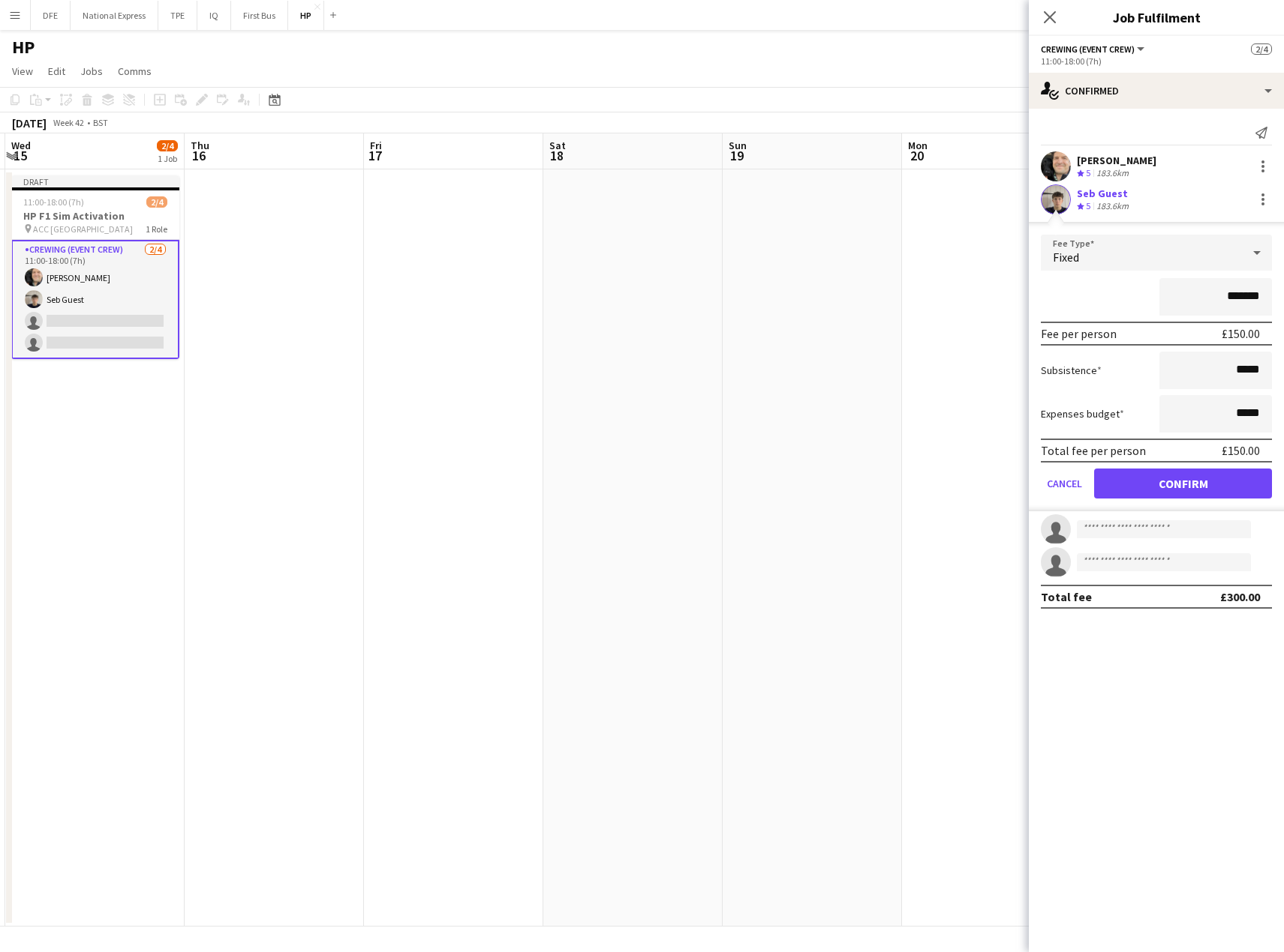
click at [1243, 293] on input "*******" at bounding box center [1215, 297] width 112 height 37
click at [1243, 293] on input "*******" at bounding box center [1215, 297] width 112 height 37
drag, startPoint x: 1233, startPoint y: 296, endPoint x: 1212, endPoint y: 293, distance: 21.2
click at [1212, 293] on input "****" at bounding box center [1215, 297] width 112 height 37
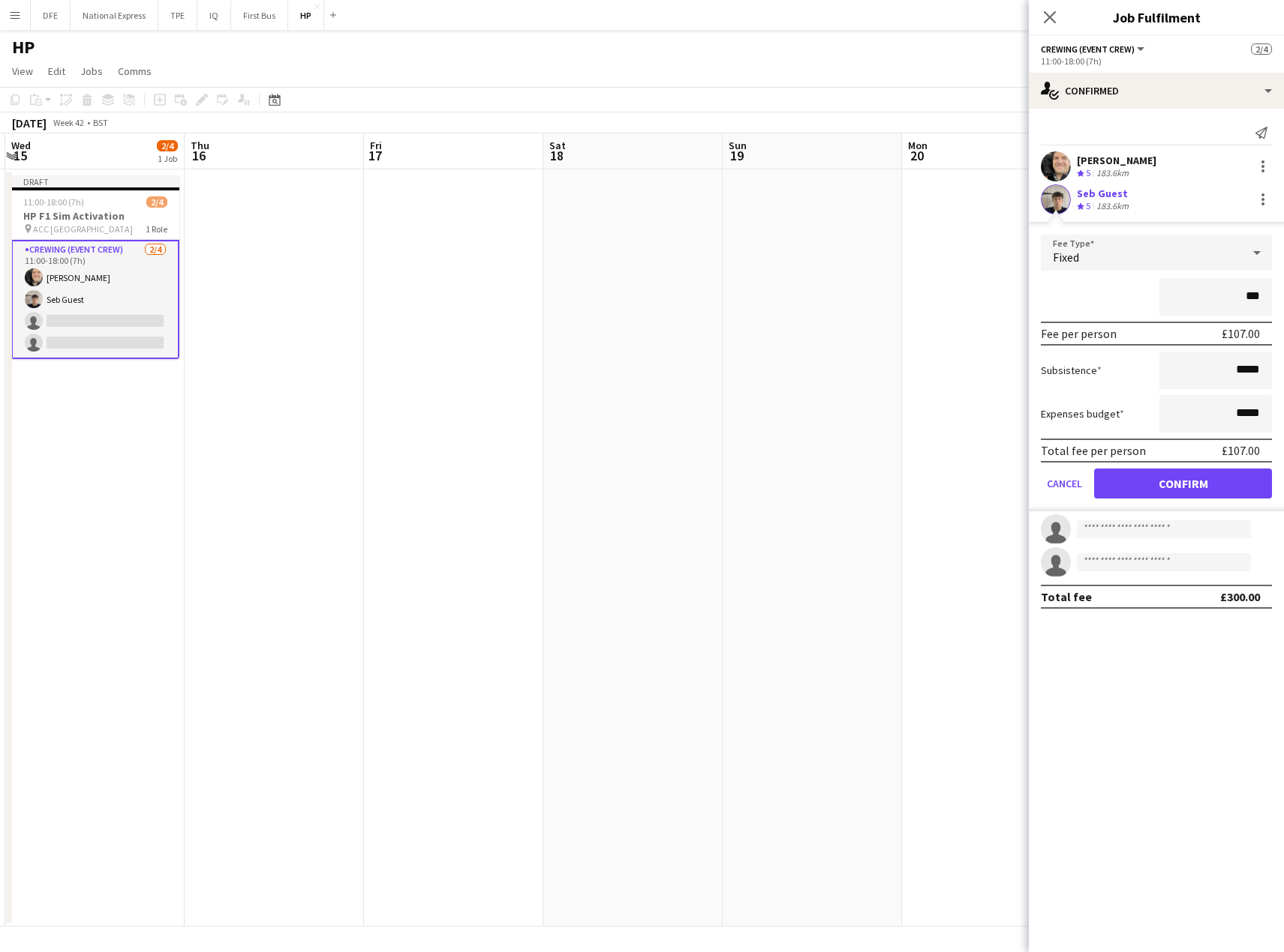
type input "**"
type input "****"
click at [1189, 474] on button "Confirm" at bounding box center [1182, 483] width 178 height 30
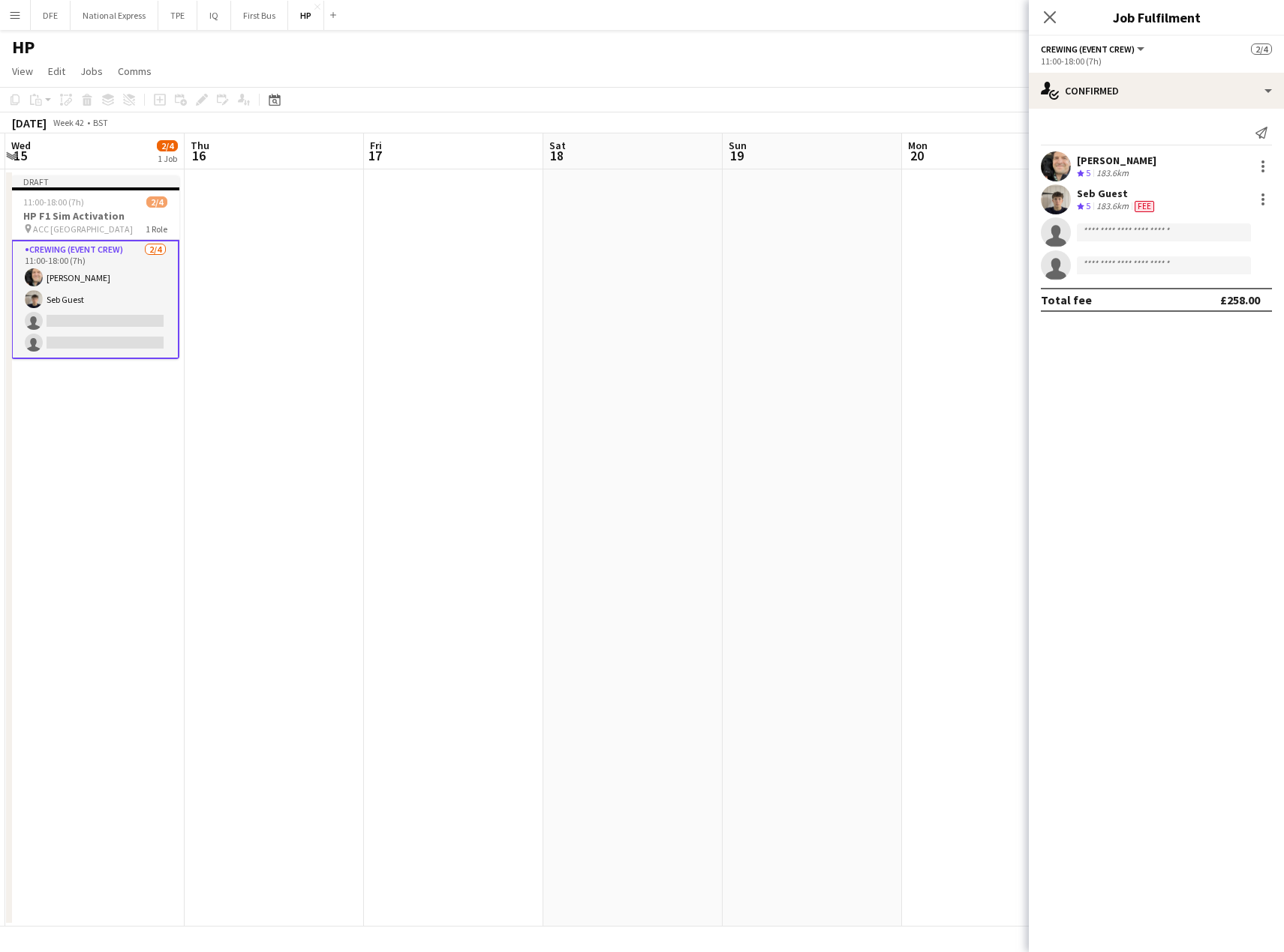
click at [1139, 223] on app-invite-slot "single-neutral-actions" at bounding box center [1156, 232] width 255 height 30
click at [1138, 236] on input at bounding box center [1163, 232] width 174 height 18
type input "******"
click at [1130, 268] on span "[PERSON_NAME][EMAIL_ADDRESS][DOMAIN_NAME]" at bounding box center [1163, 266] width 150 height 12
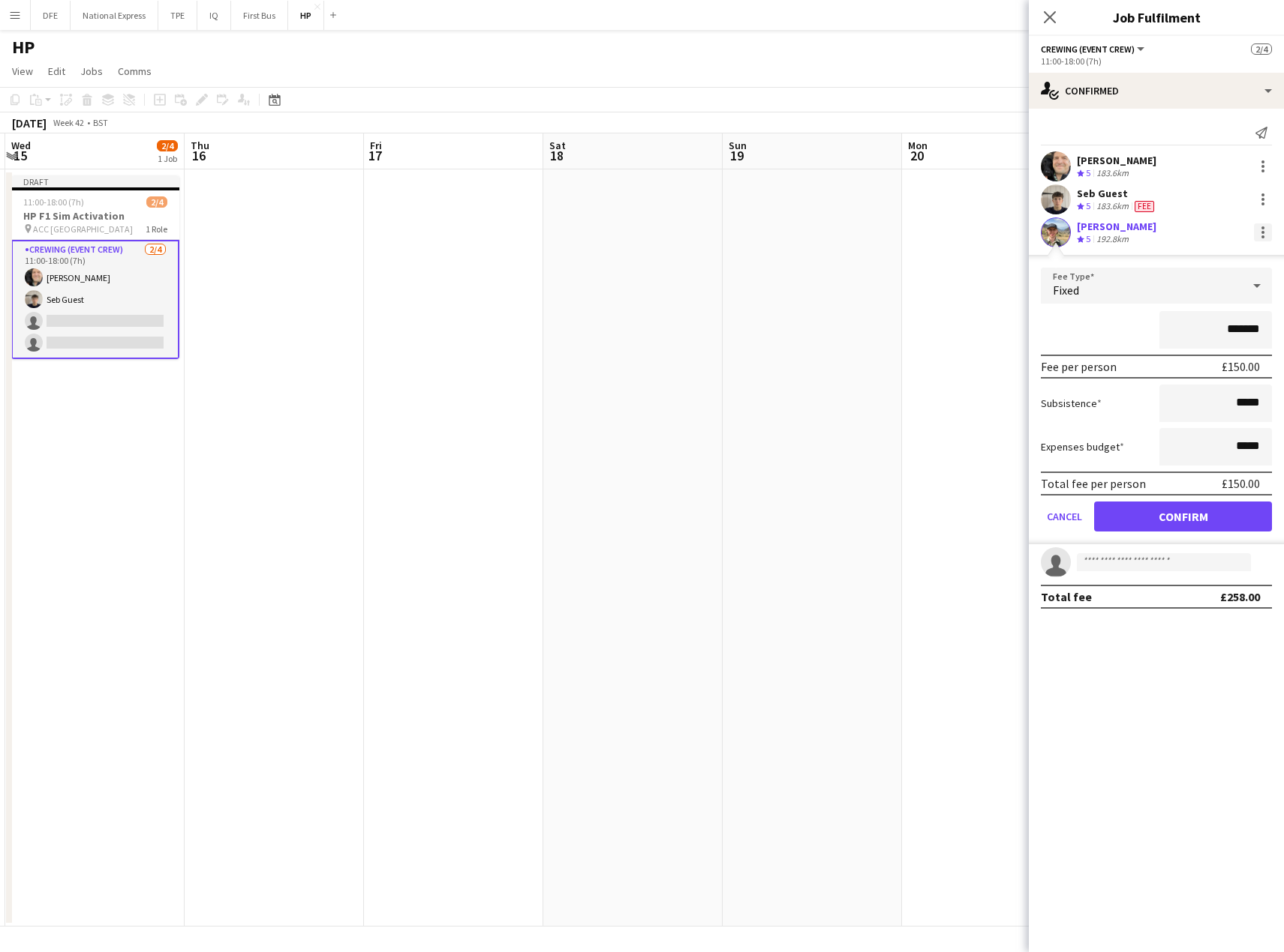
click at [1261, 233] on div at bounding box center [1263, 232] width 18 height 18
click at [1229, 258] on span "Edit fee" at bounding box center [1213, 260] width 93 height 13
click at [1199, 295] on div "Fixed" at bounding box center [1141, 286] width 201 height 36
click at [1124, 405] on span "No fee" at bounding box center [1156, 403] width 207 height 14
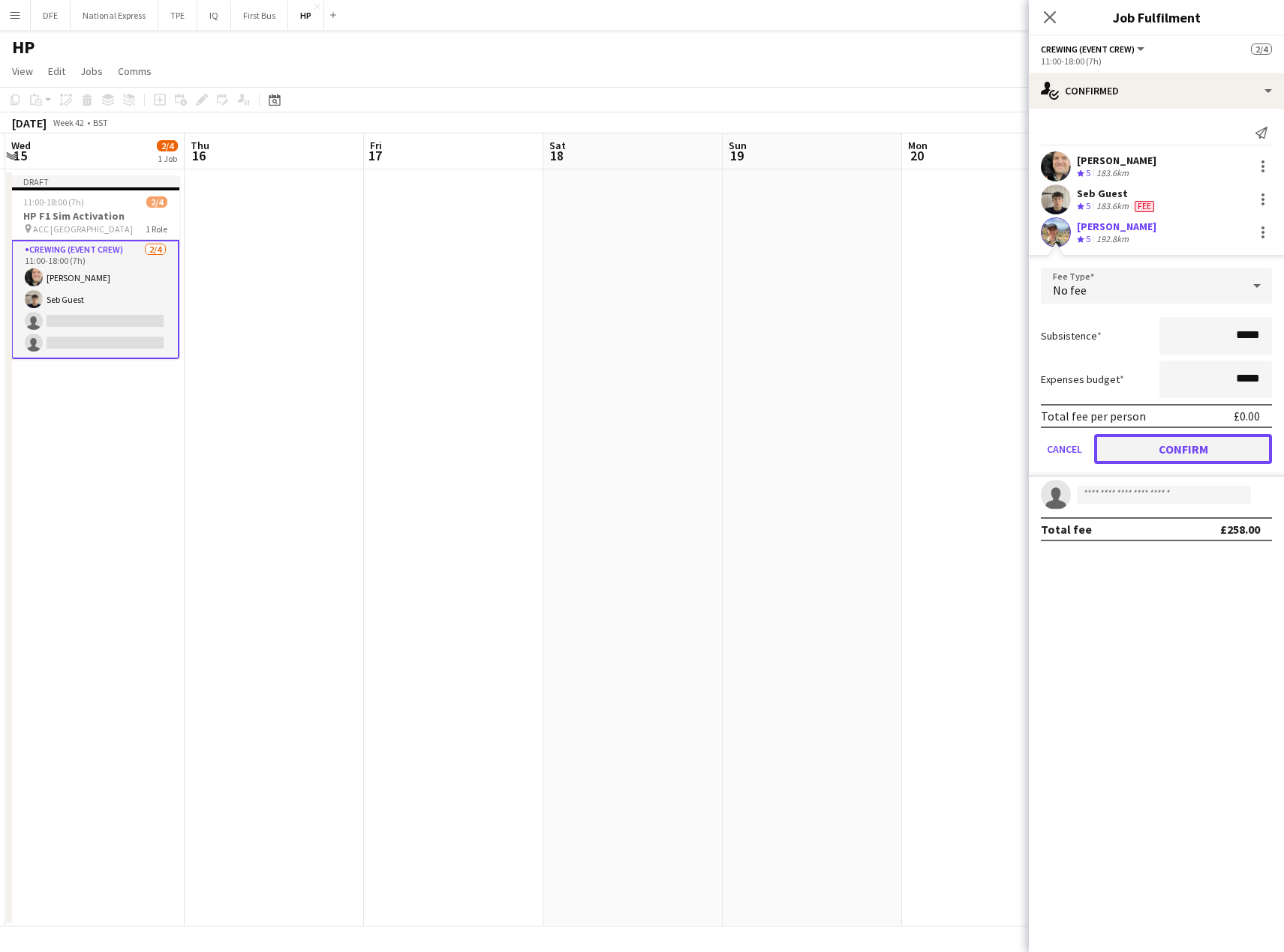
click at [1188, 449] on button "Confirm" at bounding box center [1182, 449] width 178 height 30
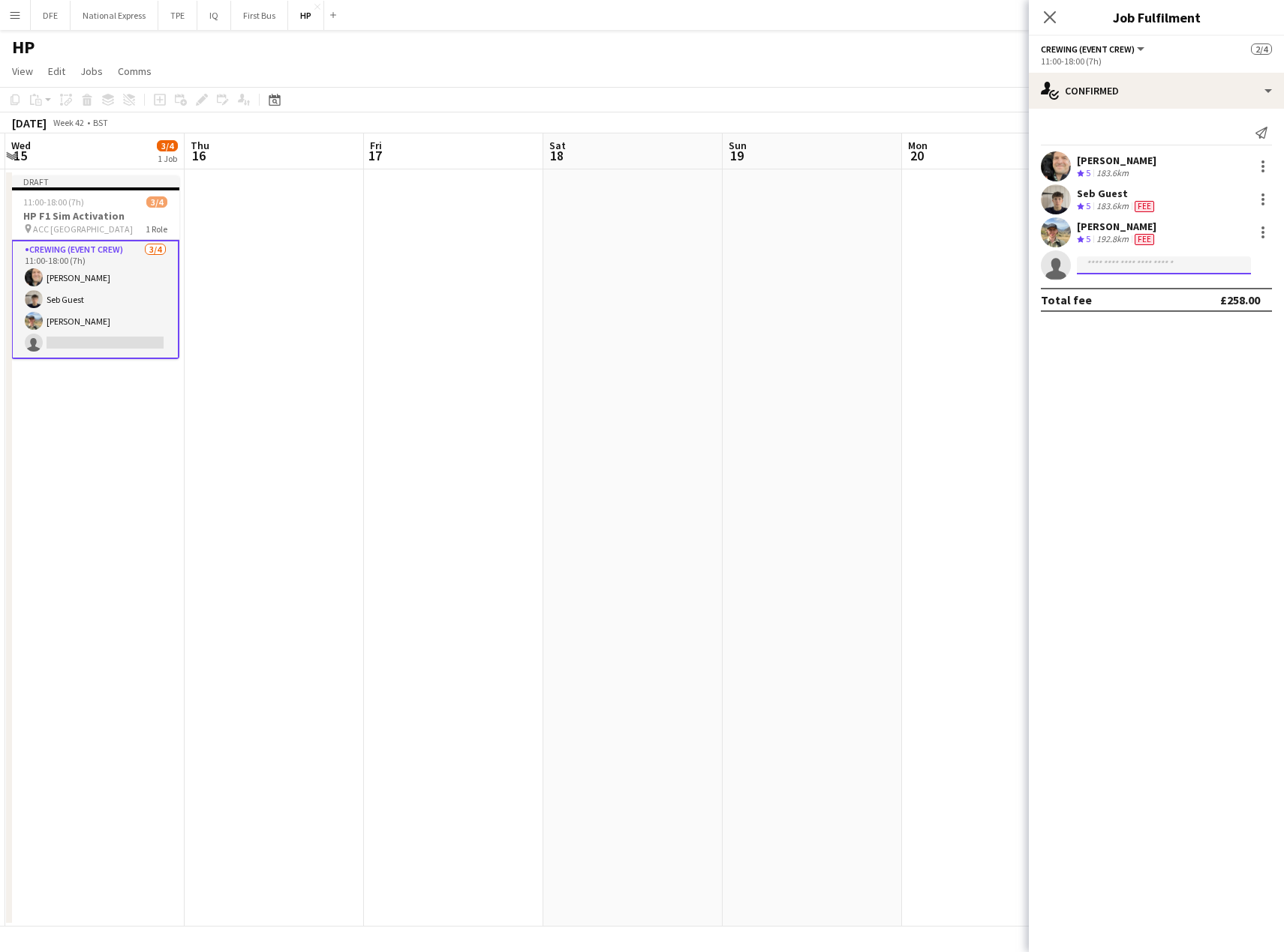
click at [1126, 269] on input at bounding box center [1163, 265] width 174 height 18
type input "******"
drag, startPoint x: 1132, startPoint y: 297, endPoint x: 1153, endPoint y: 302, distance: 21.6
click at [1132, 298] on span "Busy with another job on DFE." at bounding box center [1163, 300] width 150 height 13
click at [992, 96] on app-toolbar "Copy Paste Paste Ctrl+V Paste with crew Ctrl+Shift+V Paste linked Job [GEOGRAPH…" at bounding box center [642, 99] width 1284 height 26
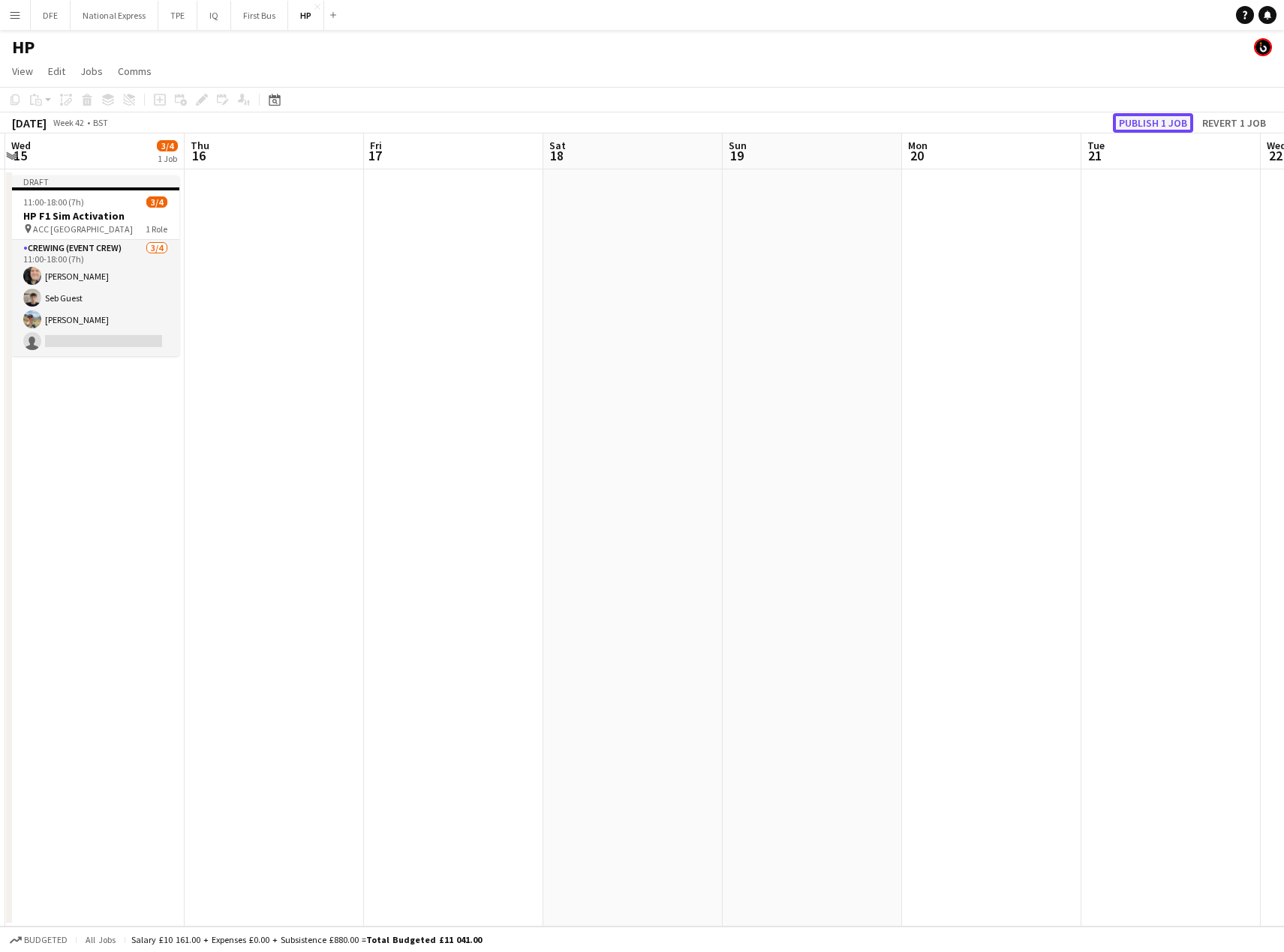
click at [1170, 126] on button "Publish 1 job" at bounding box center [1153, 123] width 80 height 20
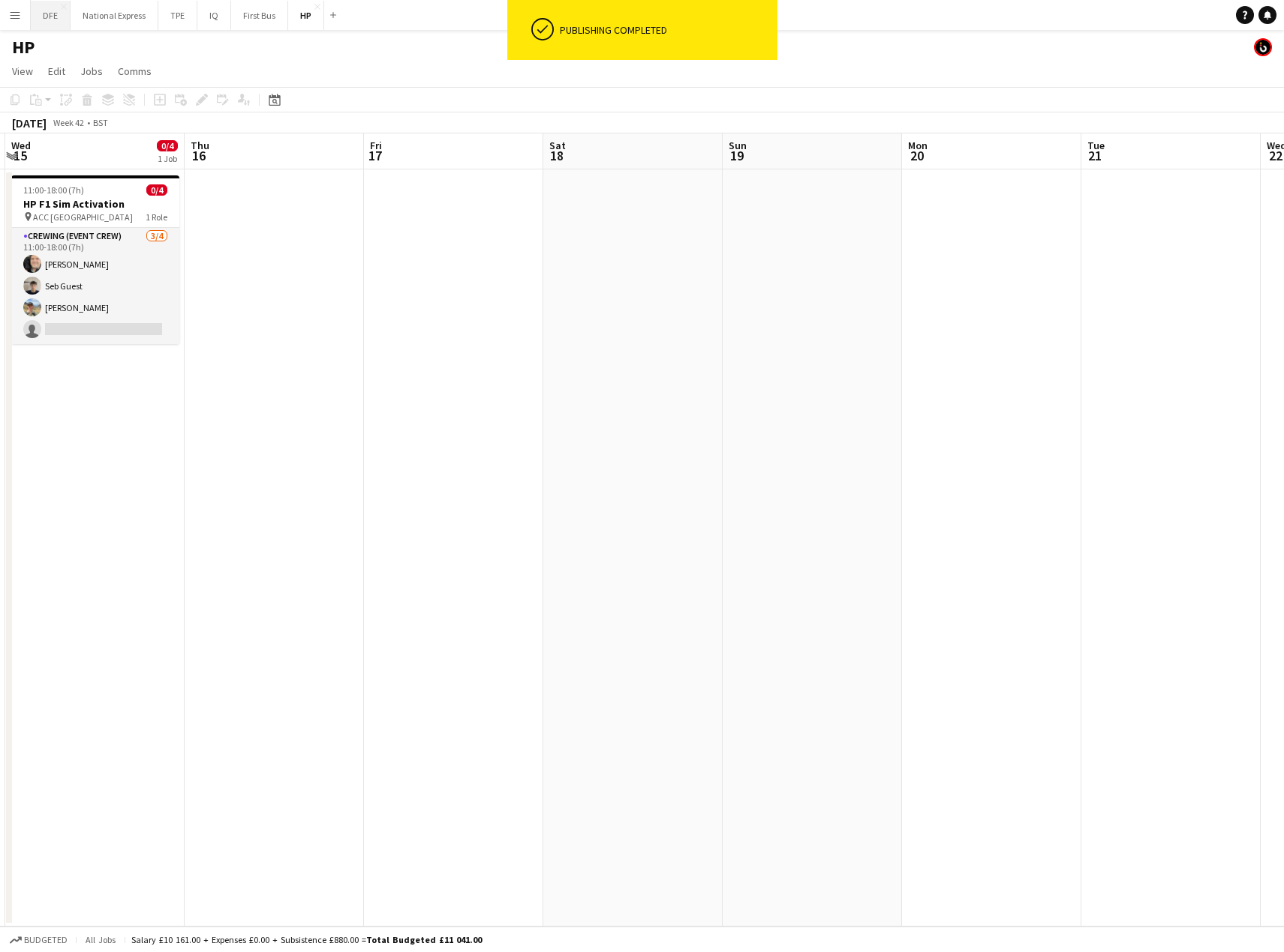
click at [50, 15] on button "DFE Close" at bounding box center [50, 15] width 40 height 29
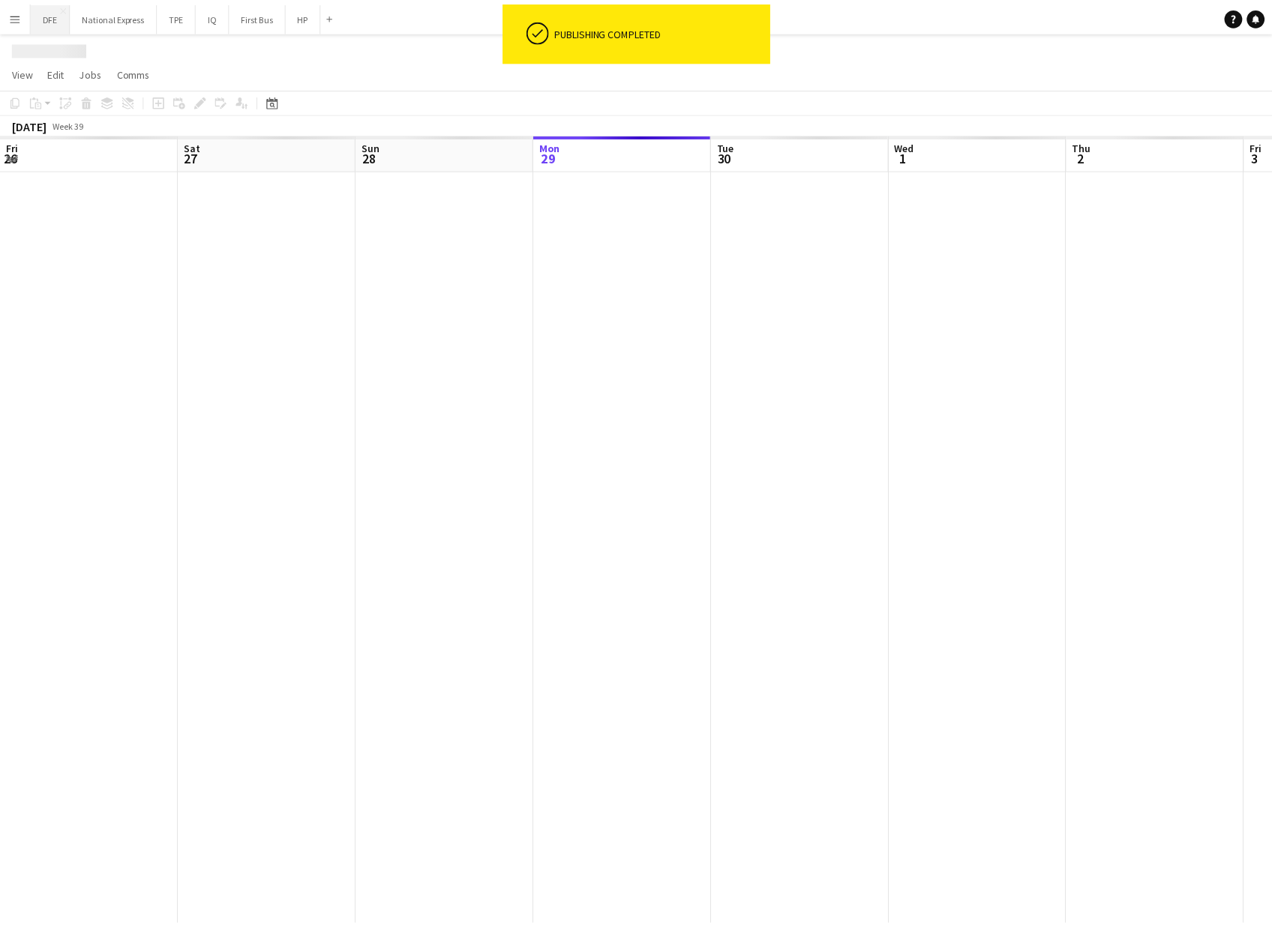
scroll to position [0, 359]
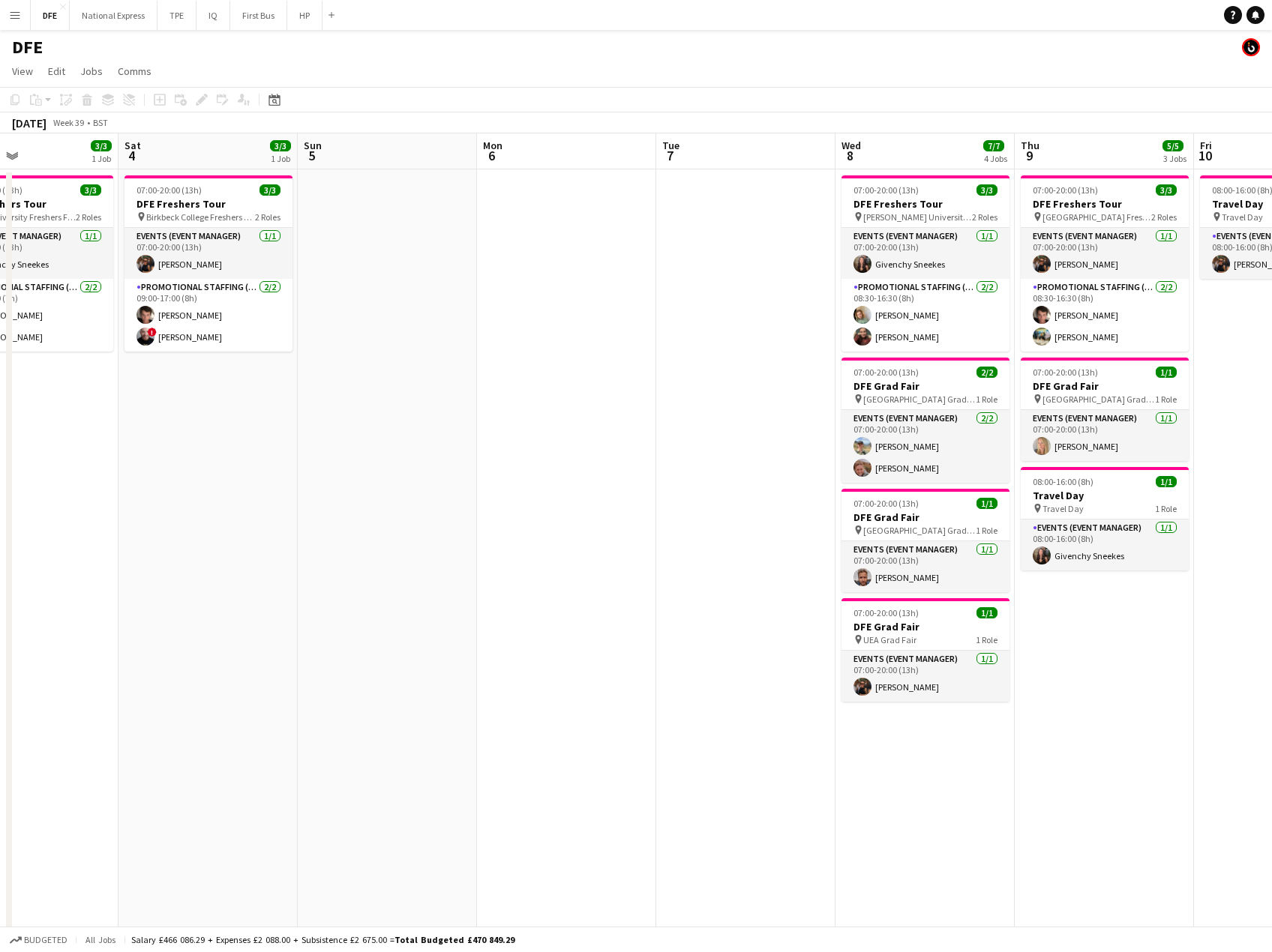
drag, startPoint x: 493, startPoint y: 382, endPoint x: 142, endPoint y: 381, distance: 351.0
click at [142, 381] on app-calendar-viewport "Wed 1 17/18 6 Jobs Thu 2 6/6 4 Jobs Fri 3 3/3 1 Job Sat 4 3/3 1 Job Sun 5 Mon 6…" at bounding box center [636, 821] width 1272 height 1373
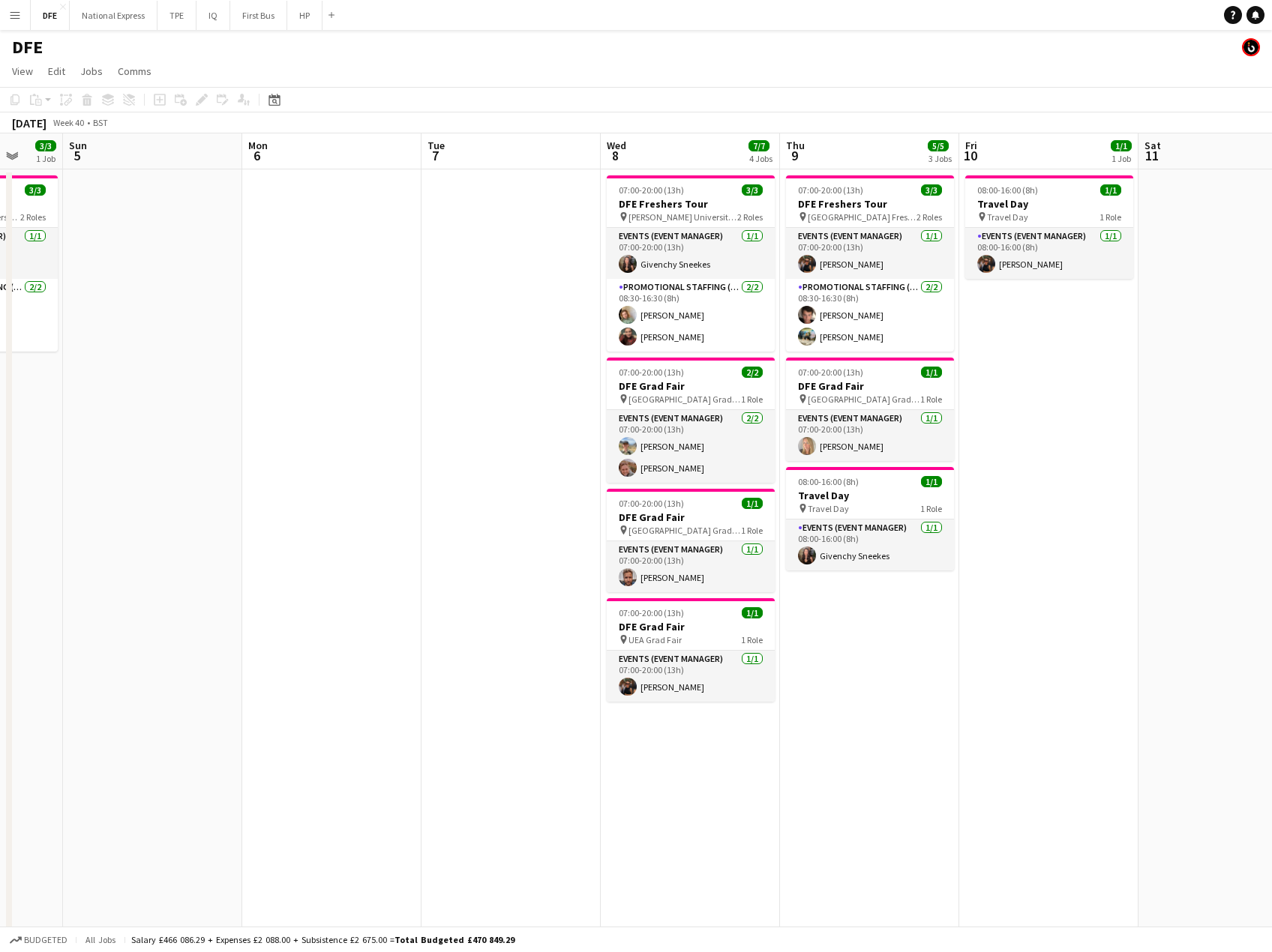
drag, startPoint x: 898, startPoint y: 401, endPoint x: 124, endPoint y: 401, distance: 774.0
click at [124, 401] on app-calendar-viewport "Wed 1 17/18 6 Jobs Thu 2 6/6 4 Jobs Fri 3 3/3 1 Job Sat 4 3/3 1 Job Sun 5 Mon 6…" at bounding box center [636, 821] width 1272 height 1373
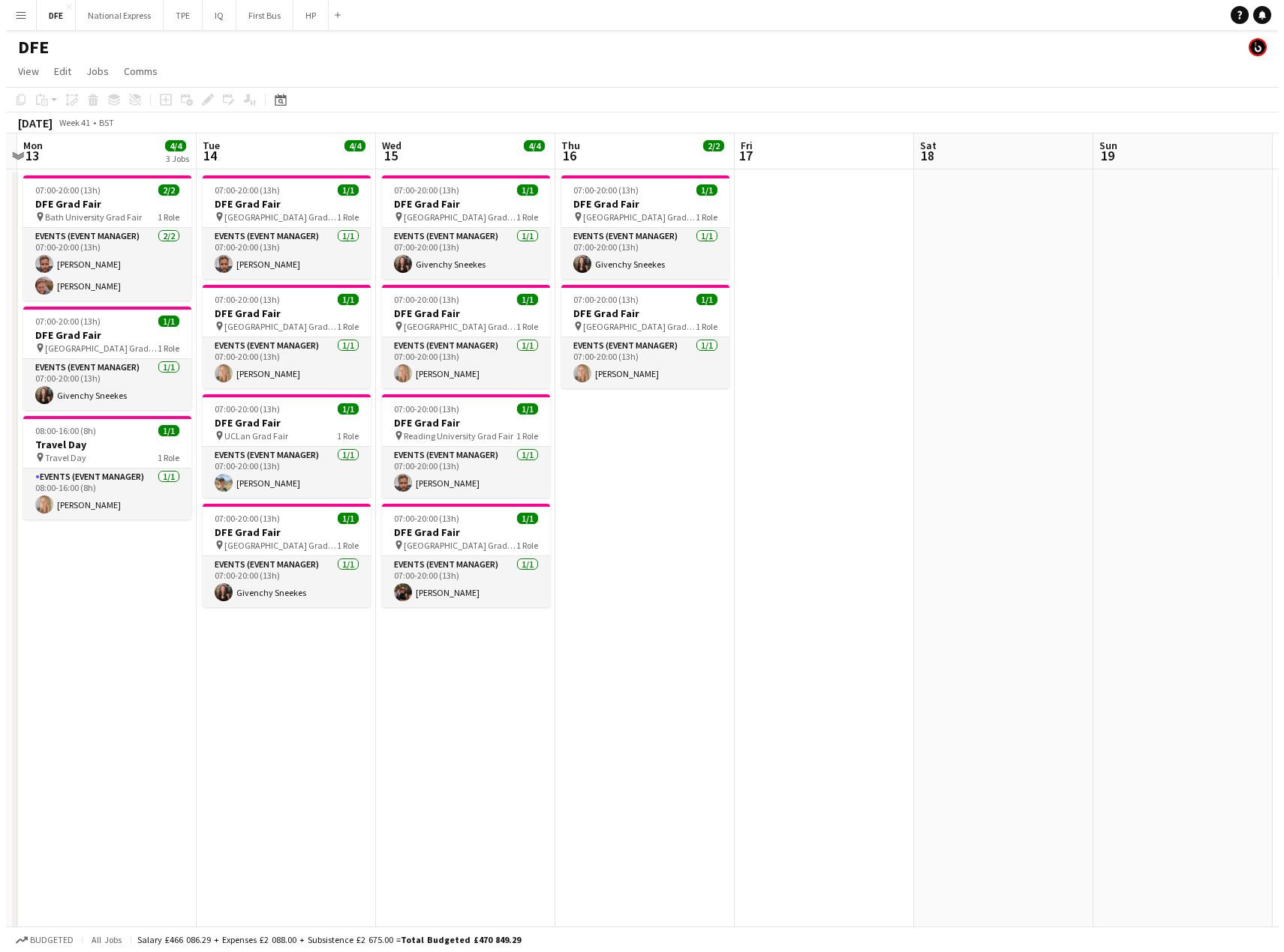
scroll to position [0, 526]
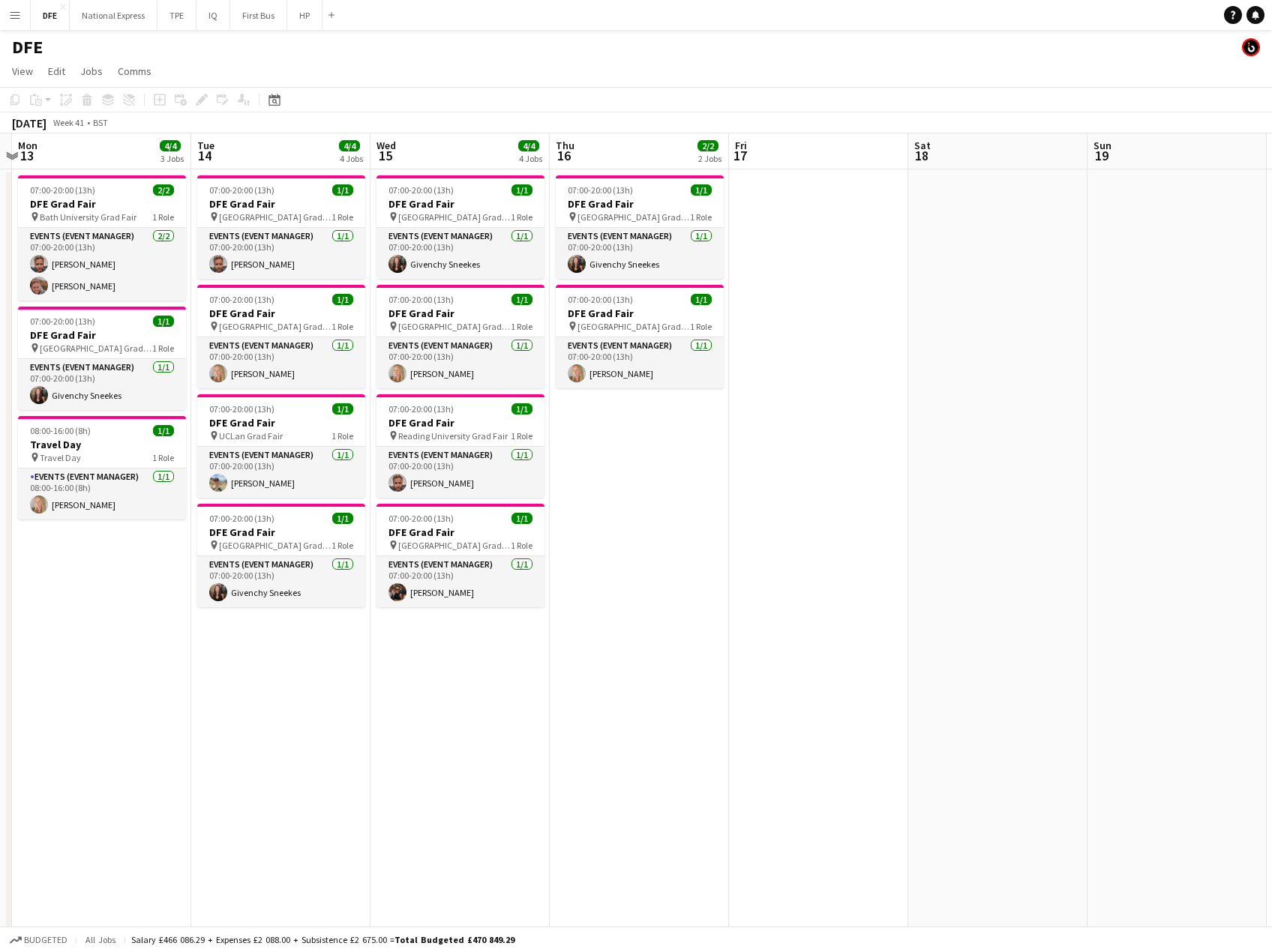
drag, startPoint x: 364, startPoint y: 385, endPoint x: 229, endPoint y: 382, distance: 135.0
click at [229, 382] on app-calendar-viewport "Fri 10 1/1 1 Job Sat 11 Sun 12 Mon 13 4/4 3 Jobs Tue 14 4/4 4 Jobs Wed 15 4/4 4…" at bounding box center [636, 821] width 1272 height 1373
click at [416, 483] on app-card-role "Events (Event Manager) [DATE] 07:00-20:00 (13h) [PERSON_NAME]" at bounding box center [460, 473] width 168 height 51
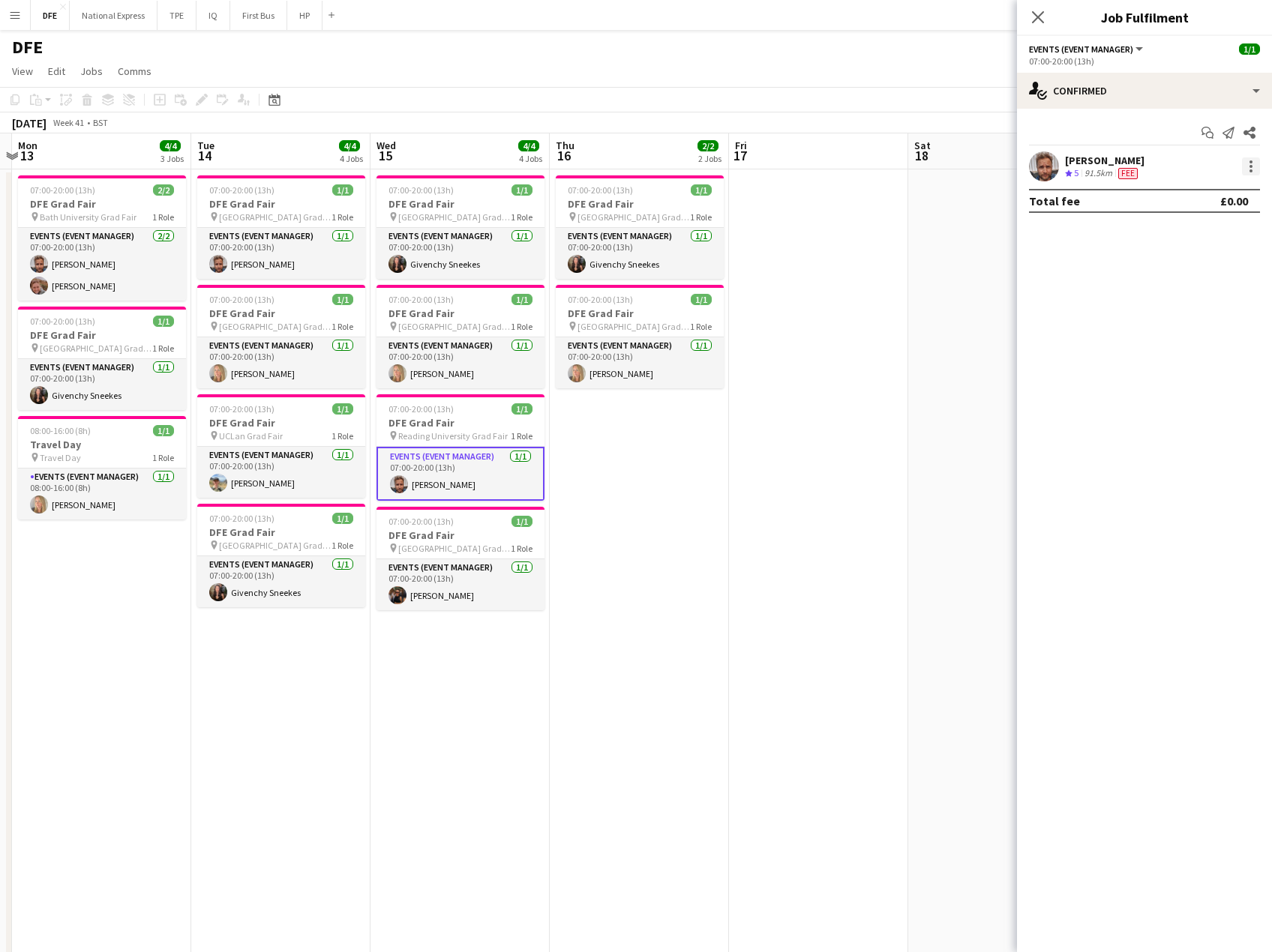
click at [1251, 164] on div at bounding box center [1251, 167] width 18 height 18
click at [1200, 335] on span "Remove" at bounding box center [1201, 338] width 93 height 13
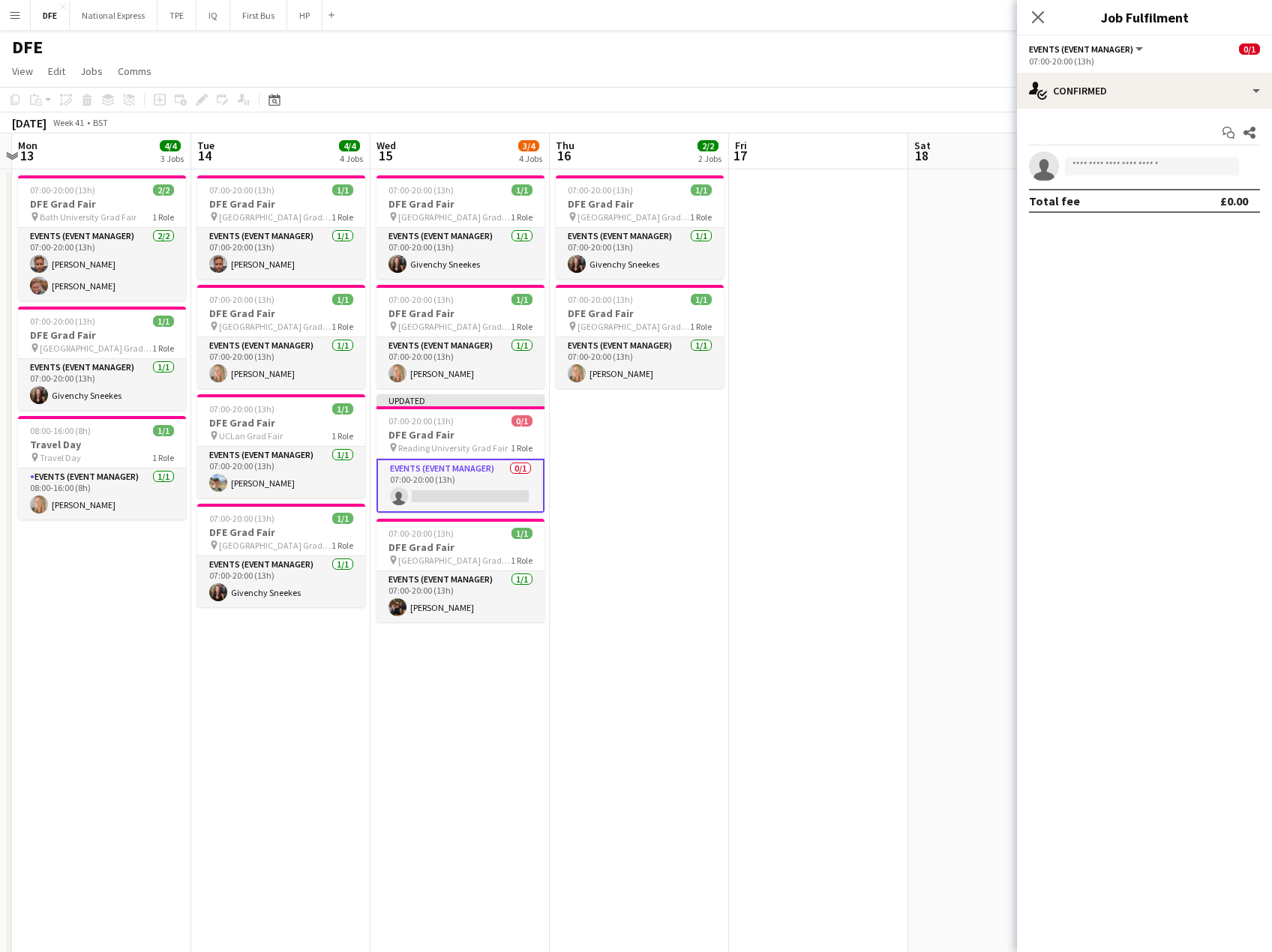
drag, startPoint x: 1041, startPoint y: 17, endPoint x: 997, endPoint y: 53, distance: 56.9
click at [1041, 16] on icon "Close pop-in" at bounding box center [1038, 17] width 12 height 12
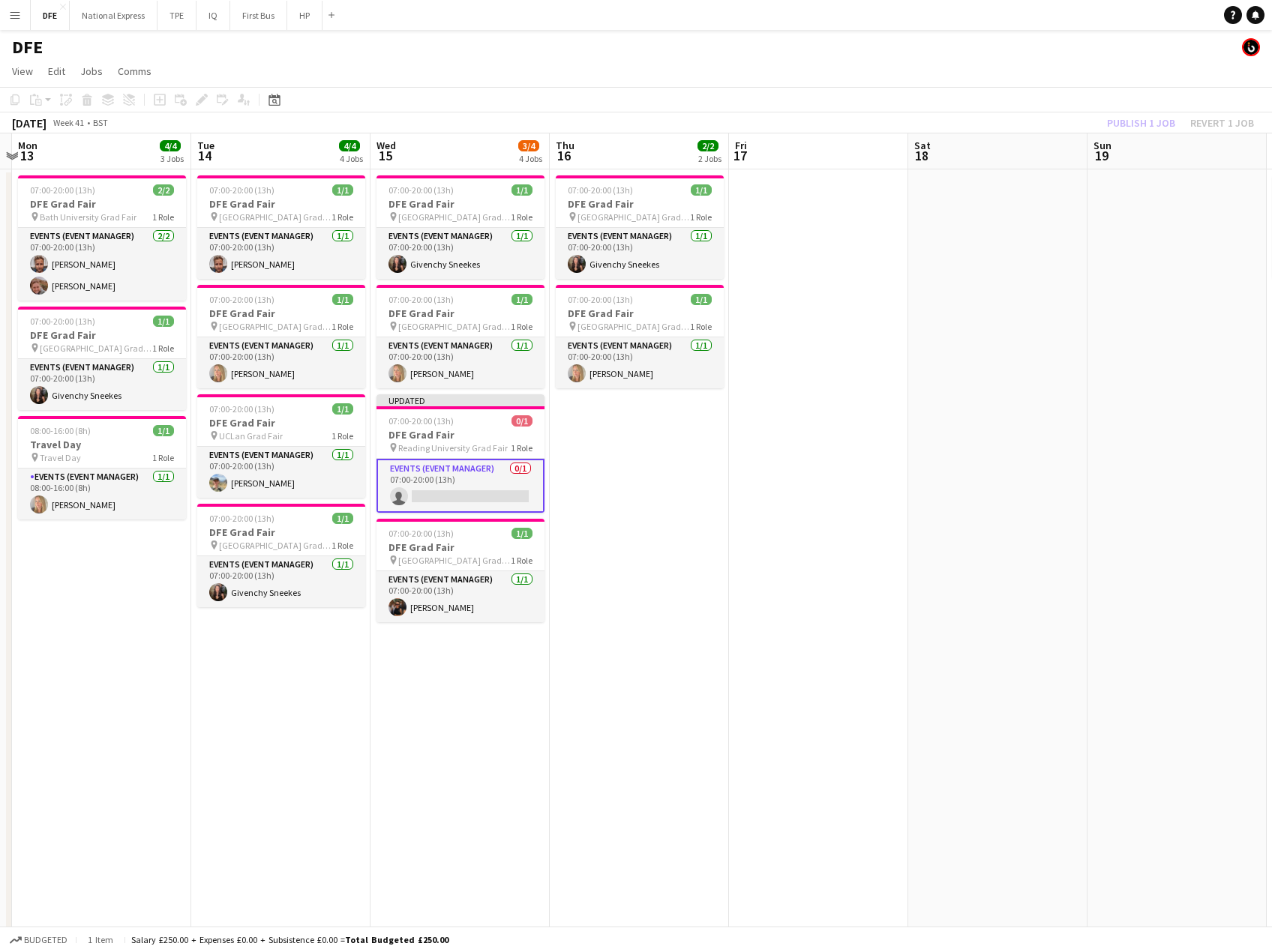
drag, startPoint x: 960, startPoint y: 68, endPoint x: 1001, endPoint y: 79, distance: 42.4
click at [979, 73] on app-page-menu "View Day view expanded Day view collapsed Month view Date picker Jump to [DATE]…" at bounding box center [636, 73] width 1272 height 28
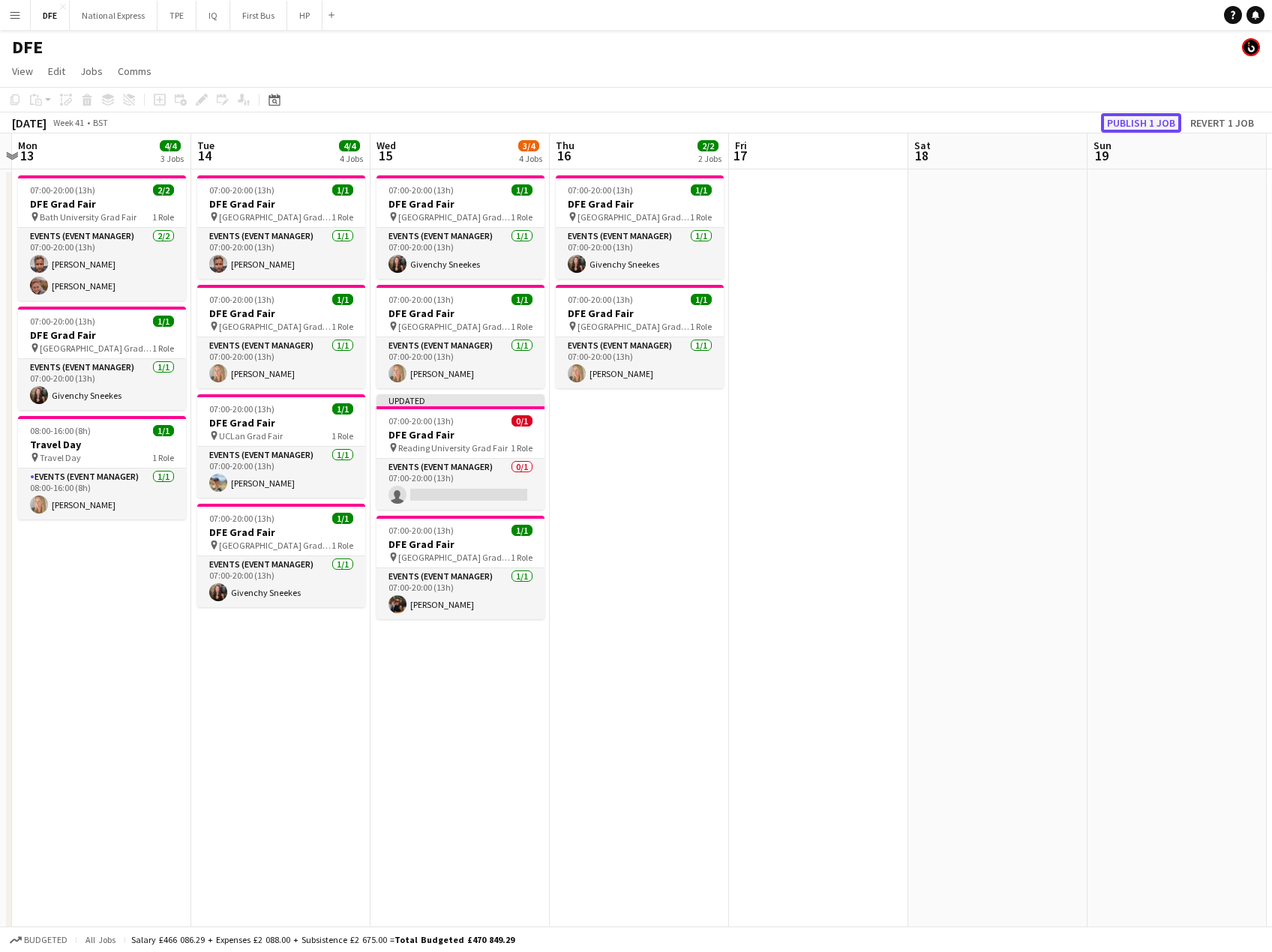
click at [1150, 118] on button "Publish 1 job" at bounding box center [1141, 123] width 80 height 20
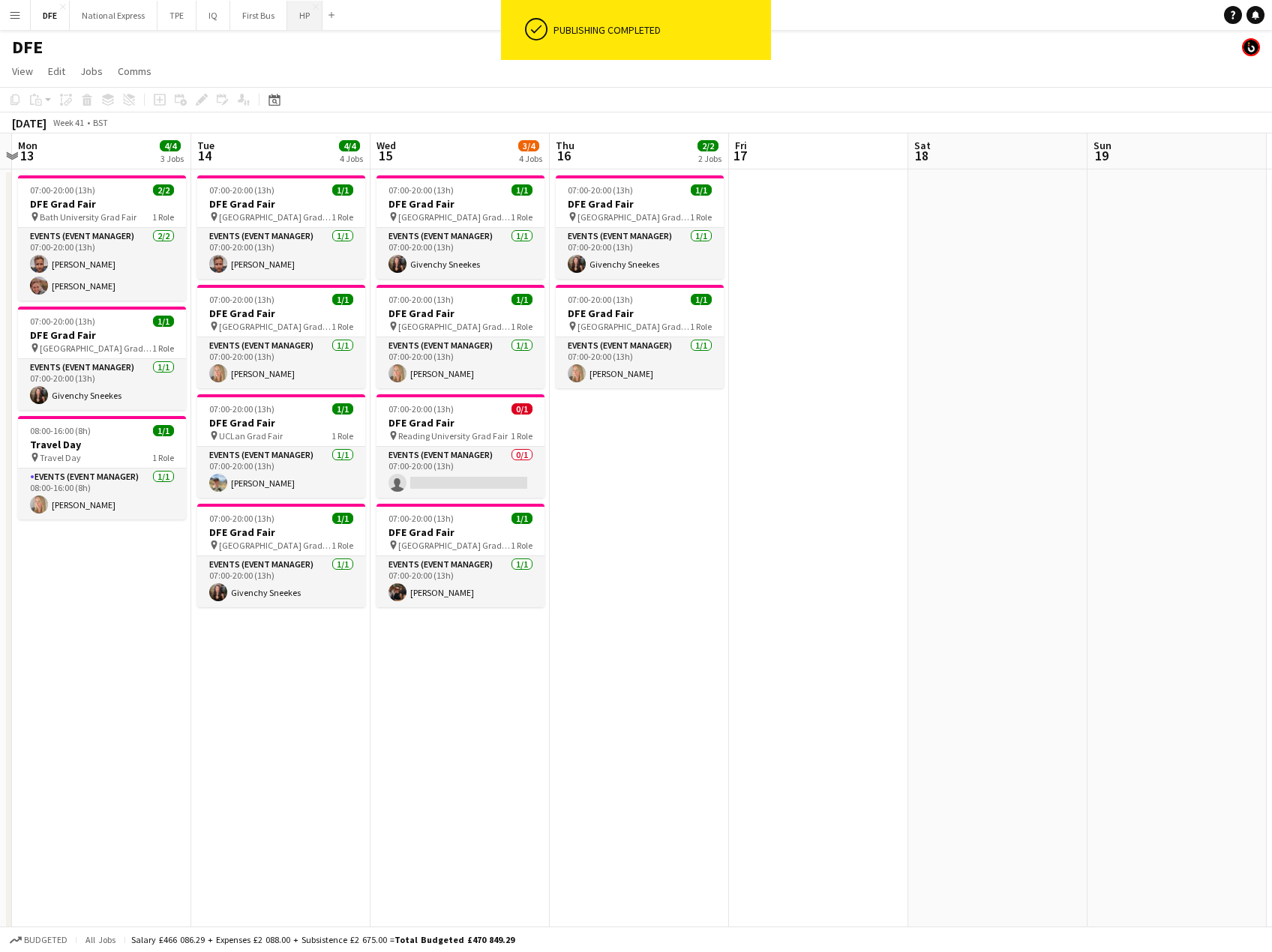
click at [299, 12] on button "HP Close" at bounding box center [305, 15] width 36 height 29
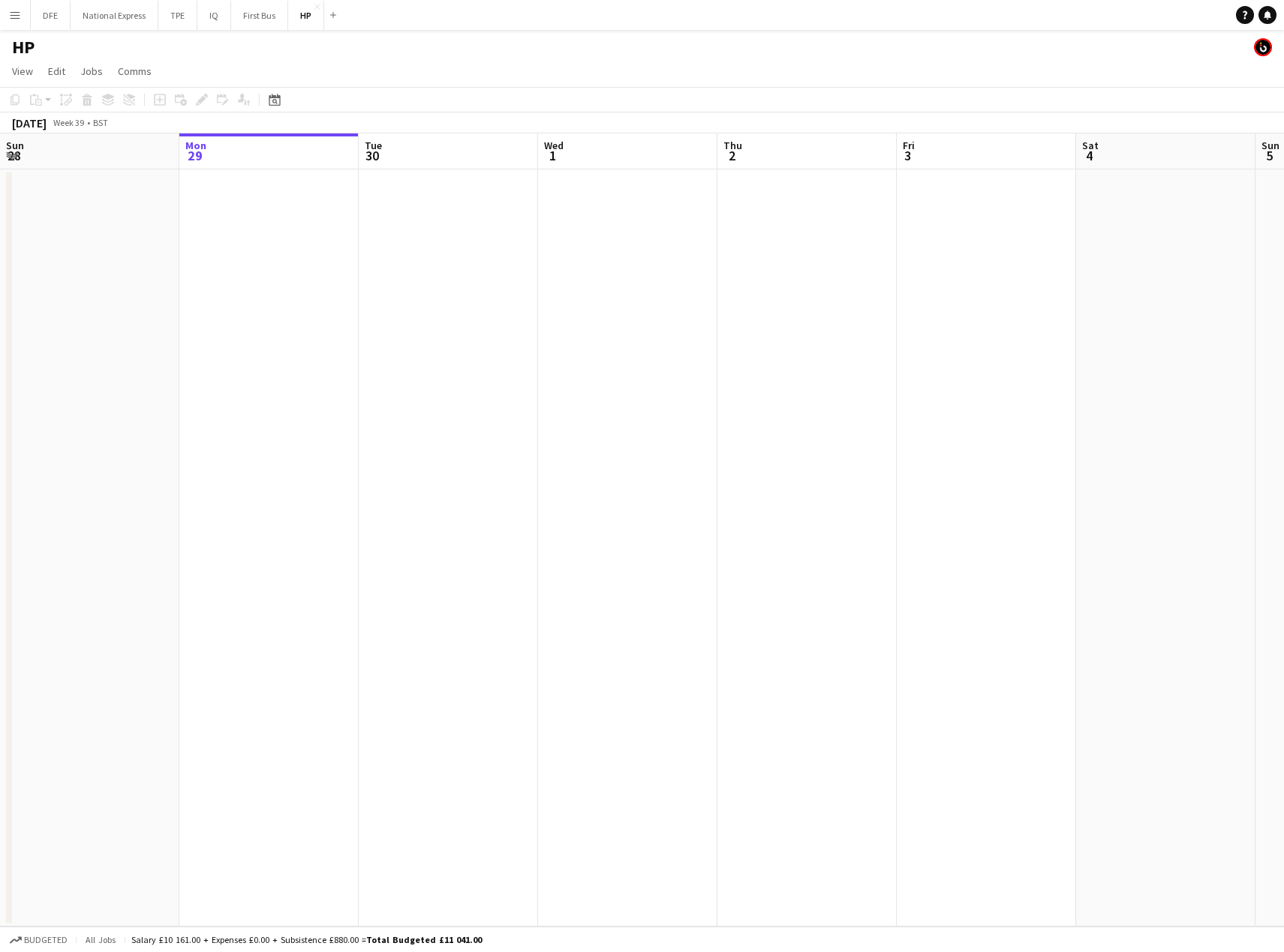
drag, startPoint x: 757, startPoint y: 317, endPoint x: 94, endPoint y: 329, distance: 663.1
click at [94, 329] on app-calendar-viewport "Fri 26 Sat 27 Sun 28 Mon 29 Tue 30 Wed 1 Thu 2 Fri 3 Sat 4 Sun 5 Mon 6 Tue 7 We…" at bounding box center [642, 531] width 1284 height 793
drag, startPoint x: 734, startPoint y: 355, endPoint x: 326, endPoint y: 354, distance: 408.0
click at [24, 355] on app-calendar-viewport "Wed 1 Thu 2 Fri 3 Sat 4 Sun 5 Mon 6 Tue 7 Wed 8 Thu 9 Fri 10 Sat 11 Sun 12 Mon …" at bounding box center [642, 531] width 1284 height 793
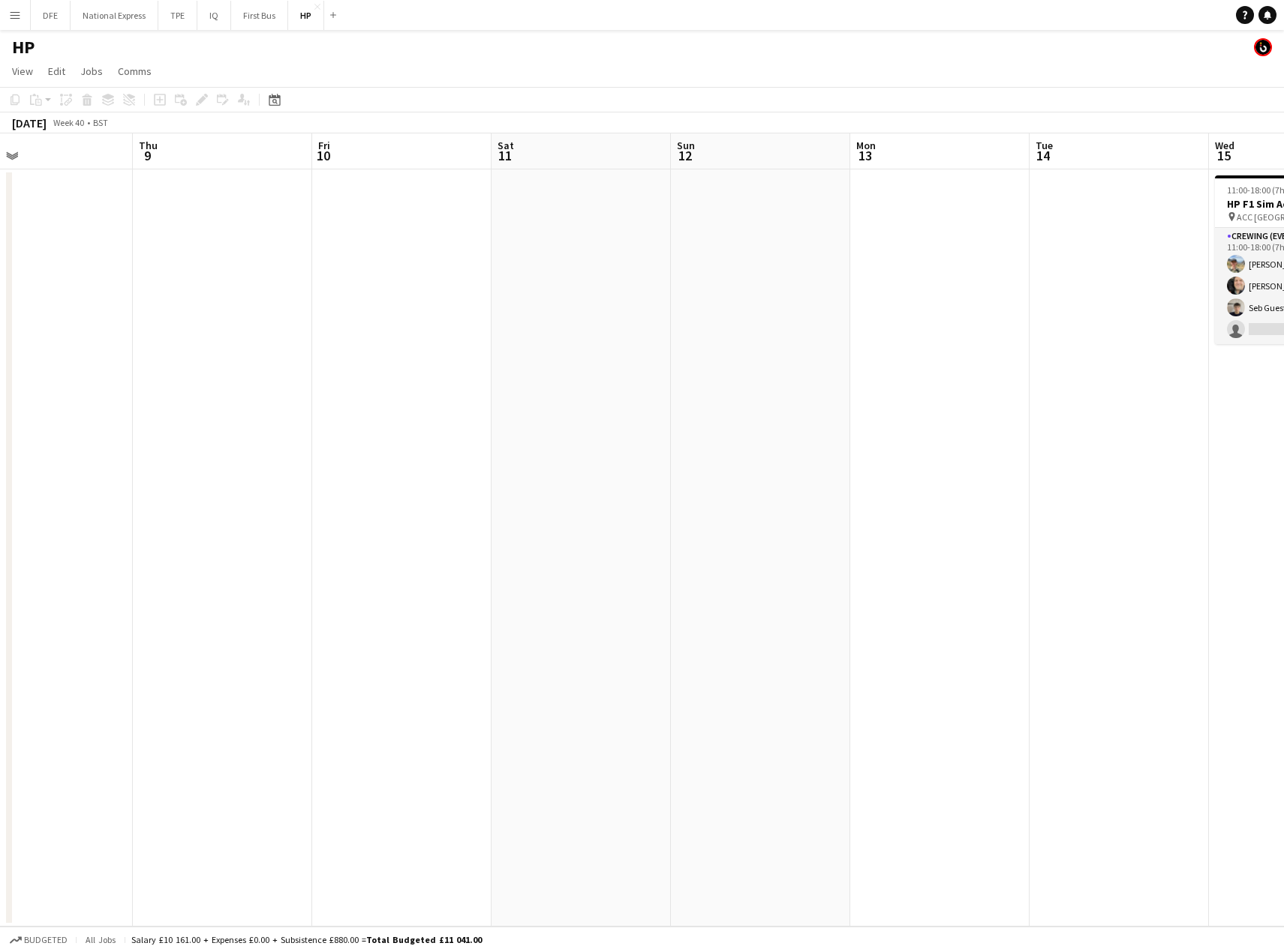
drag, startPoint x: 675, startPoint y: 386, endPoint x: 303, endPoint y: 387, distance: 372.0
click at [303, 386] on app-calendar-viewport "Mon 6 Tue 7 Wed 8 Thu 9 Fri 10 Sat 11 Sun 12 Mon 13 Tue 14 Wed 15 3/4 1 Job Thu…" at bounding box center [642, 531] width 1284 height 793
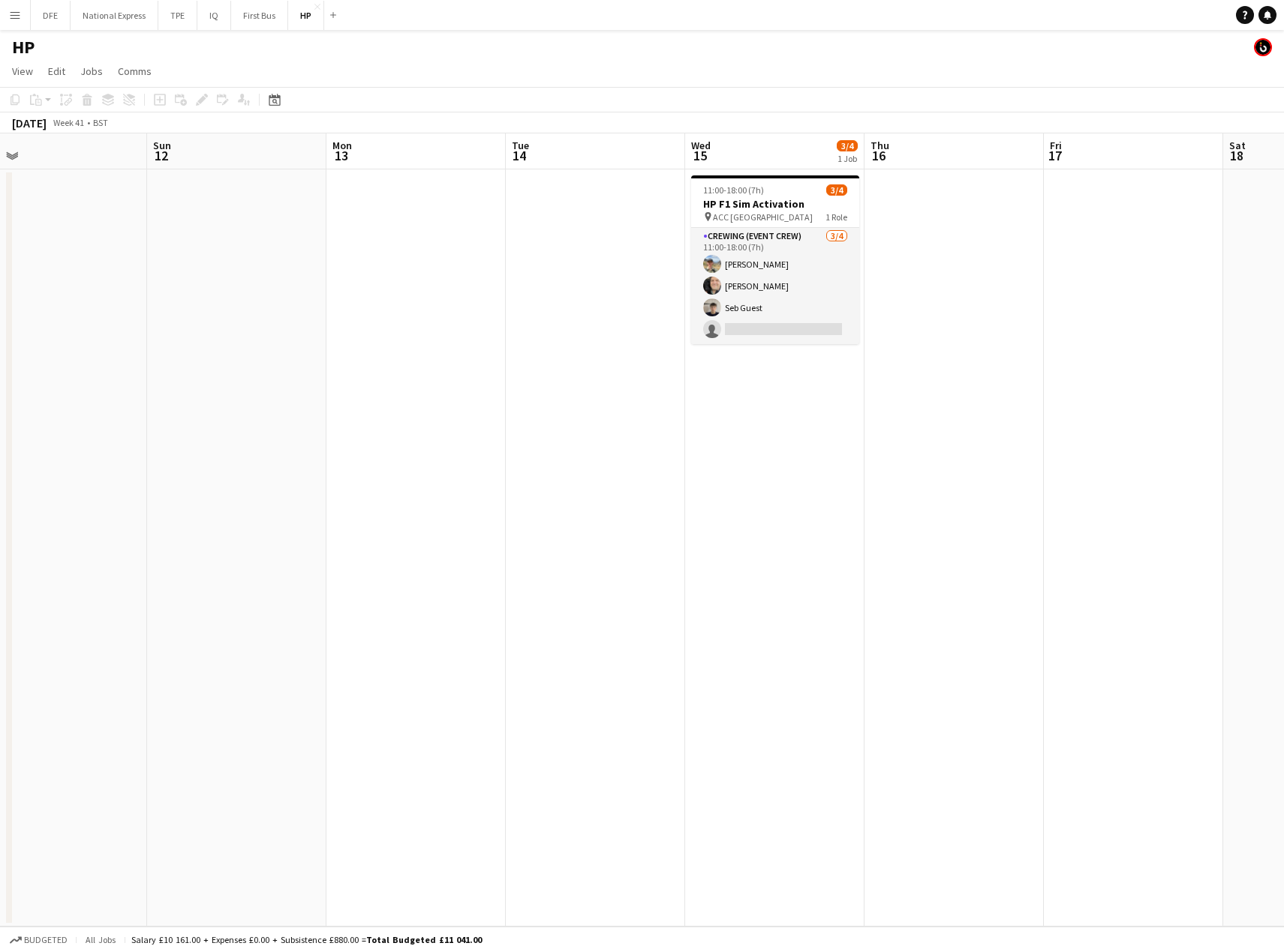
drag, startPoint x: 782, startPoint y: 329, endPoint x: 971, endPoint y: 287, distance: 193.6
click at [785, 329] on app-card-role "Crewing (Event Crew) [DATE] 11:00-18:00 (7h) [PERSON_NAME] [PERSON_NAME] Seb Gu…" at bounding box center [775, 286] width 168 height 117
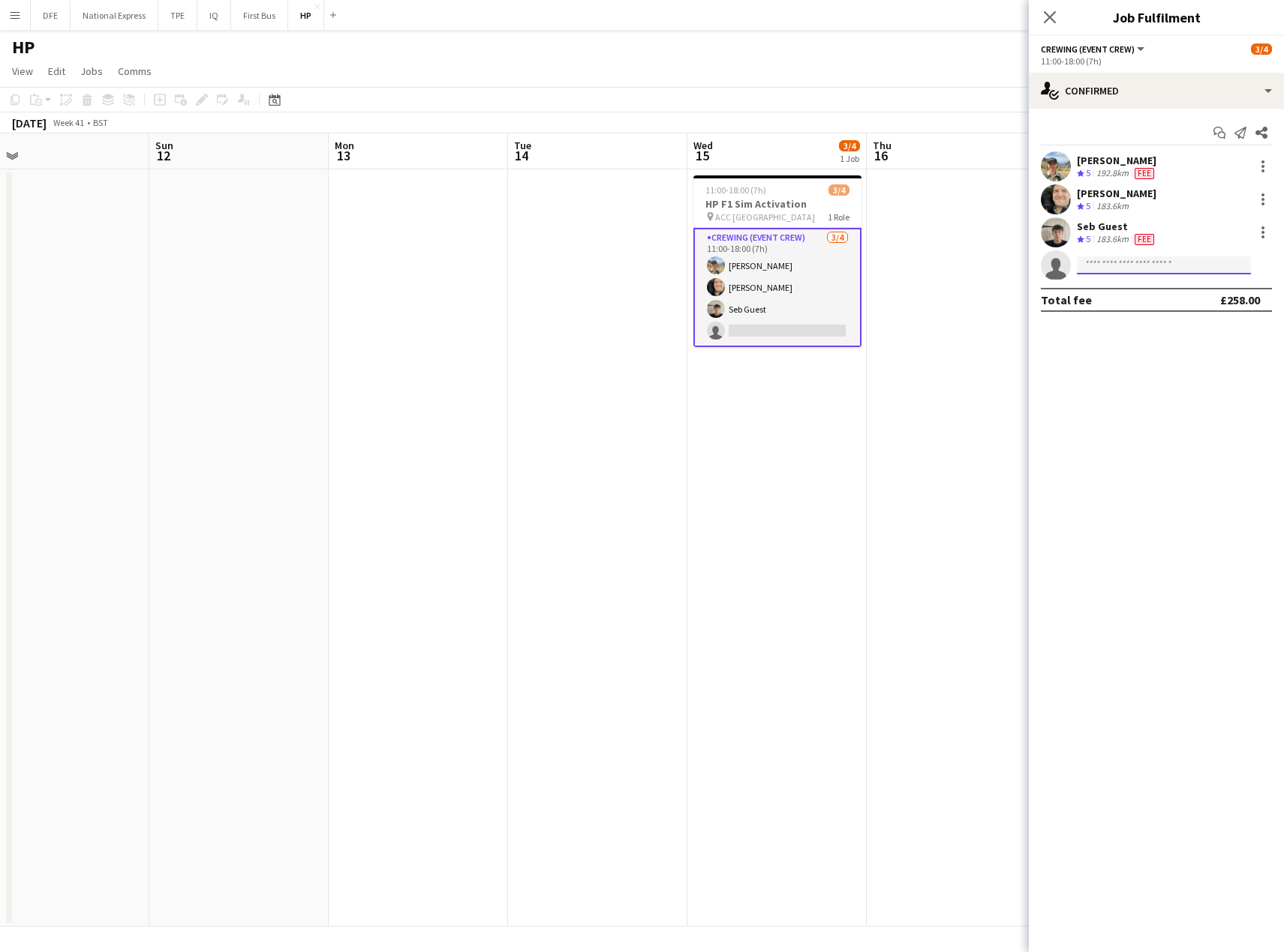
click at [1139, 267] on input at bounding box center [1163, 265] width 174 height 18
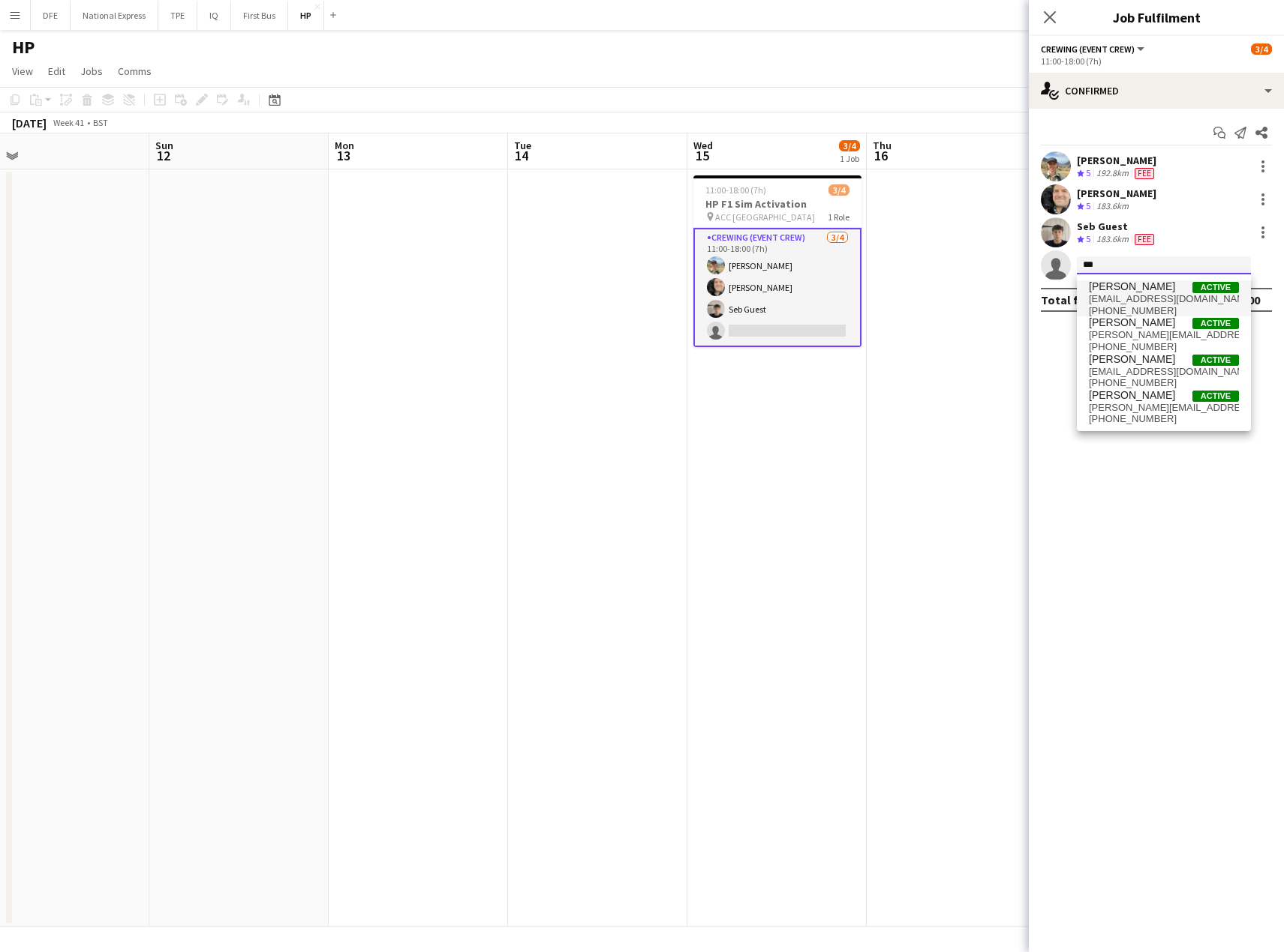
type input "***"
click at [1123, 298] on span "[EMAIL_ADDRESS][DOMAIN_NAME]" at bounding box center [1163, 299] width 150 height 12
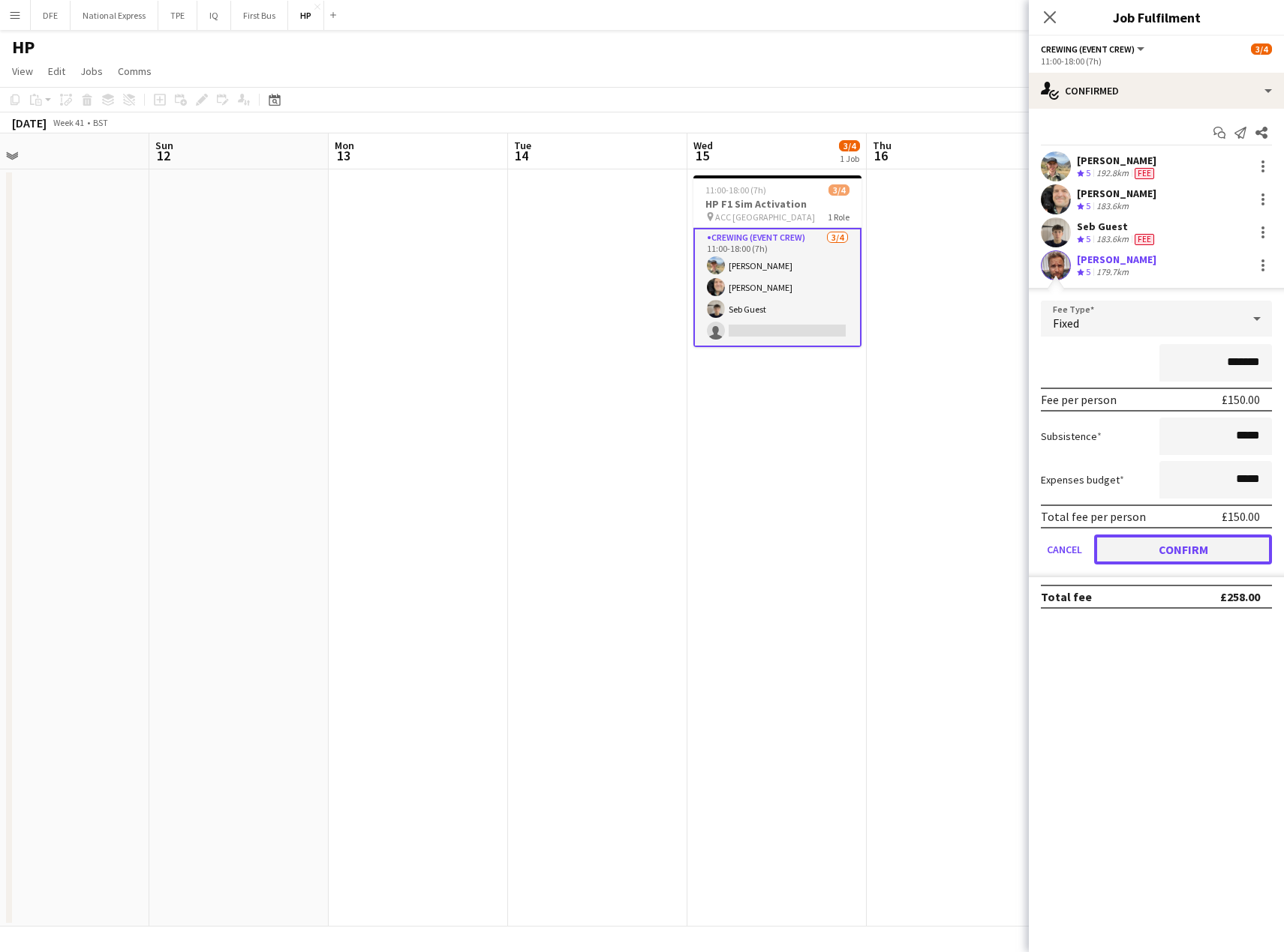
click at [1183, 555] on button "Confirm" at bounding box center [1182, 550] width 178 height 30
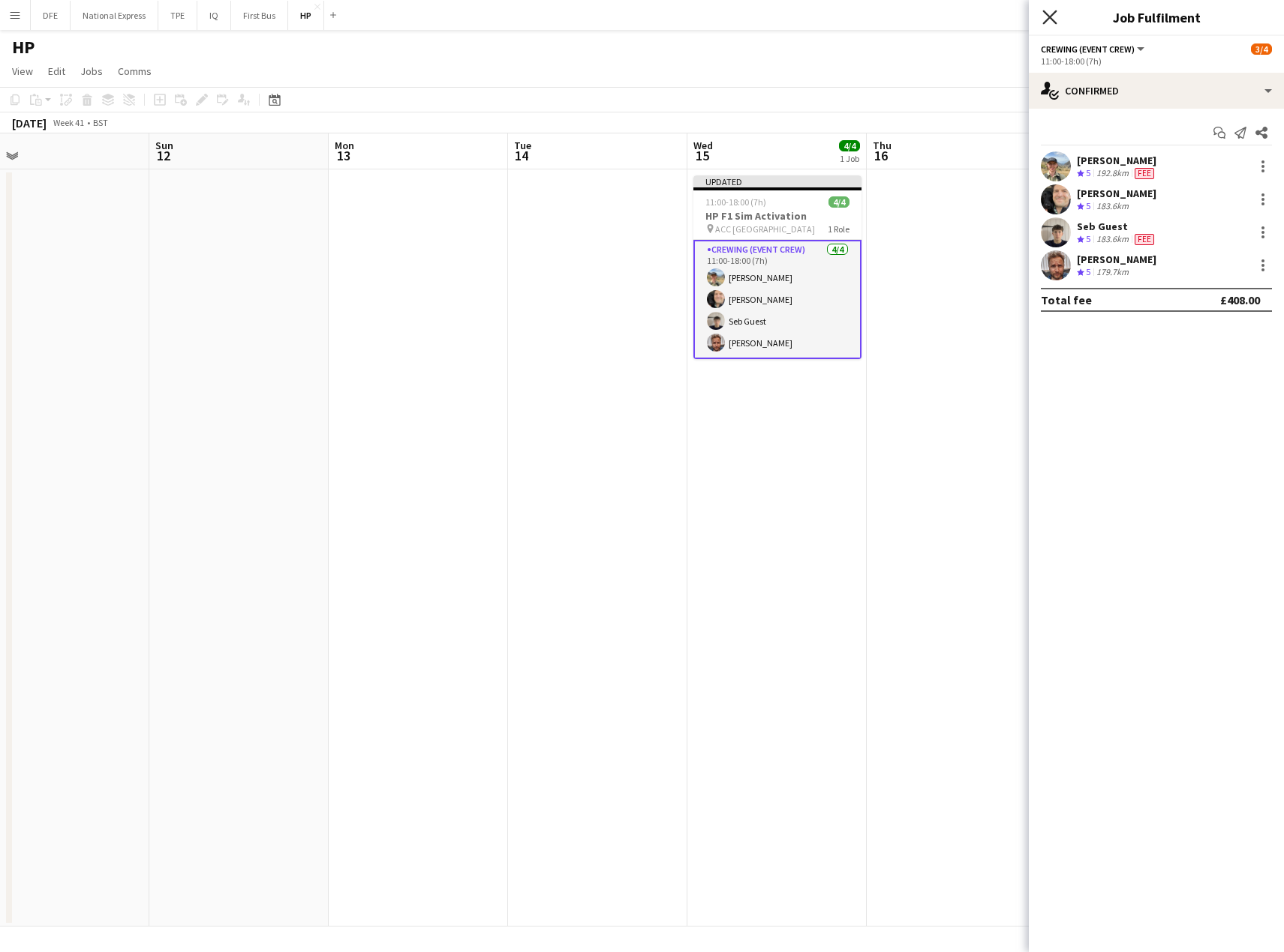
drag, startPoint x: 1048, startPoint y: 15, endPoint x: 1050, endPoint y: 28, distance: 13.2
click at [1049, 15] on icon "Close pop-in" at bounding box center [1048, 17] width 14 height 14
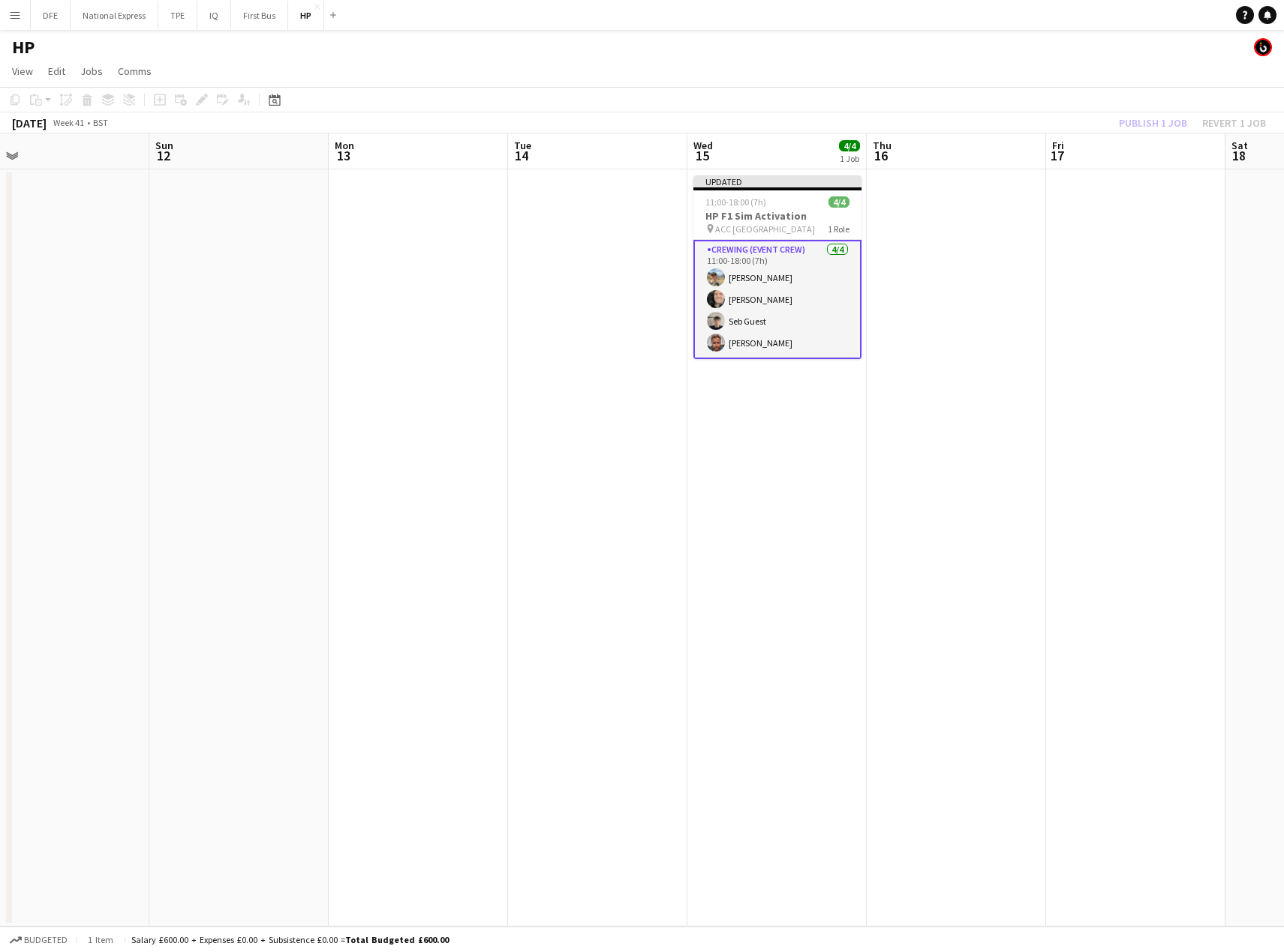
click at [1150, 125] on div "Publish 1 job Revert 1 job" at bounding box center [1191, 123] width 183 height 20
click at [1147, 122] on button "Publish 1 job" at bounding box center [1153, 123] width 80 height 20
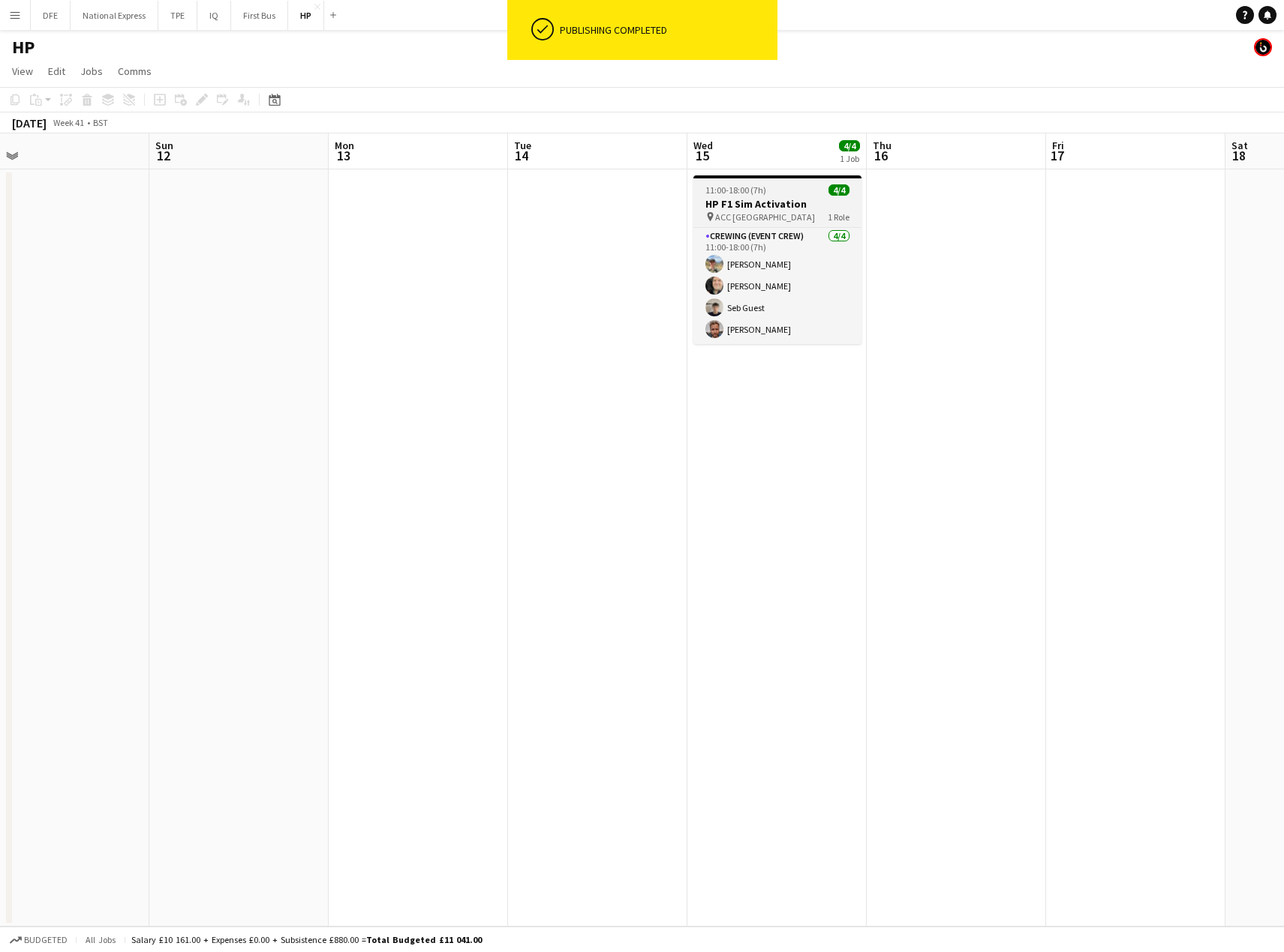
click at [751, 212] on span "ACC [GEOGRAPHIC_DATA]" at bounding box center [765, 217] width 100 height 12
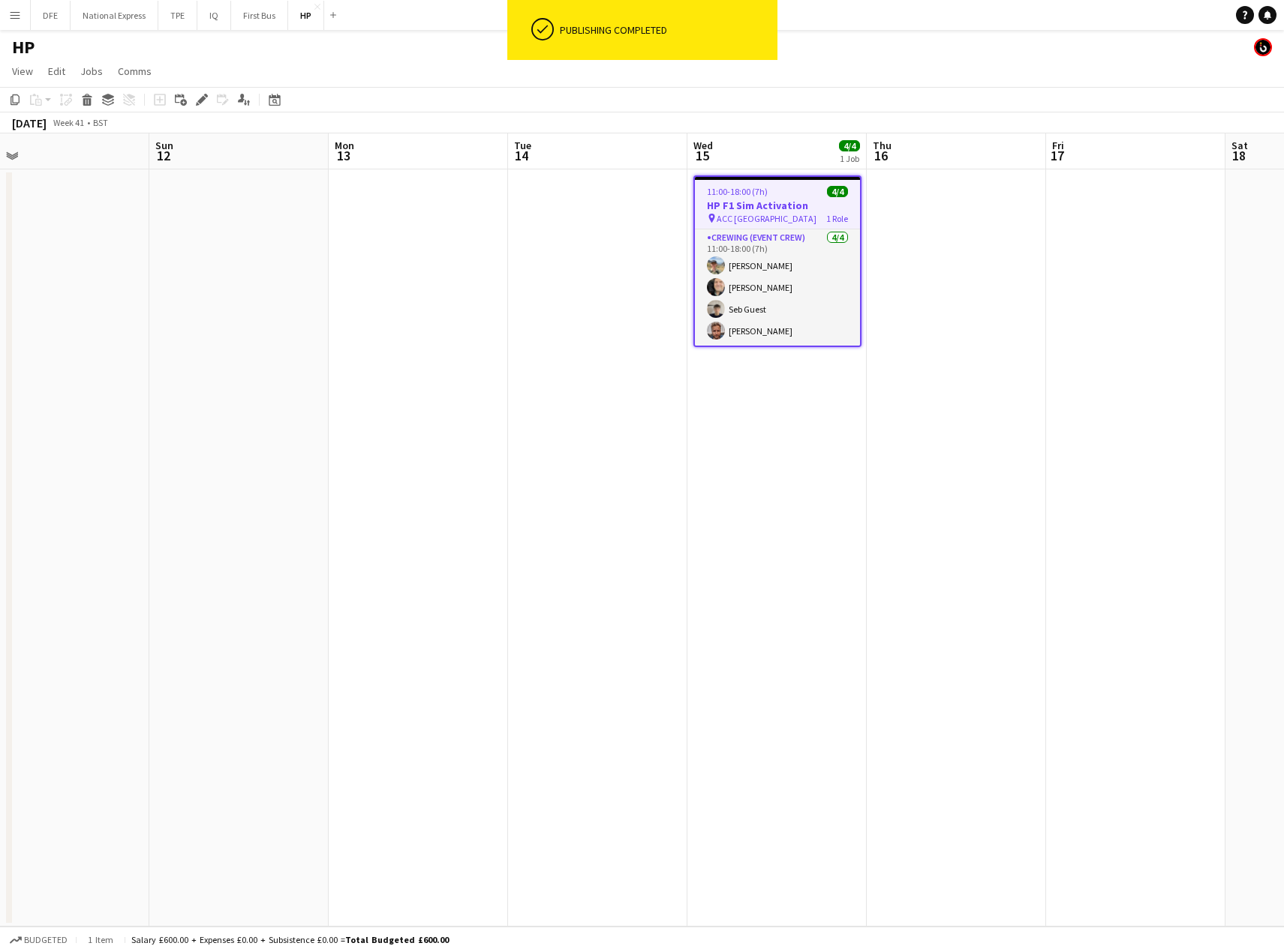
drag, startPoint x: 13, startPoint y: 100, endPoint x: 98, endPoint y: 163, distance: 105.8
click at [18, 101] on icon "Copy" at bounding box center [15, 99] width 12 height 12
click at [974, 234] on app-date-cell at bounding box center [956, 548] width 179 height 758
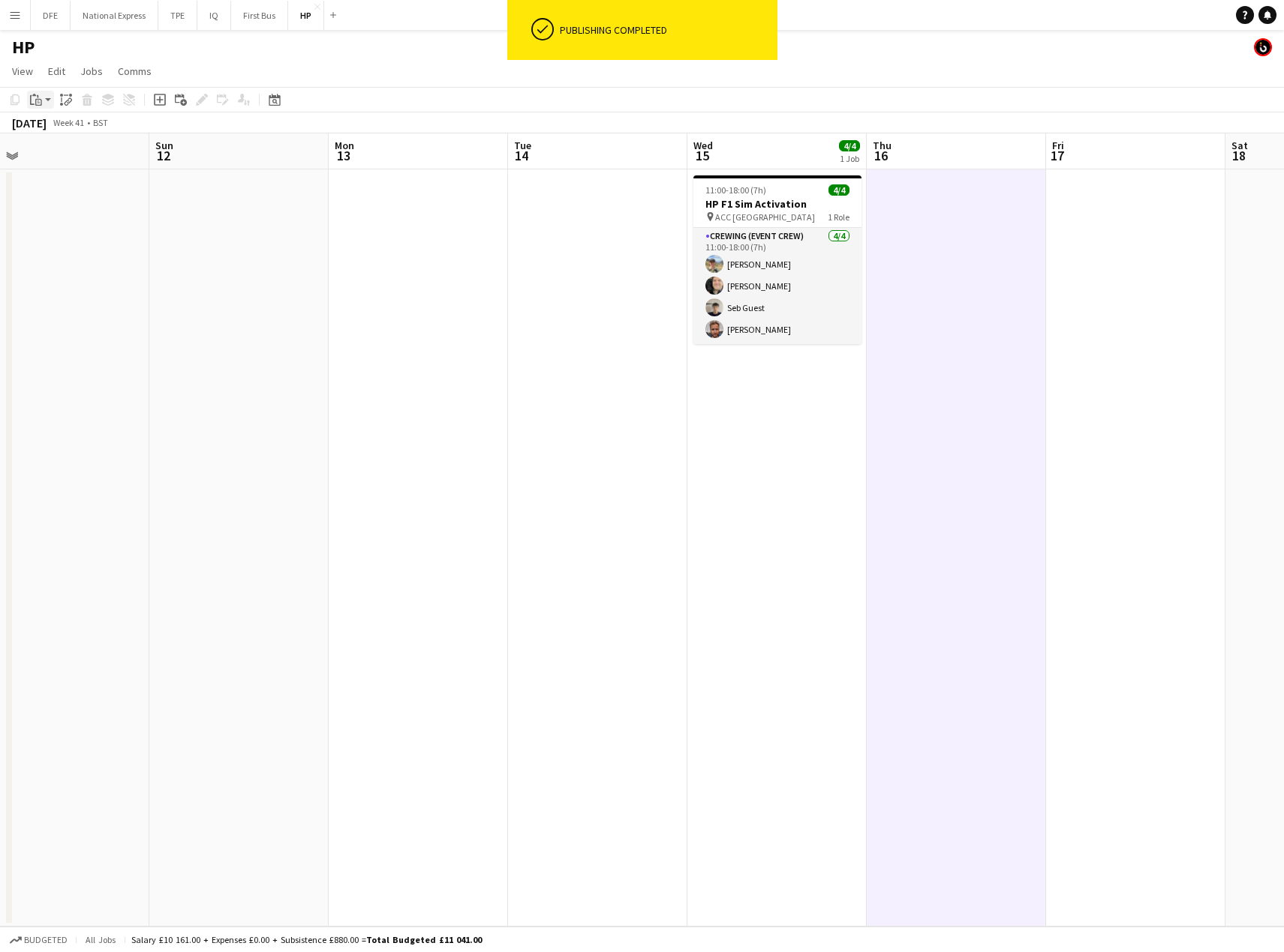
click at [36, 97] on icon "Paste" at bounding box center [36, 99] width 12 height 12
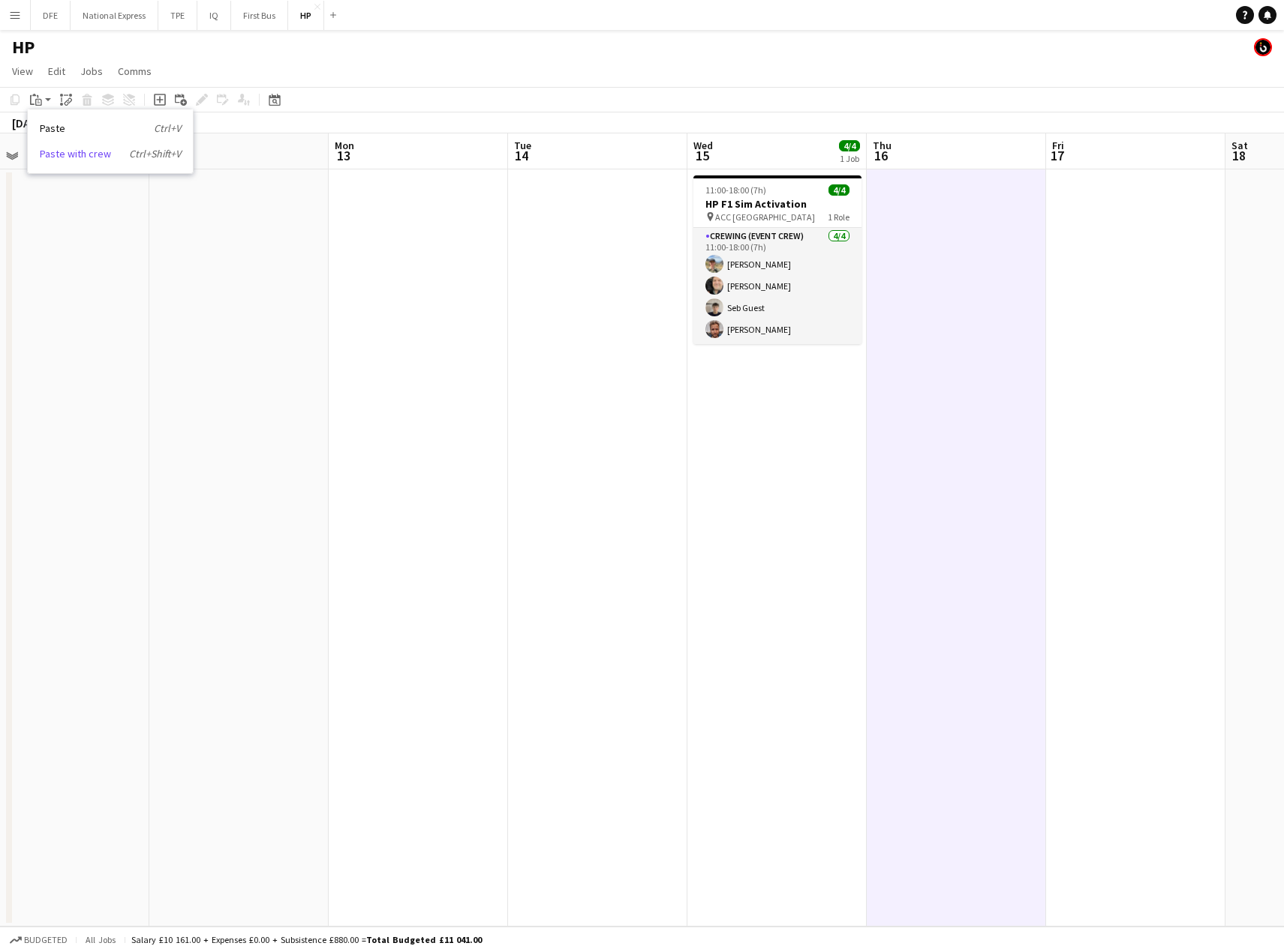
click at [74, 155] on link "Paste with crew Ctrl+Shift+V" at bounding box center [110, 154] width 141 height 13
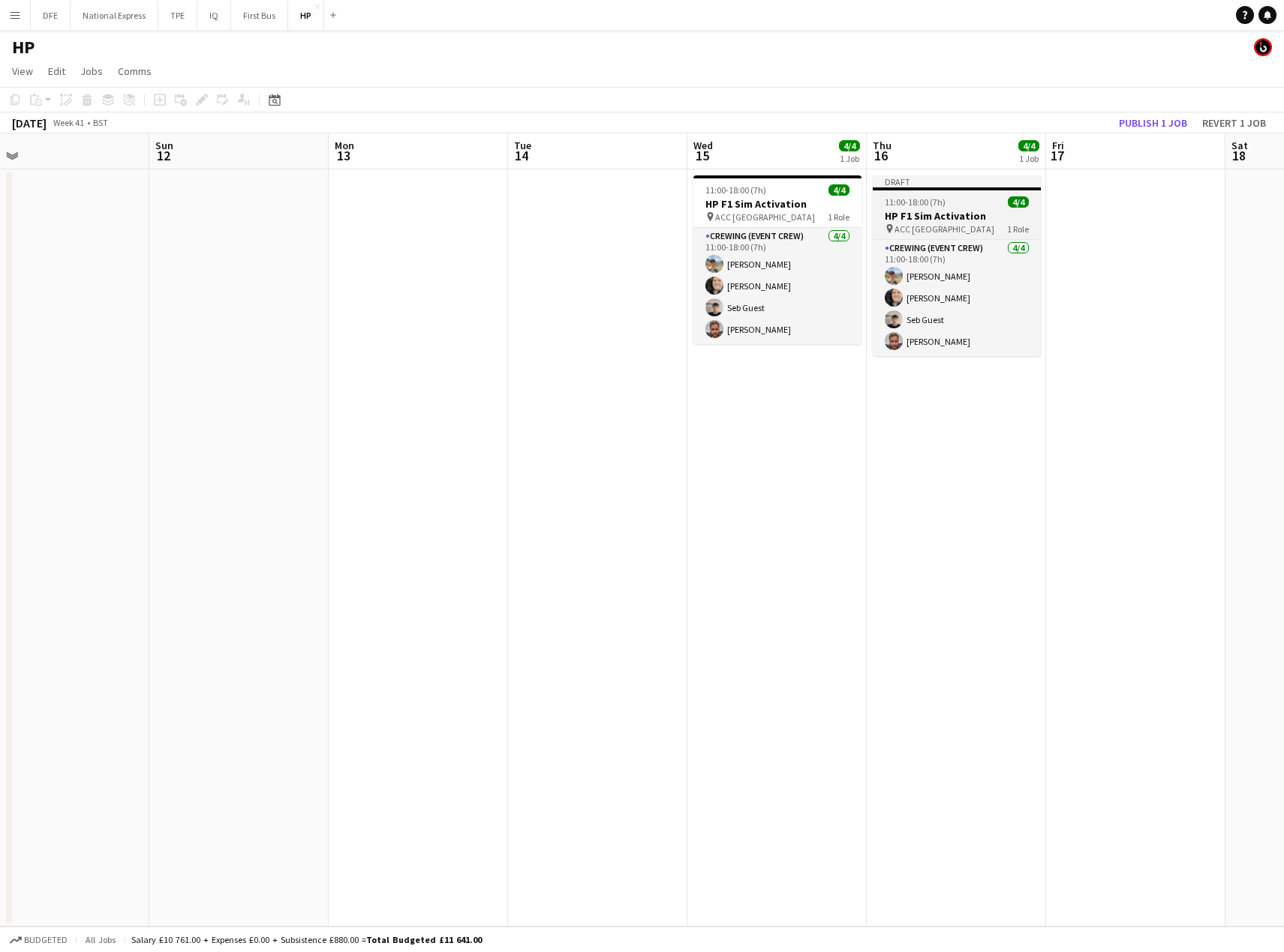
click at [936, 221] on h3 "HP F1 Sim Activation" at bounding box center [956, 216] width 168 height 13
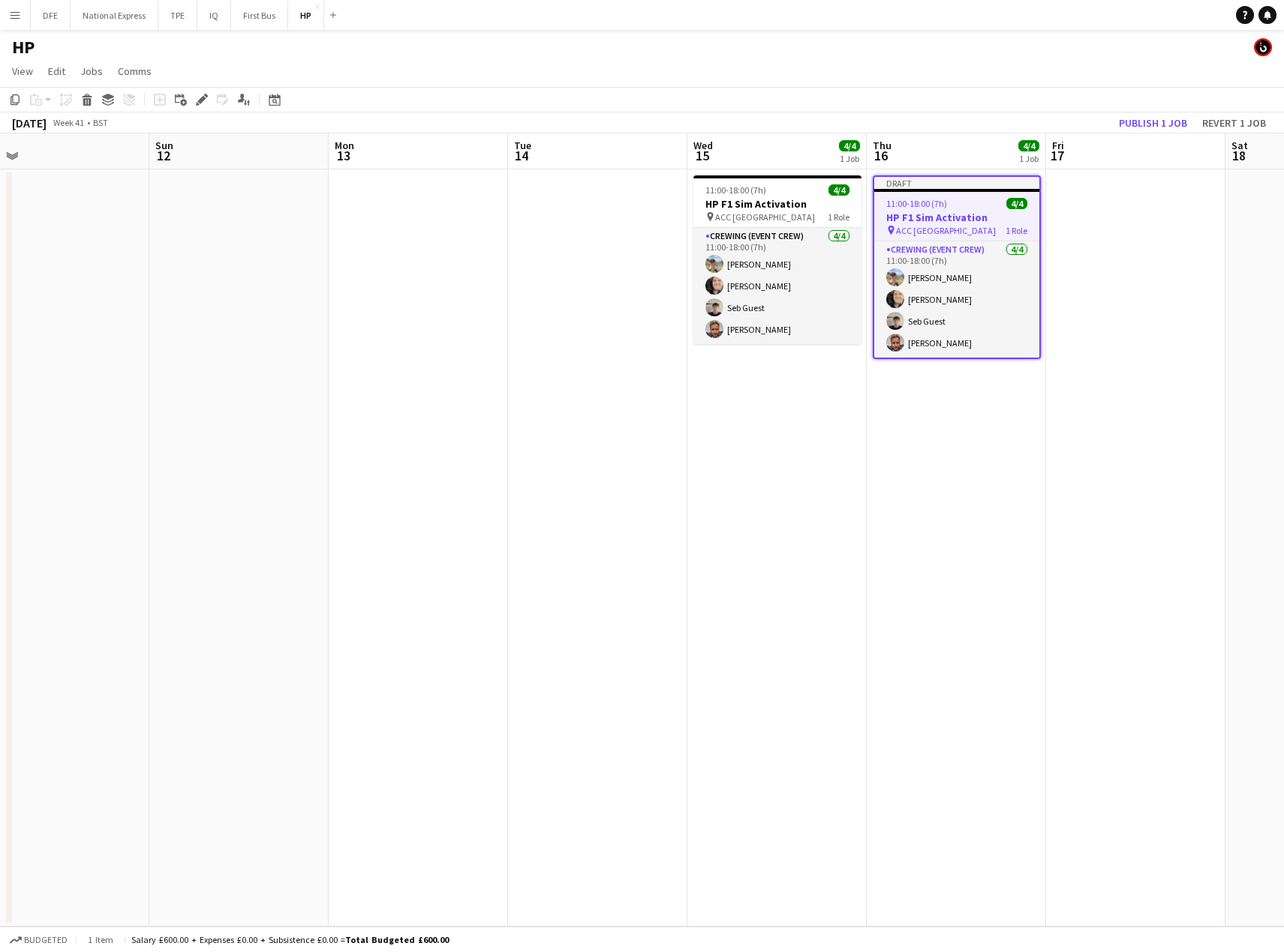
drag, startPoint x: 200, startPoint y: 98, endPoint x: 240, endPoint y: 129, distance: 50.6
click at [201, 99] on icon "Edit" at bounding box center [202, 99] width 12 height 12
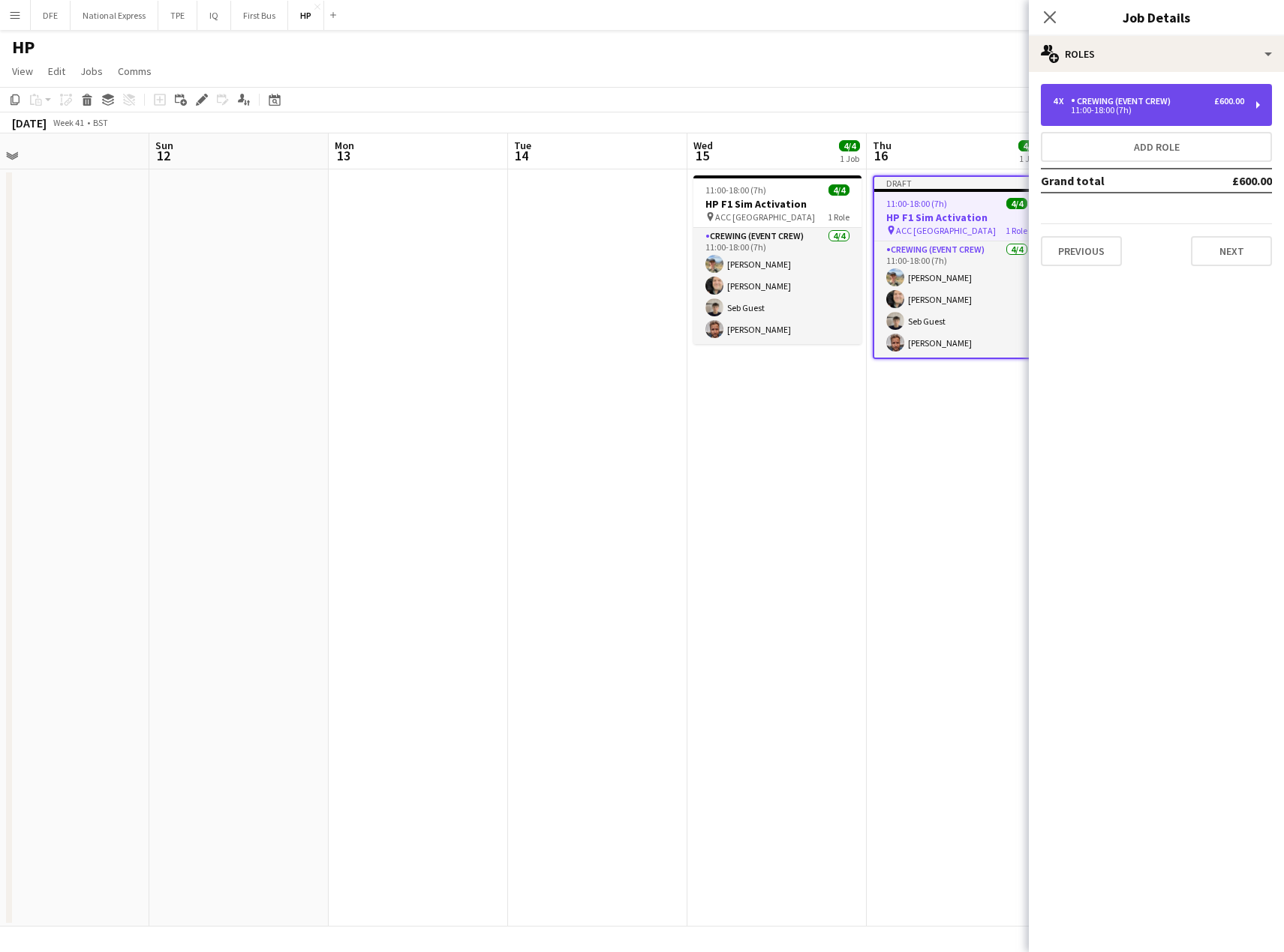
click at [1163, 109] on div "11:00-18:00 (7h)" at bounding box center [1148, 110] width 191 height 7
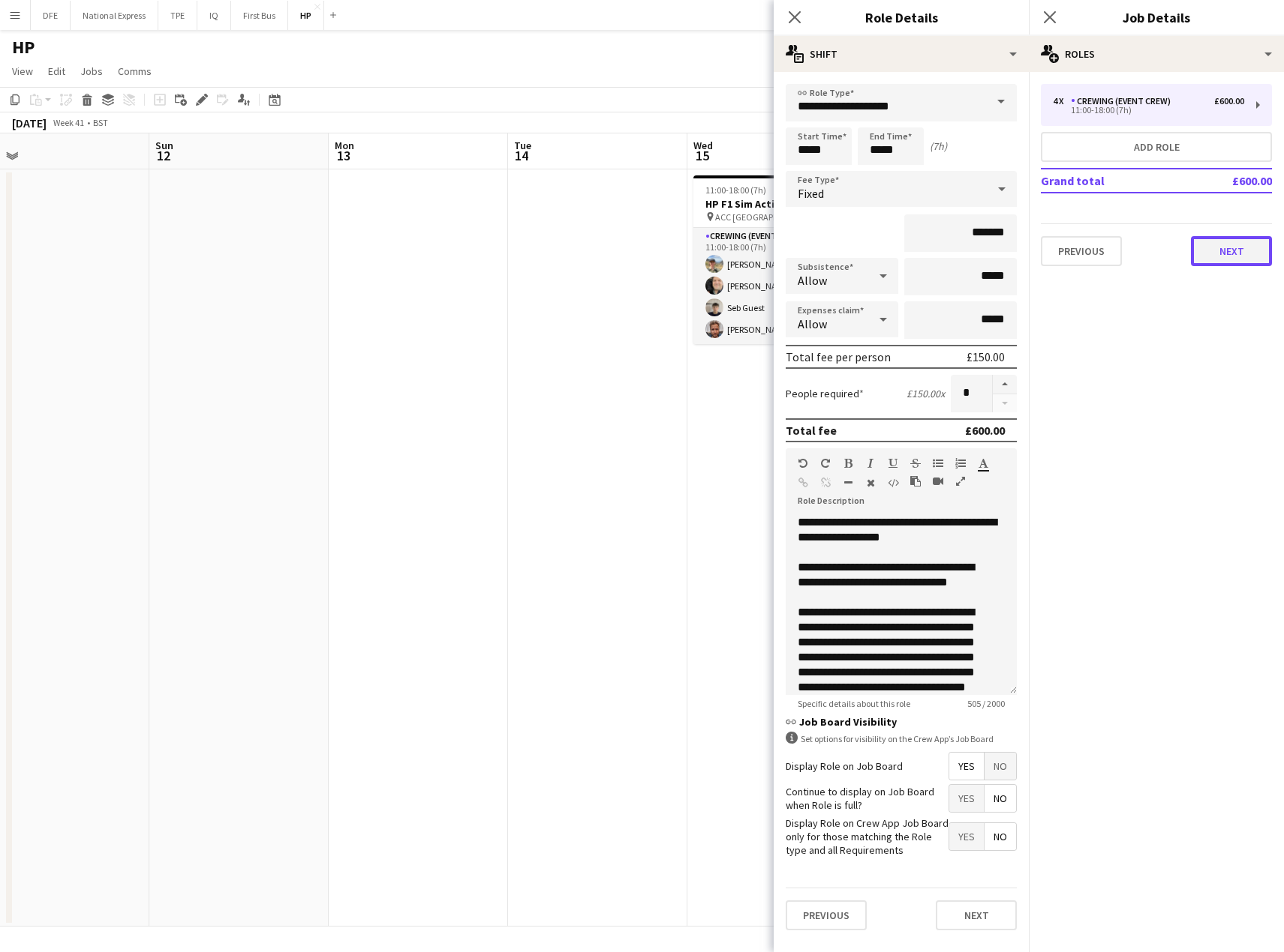
click at [1232, 249] on button "Next" at bounding box center [1231, 251] width 81 height 30
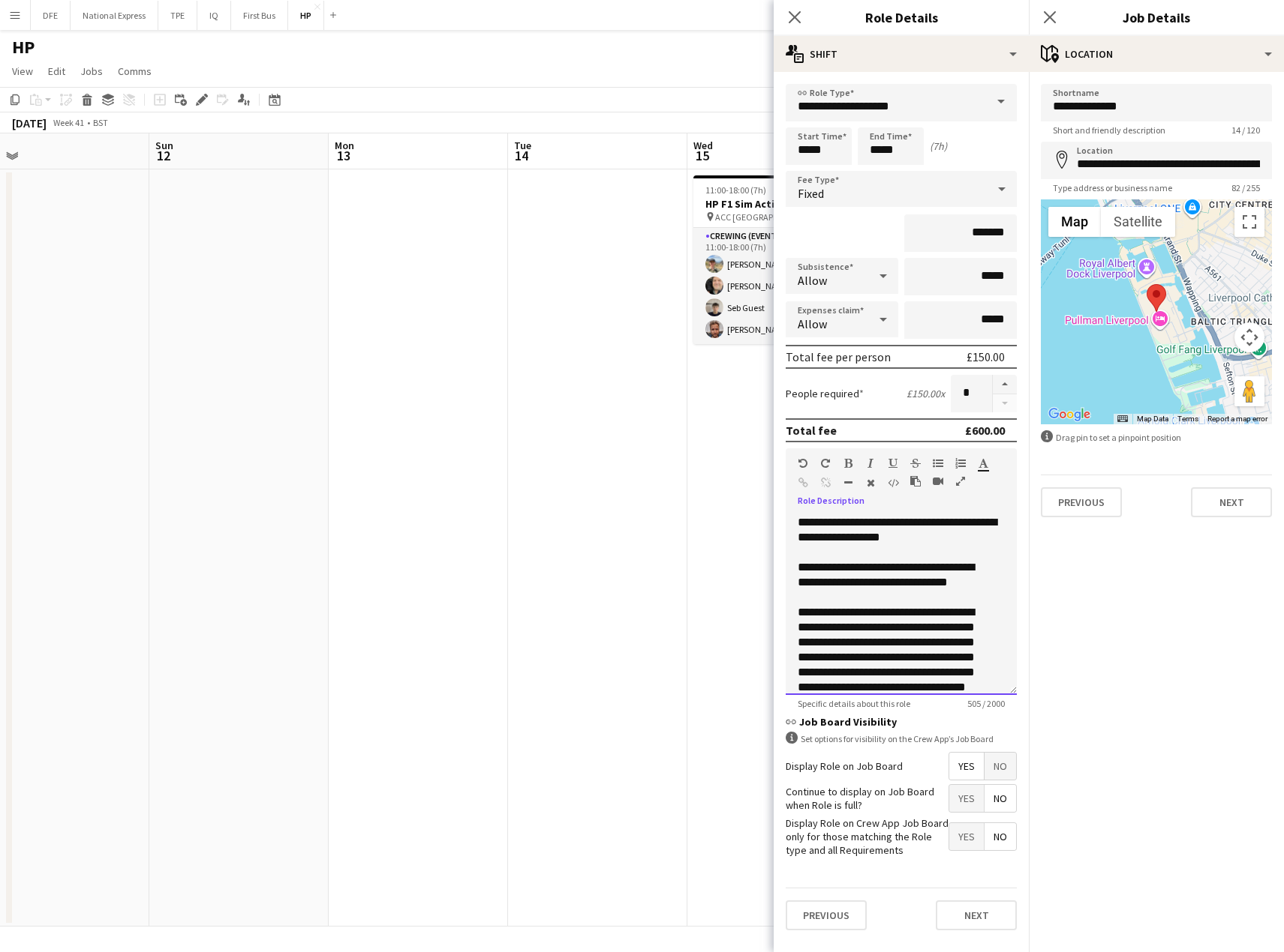
click at [910, 550] on div "To enrich screen reader interactions, please activate Accessibility in Grammarl…" at bounding box center [901, 553] width 207 height 15
drag, startPoint x: 963, startPoint y: 564, endPoint x: 978, endPoint y: 568, distance: 15.5
click at [978, 568] on div "**********" at bounding box center [890, 575] width 184 height 30
drag, startPoint x: 929, startPoint y: 602, endPoint x: 823, endPoint y: 600, distance: 106.0
click at [823, 600] on div "**********" at bounding box center [890, 583] width 184 height 45
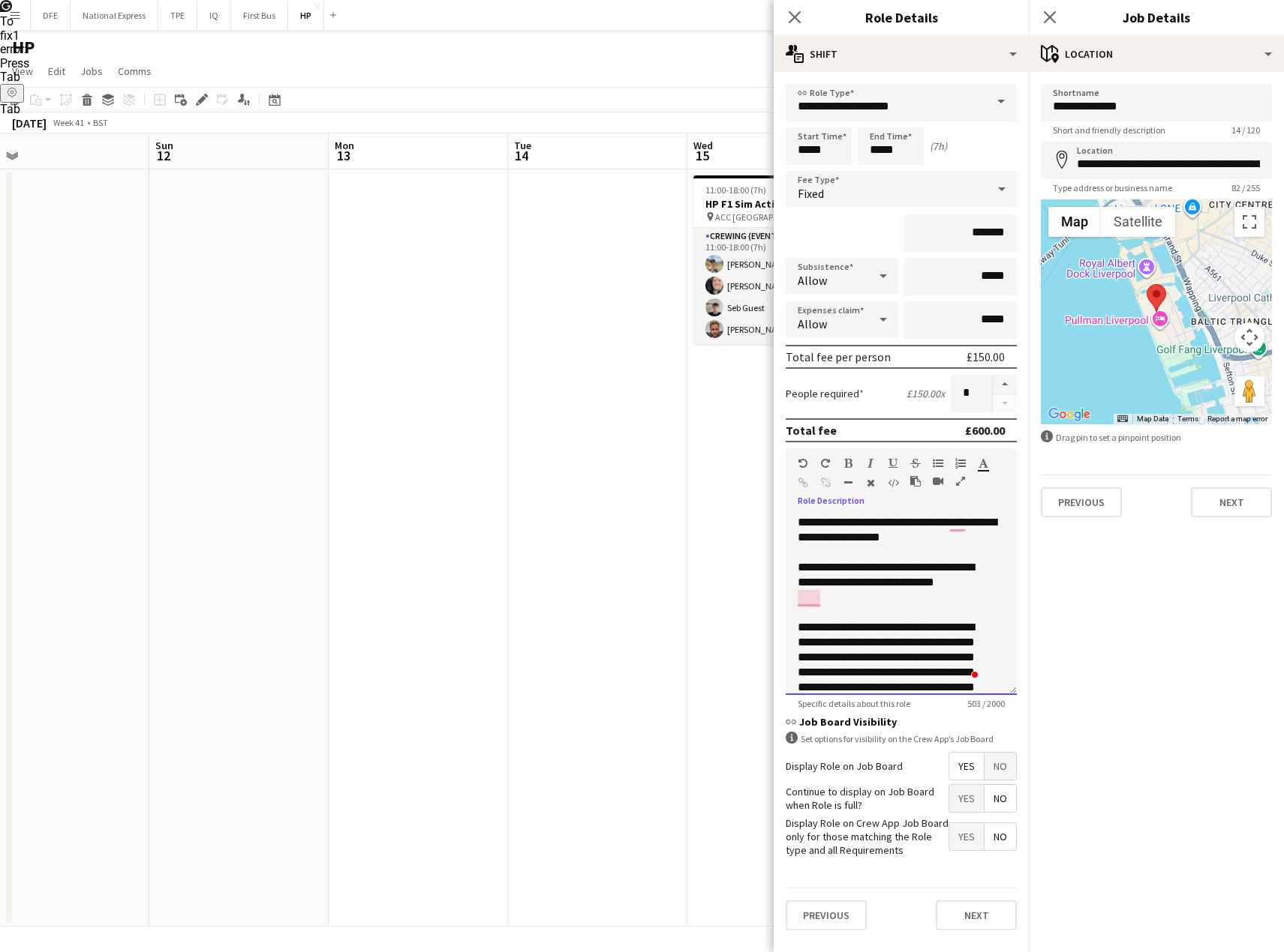
scroll to position [2, 0]
click at [963, 915] on button "Next" at bounding box center [976, 916] width 81 height 30
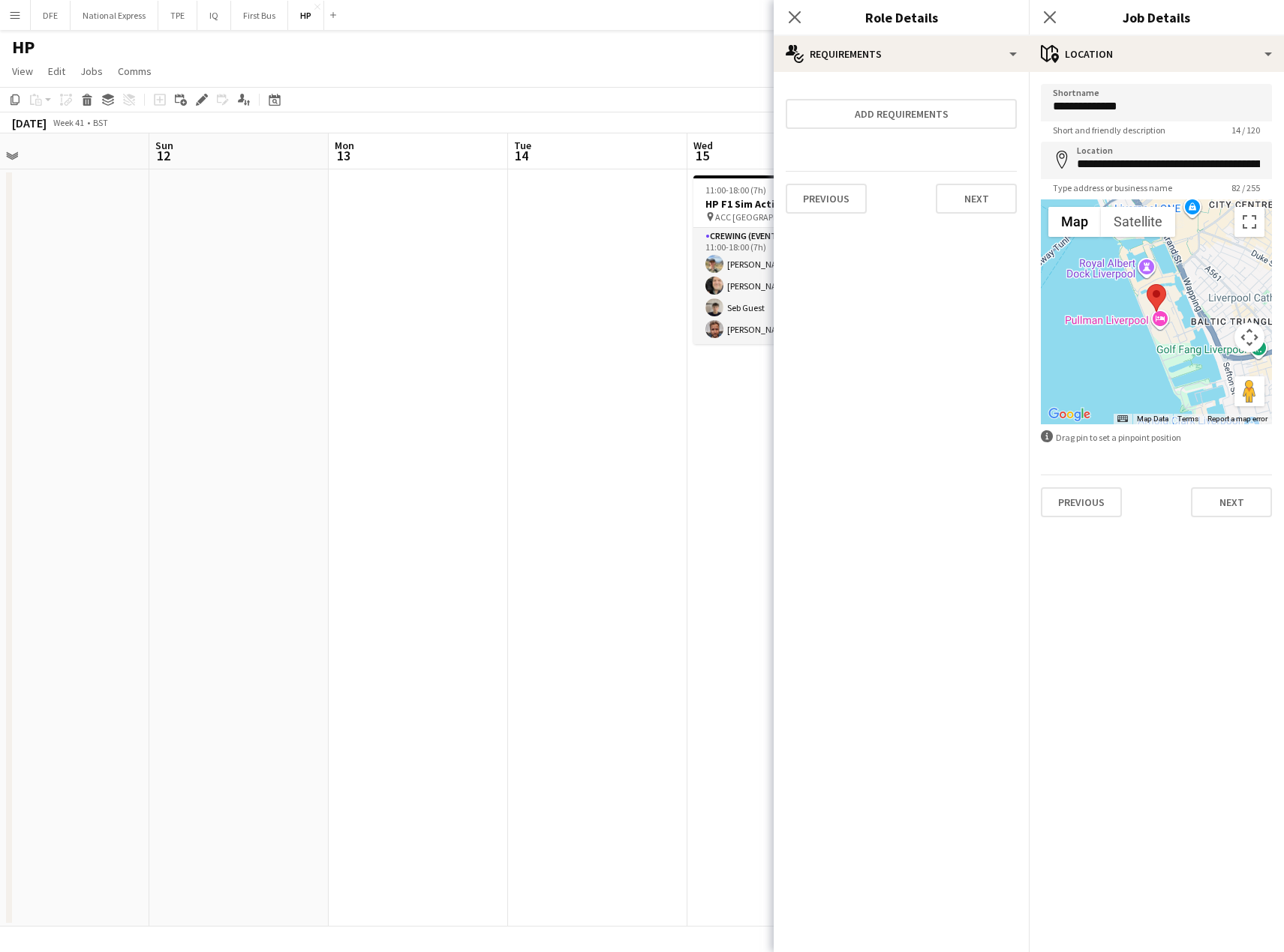
drag, startPoint x: 799, startPoint y: 17, endPoint x: 819, endPoint y: 22, distance: 20.6
click at [804, 17] on app-icon "Close pop-in" at bounding box center [795, 17] width 18 height 18
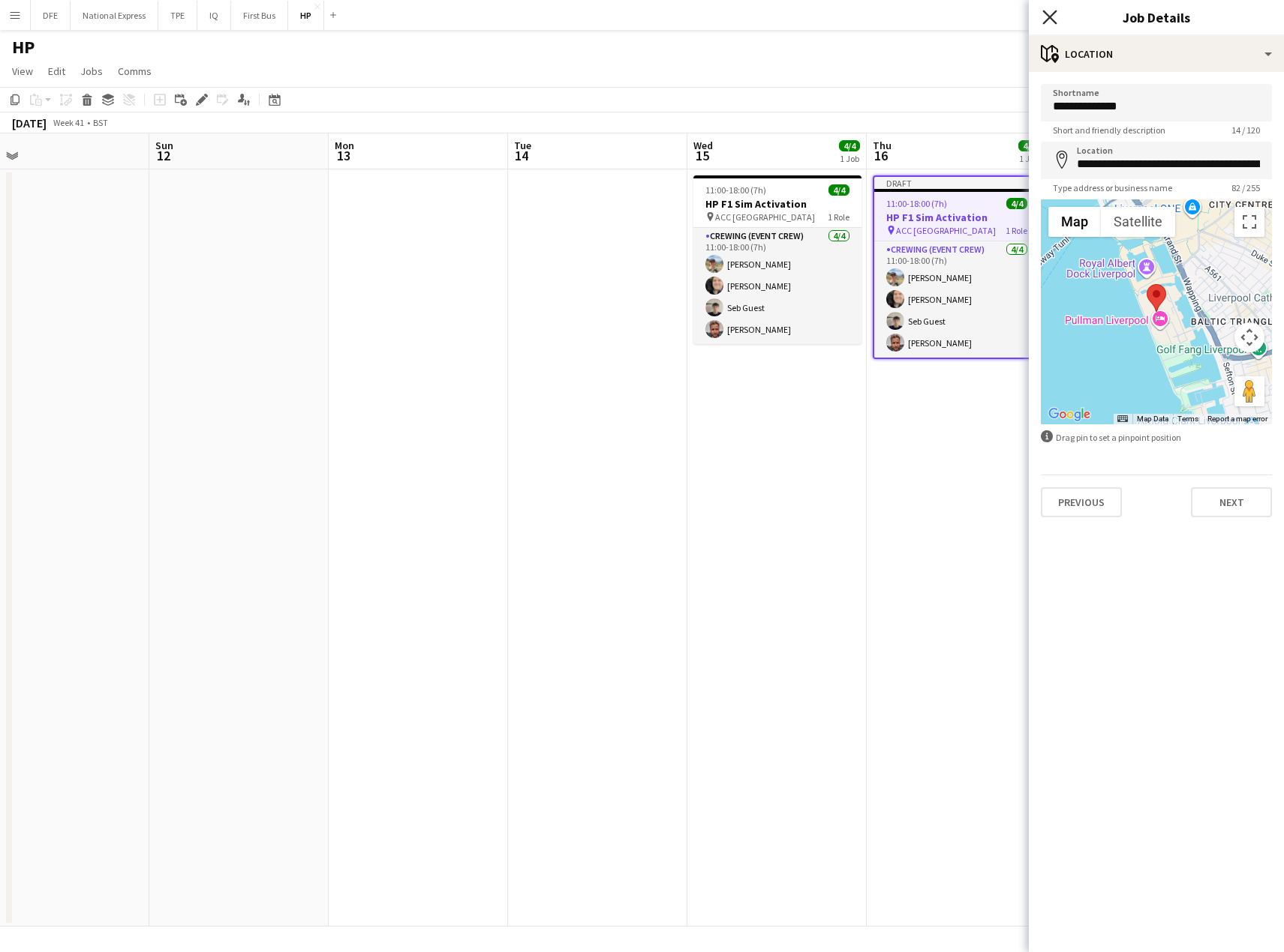
click at [1050, 17] on icon at bounding box center [1048, 17] width 14 height 14
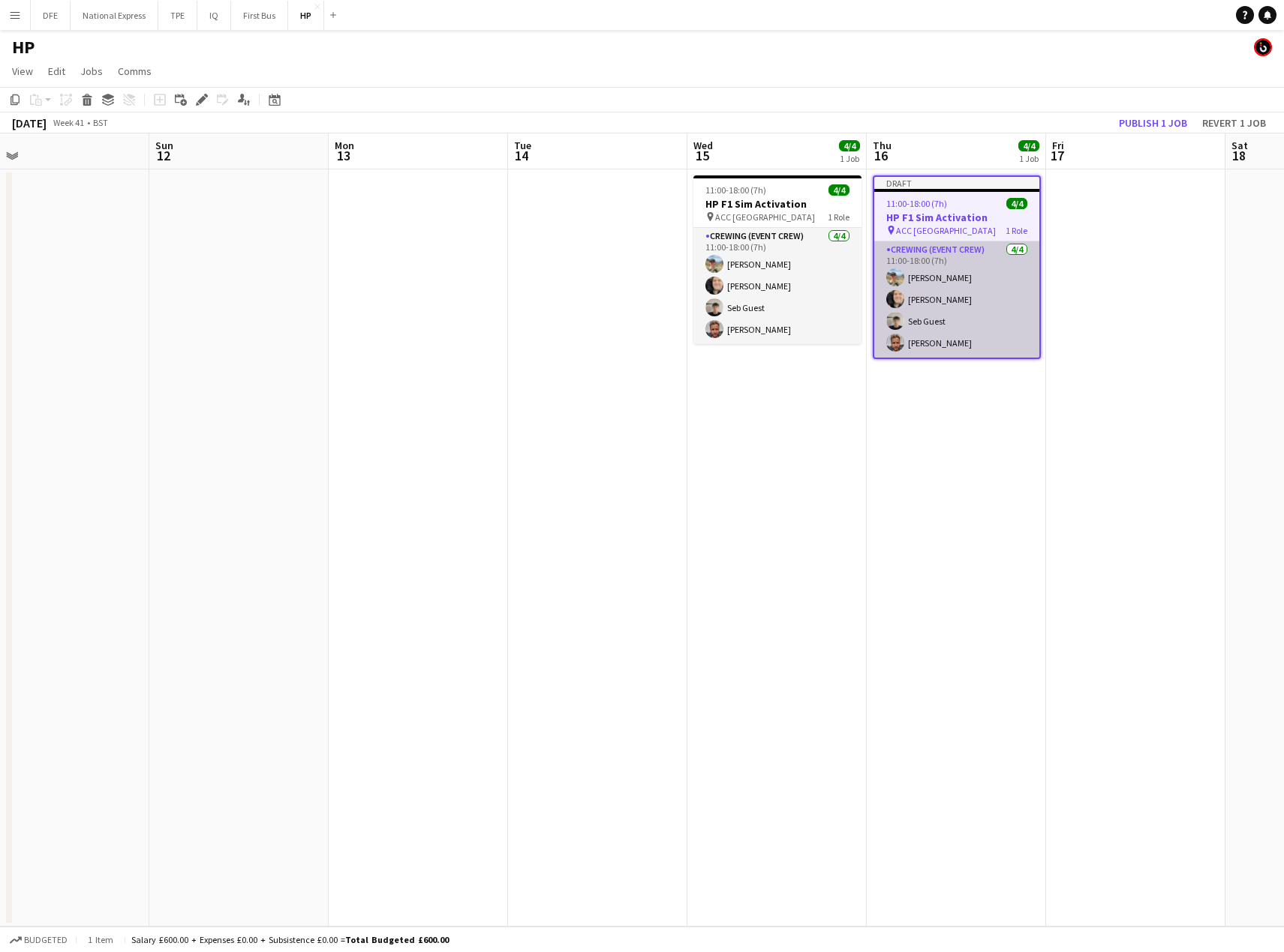
click at [945, 277] on app-card-role "Crewing (Event Crew) [DATE] 11:00-18:00 (7h) [PERSON_NAME] [PERSON_NAME] Seb Gu…" at bounding box center [957, 299] width 165 height 117
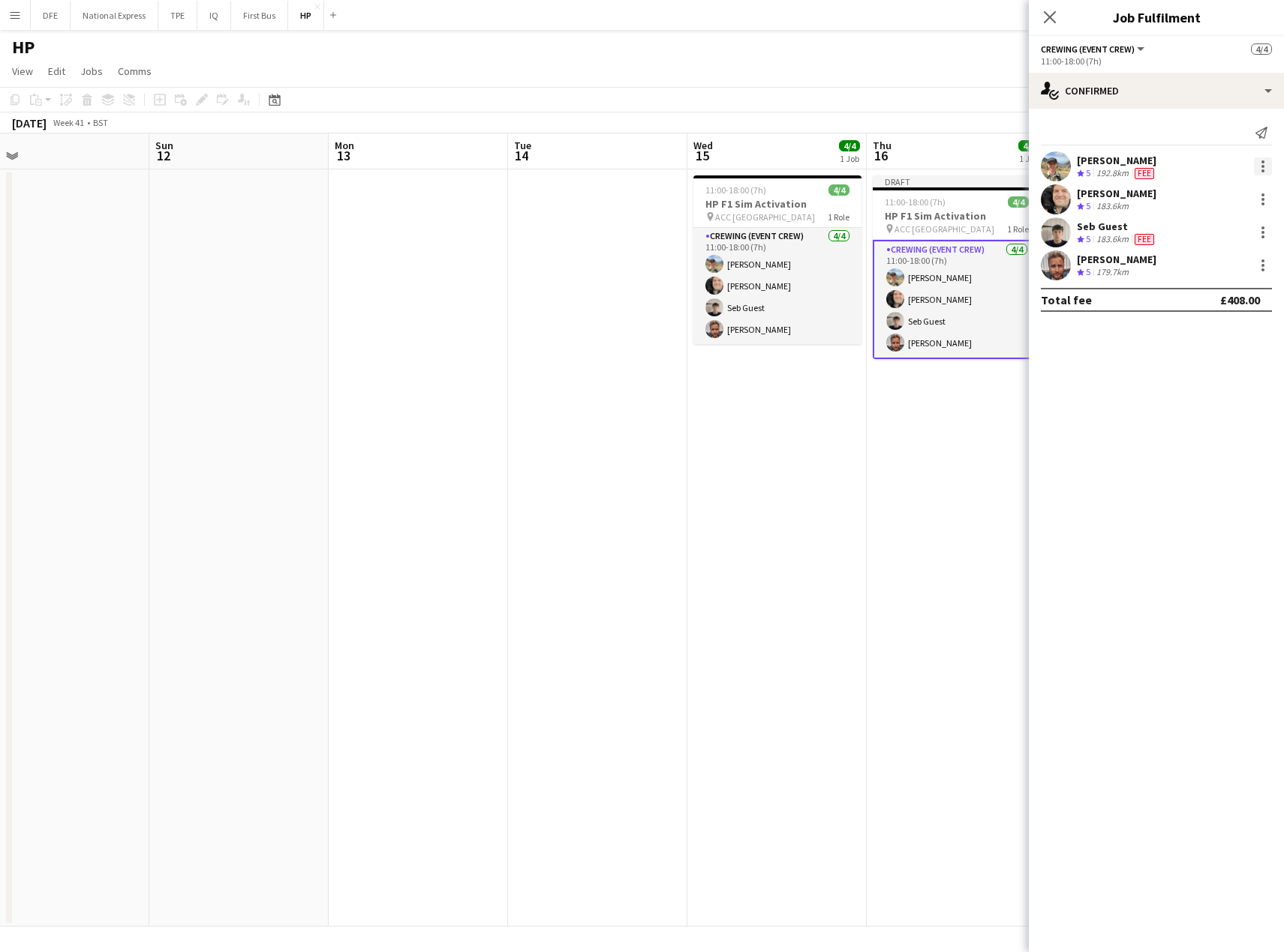
click at [1262, 166] on div at bounding box center [1263, 167] width 3 height 3
click at [1220, 191] on span "Edit fee" at bounding box center [1213, 194] width 93 height 13
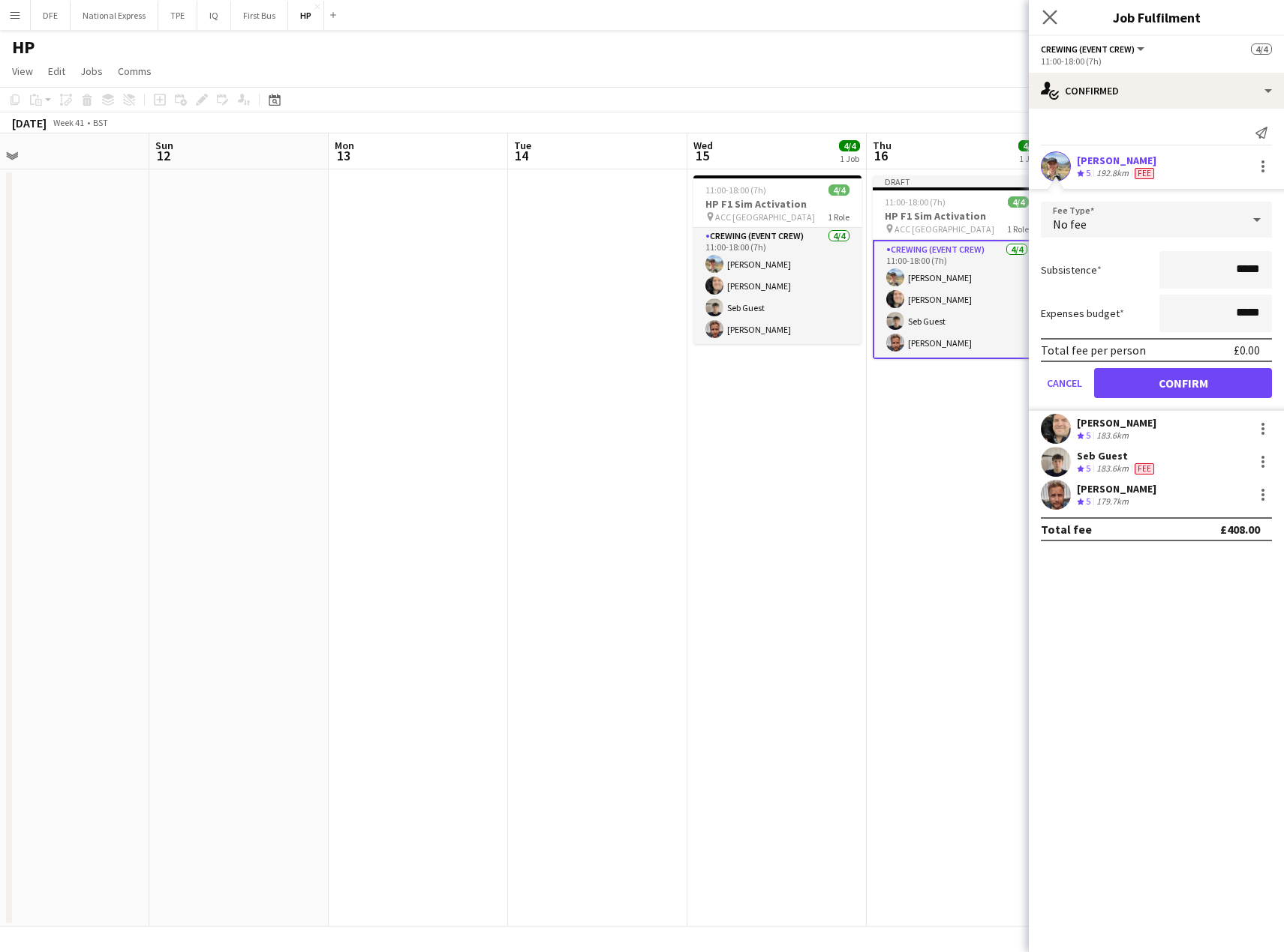
click at [1042, 17] on app-icon "Close pop-in" at bounding box center [1050, 17] width 21 height 21
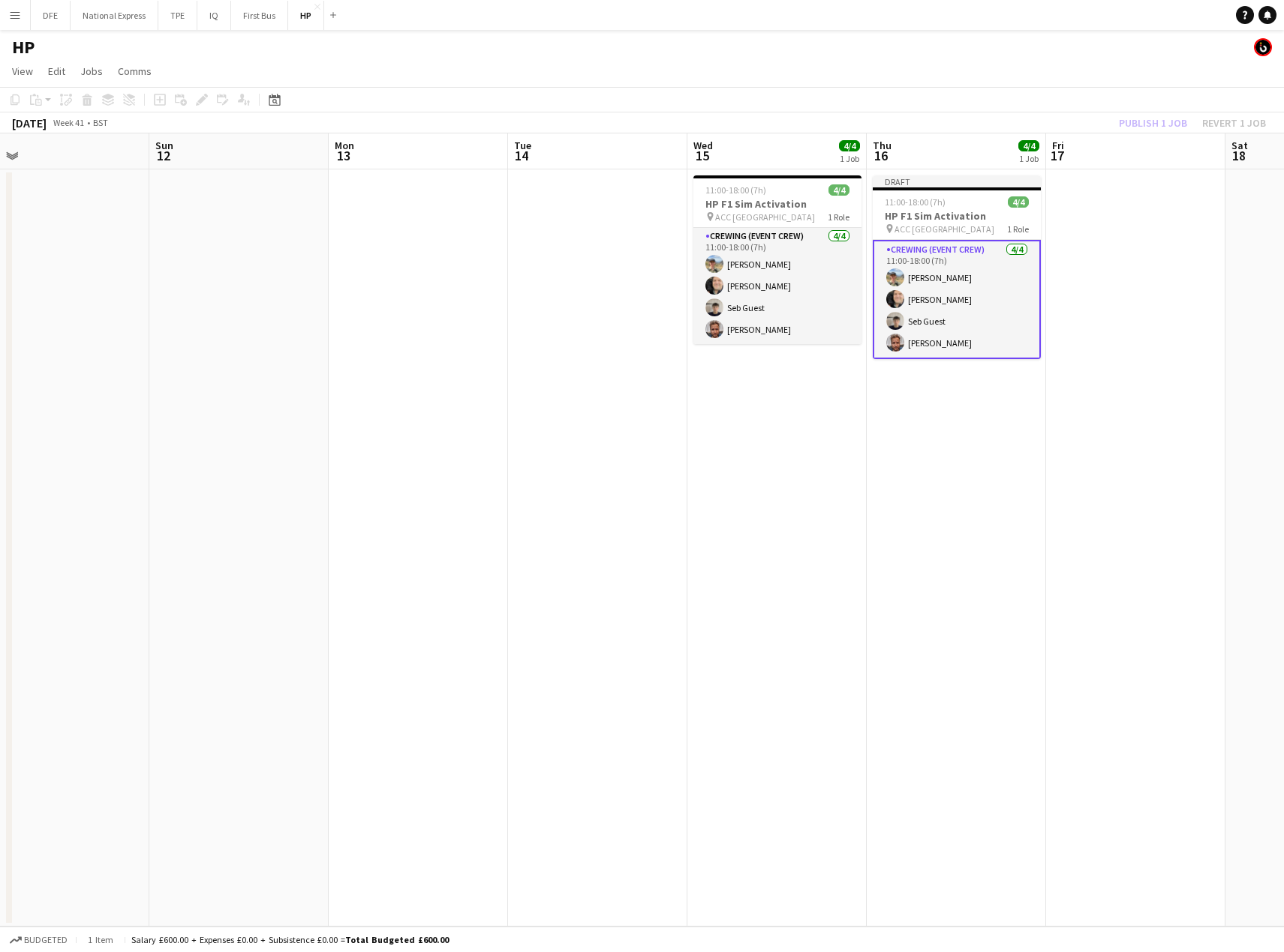
click at [943, 298] on app-card-role "Crewing (Event Crew) [DATE] 11:00-18:00 (7h) [PERSON_NAME] [PERSON_NAME] Seb Gu…" at bounding box center [956, 299] width 168 height 119
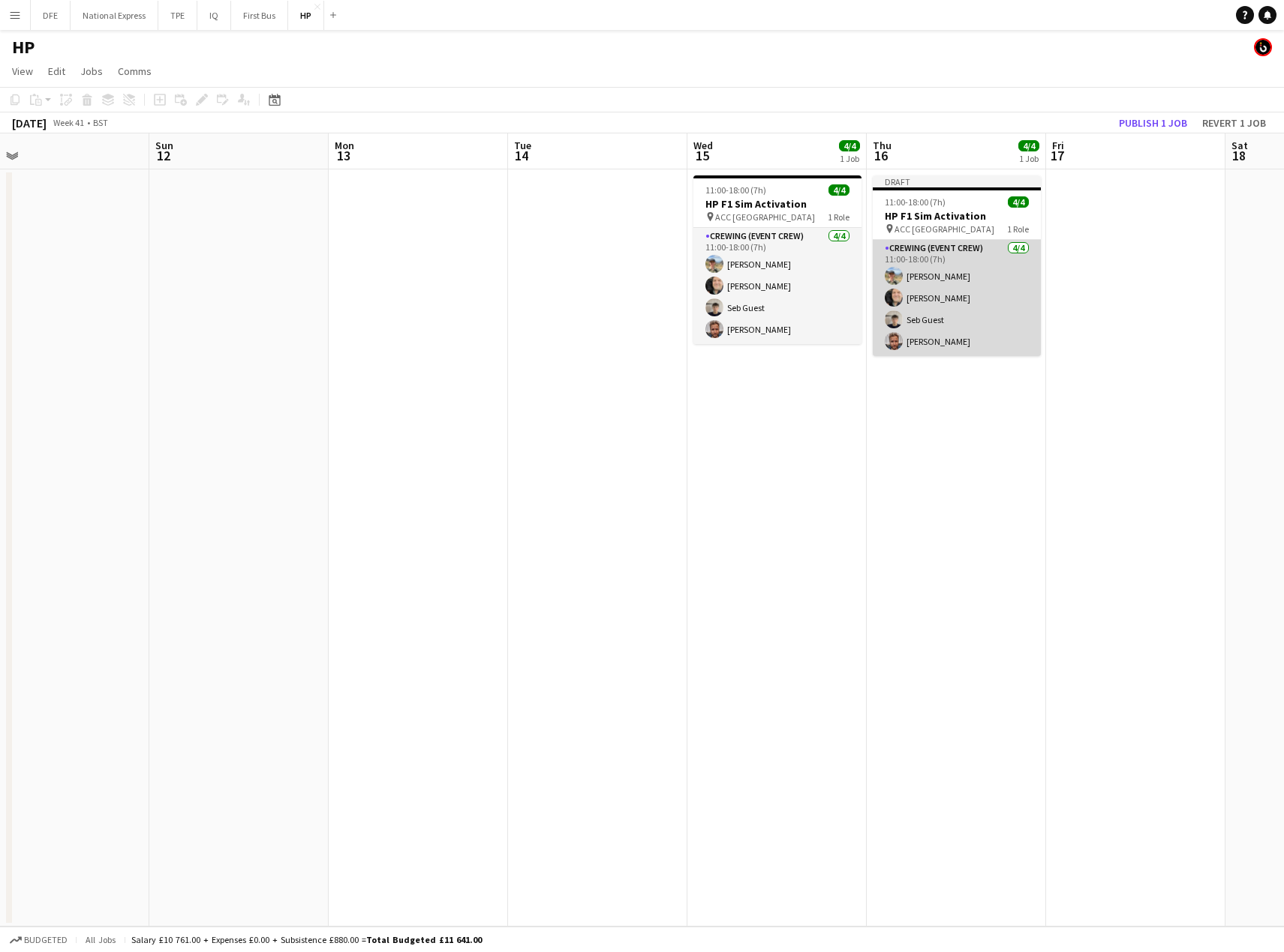
click at [936, 297] on app-card-role "Crewing (Event Crew) [DATE] 11:00-18:00 (7h) [PERSON_NAME] [PERSON_NAME] Seb Gu…" at bounding box center [956, 298] width 168 height 117
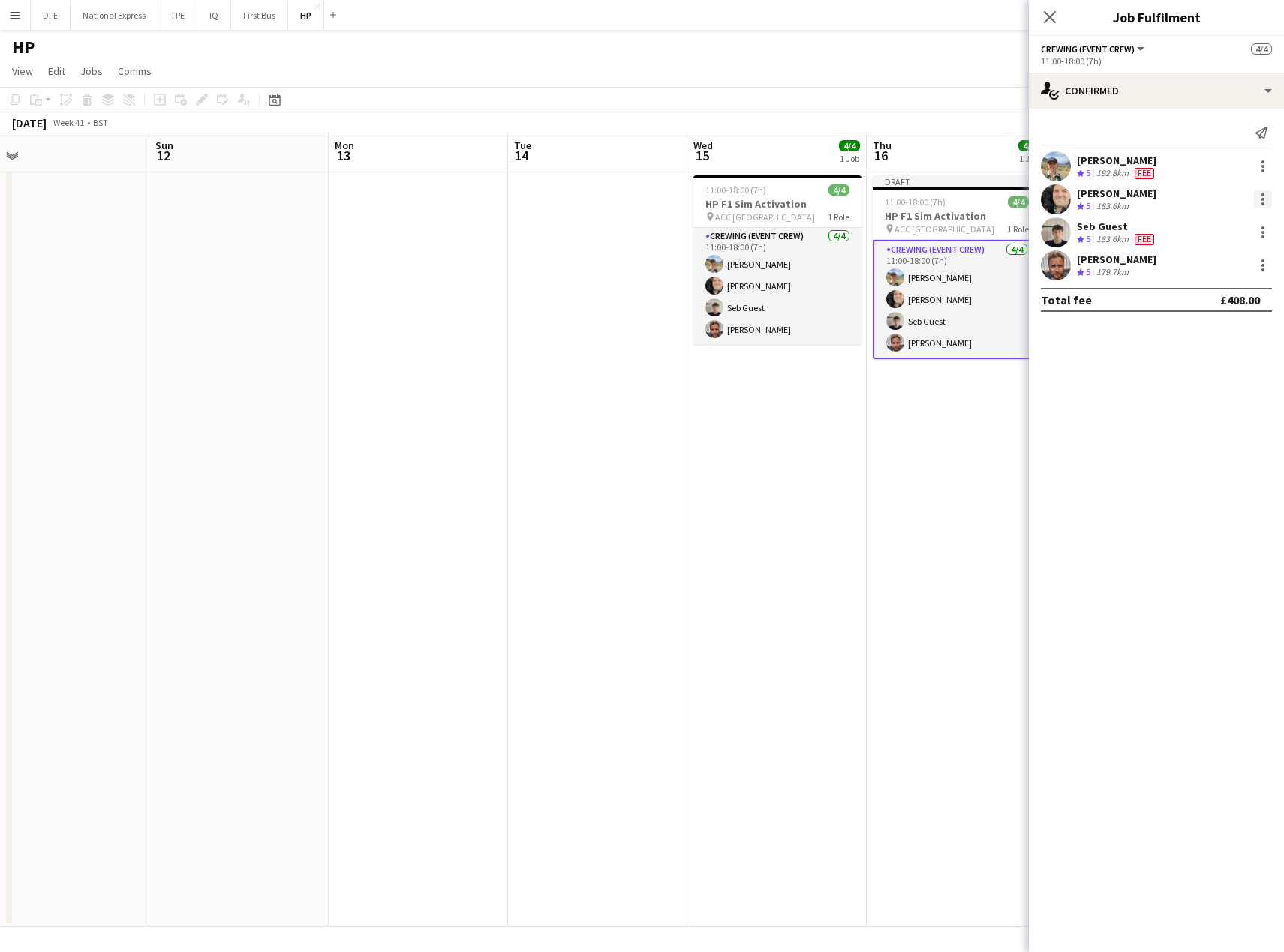
click at [1266, 198] on div at bounding box center [1263, 199] width 18 height 18
click at [1198, 231] on span "Edit fee" at bounding box center [1186, 226] width 41 height 12
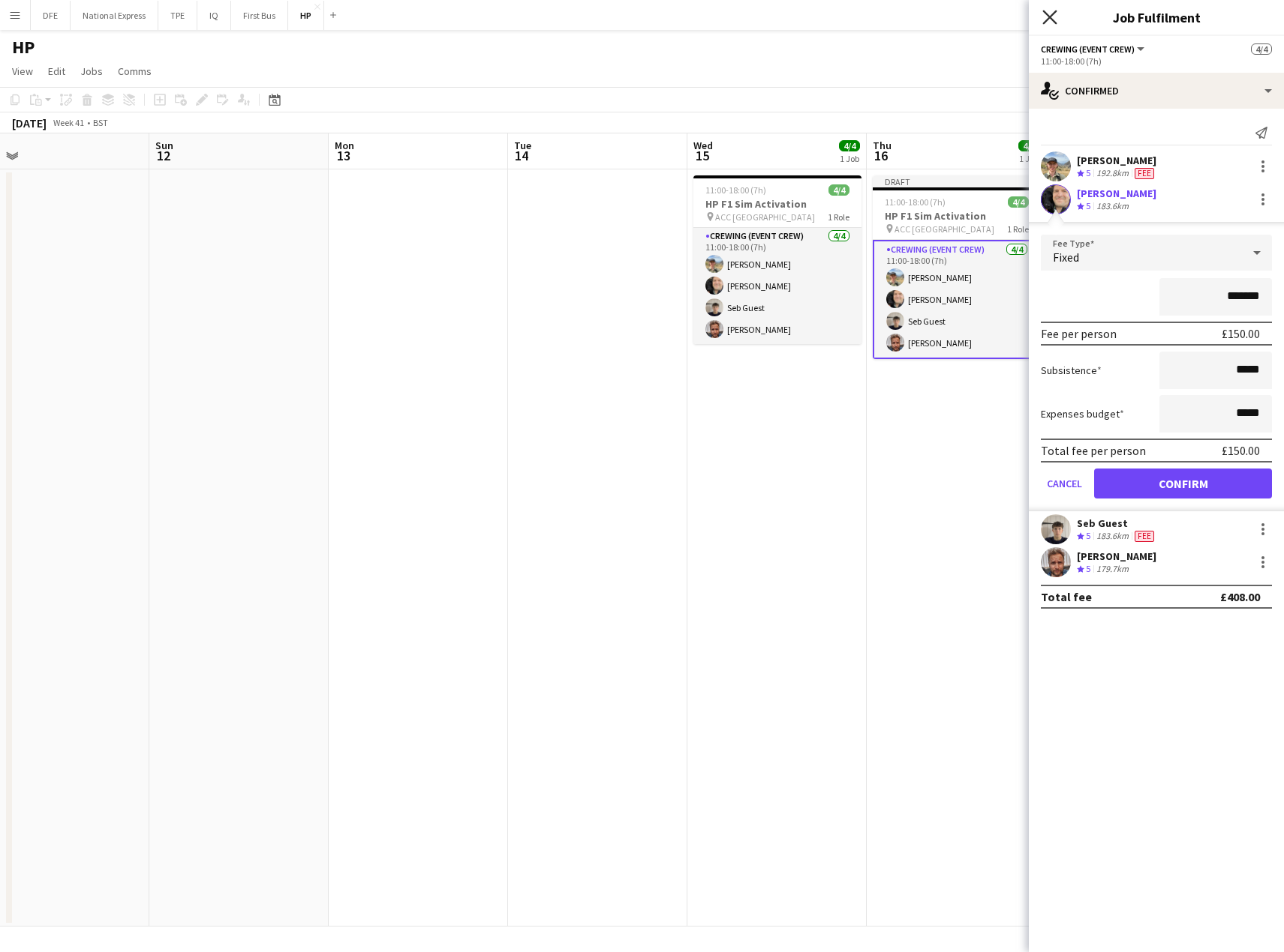
click at [1046, 15] on icon "Close pop-in" at bounding box center [1048, 17] width 14 height 14
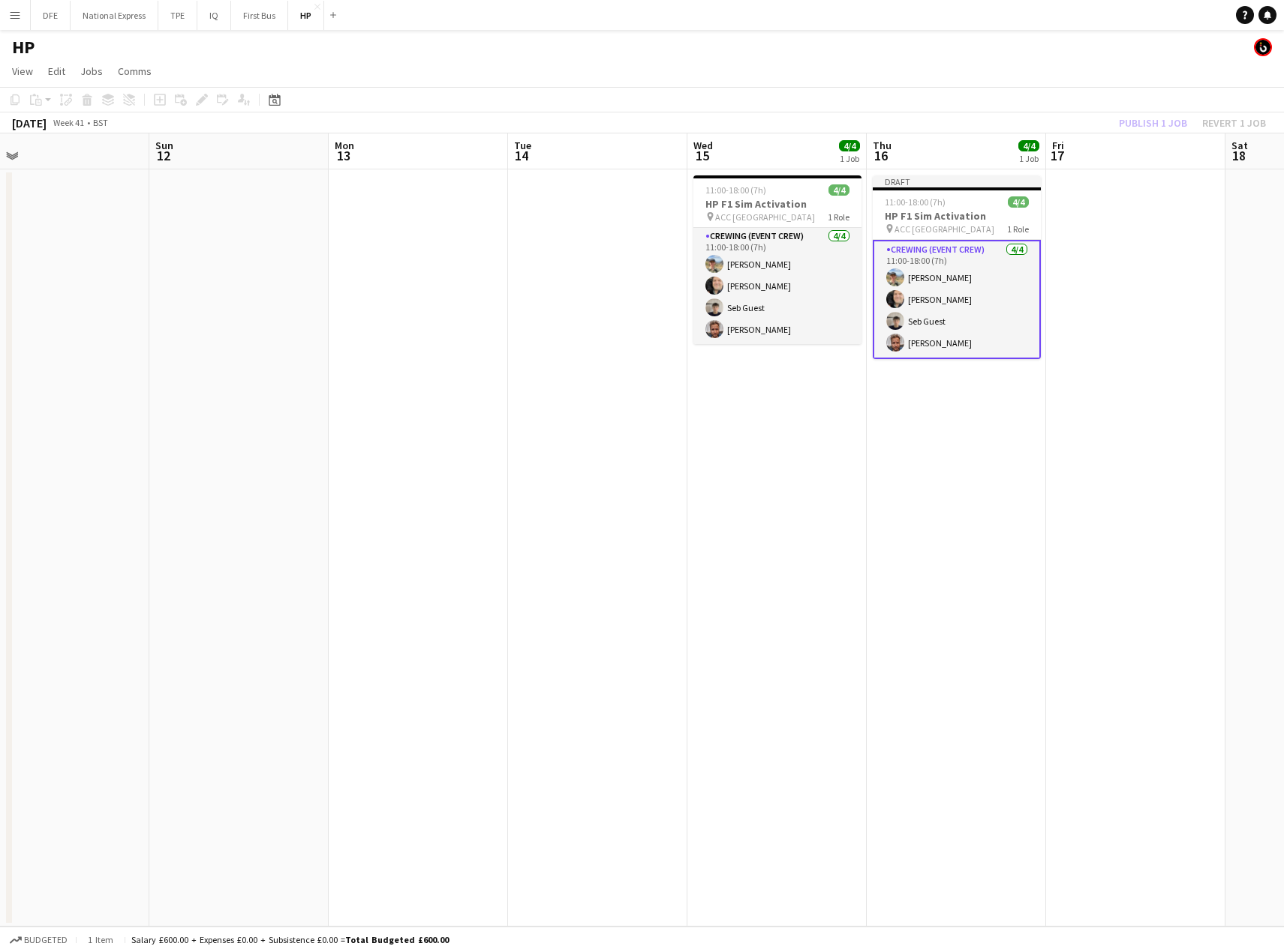
click at [937, 313] on app-card-role "Crewing (Event Crew) [DATE] 11:00-18:00 (7h) [PERSON_NAME] [PERSON_NAME] Seb Gu…" at bounding box center [956, 299] width 168 height 119
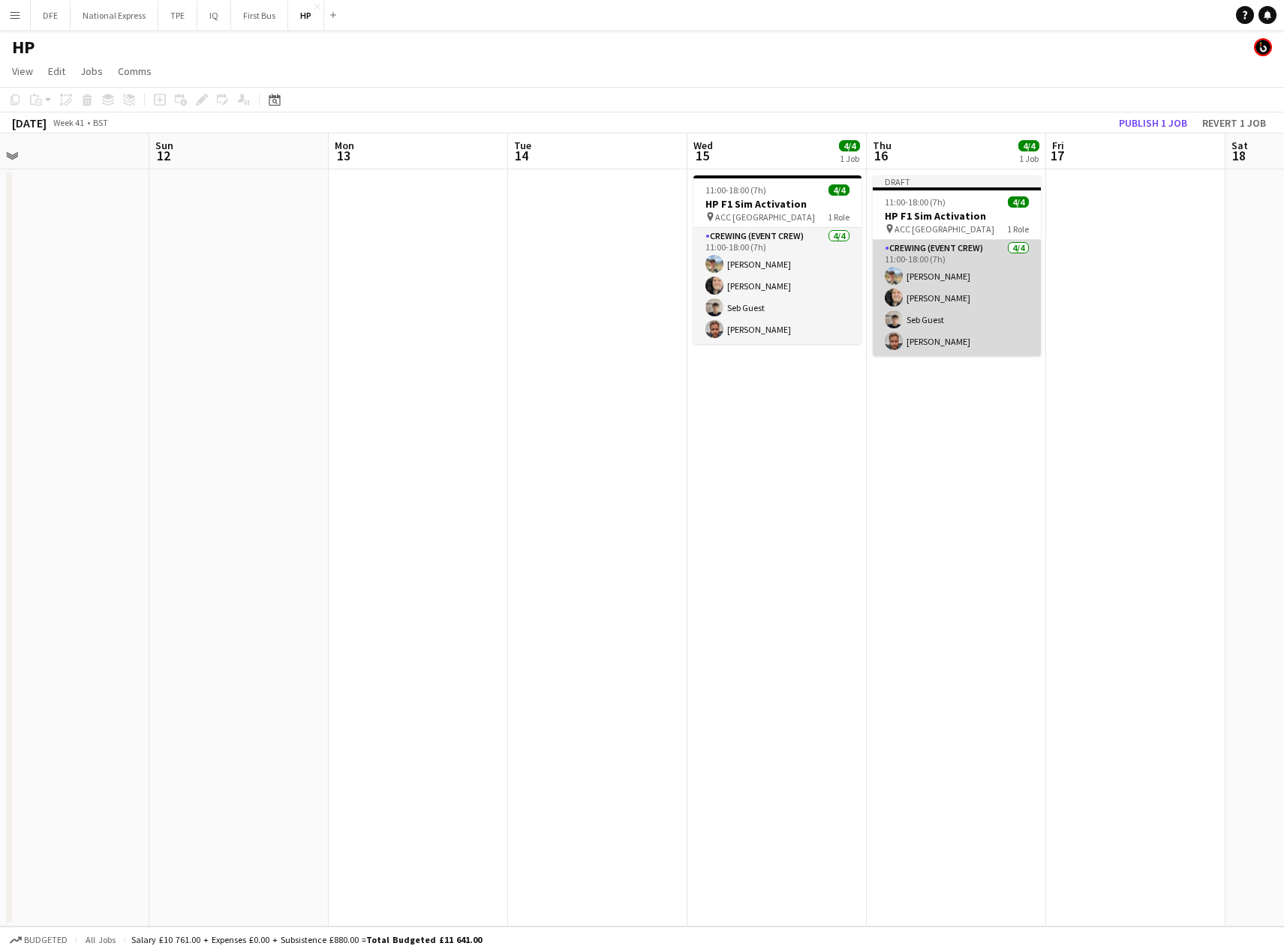
scroll to position [0, 569]
click at [925, 320] on app-card-role "Crewing (Event Crew) [DATE] 11:00-18:00 (7h) [PERSON_NAME] [PERSON_NAME] Seb Gu…" at bounding box center [955, 298] width 168 height 117
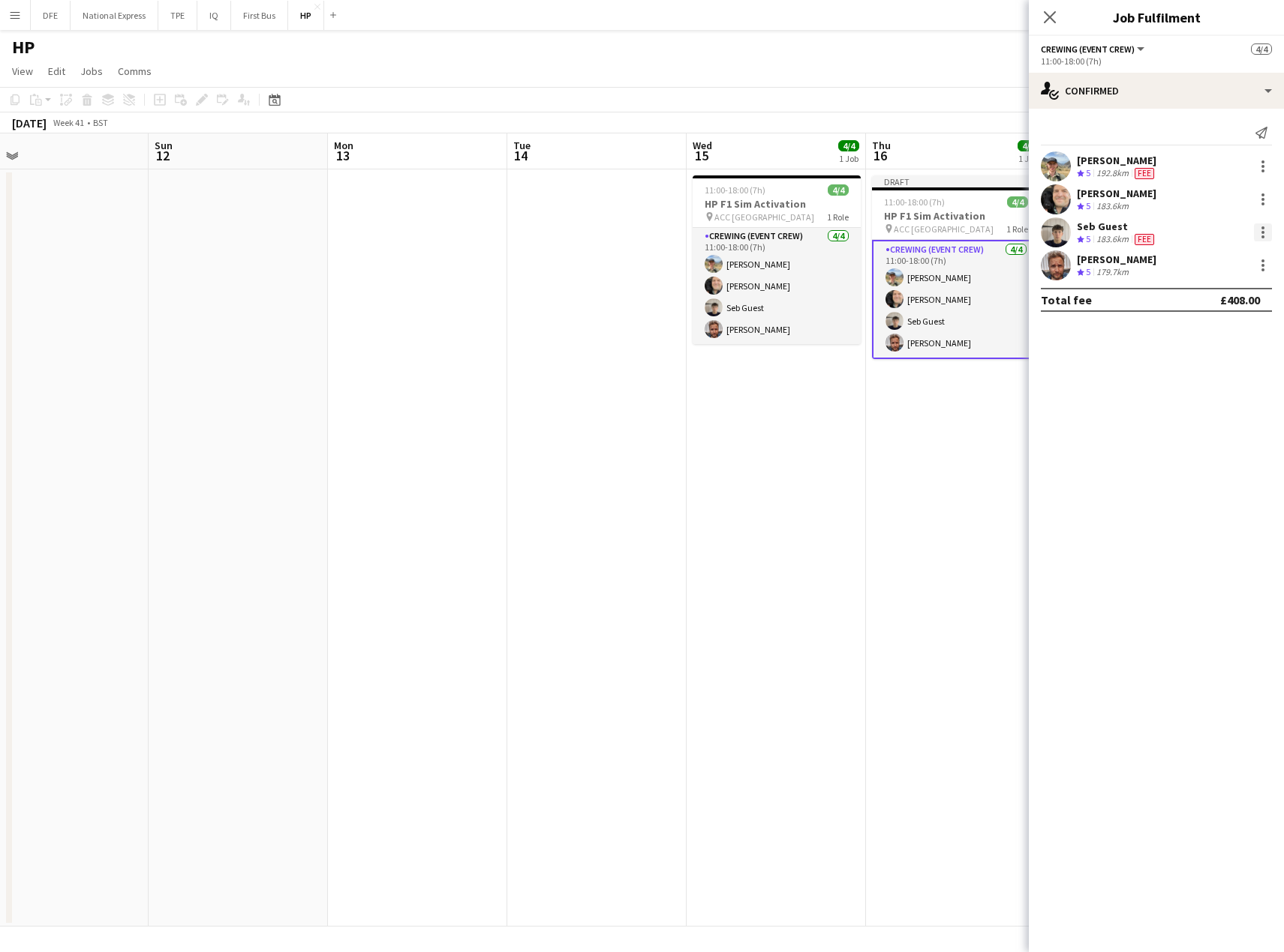
click at [1263, 225] on div at bounding box center [1263, 232] width 18 height 18
click at [1232, 259] on span "Edit fee" at bounding box center [1213, 260] width 93 height 13
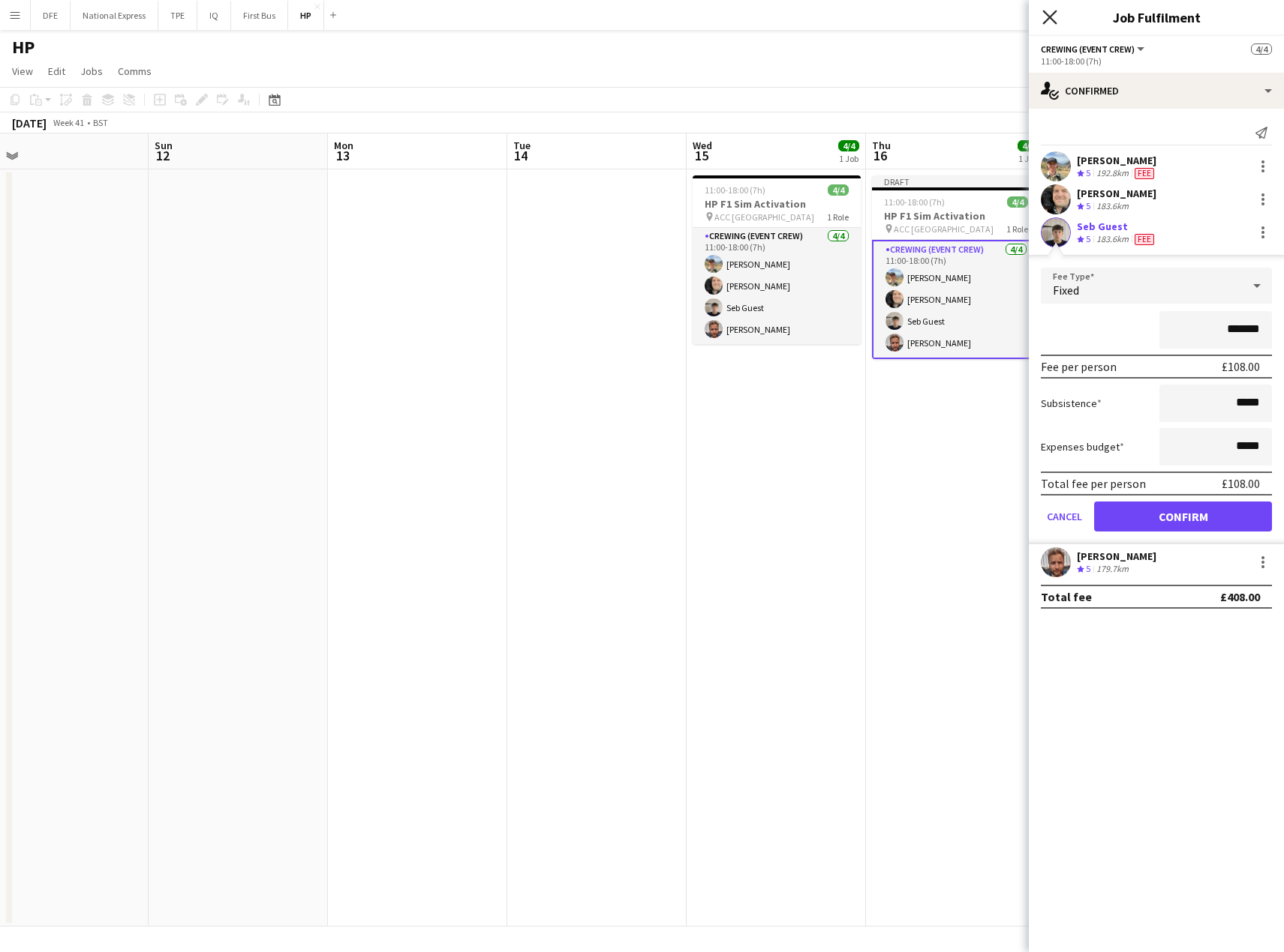
click at [1050, 19] on icon at bounding box center [1048, 17] width 14 height 14
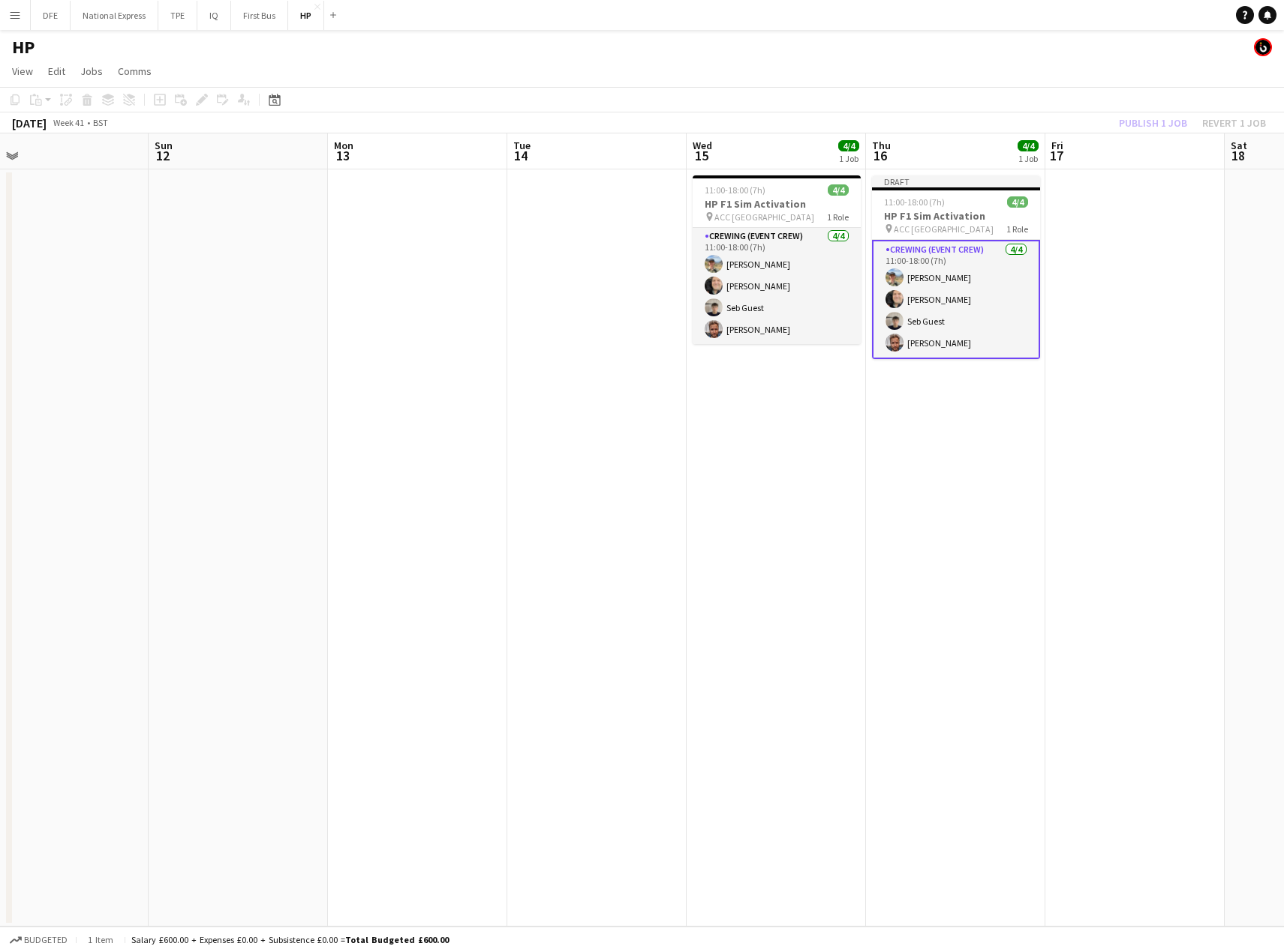
drag, startPoint x: 926, startPoint y: 66, endPoint x: 1105, endPoint y: 160, distance: 202.2
click at [928, 67] on app-page-menu "View Day view expanded Day view collapsed Month view Date picker Jump to [DATE]…" at bounding box center [642, 73] width 1284 height 28
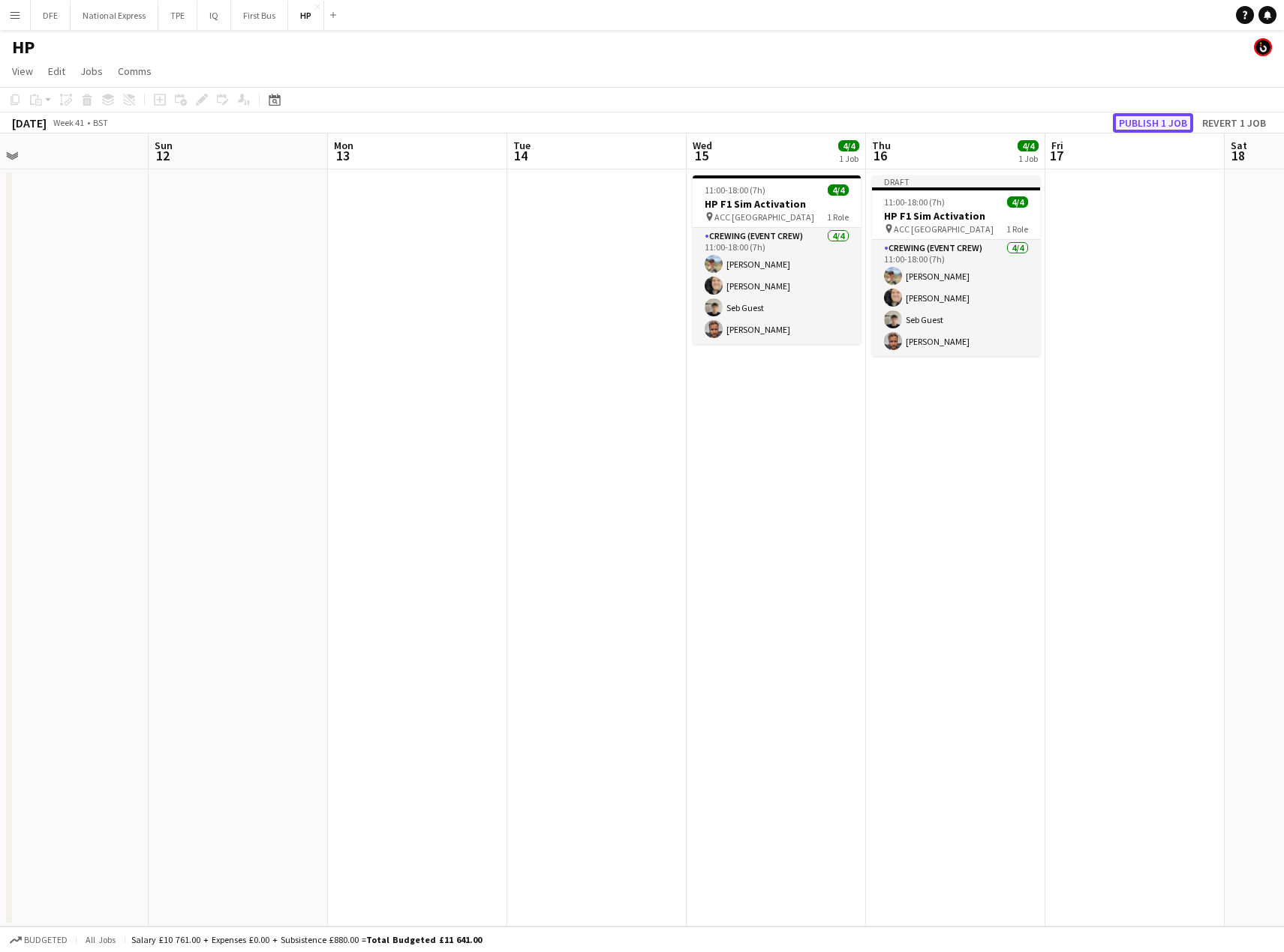
click at [1173, 118] on button "Publish 1 job" at bounding box center [1153, 123] width 80 height 20
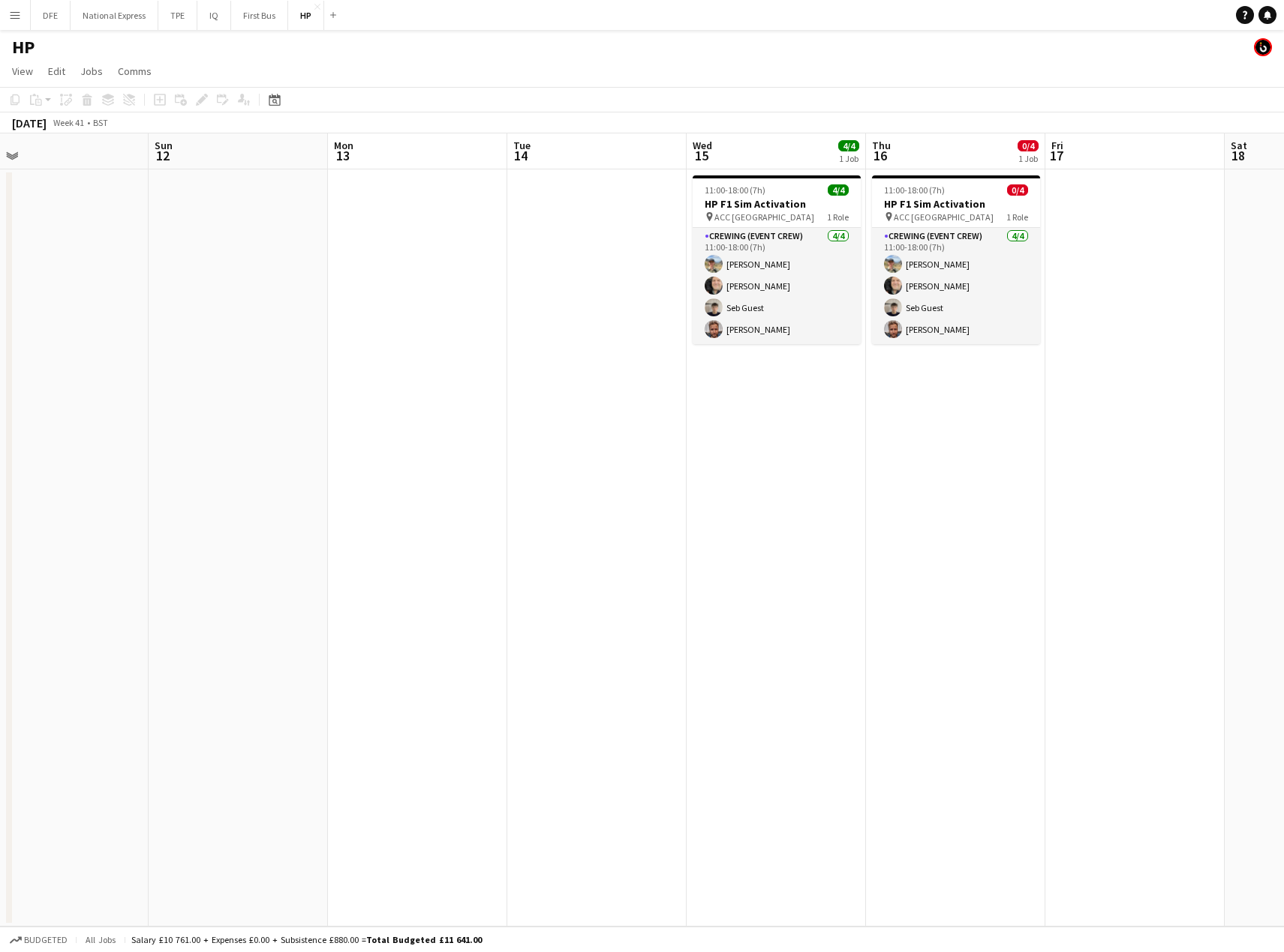
drag, startPoint x: 934, startPoint y: 488, endPoint x: 954, endPoint y: 396, distance: 94.1
click at [952, 469] on app-calendar-viewport "Wed 8 Thu 9 Fri 10 Sat 11 Sun 12 Mon 13 Tue 14 Wed 15 4/4 1 Job Thu 16 0/4 1 Jo…" at bounding box center [642, 531] width 1284 height 793
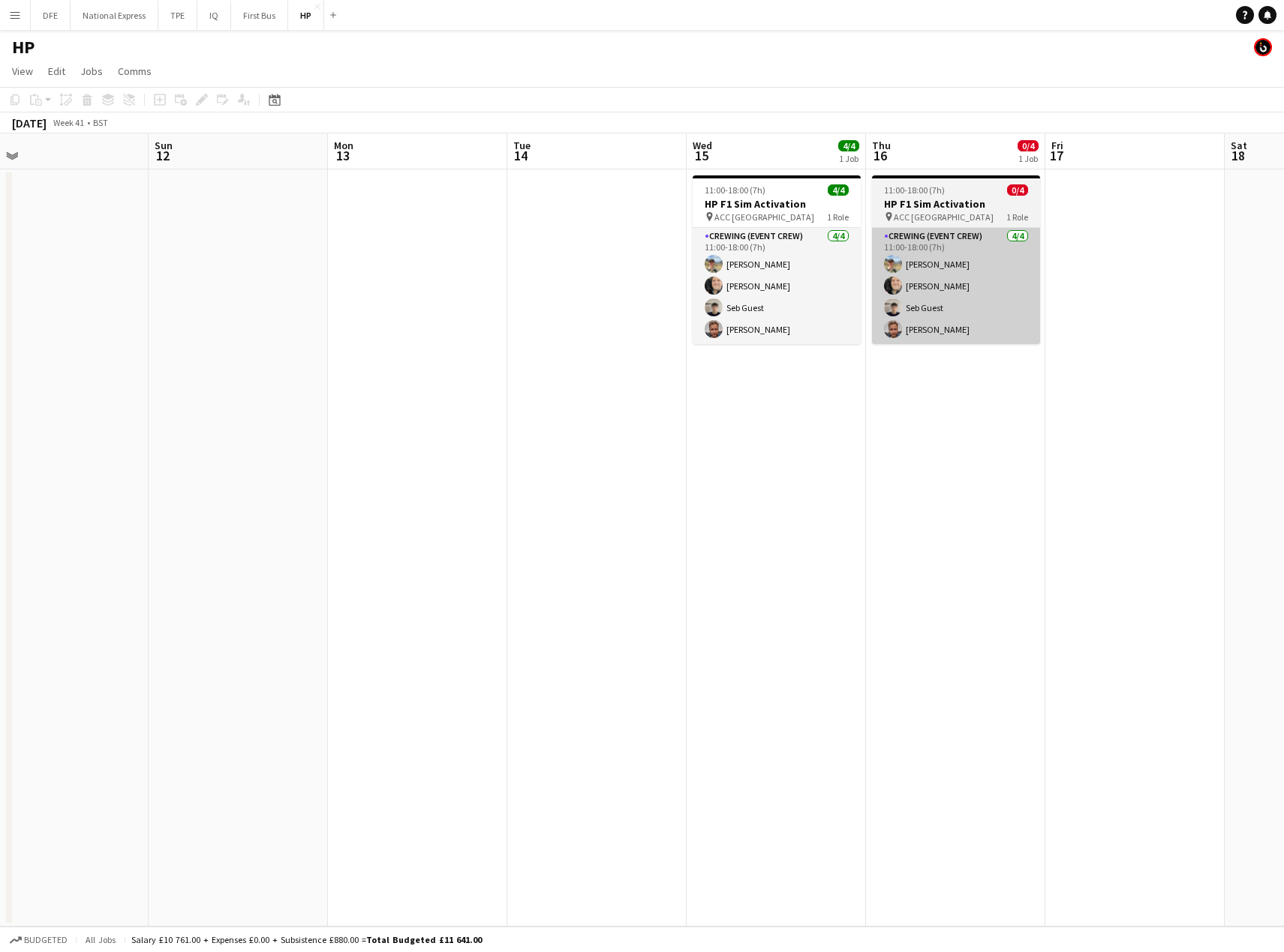
scroll to position [0, 551]
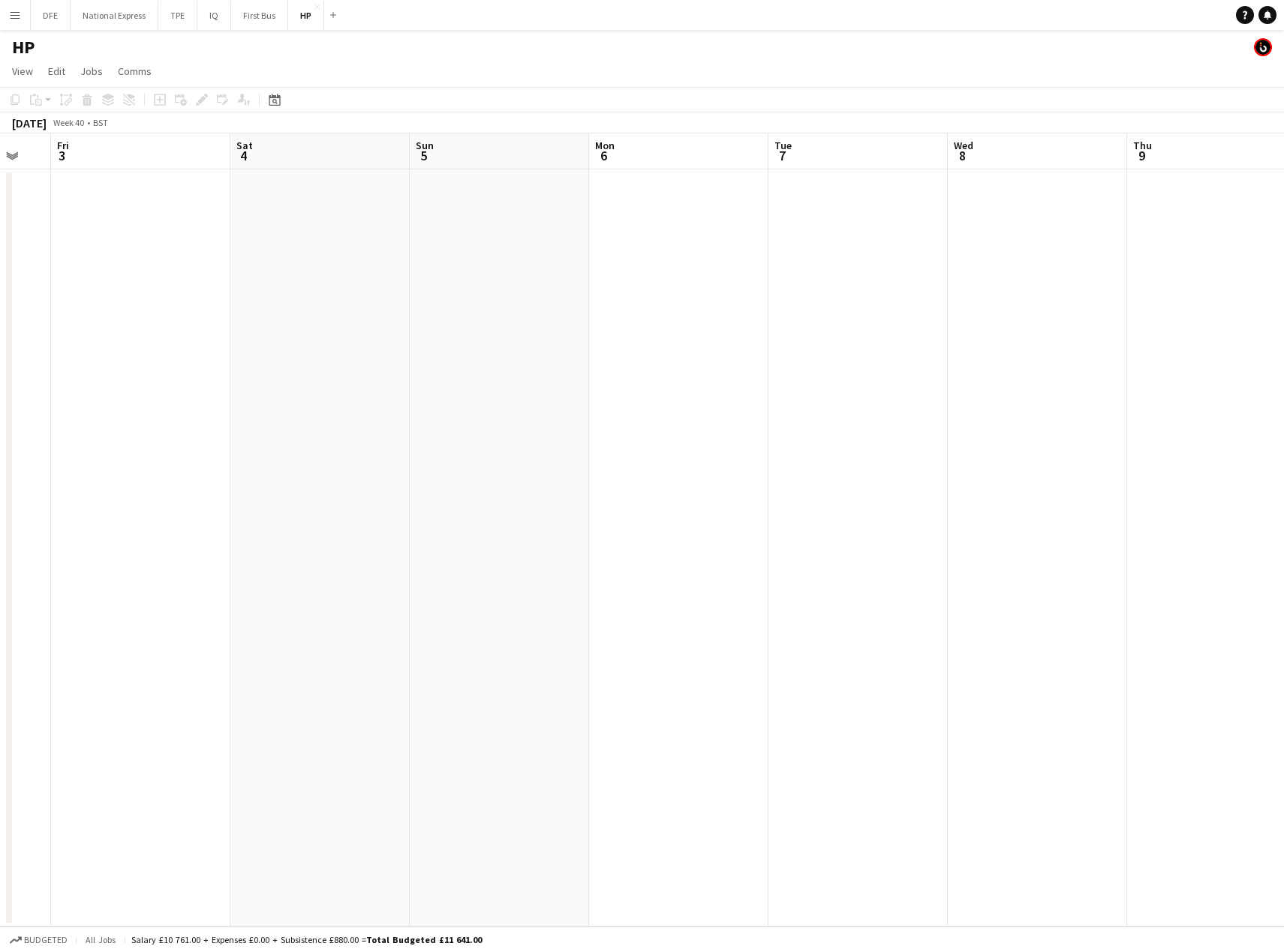
drag, startPoint x: 409, startPoint y: 283, endPoint x: 1055, endPoint y: 293, distance: 646.1
click at [324, 294] on app-calendar-viewport "Tue 30 Wed 1 Thu 2 Fri 3 Sat 4 Sun 5 Mon 6 Tue 7 Wed 8 Thu 9 Fri 10 Sat 11 Sun …" at bounding box center [642, 531] width 1284 height 793
drag, startPoint x: 1085, startPoint y: 304, endPoint x: 648, endPoint y: 302, distance: 437.0
click at [186, 317] on app-calendar-viewport "Tue 30 Wed 1 Thu 2 Fri 3 Sat 4 Sun 5 Mon 6 Tue 7 Wed 8 Thu 9 Fri 10 Sat 11 Sun …" at bounding box center [642, 531] width 1284 height 793
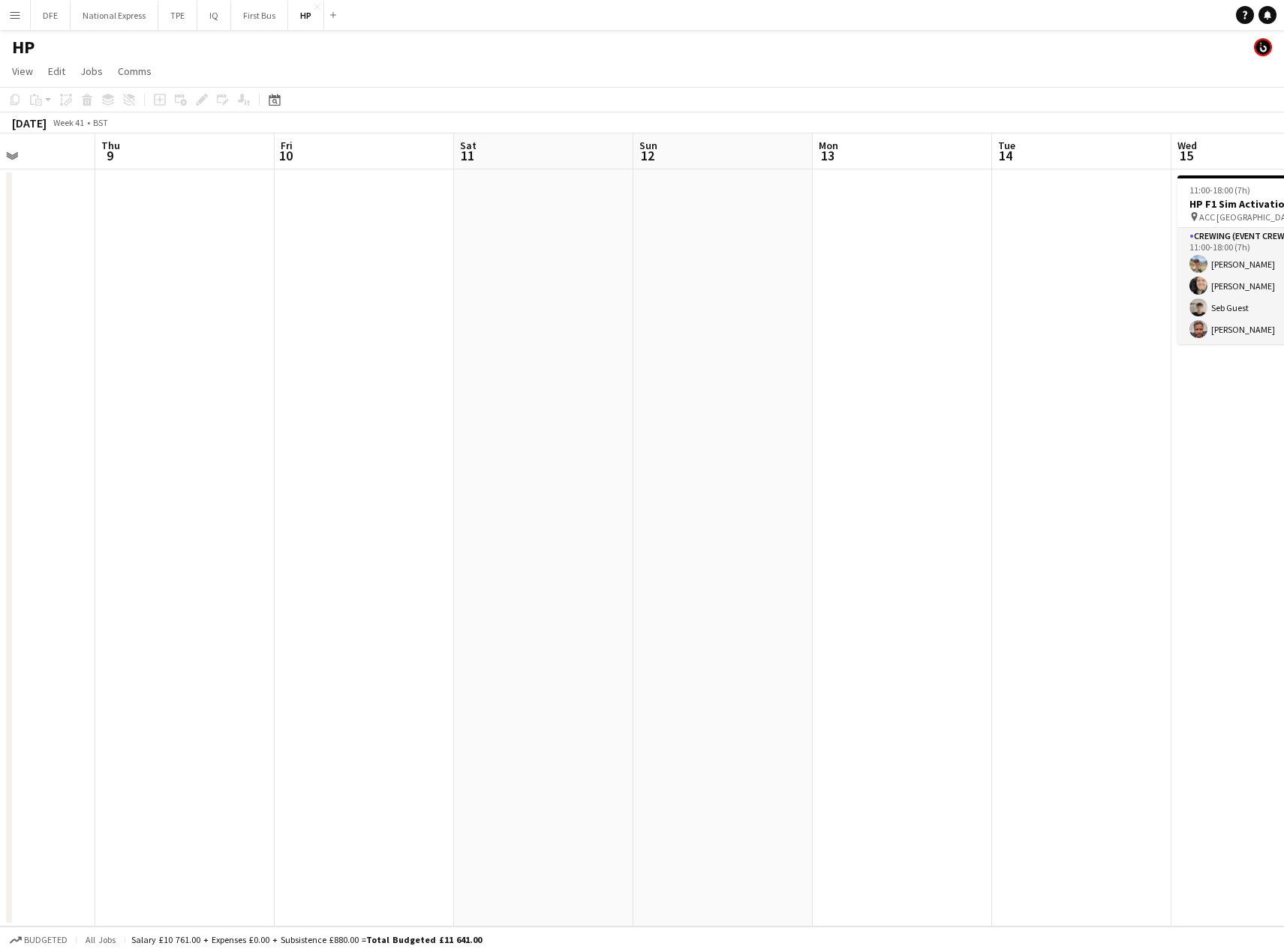
drag, startPoint x: 112, startPoint y: 321, endPoint x: 132, endPoint y: 320, distance: 20.0
click at [111, 321] on app-calendar-viewport "Sun 5 Mon 6 Tue 7 Wed 8 Thu 9 Fri 10 Sat 11 Sun 12 Mon 13 Tue 14 Wed 15 4/4 1 J…" at bounding box center [642, 531] width 1284 height 793
